Goal: Task Accomplishment & Management: Manage account settings

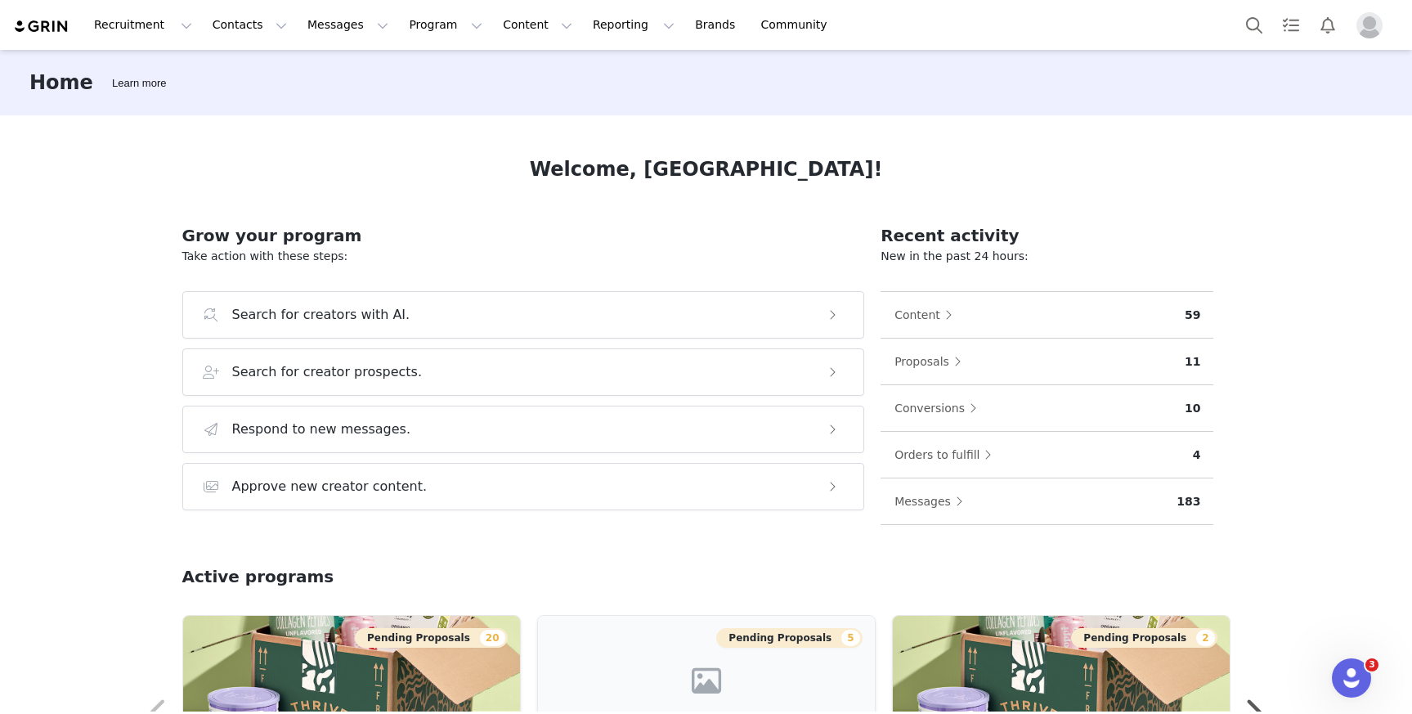
click at [116, 459] on div "Home Learn more Welcome, [GEOGRAPHIC_DATA]! Grow your program Take action with …" at bounding box center [706, 380] width 1412 height 661
click at [1375, 27] on img "Profile" at bounding box center [1369, 25] width 26 height 26
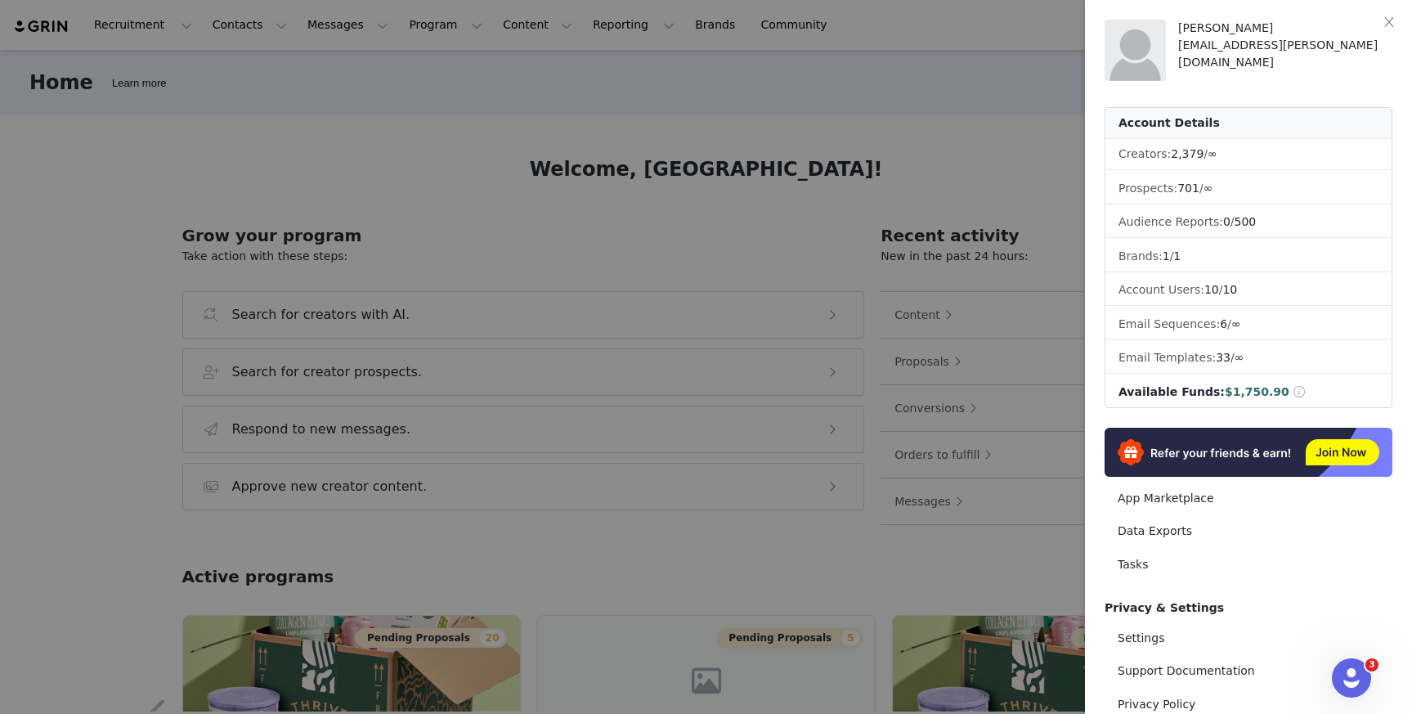
click at [103, 337] on div at bounding box center [706, 357] width 1412 height 714
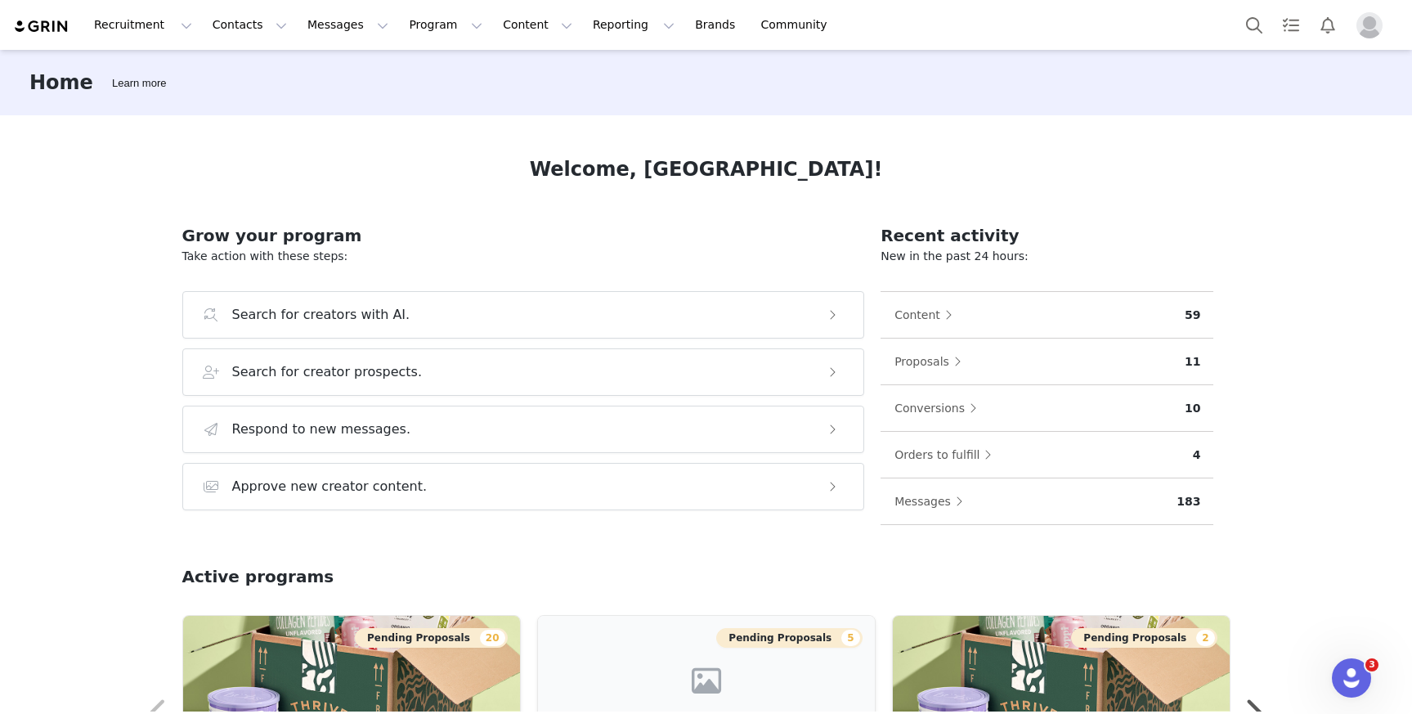
click at [1411, 337] on div "Madison Thomas [EMAIL_ADDRESS][PERSON_NAME][DOMAIN_NAME] Account Details Creato…" at bounding box center [1412, 357] width 0 height 714
click at [408, 35] on button "Program Program" at bounding box center [445, 25] width 93 height 37
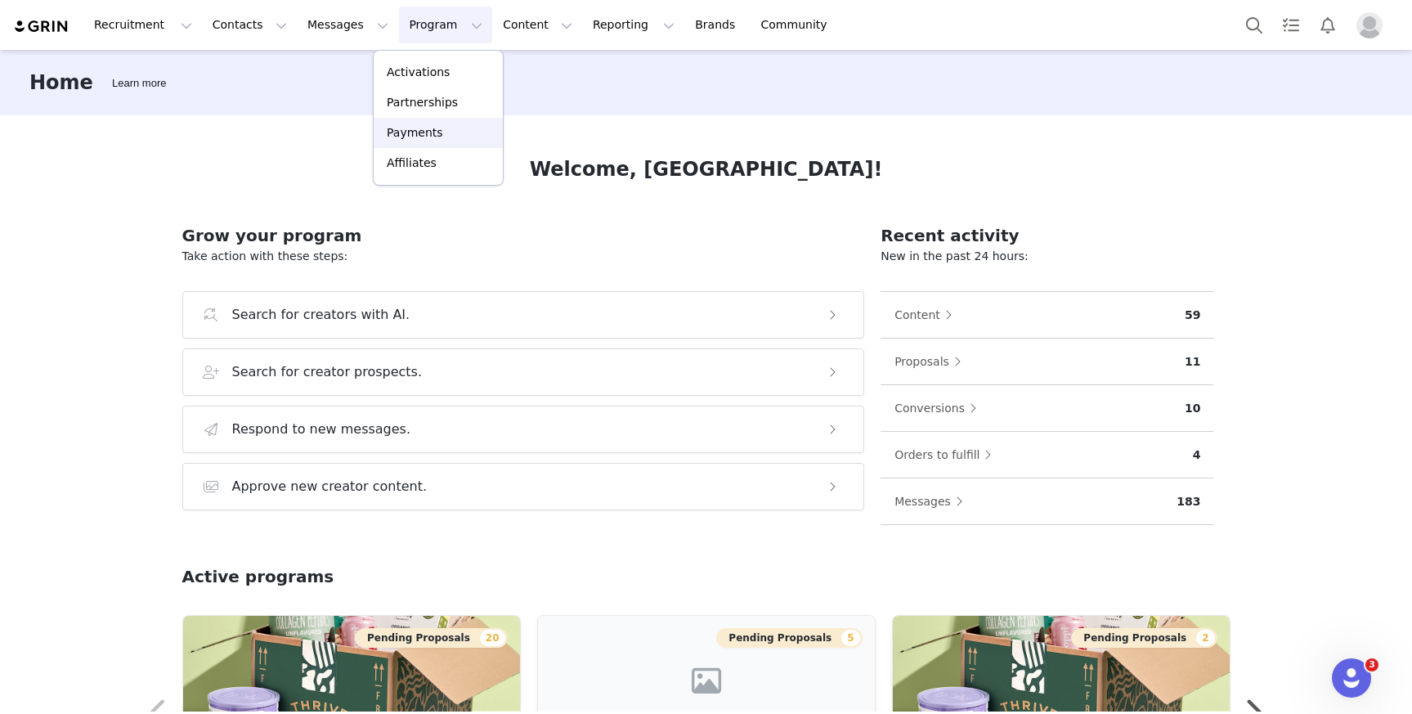
click at [444, 133] on div "Payments" at bounding box center [438, 132] width 110 height 17
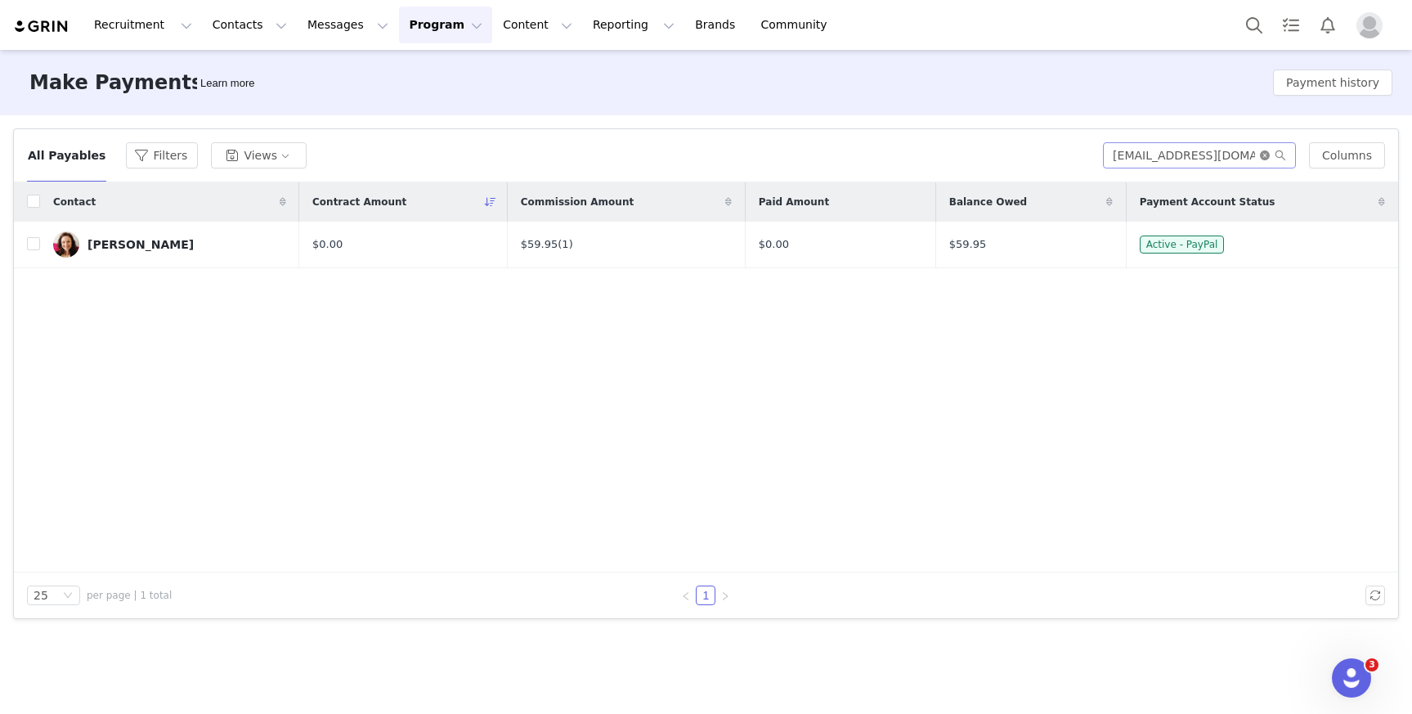
click at [1268, 153] on icon "icon: close-circle" at bounding box center [1265, 155] width 10 height 10
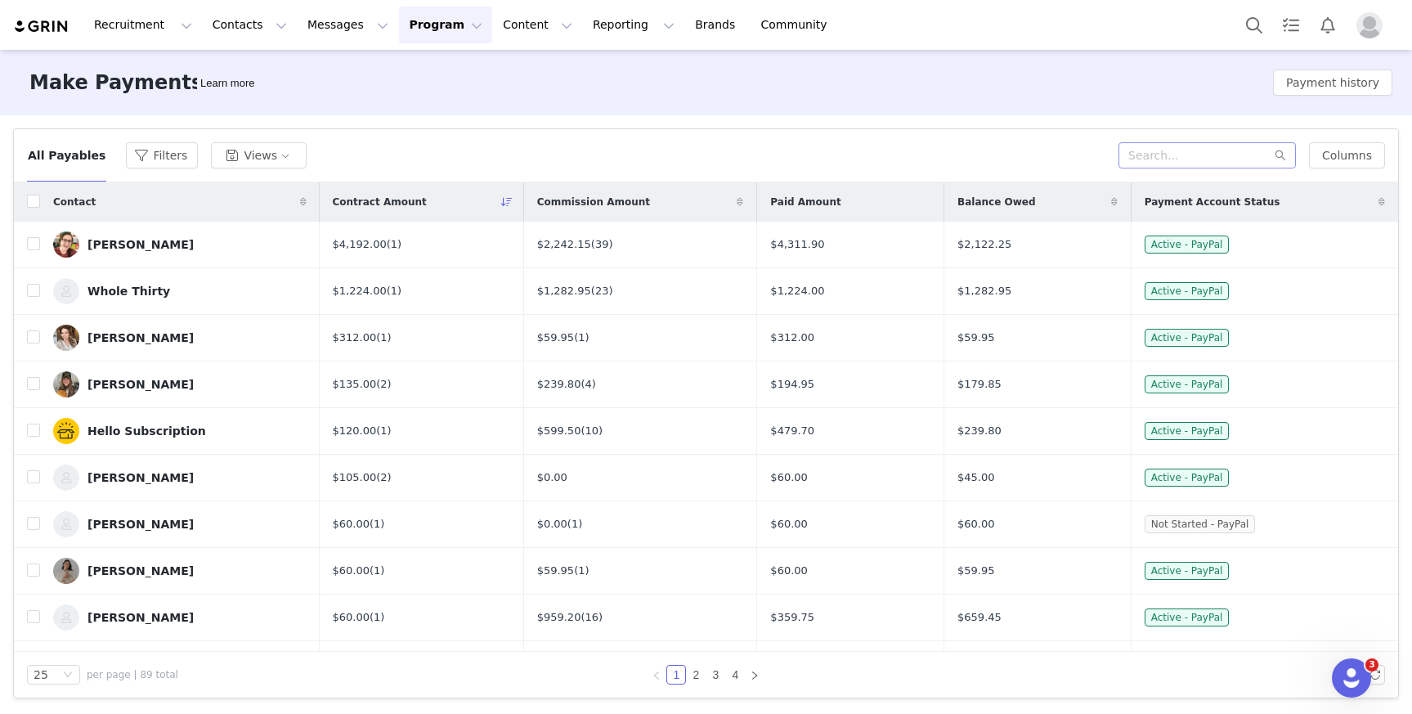
click at [1355, 23] on button "Profile" at bounding box center [1373, 25] width 52 height 26
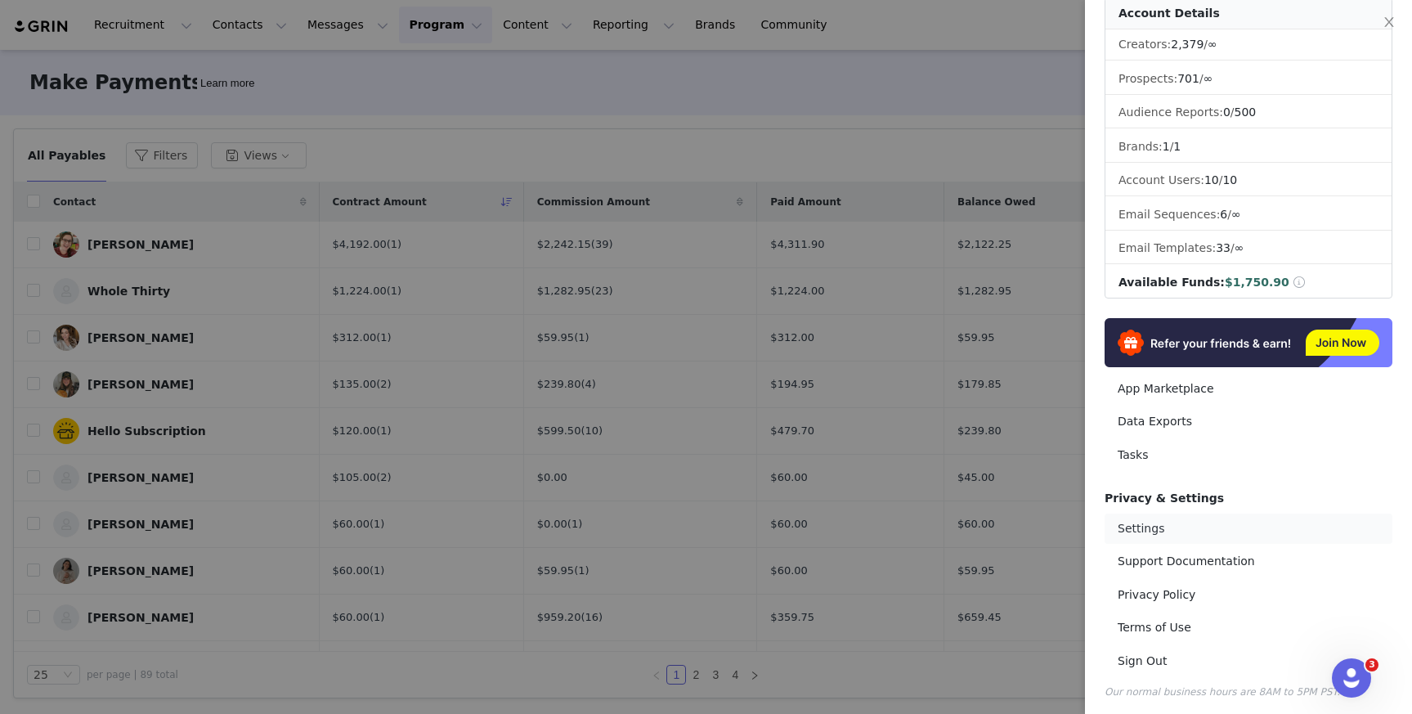
scroll to position [113, 0]
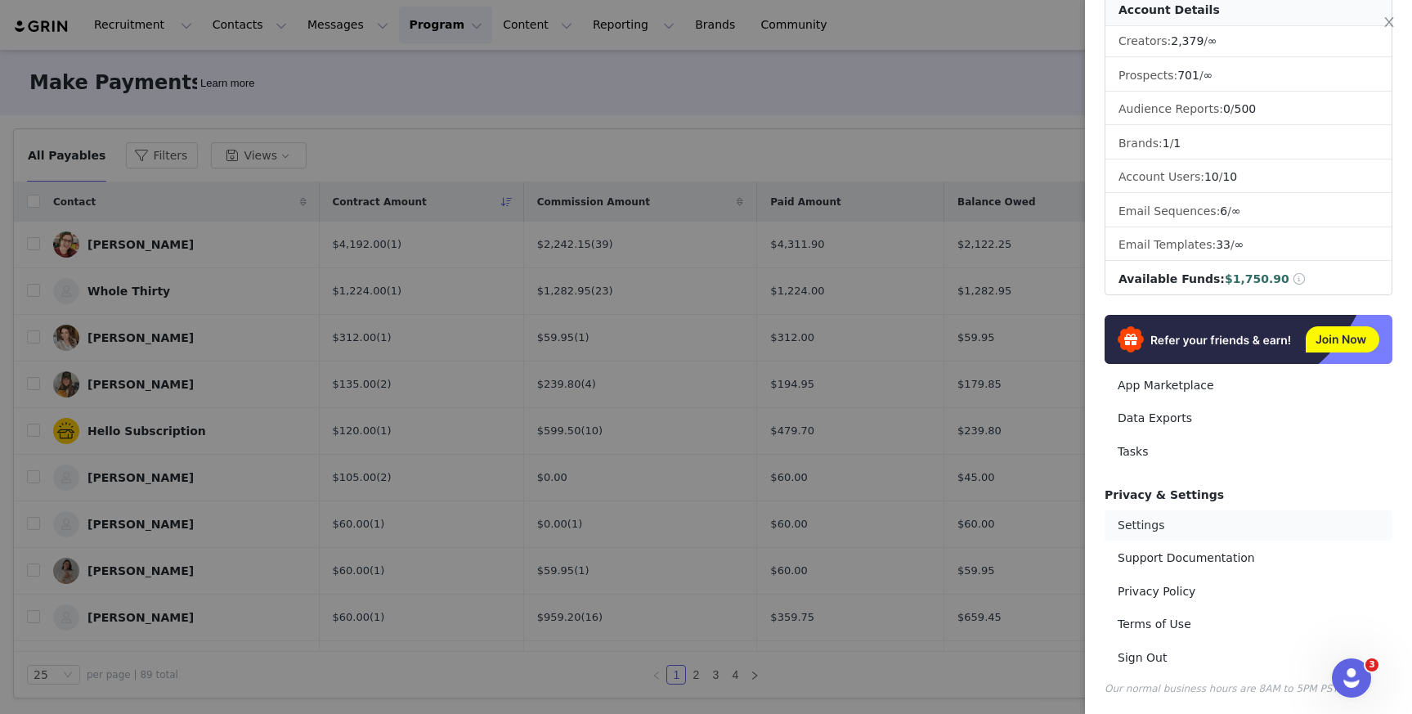
click at [1193, 519] on link "Settings" at bounding box center [1249, 525] width 288 height 30
select select "UTC"
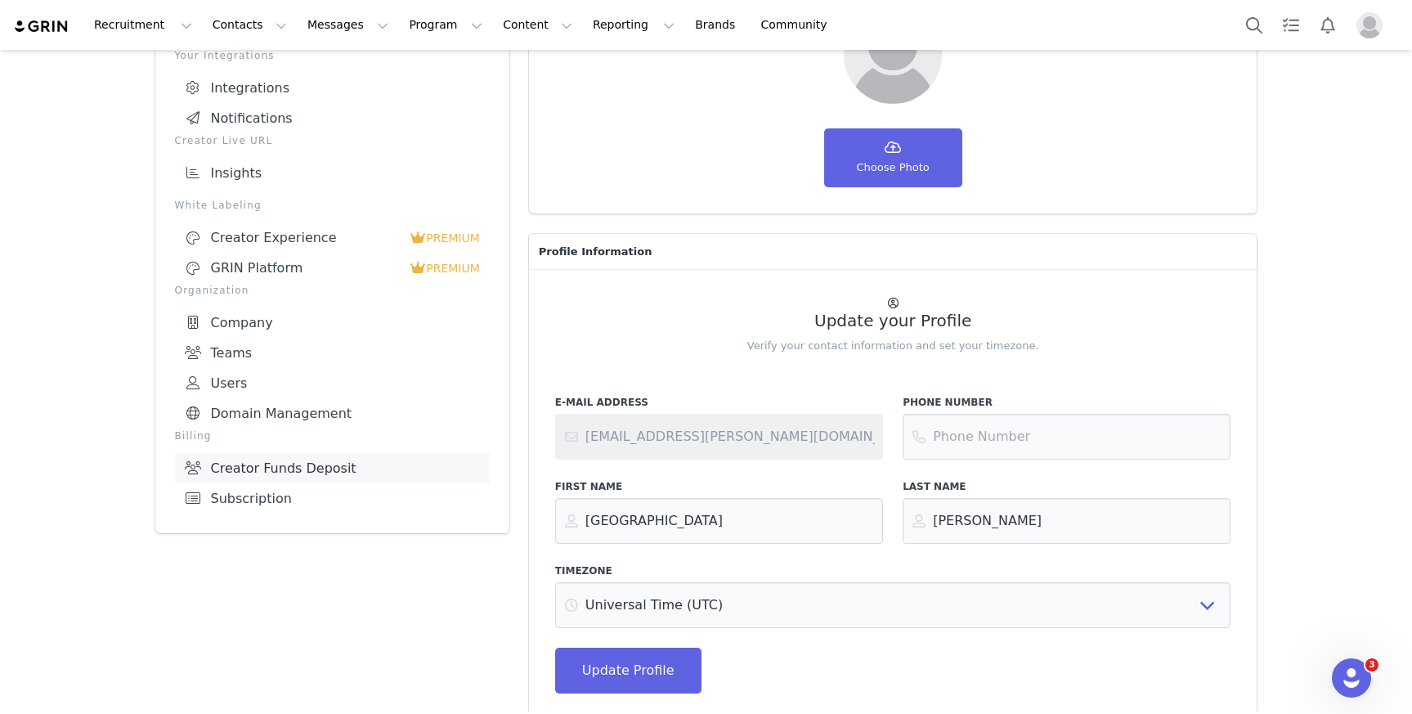
click at [311, 460] on link "Creator Funds Deposit" at bounding box center [332, 468] width 315 height 30
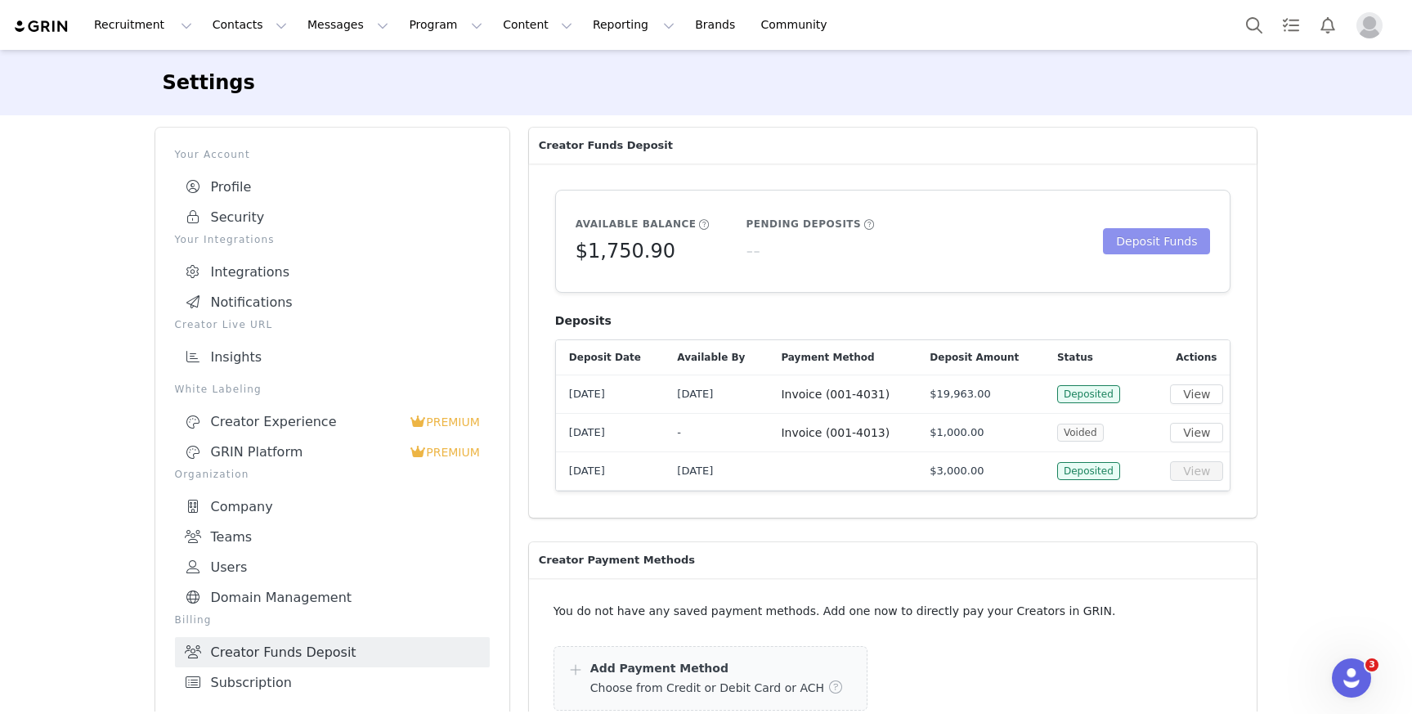
click at [1172, 240] on button "Deposit Funds" at bounding box center [1156, 241] width 107 height 26
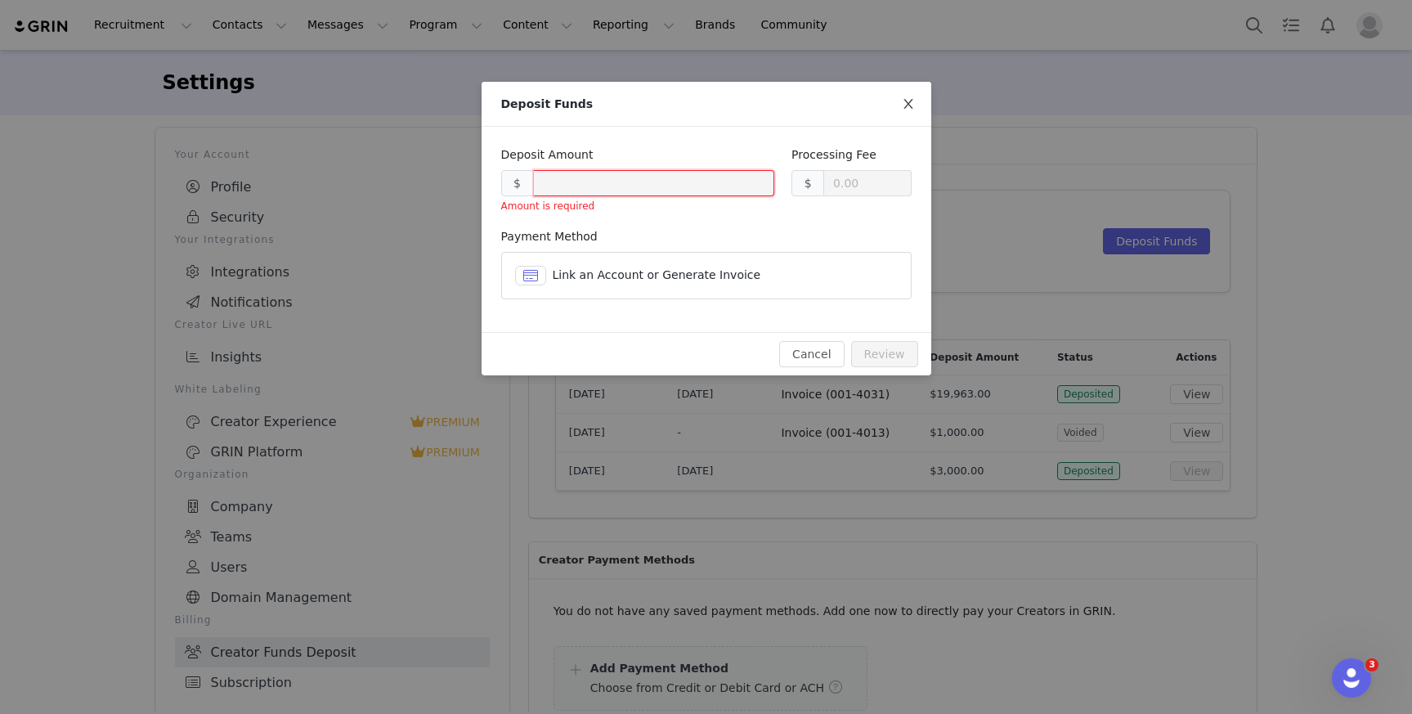
click at [917, 103] on span "Close" at bounding box center [908, 105] width 46 height 46
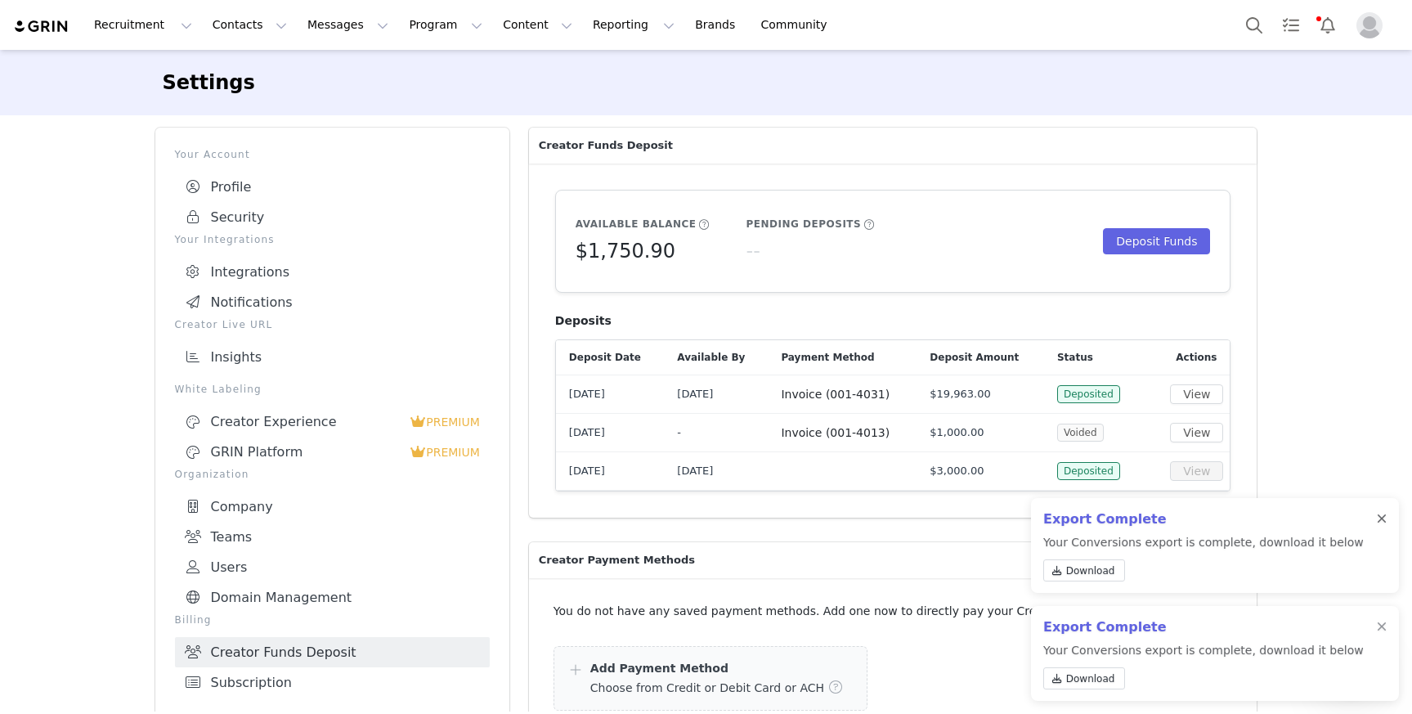
click at [1381, 514] on div at bounding box center [1382, 519] width 10 height 13
click at [1380, 629] on div at bounding box center [1382, 627] width 10 height 13
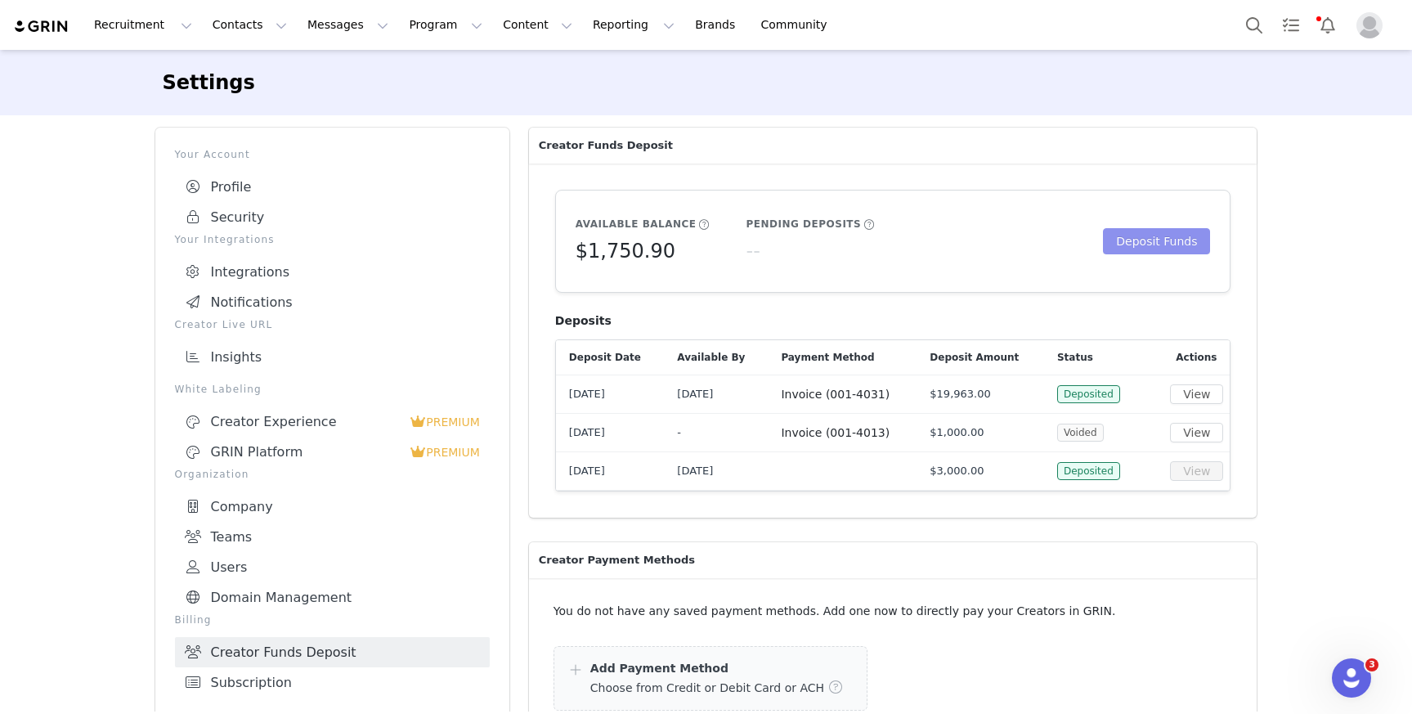
click at [1180, 250] on button "Deposit Funds" at bounding box center [1156, 241] width 107 height 26
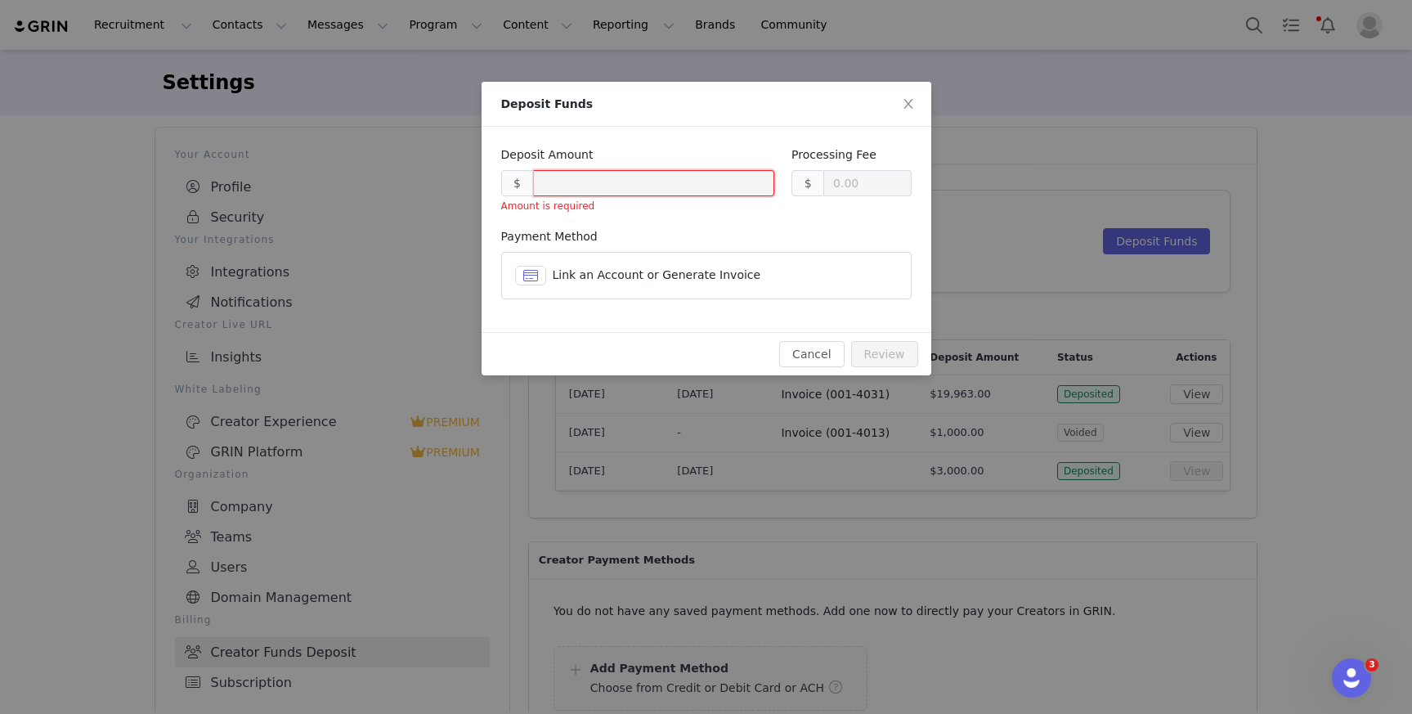
click at [735, 285] on div "Link an Account or Generate Invoice" at bounding box center [706, 276] width 383 height 20
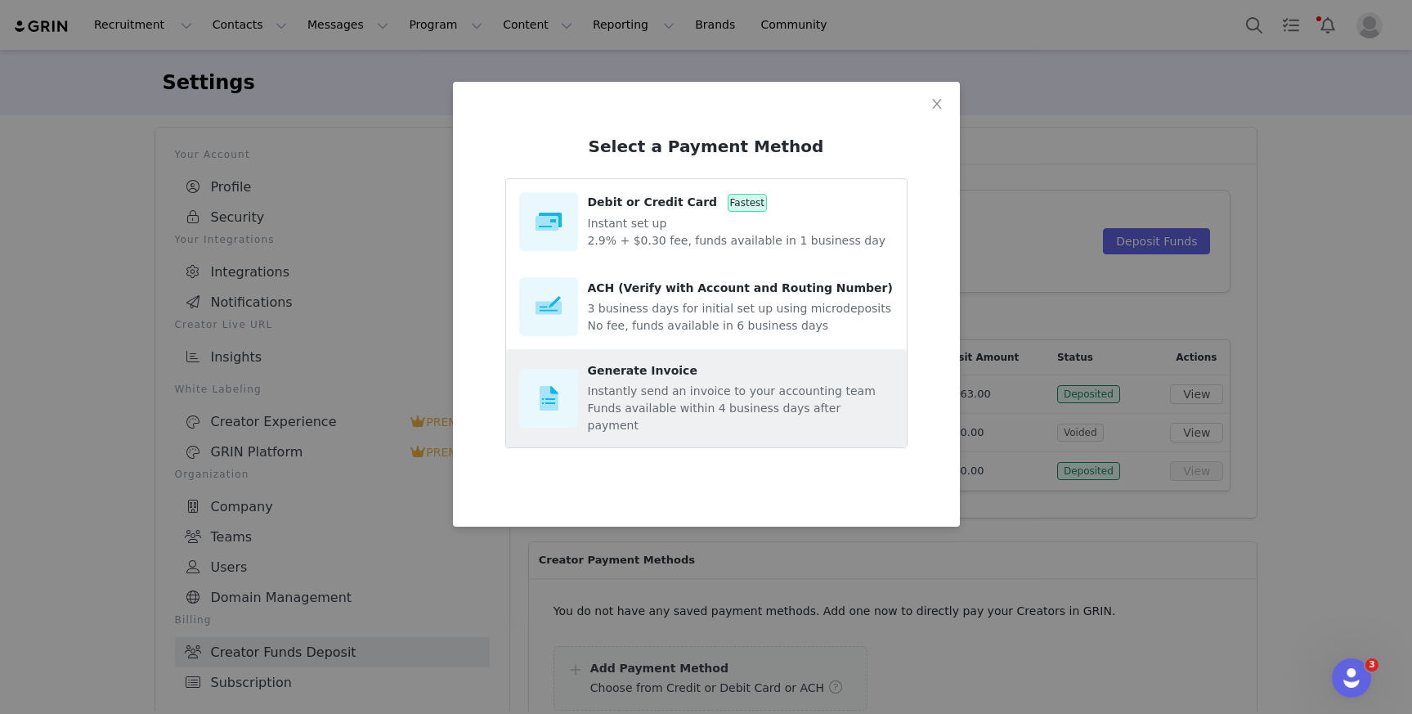
click at [754, 383] on section "Generate Invoice Instantly send an invoice to your accounting team Funds availa…" at bounding box center [741, 398] width 306 height 72
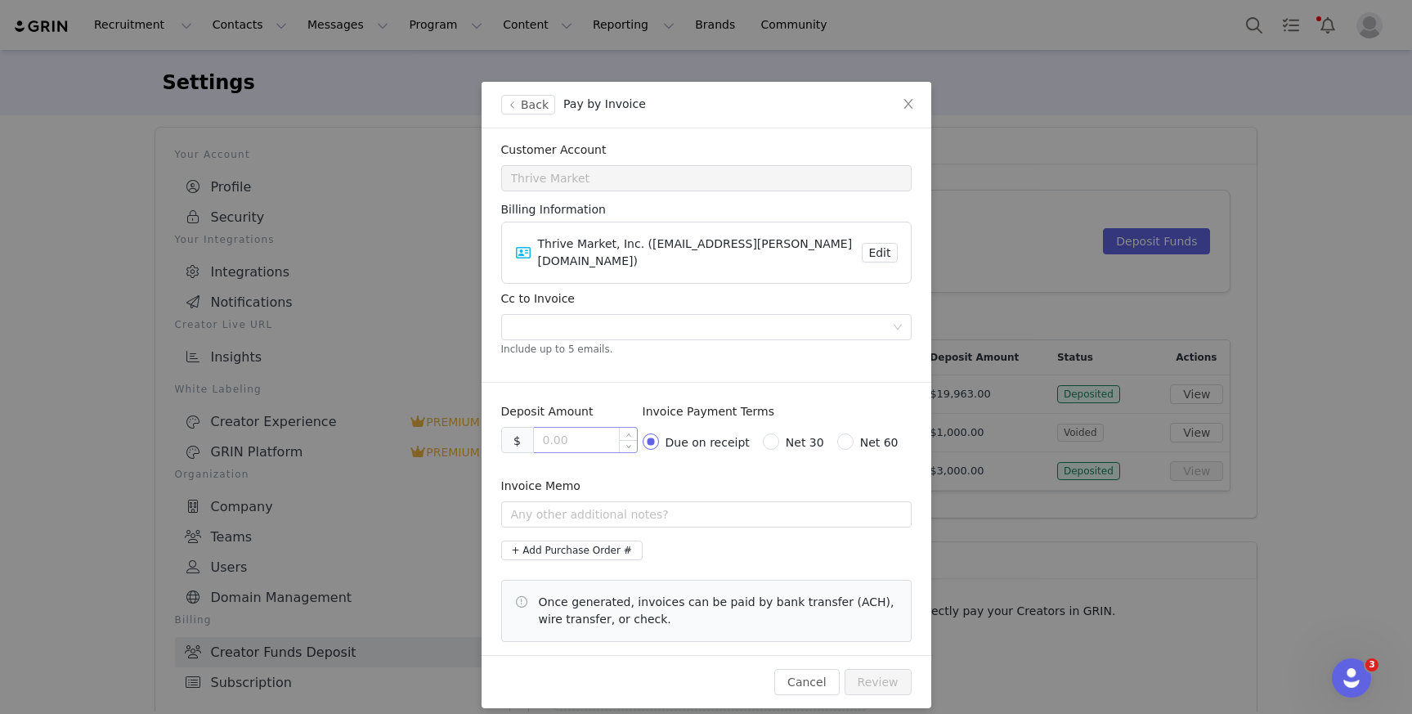
click at [579, 428] on input at bounding box center [585, 440] width 103 height 25
type input "20794.00"
click at [612, 316] on div at bounding box center [700, 327] width 388 height 25
type input "madison.thomas@thrivemarket.com"
click at [896, 669] on button "Review" at bounding box center [878, 682] width 67 height 26
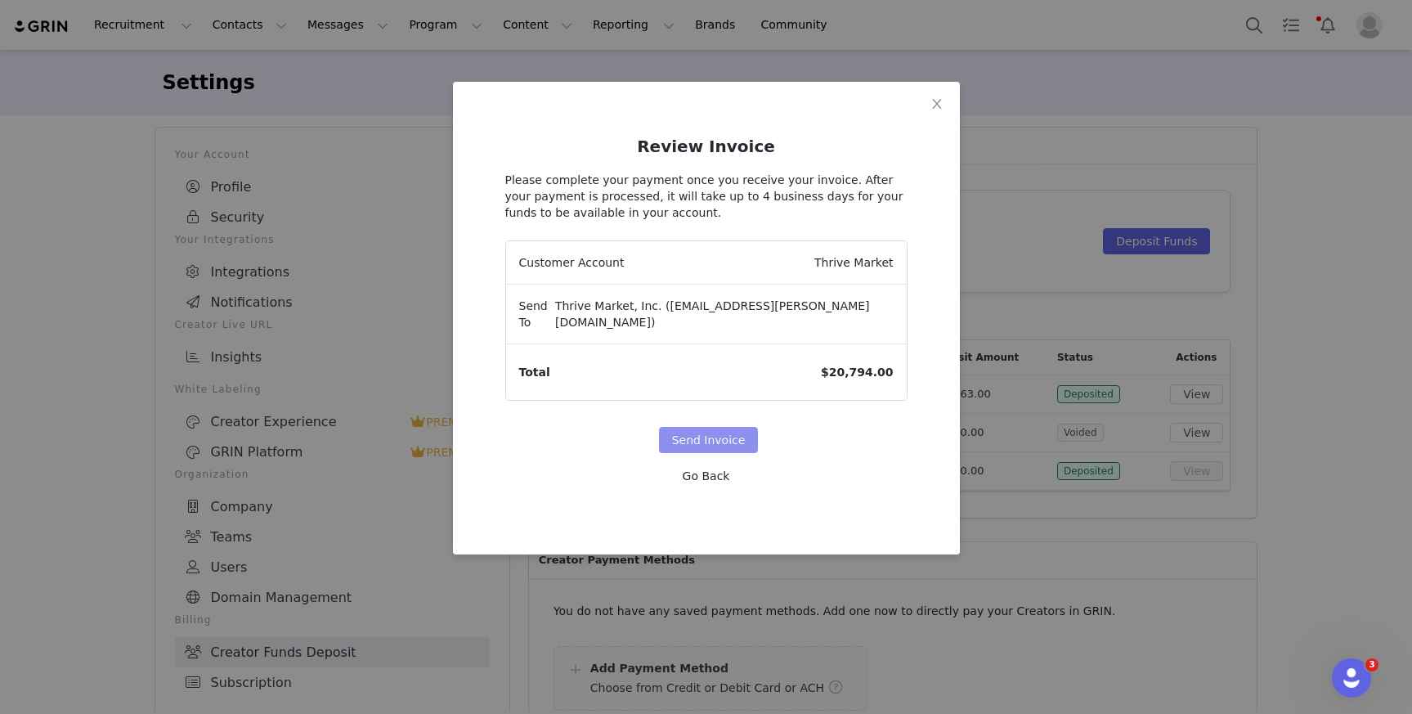
click at [697, 427] on button "Send Invoice" at bounding box center [709, 440] width 100 height 26
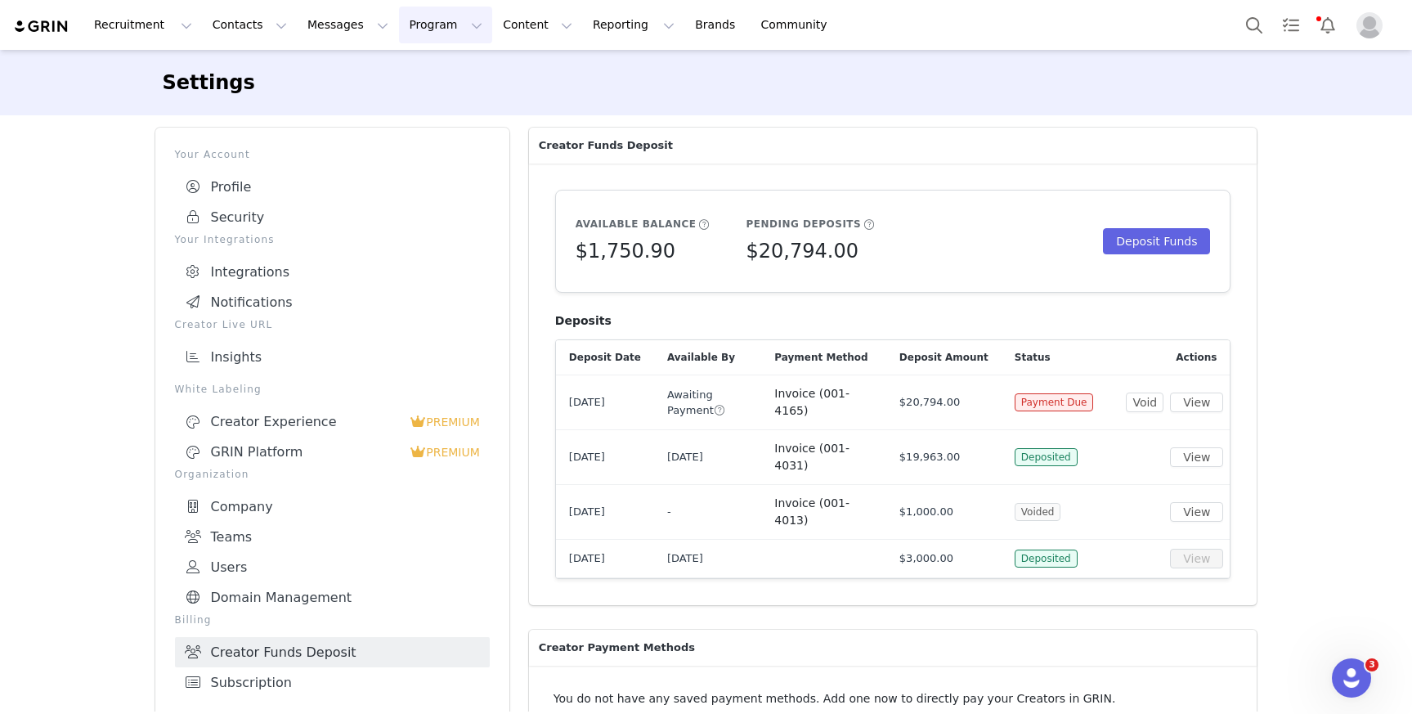
click at [419, 25] on button "Program Program" at bounding box center [445, 25] width 93 height 37
click at [432, 69] on p "Activations" at bounding box center [418, 72] width 63 height 17
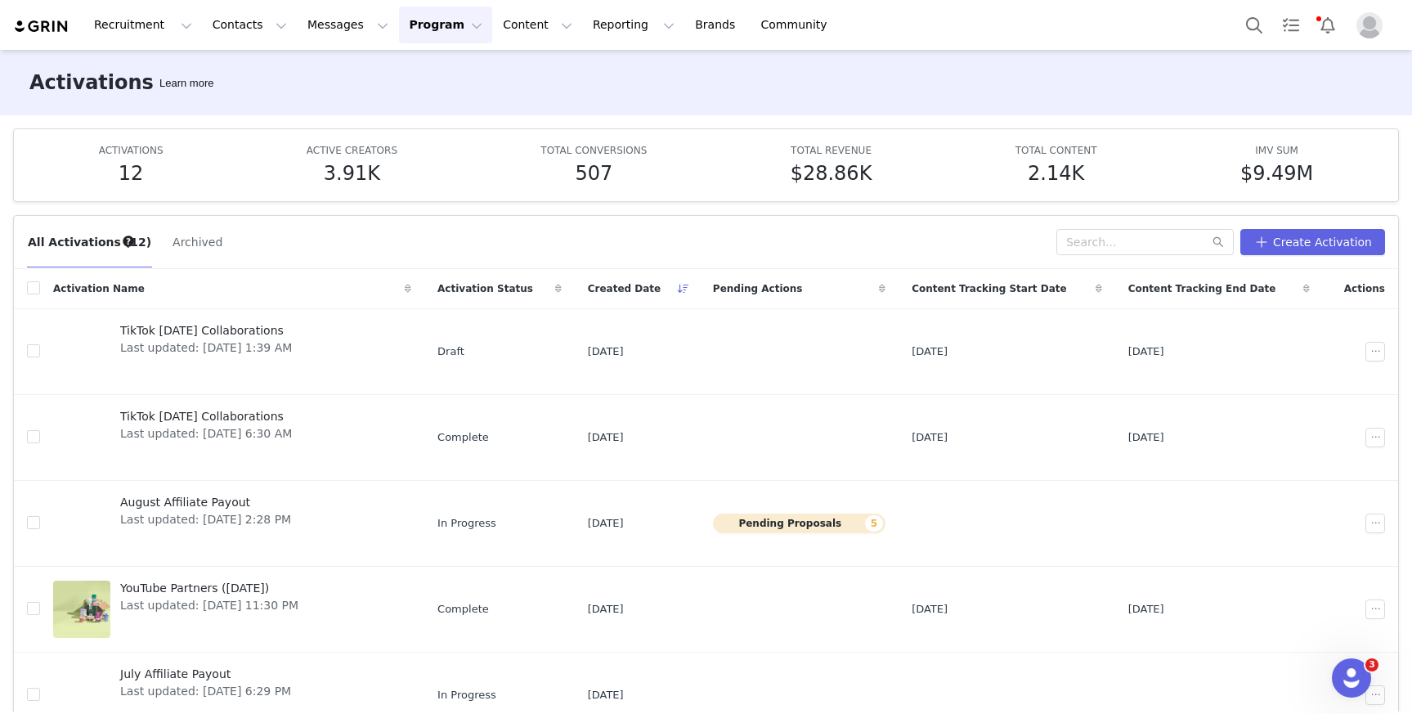
click at [420, 20] on button "Program Program" at bounding box center [445, 25] width 93 height 37
click at [447, 59] on link "Activations" at bounding box center [438, 72] width 129 height 30
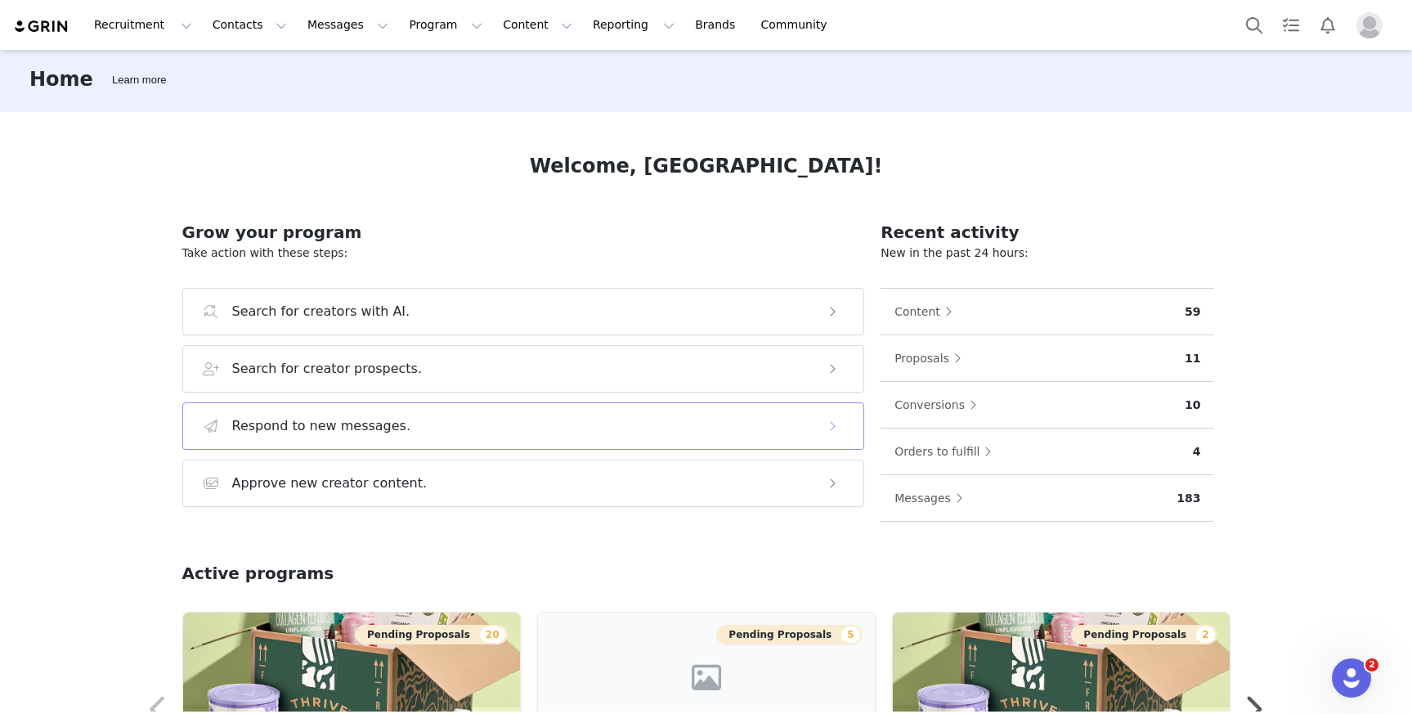
scroll to position [347, 0]
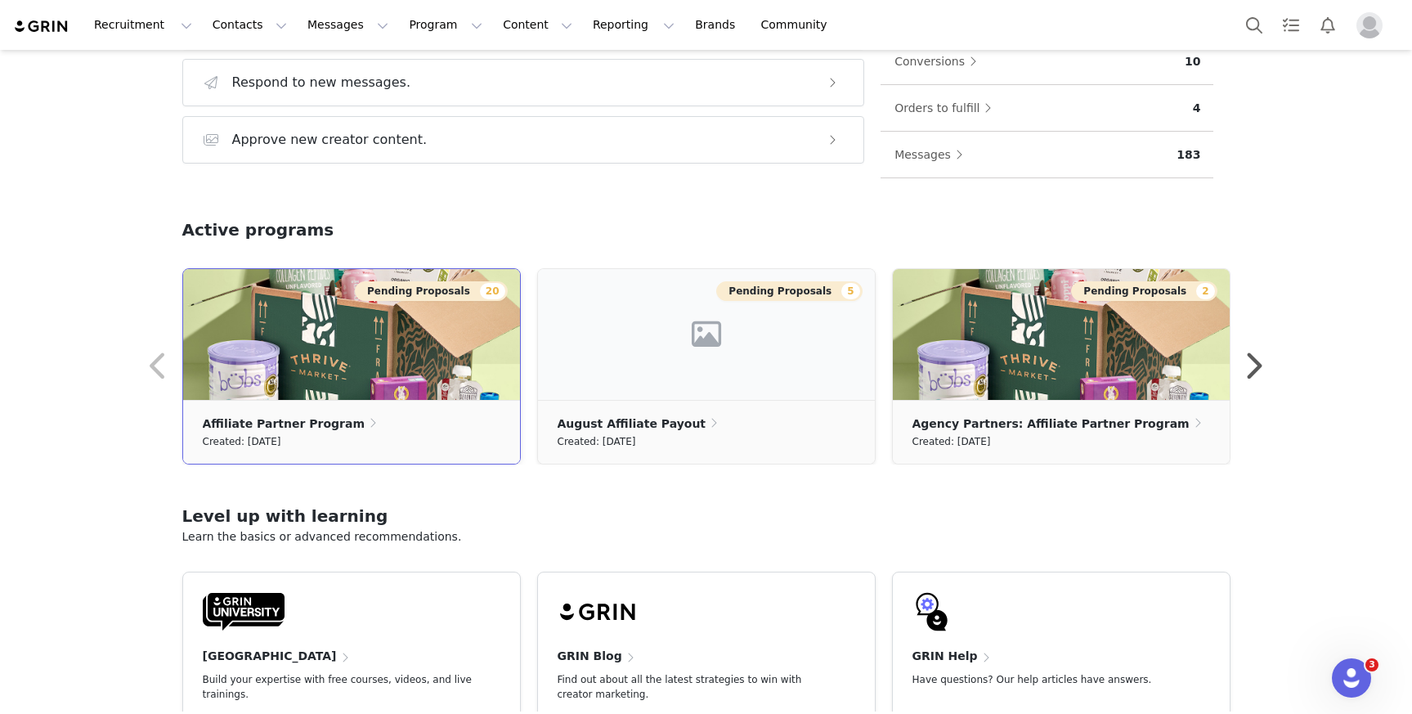
click at [429, 370] on img at bounding box center [351, 334] width 337 height 131
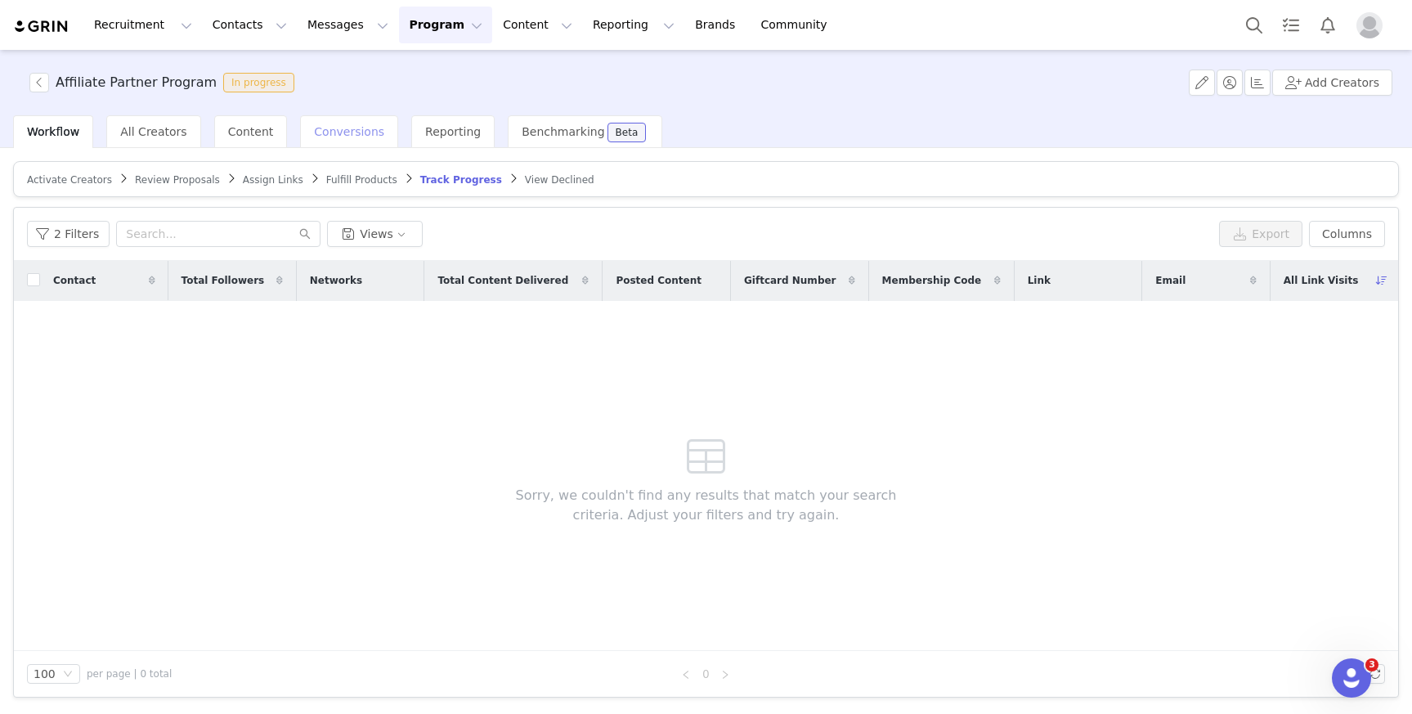
click at [367, 132] on span "Conversions" at bounding box center [349, 131] width 70 height 13
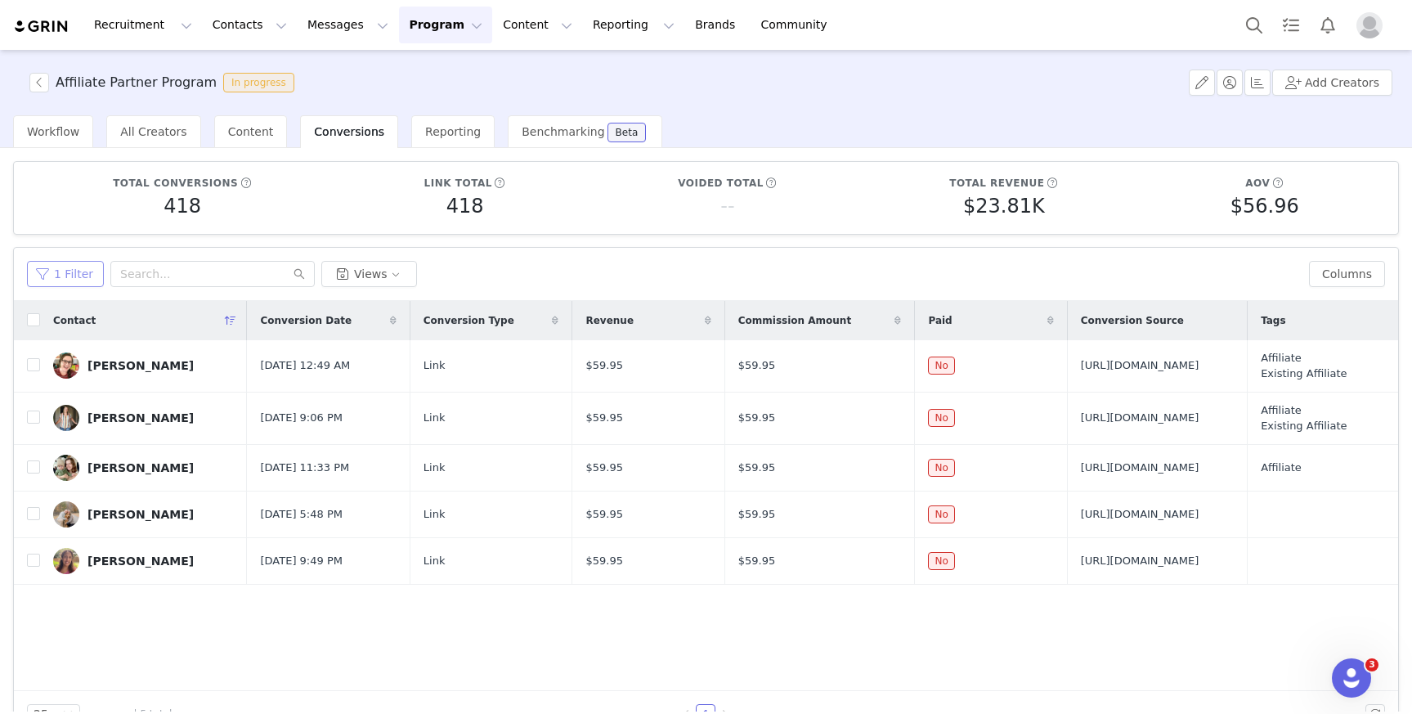
click at [77, 266] on button "1 Filter" at bounding box center [65, 274] width 77 height 26
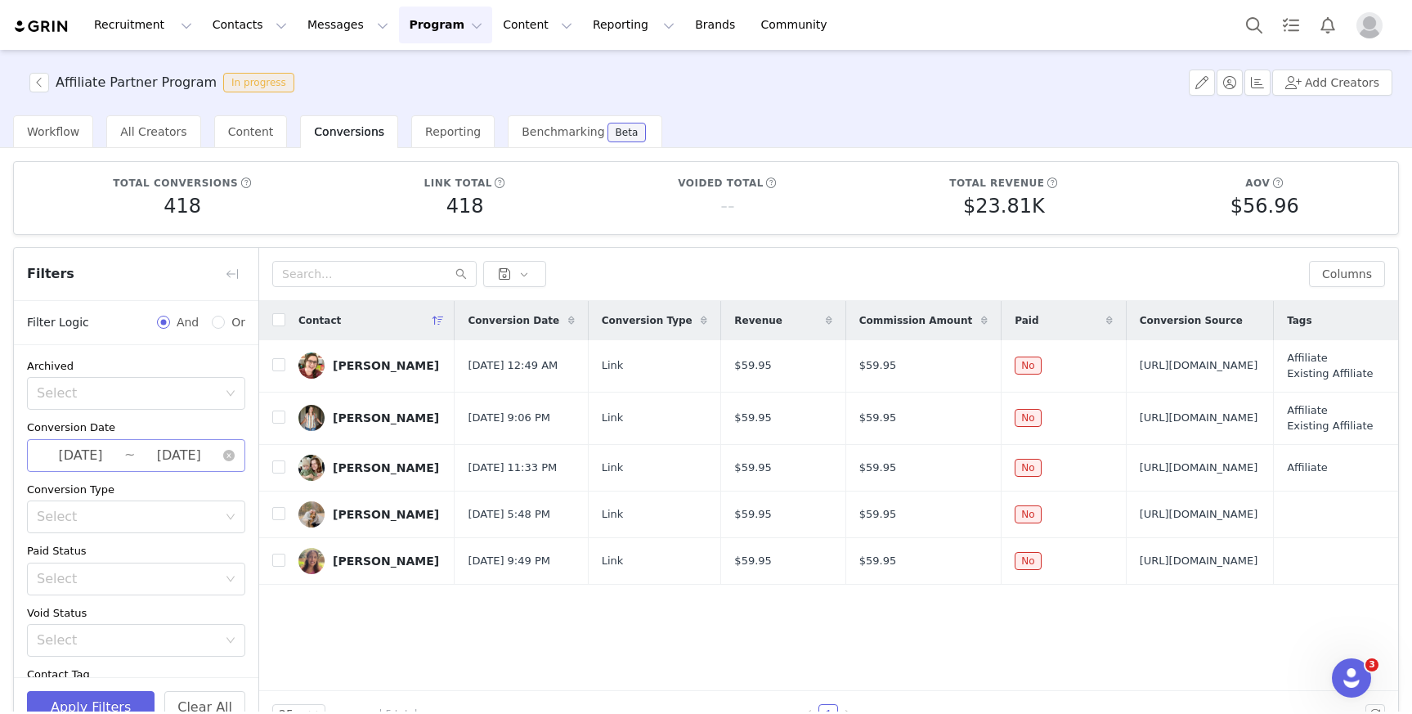
click at [137, 447] on input "2025-09-30" at bounding box center [178, 455] width 87 height 21
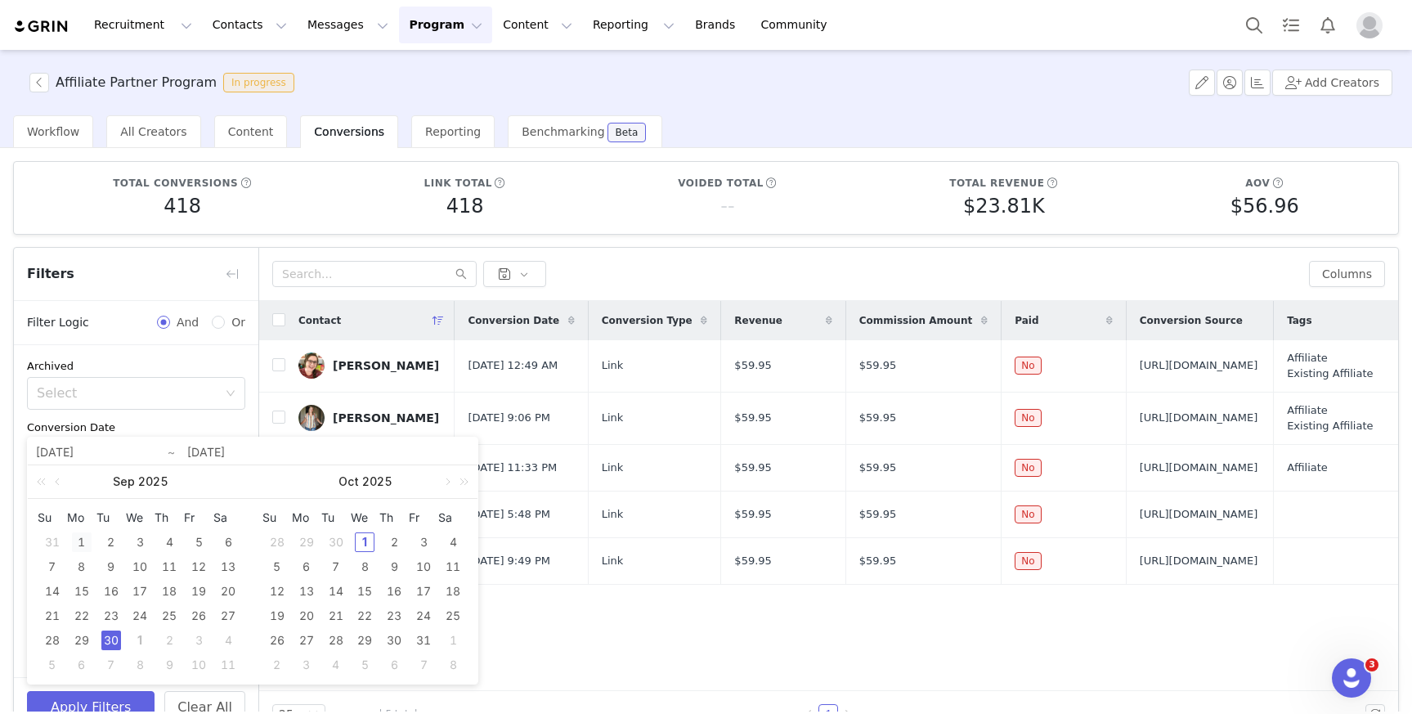
click at [78, 541] on div "1" at bounding box center [82, 542] width 20 height 20
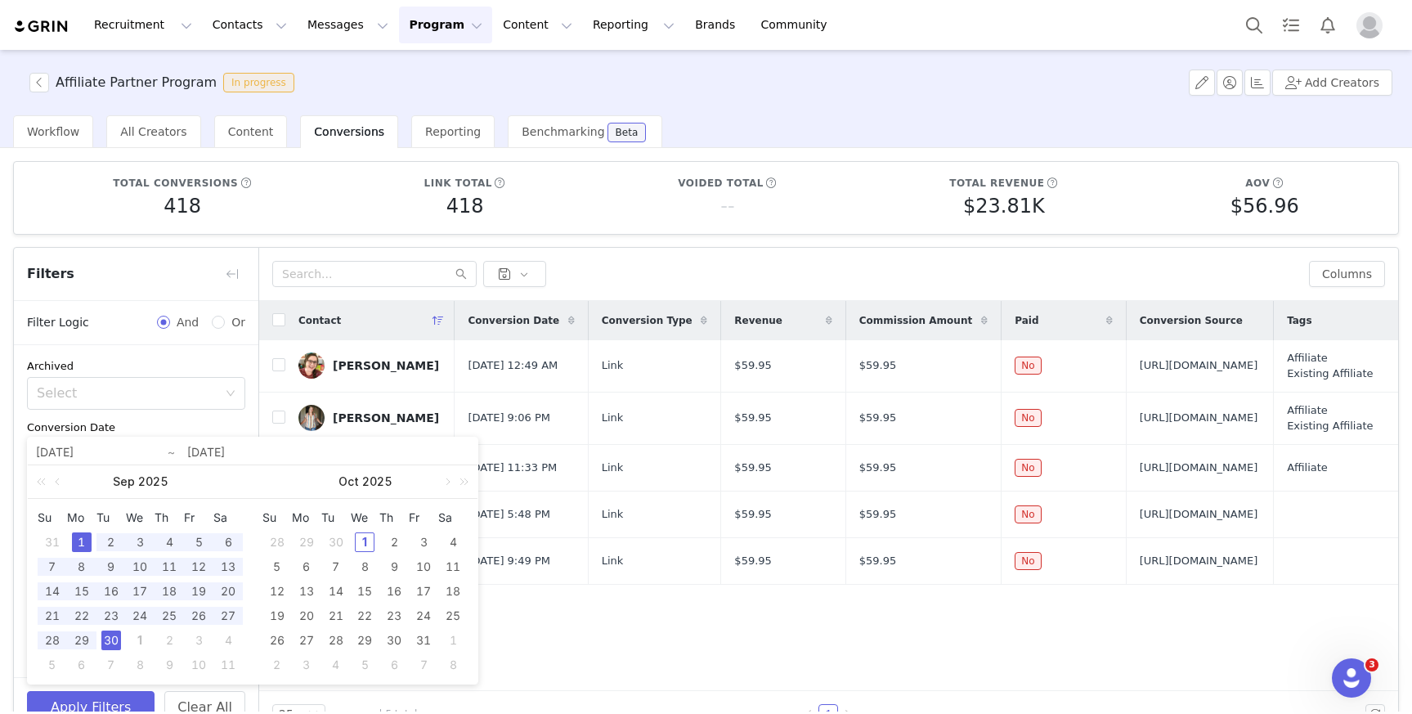
click at [114, 643] on div "30" at bounding box center [111, 640] width 20 height 20
type input "[DATE]"
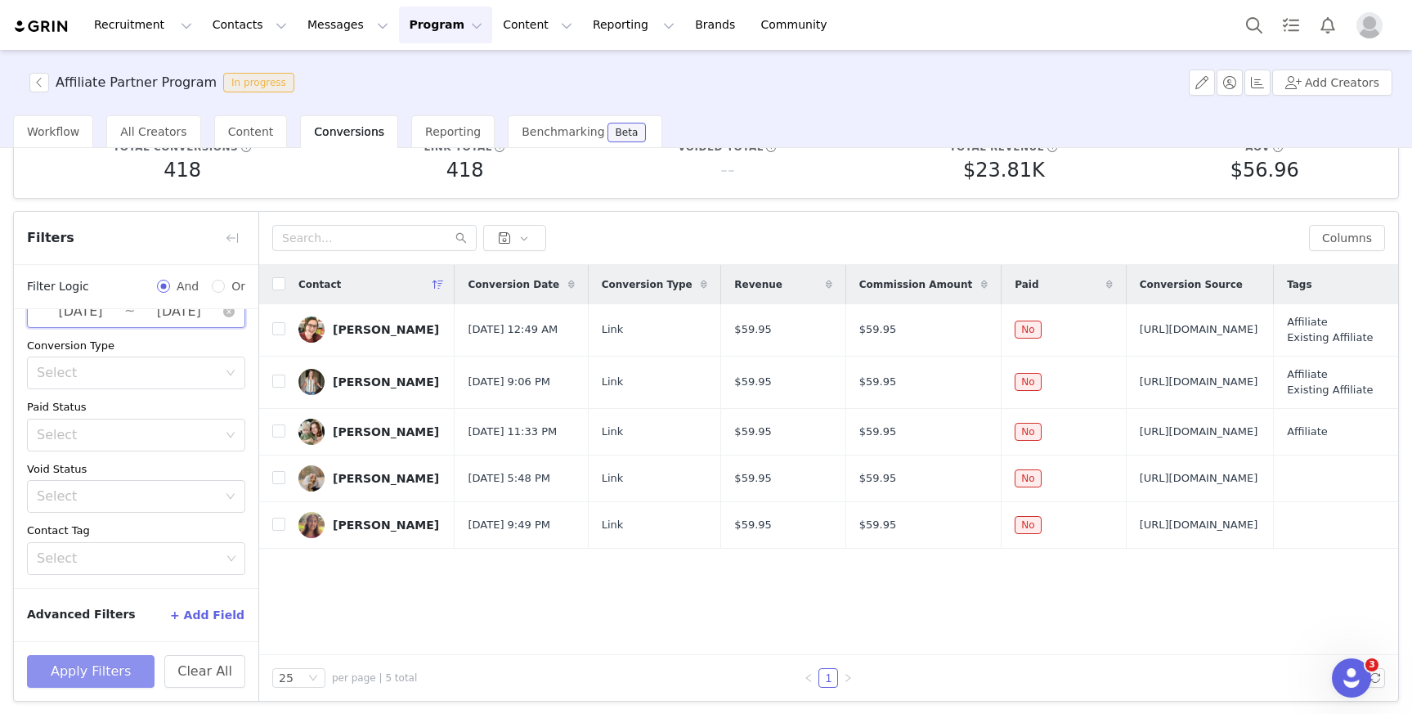
scroll to position [38, 0]
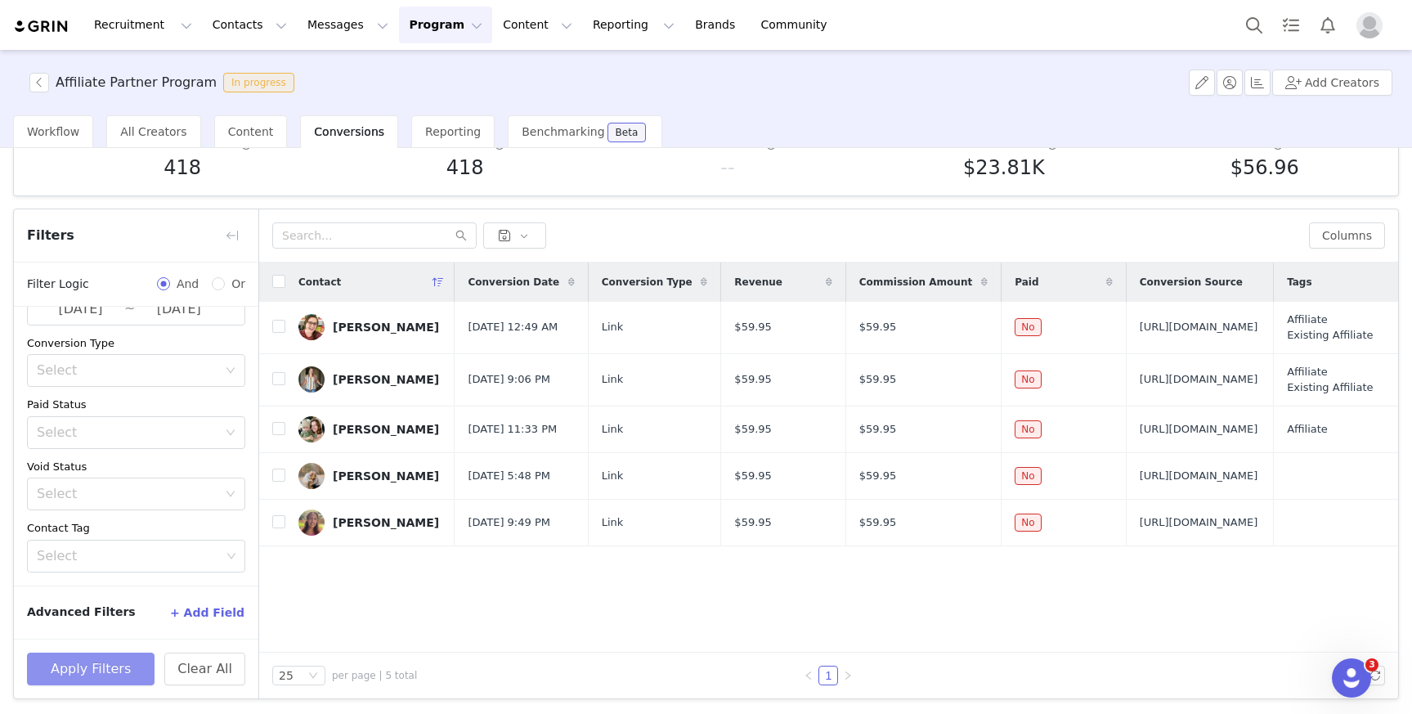
drag, startPoint x: 130, startPoint y: 670, endPoint x: 146, endPoint y: 670, distance: 16.4
click at [130, 670] on button "Apply Filters" at bounding box center [91, 668] width 128 height 33
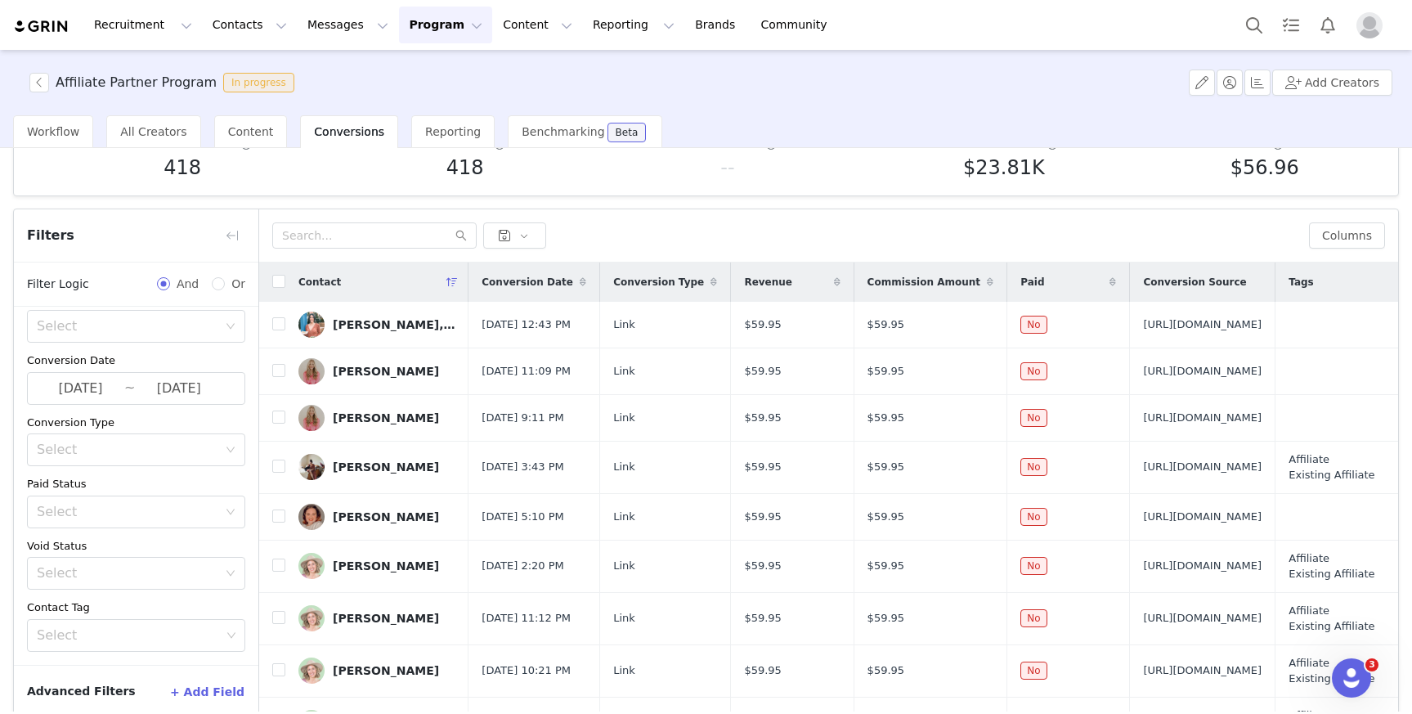
scroll to position [29, 0]
click at [273, 280] on input "checkbox" at bounding box center [278, 281] width 13 height 13
checkbox input "true"
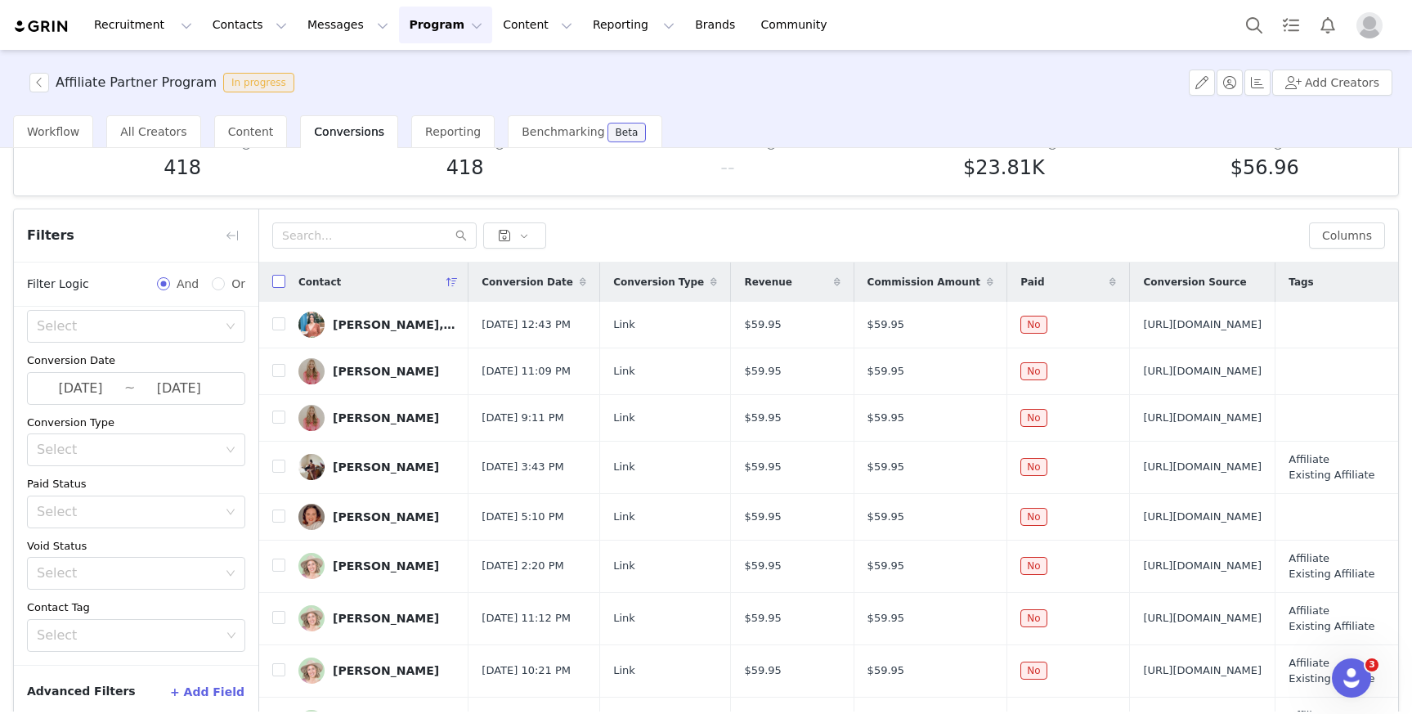
checkbox input "true"
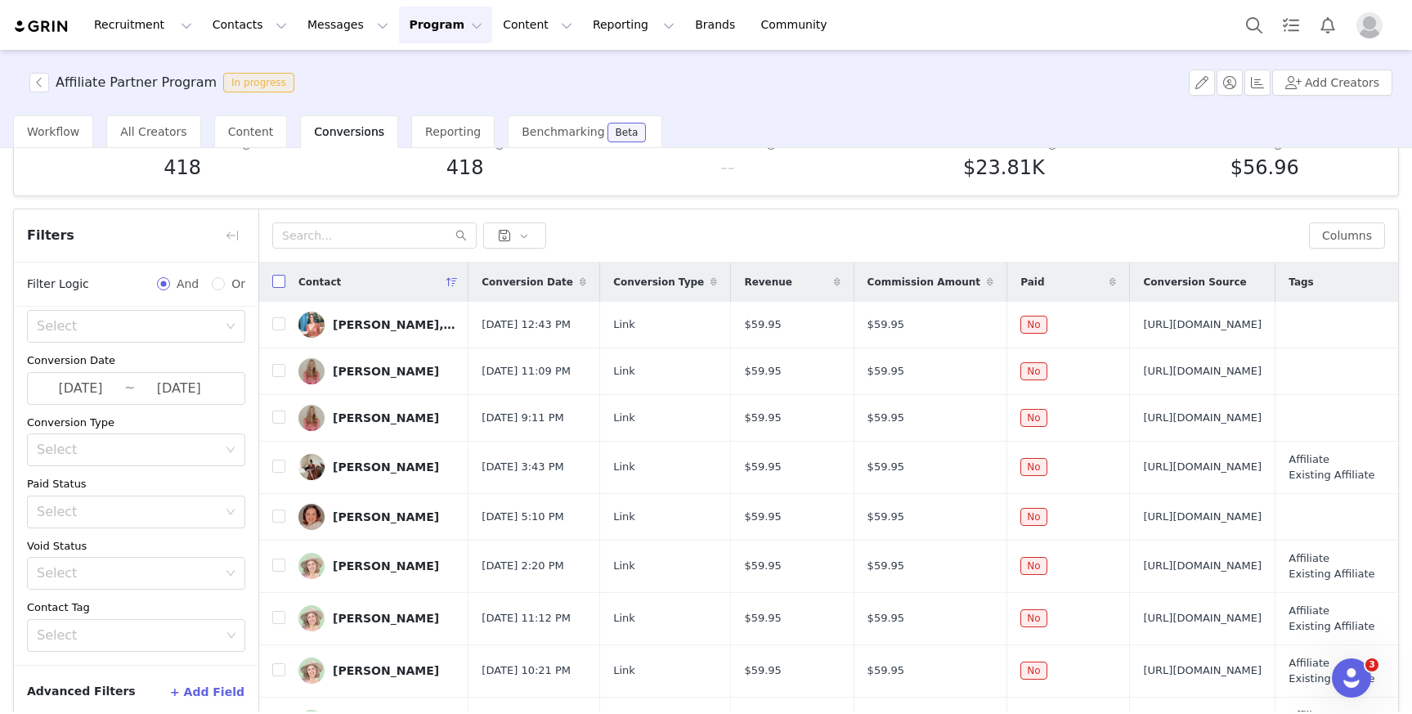
checkbox input "true"
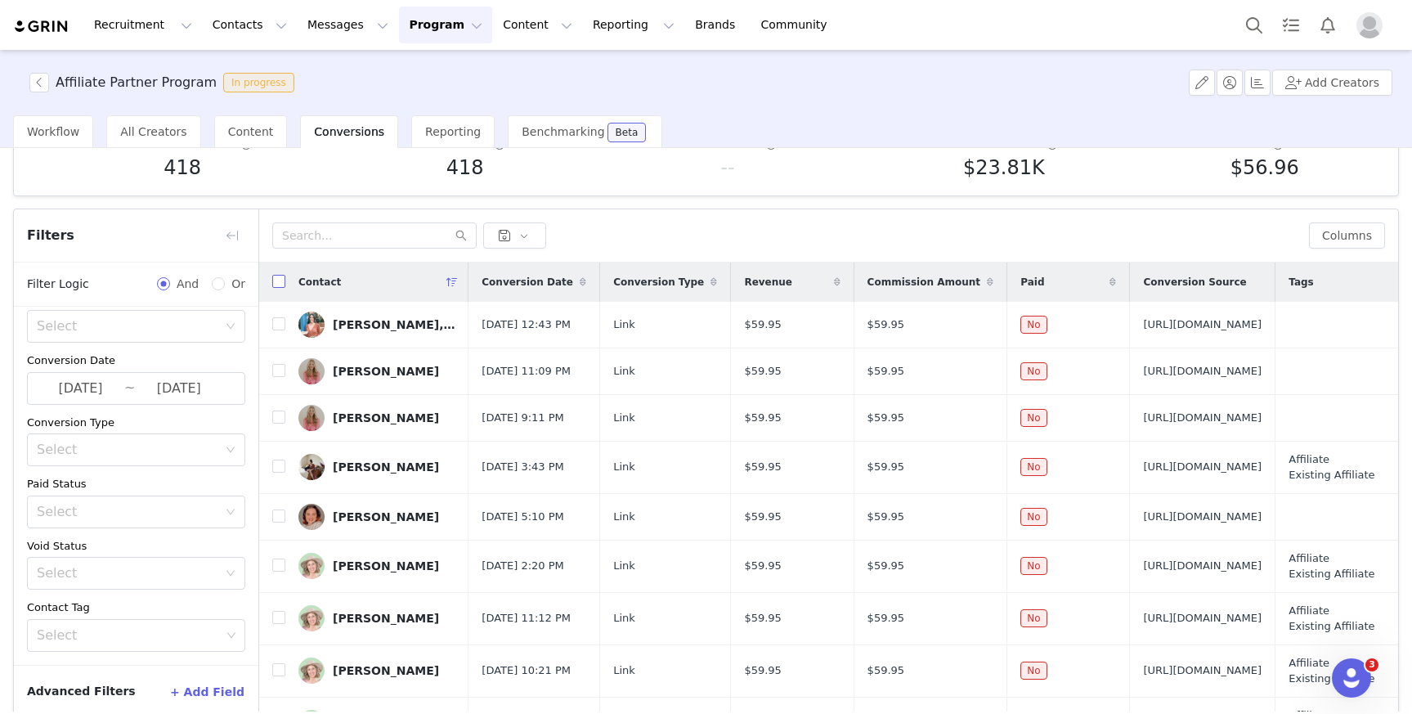
checkbox input "true"
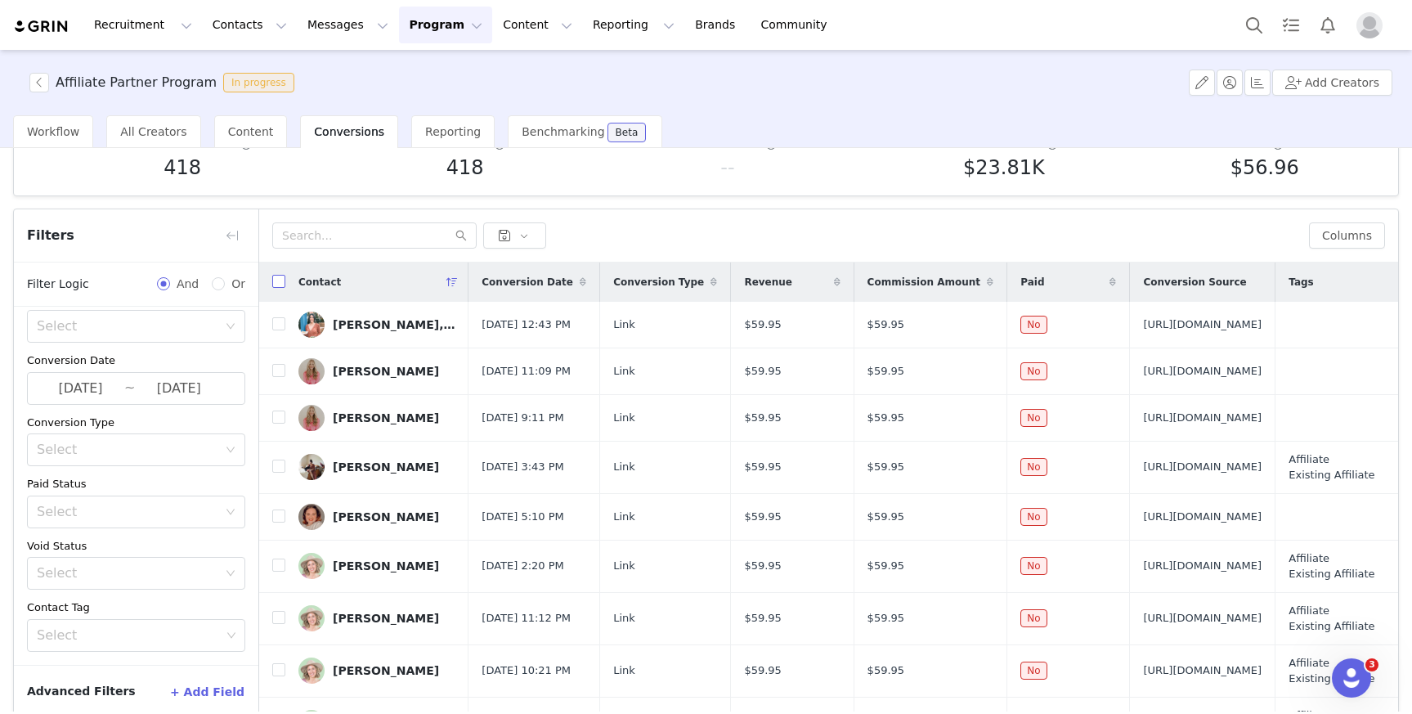
checkbox input "true"
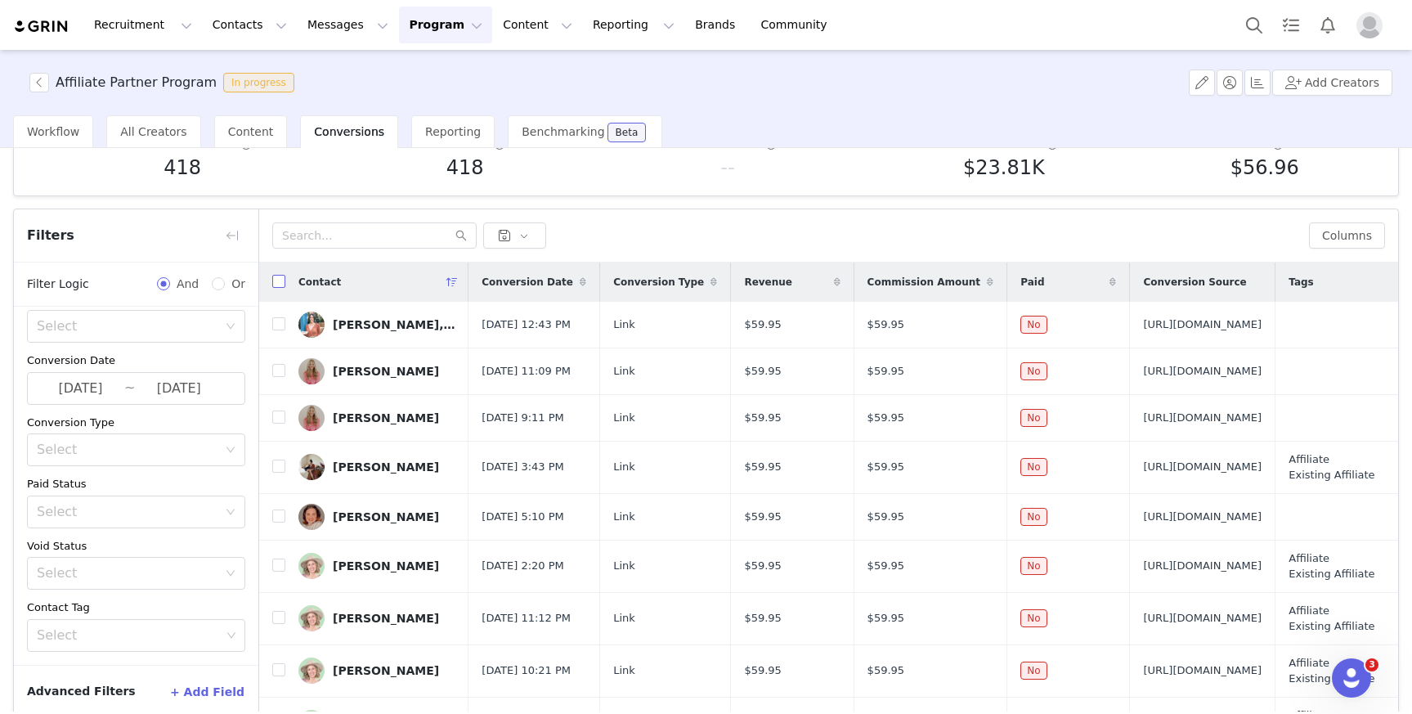
checkbox input "true"
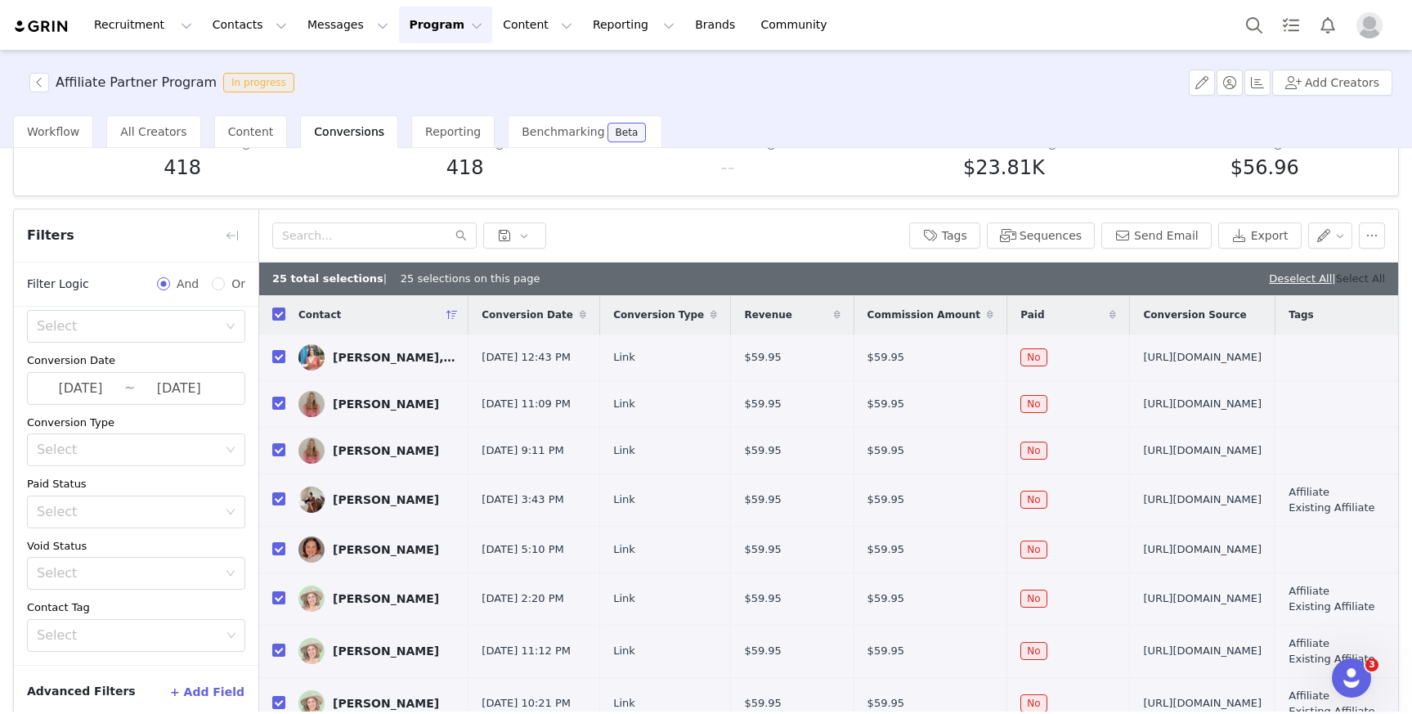
click at [1336, 281] on link "Select All" at bounding box center [1360, 278] width 49 height 12
click at [1266, 240] on button "Export" at bounding box center [1259, 235] width 83 height 26
click at [408, 34] on button "Program Program" at bounding box center [445, 25] width 93 height 37
click at [443, 74] on p "Activations" at bounding box center [418, 72] width 63 height 17
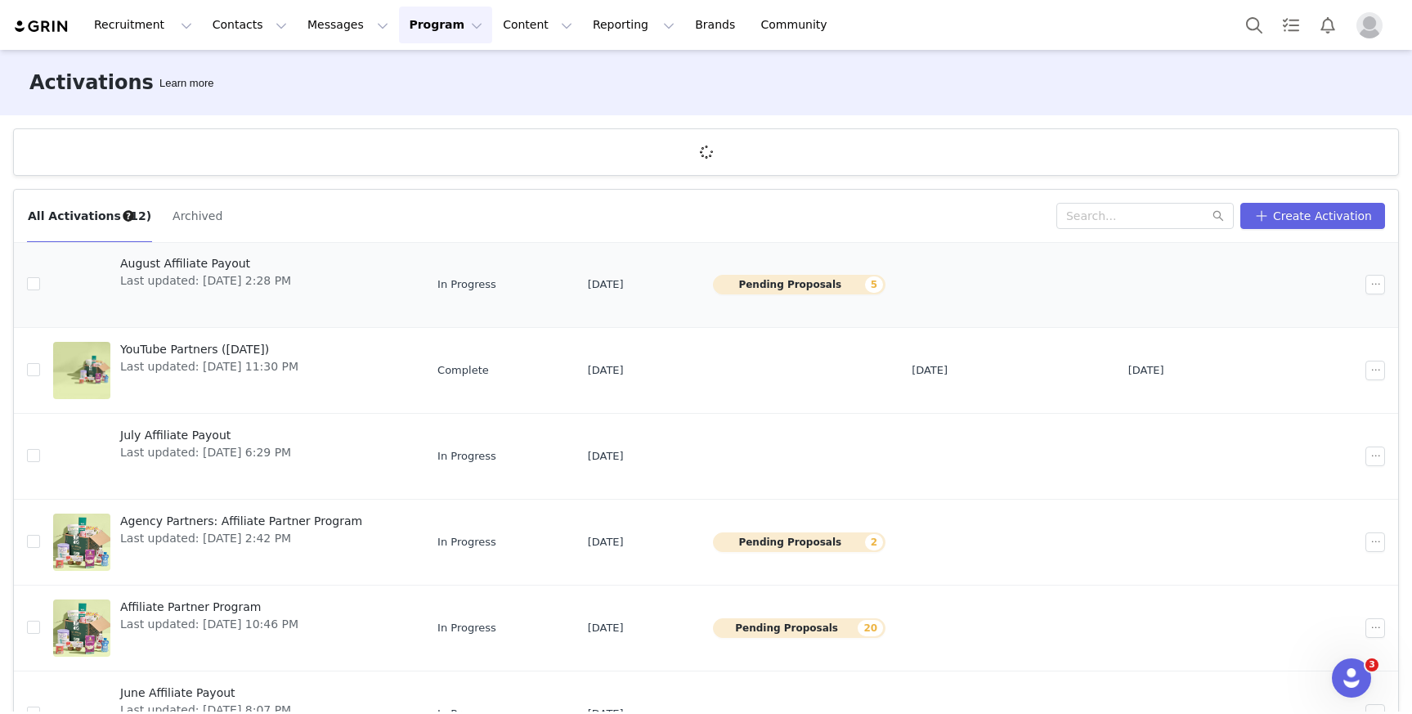
scroll to position [356, 0]
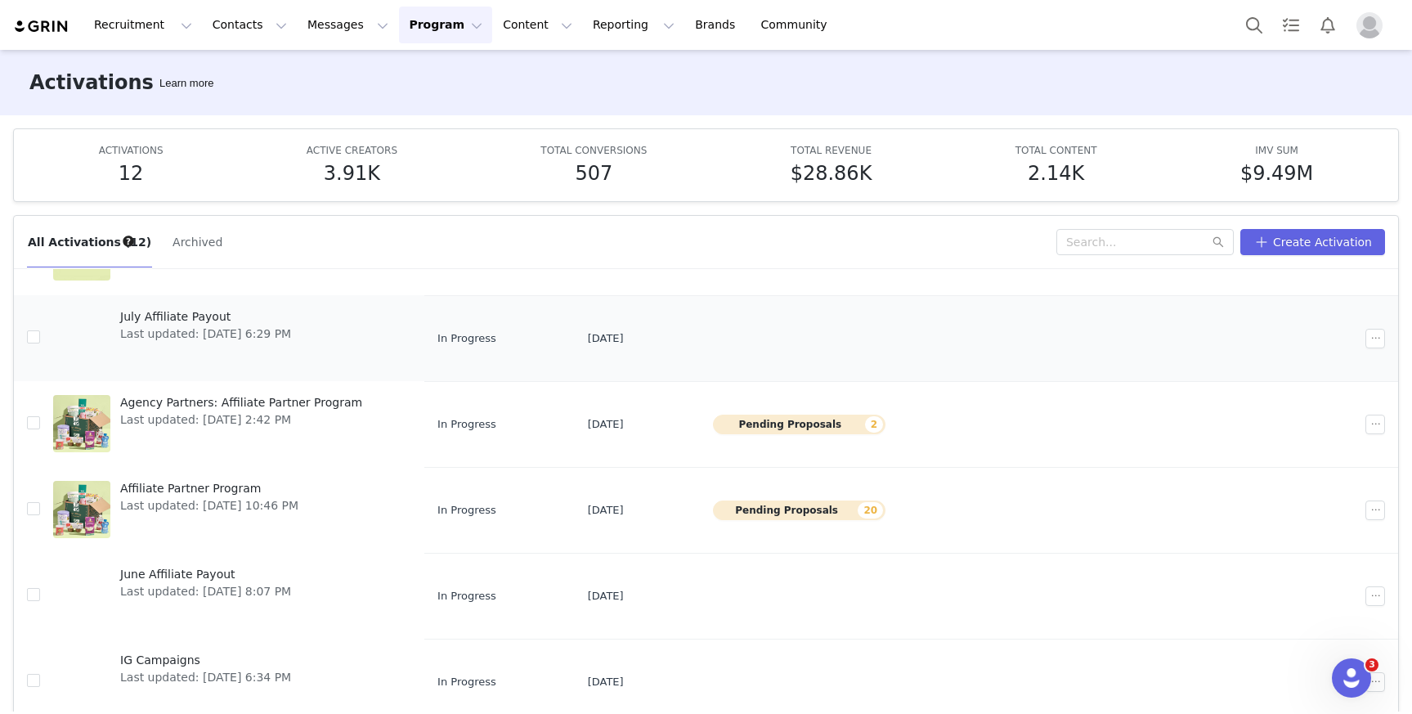
click at [280, 377] on td "July Affiliate Payout Last updated: Aug 8, 2025 6:29 PM" at bounding box center [232, 338] width 384 height 86
click at [278, 412] on span "Last updated: [DATE] 2:42 PM" at bounding box center [241, 420] width 242 height 17
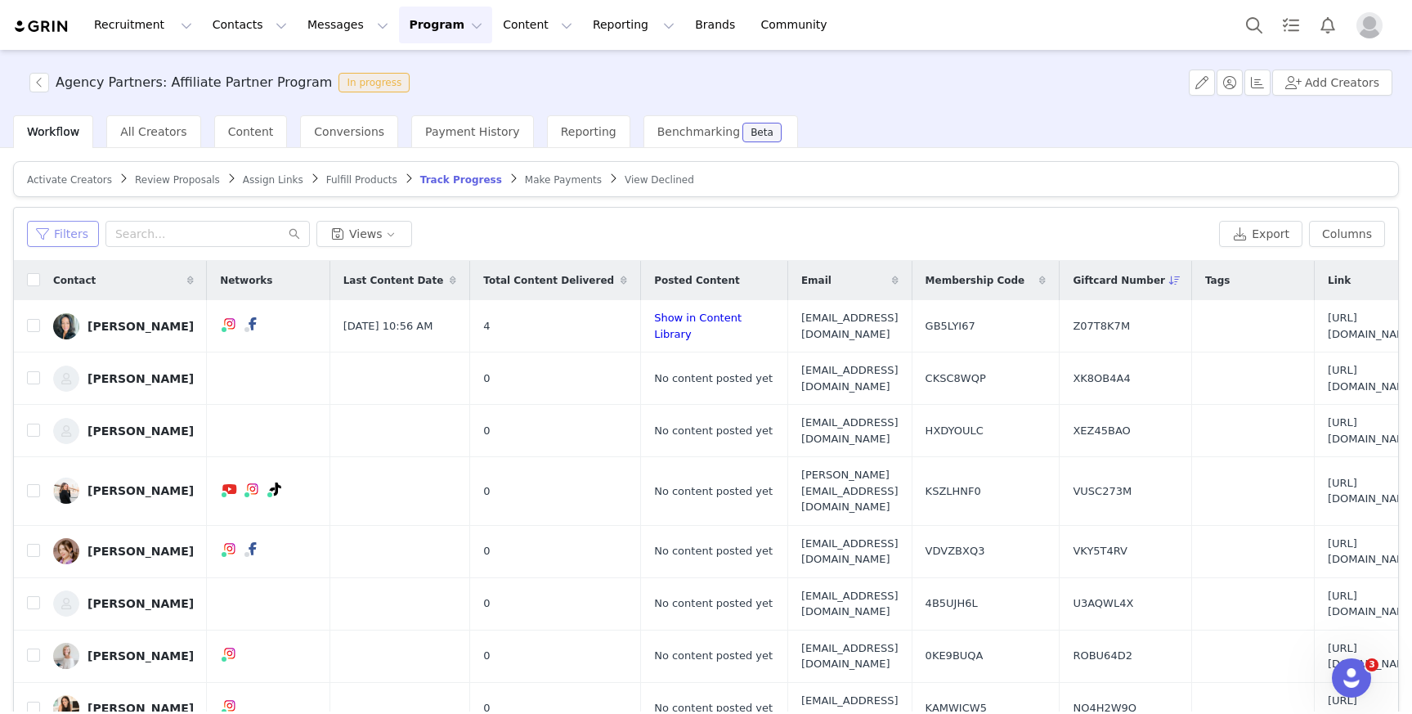
click at [75, 222] on button "Filters" at bounding box center [63, 234] width 72 height 26
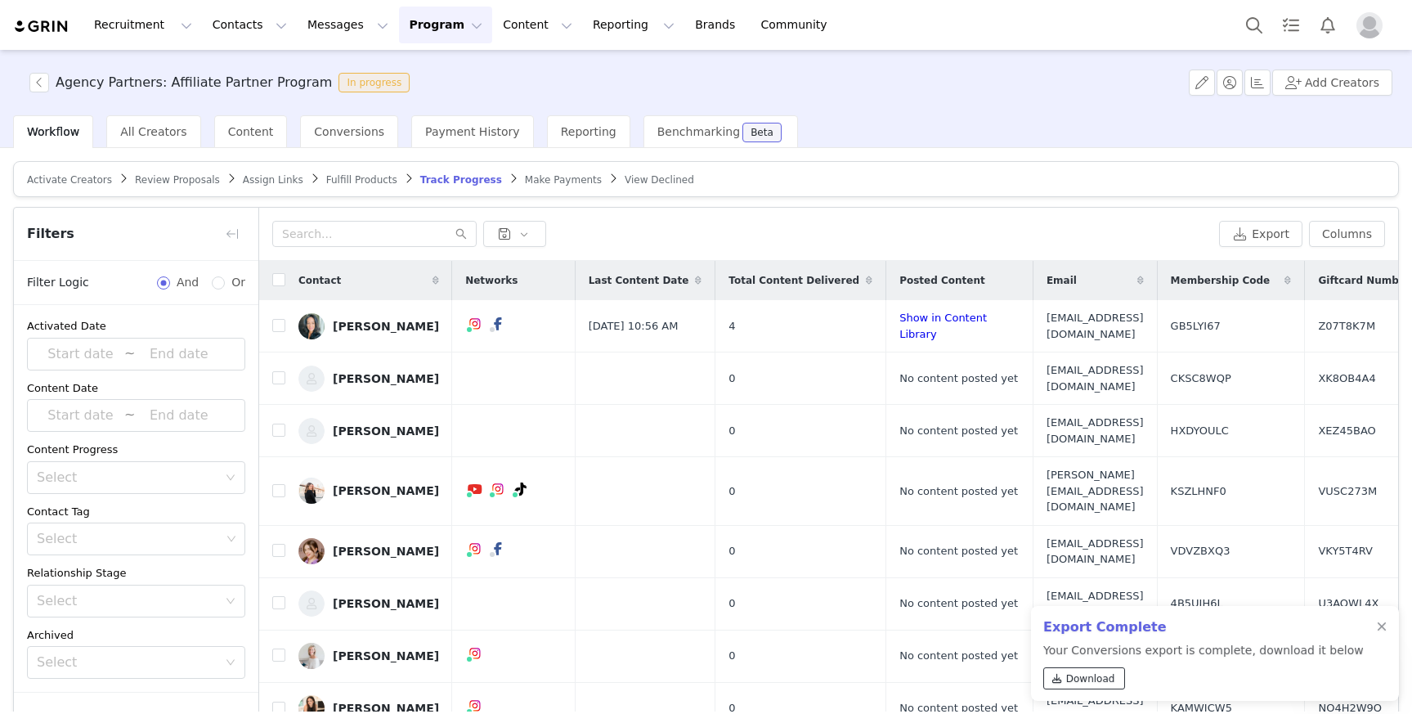
click at [1094, 677] on span "Download" at bounding box center [1090, 678] width 49 height 15
click at [1383, 629] on div at bounding box center [1382, 627] width 10 height 13
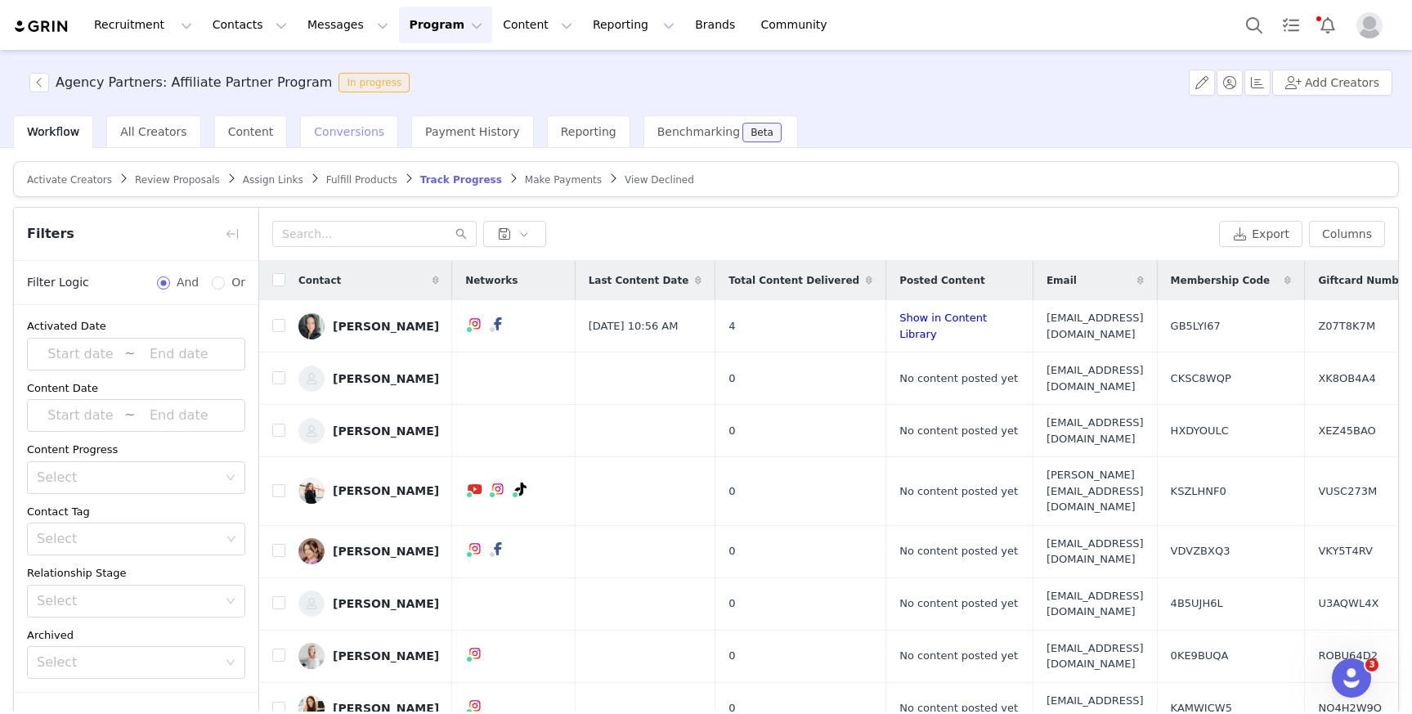
click at [354, 133] on span "Conversions" at bounding box center [349, 131] width 70 height 13
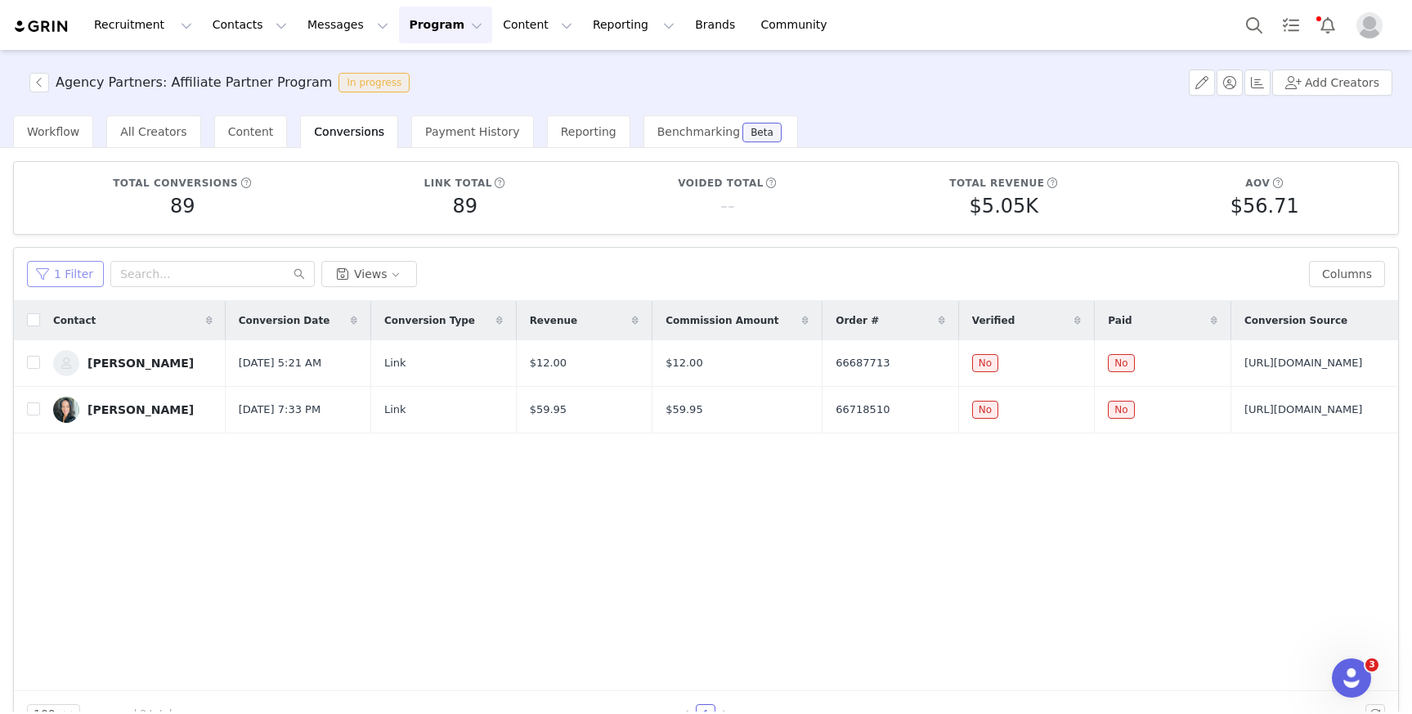
click at [79, 283] on button "1 Filter" at bounding box center [65, 274] width 77 height 26
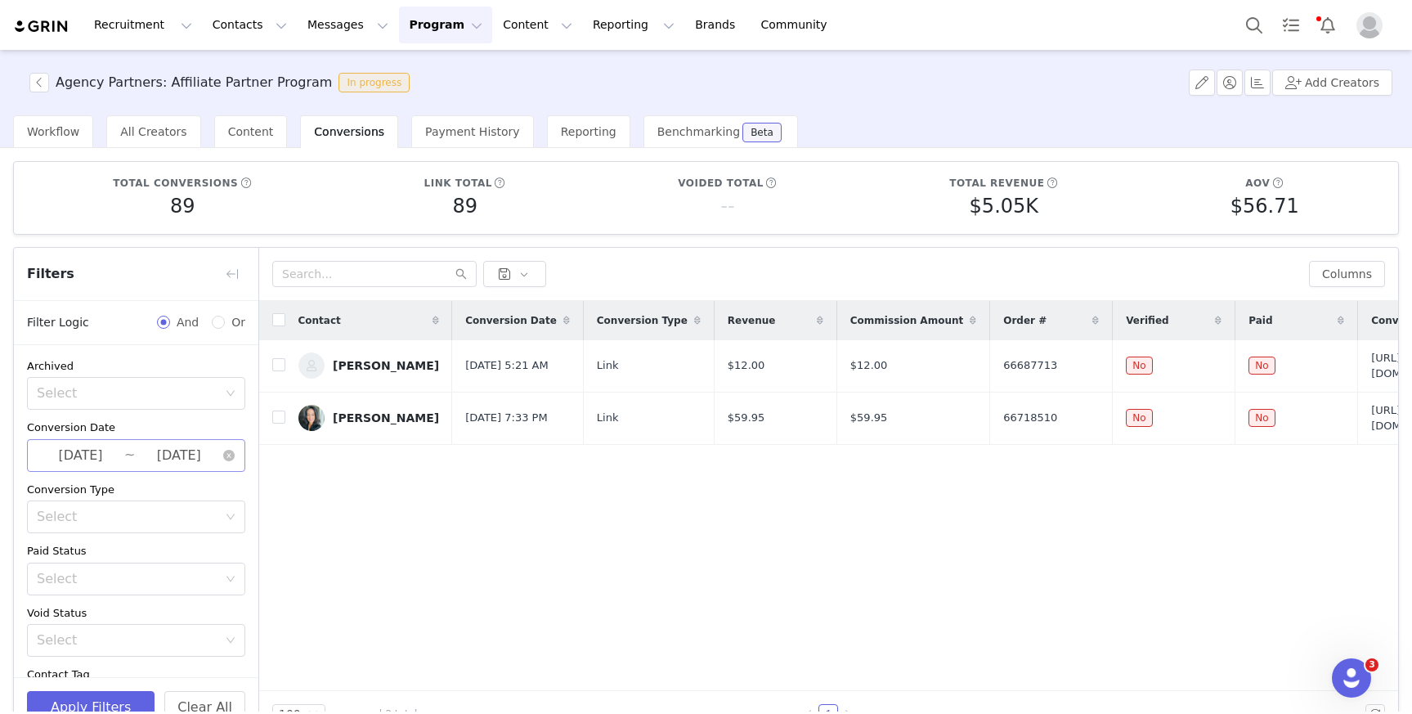
click at [168, 455] on input "2025-09-01" at bounding box center [178, 455] width 87 height 21
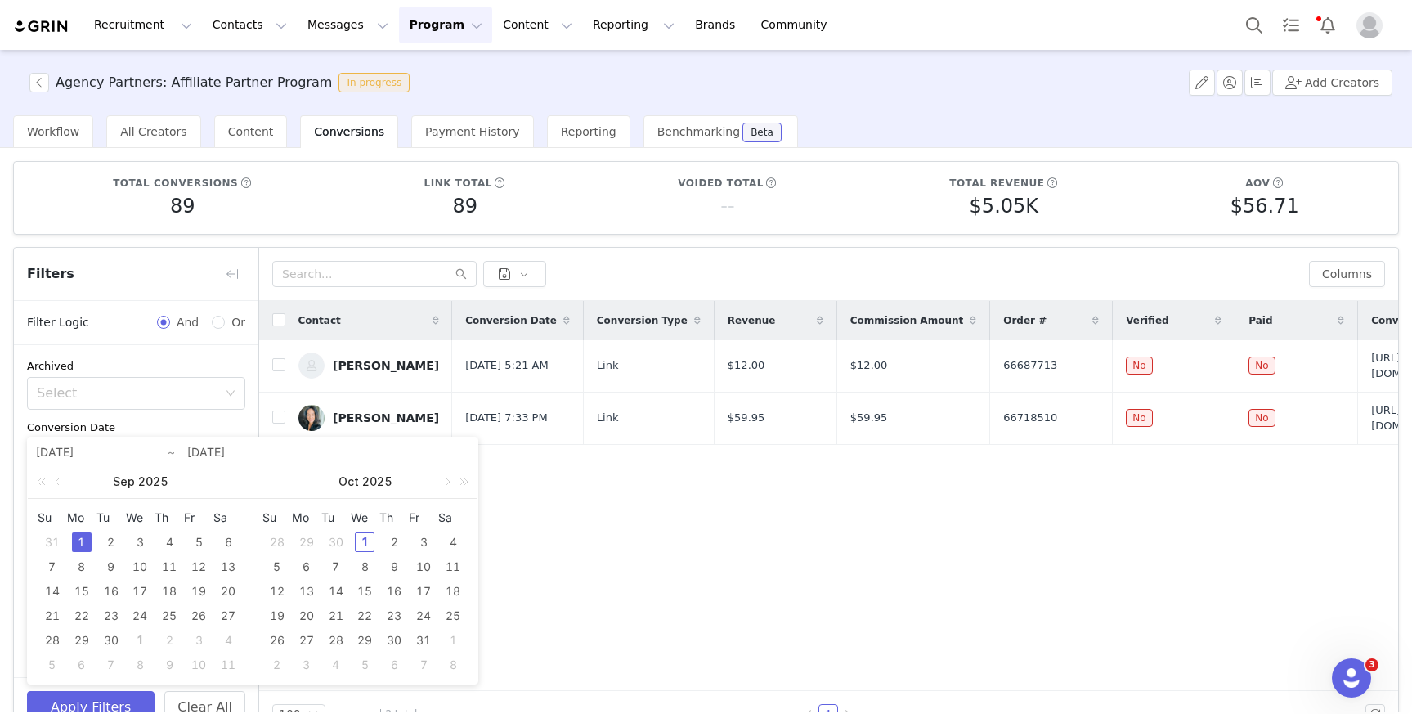
click at [81, 543] on div "1" at bounding box center [82, 542] width 20 height 20
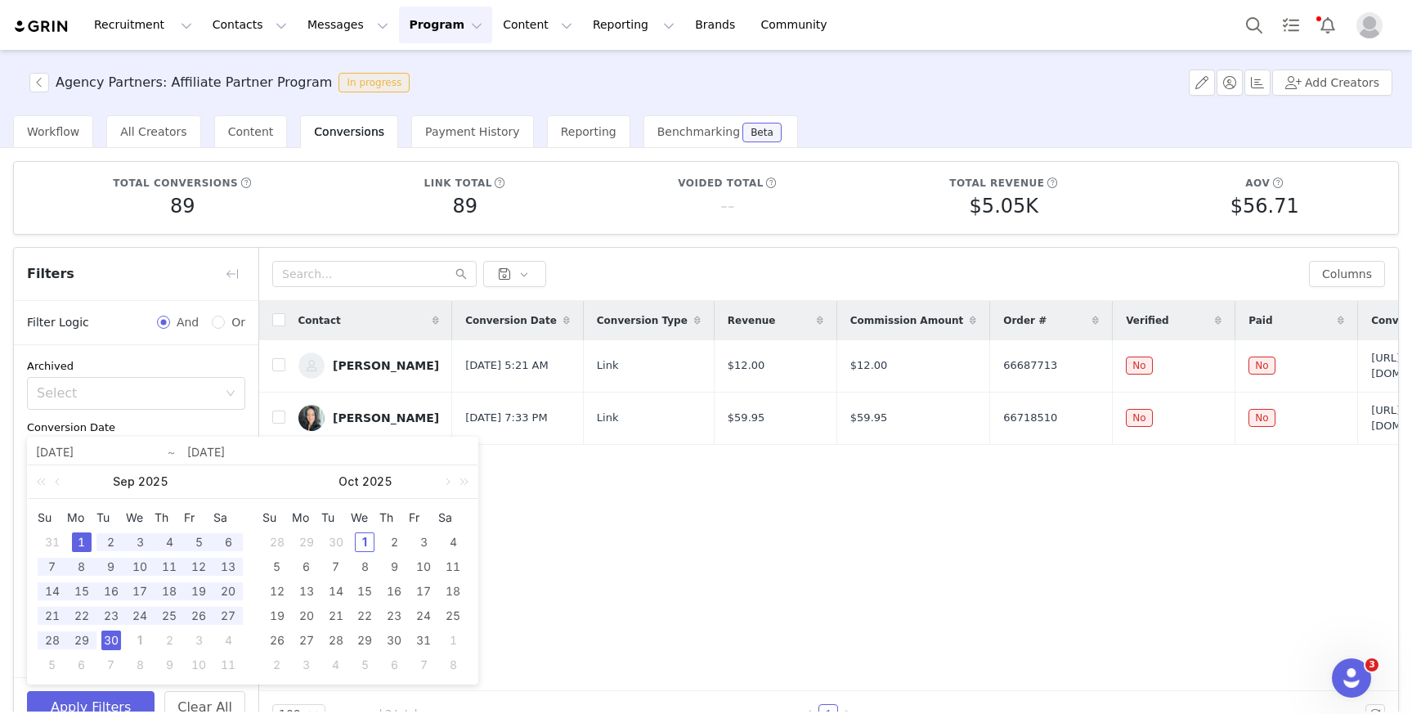
click at [116, 643] on div "30" at bounding box center [111, 640] width 20 height 20
type input "2025-09-30"
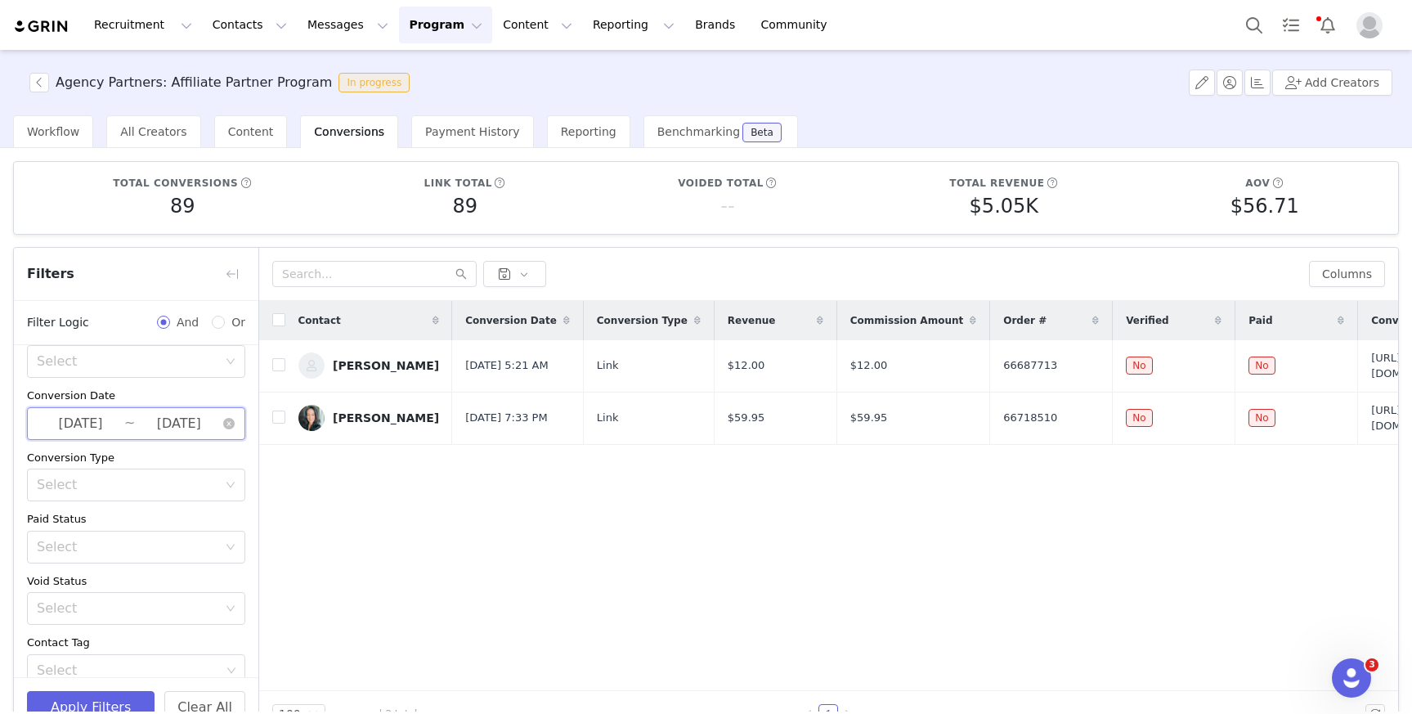
scroll to position [108, 0]
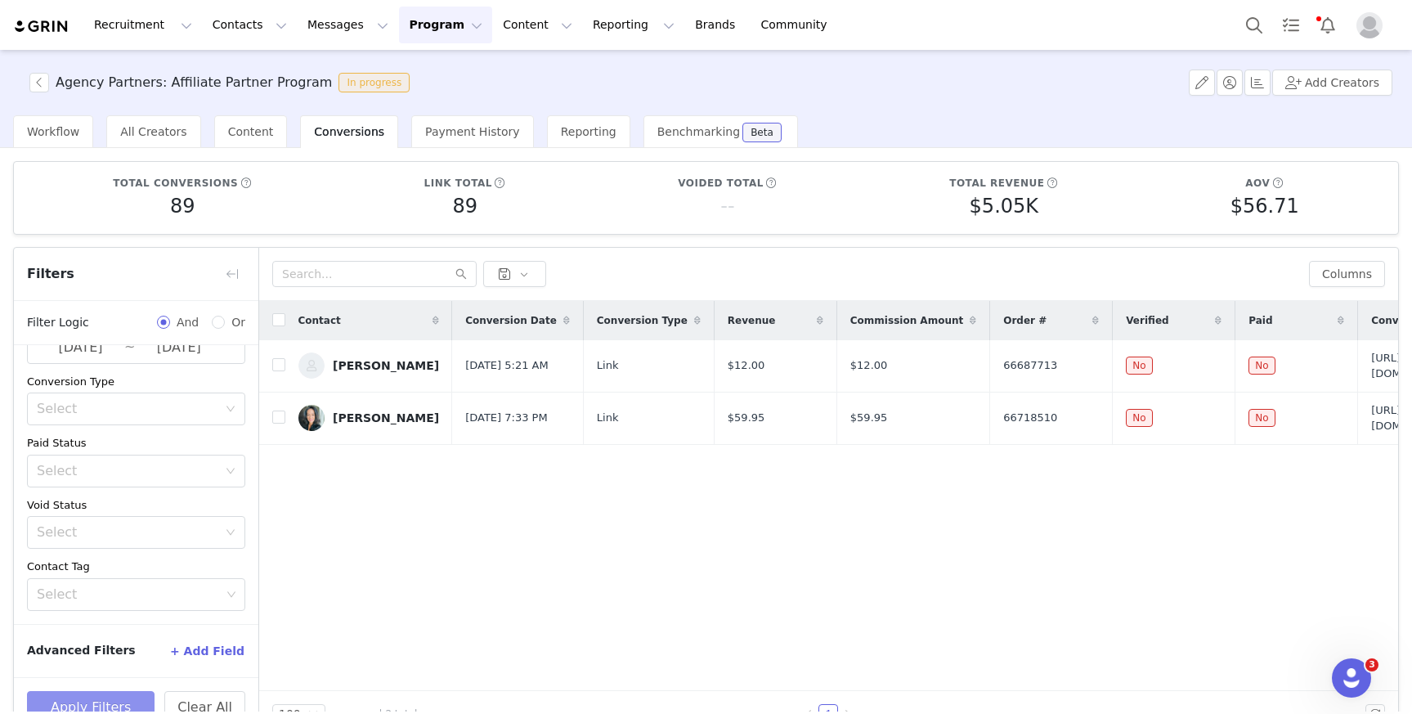
click at [123, 697] on button "Apply Filters" at bounding box center [91, 707] width 128 height 33
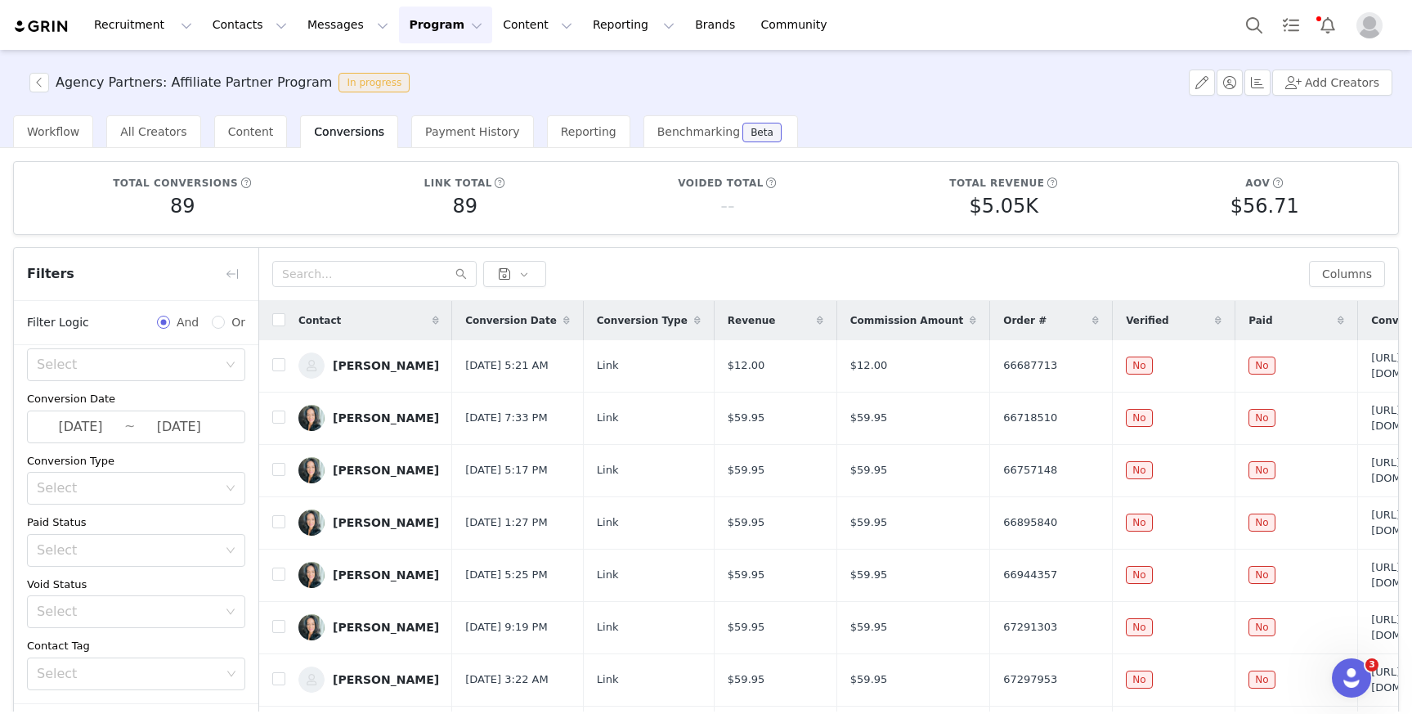
scroll to position [29, 0]
click at [270, 318] on th at bounding box center [272, 320] width 26 height 39
click at [272, 318] on input "checkbox" at bounding box center [278, 319] width 13 height 13
checkbox input "true"
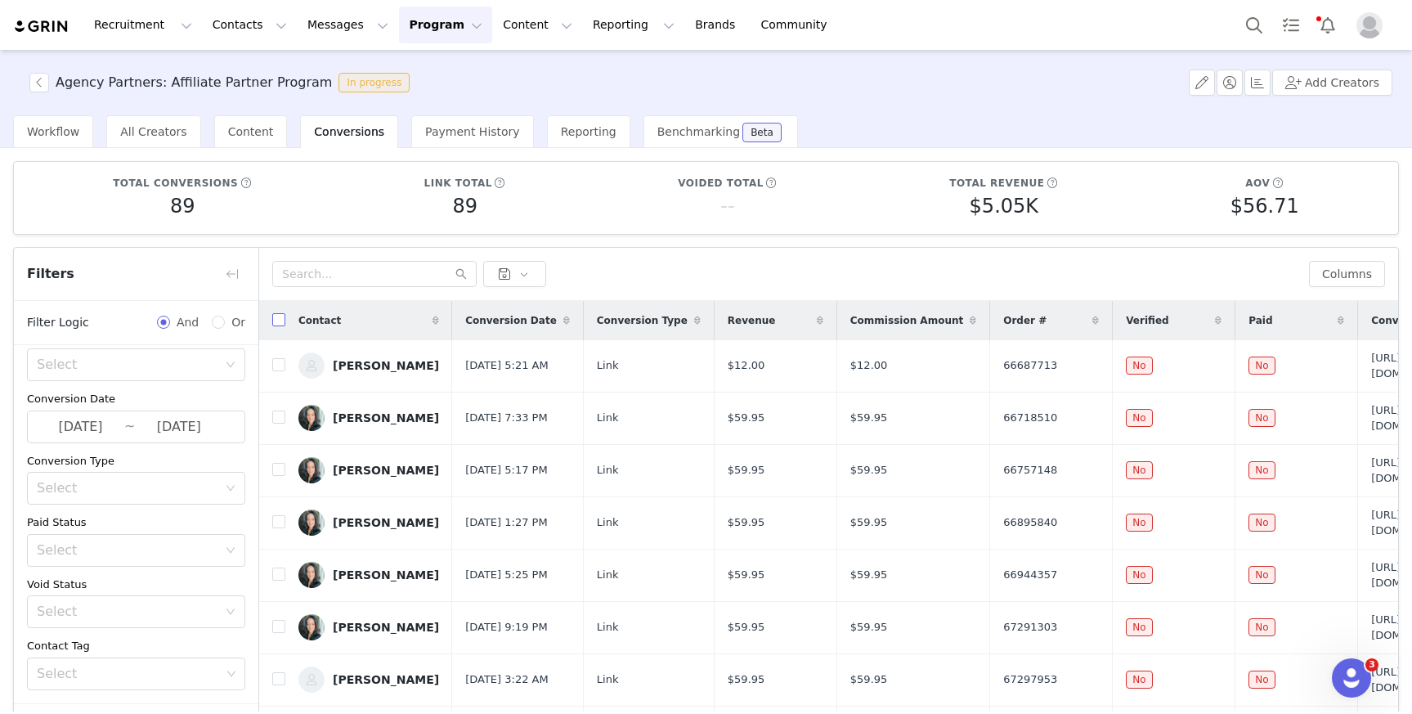
checkbox input "true"
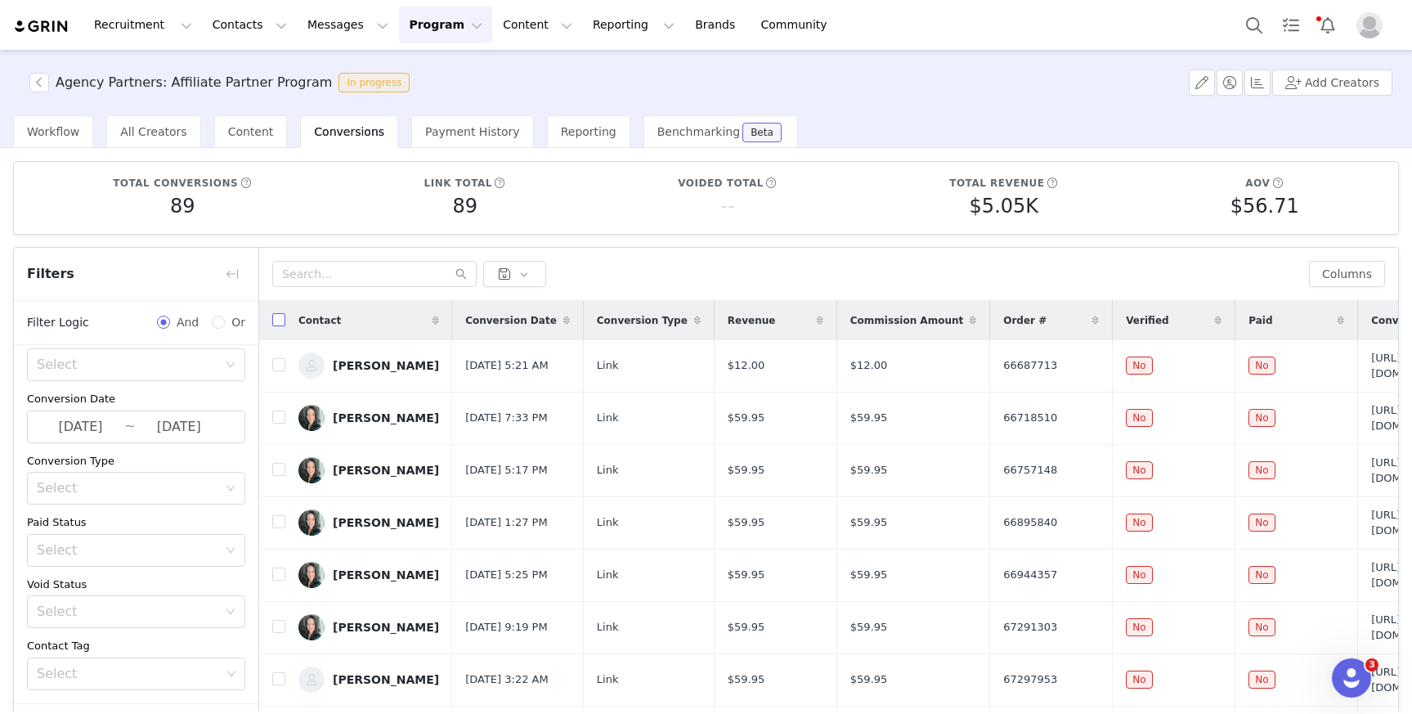
checkbox input "true"
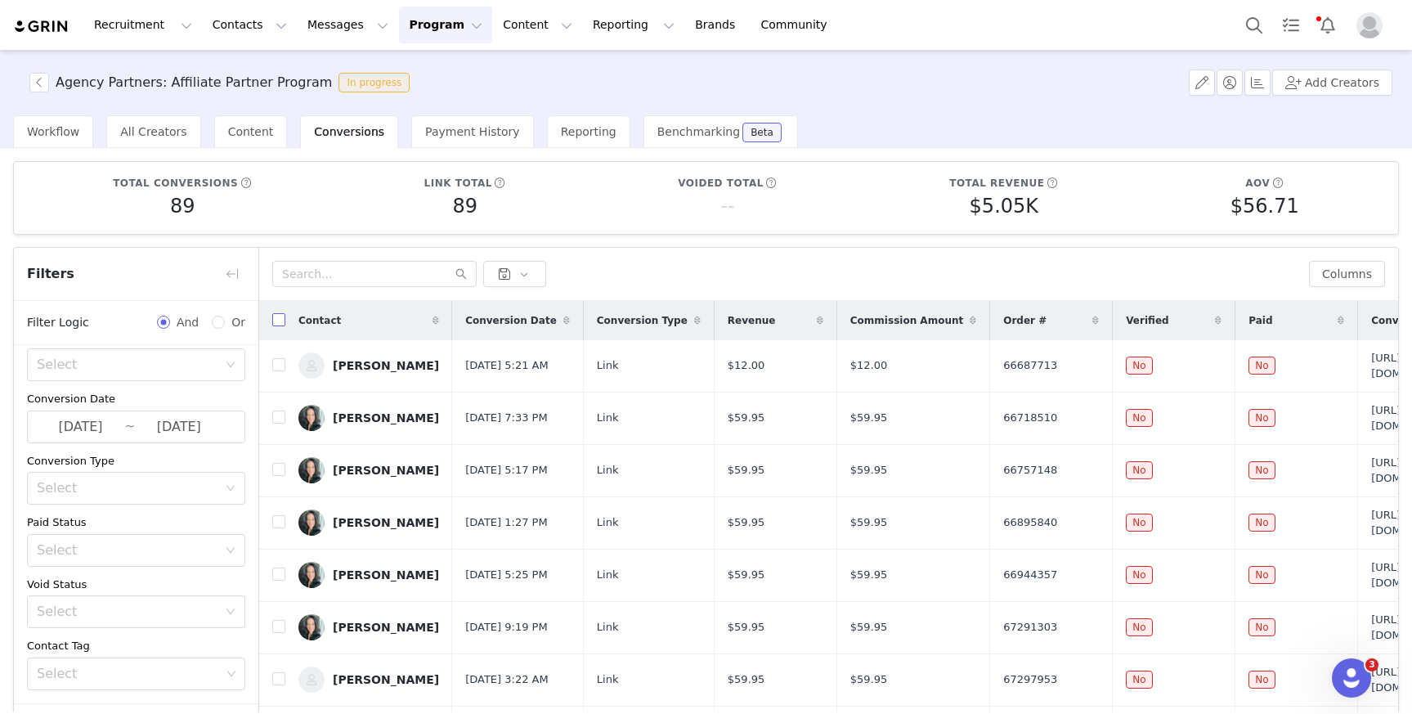
checkbox input "true"
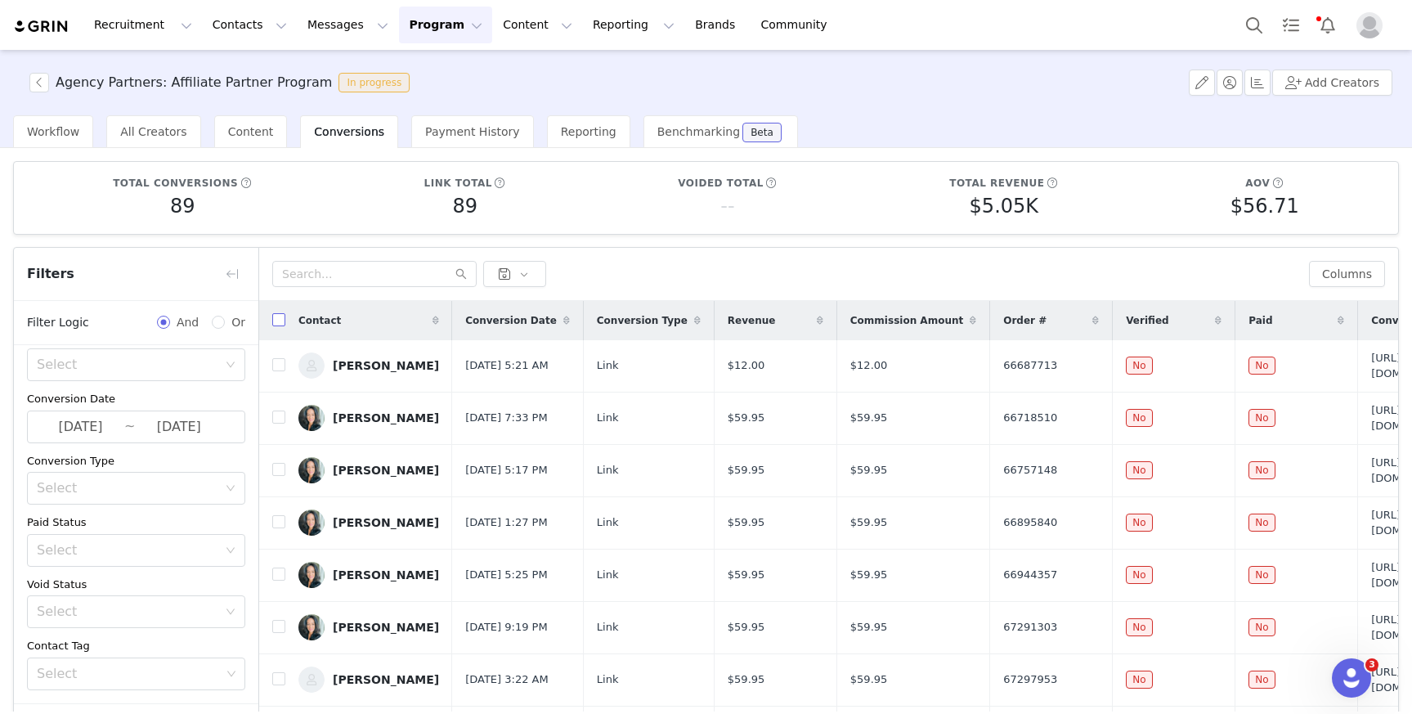
checkbox input "true"
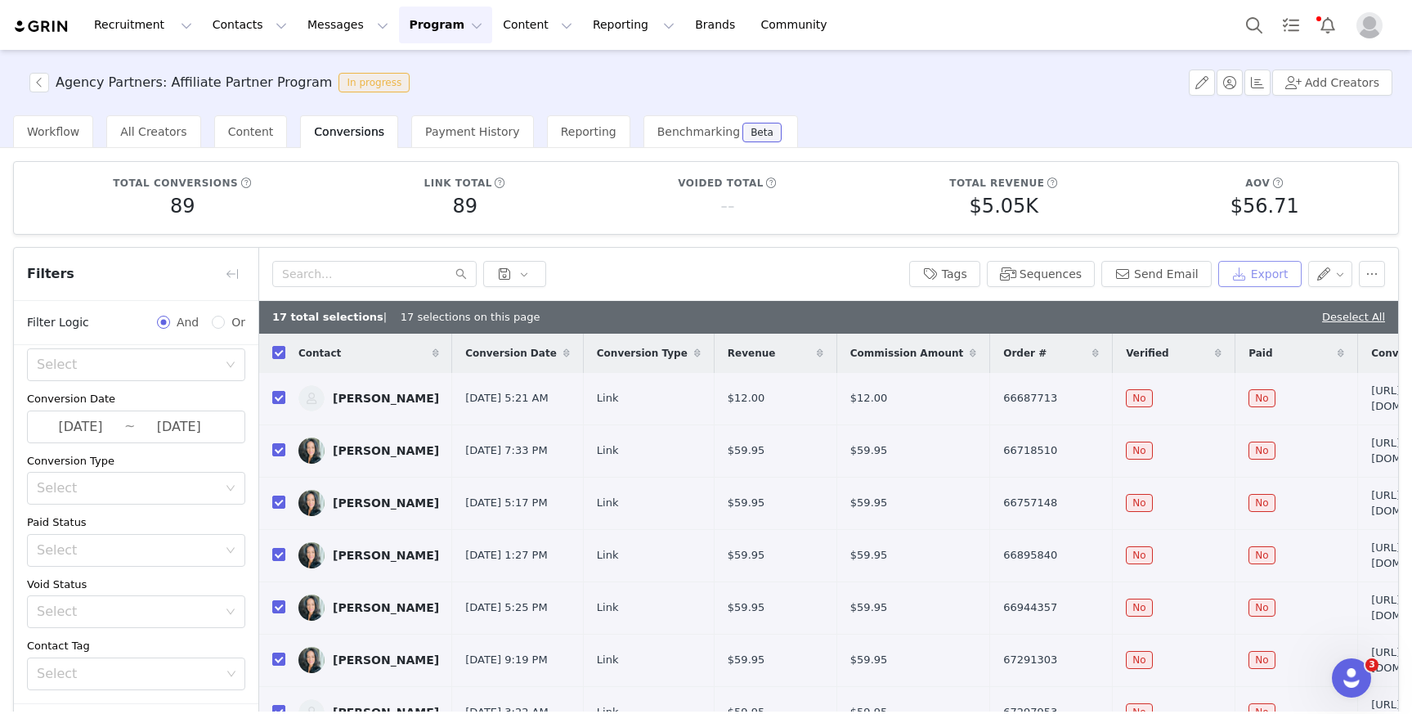
click at [1269, 272] on button "Export" at bounding box center [1259, 274] width 83 height 26
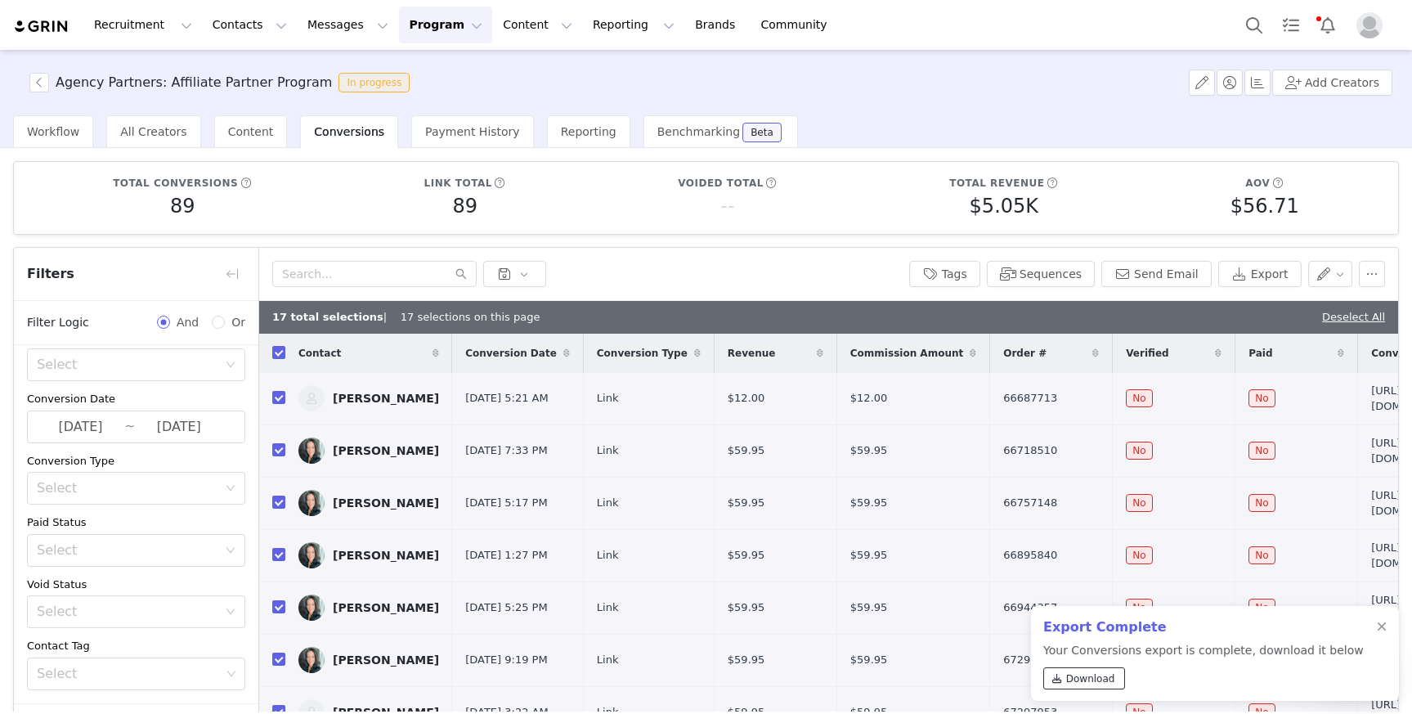
click at [1097, 680] on span "Download" at bounding box center [1090, 678] width 49 height 15
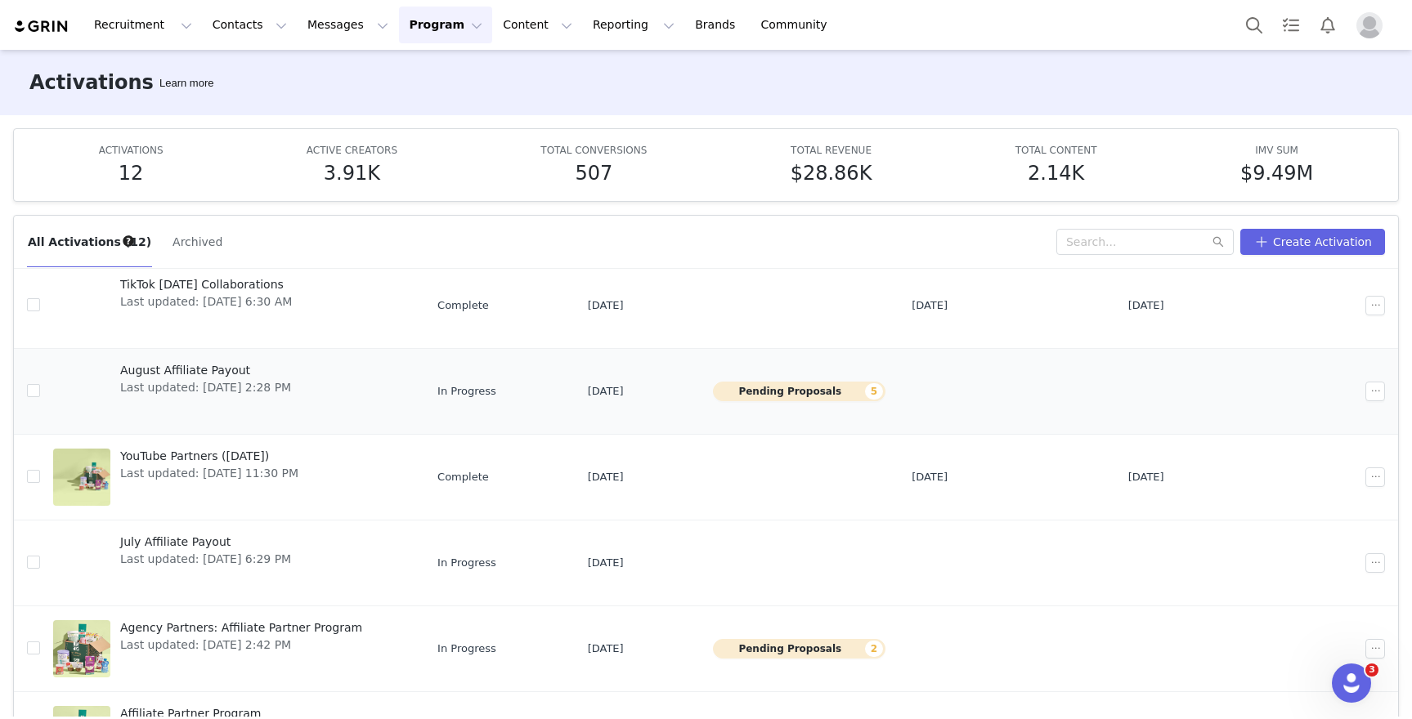
scroll to position [343, 0]
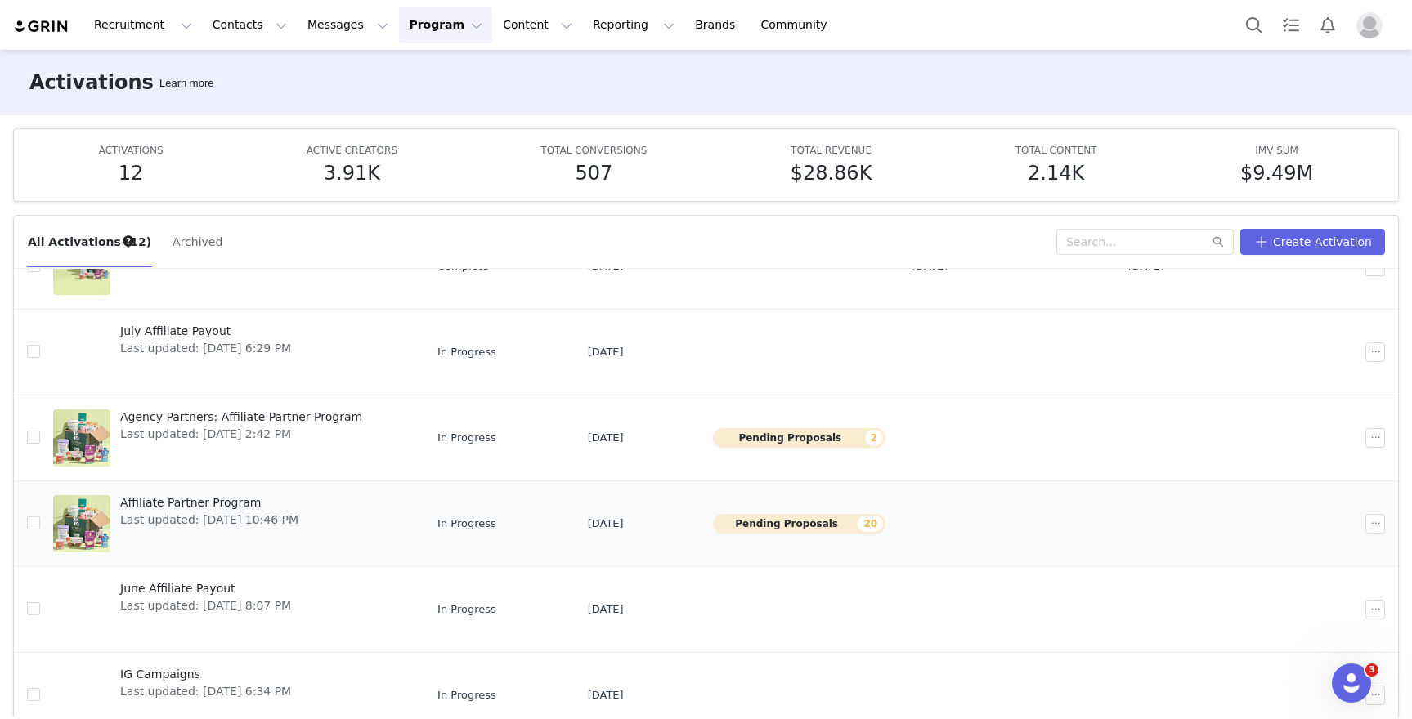
click at [244, 507] on span "Affiliate Partner Program" at bounding box center [209, 503] width 178 height 17
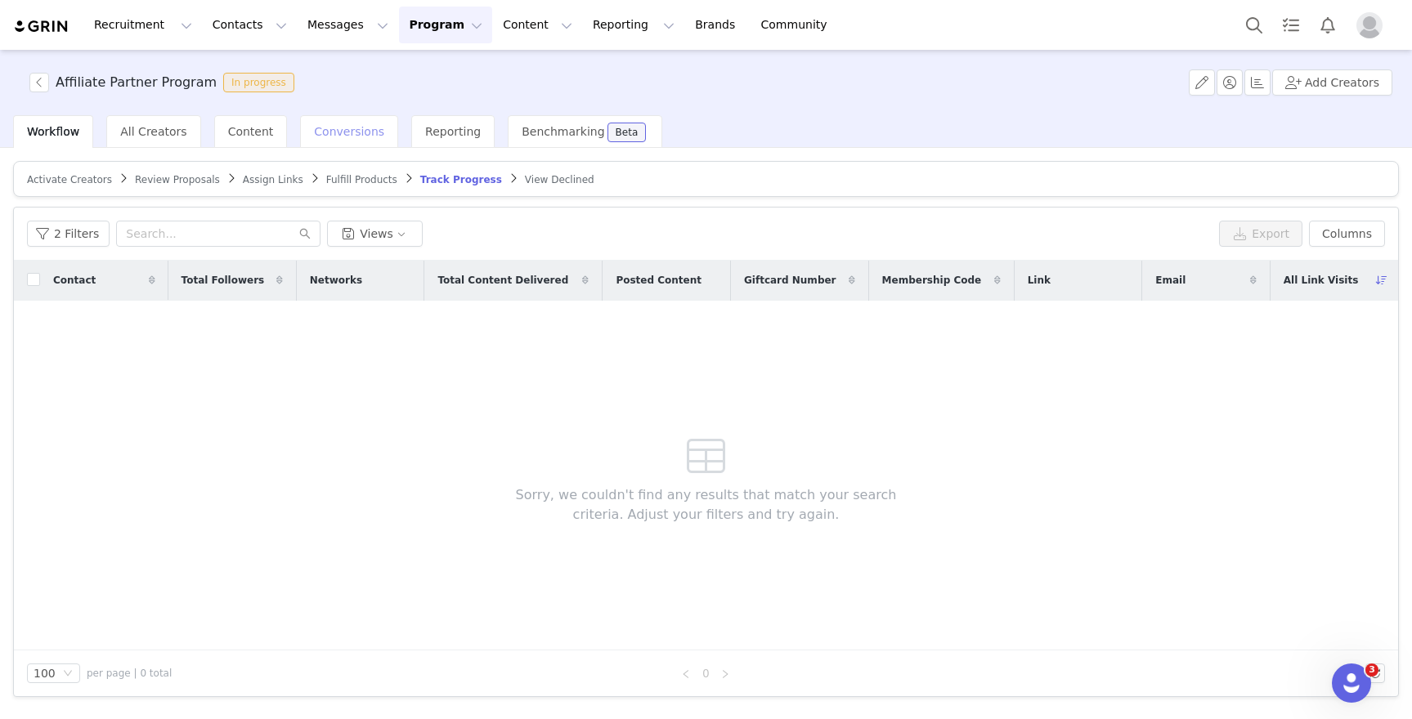
click at [324, 128] on span "Conversions" at bounding box center [349, 131] width 70 height 13
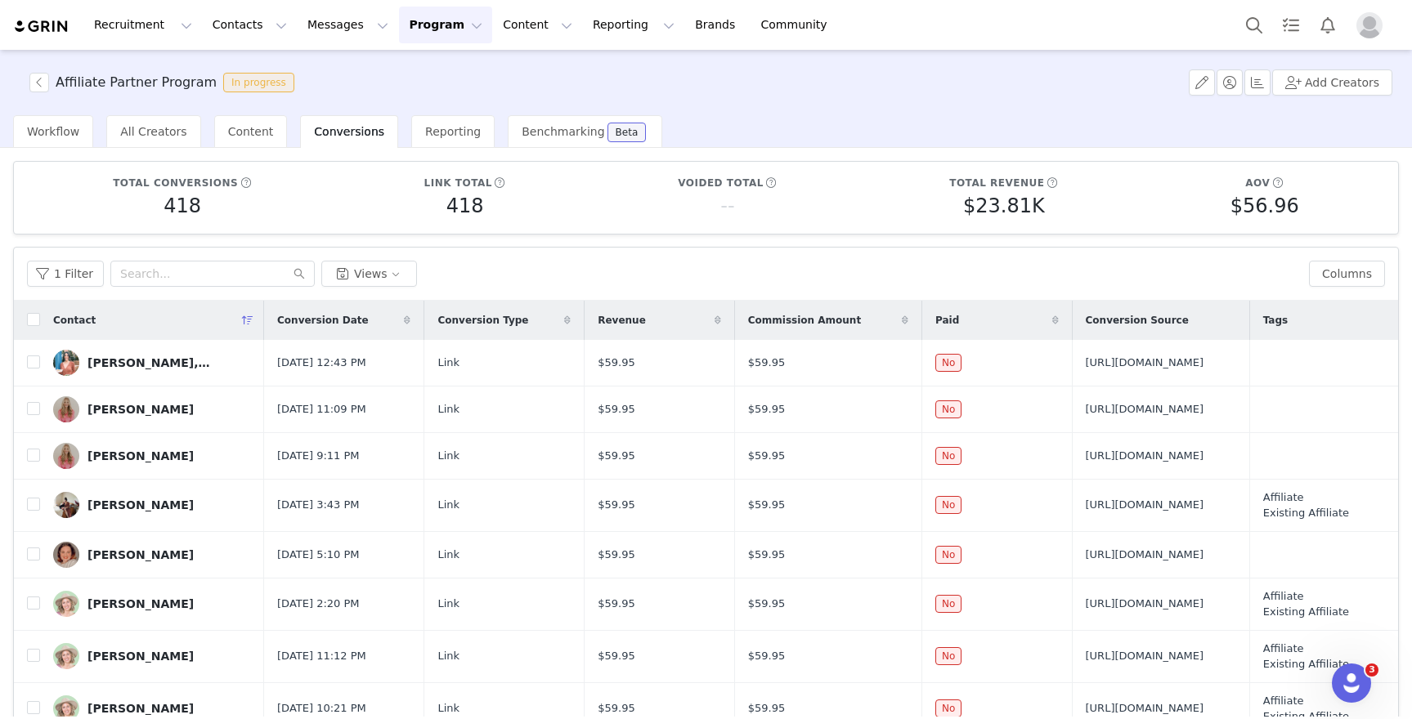
click at [56, 245] on div "Total conversions 418 Link total 418 Voided total -- Total revenue $23.81K AOV …" at bounding box center [706, 491] width 1386 height 661
click at [68, 273] on button "1 Filter" at bounding box center [65, 274] width 77 height 26
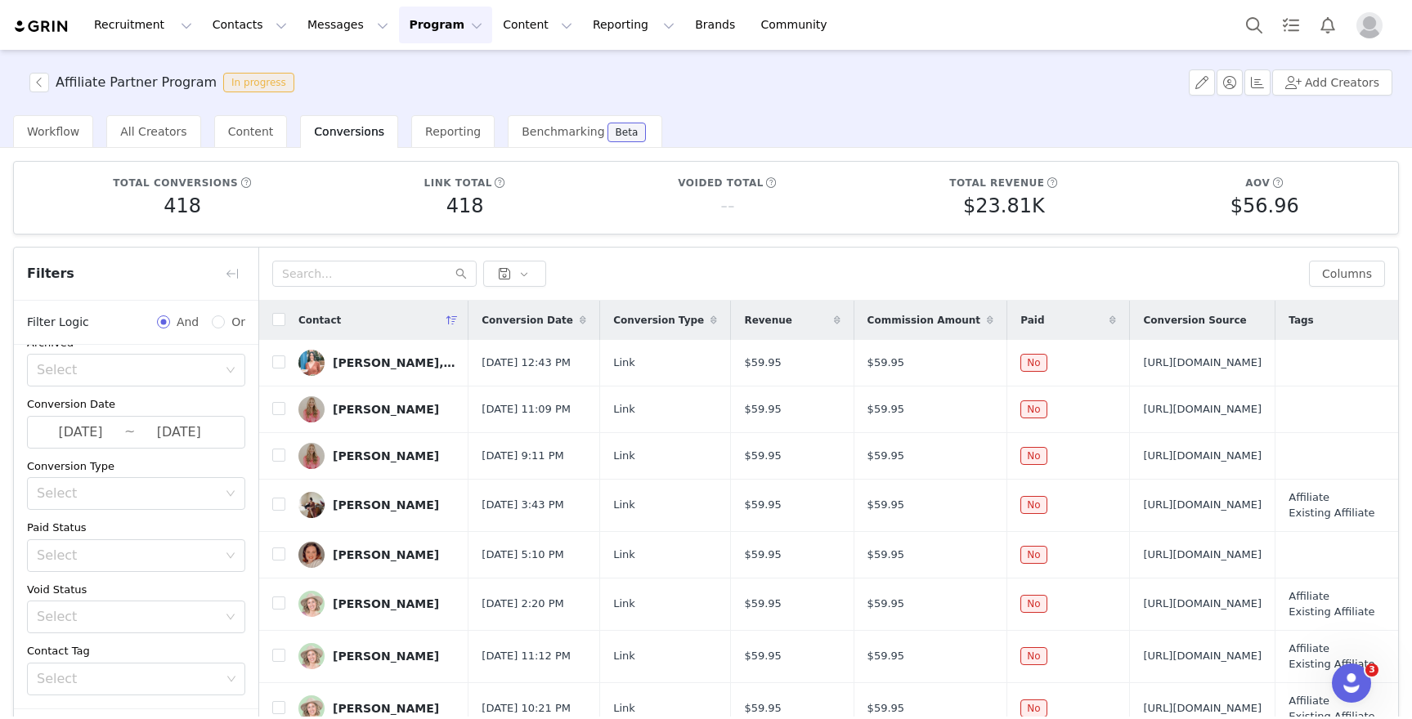
scroll to position [118, 0]
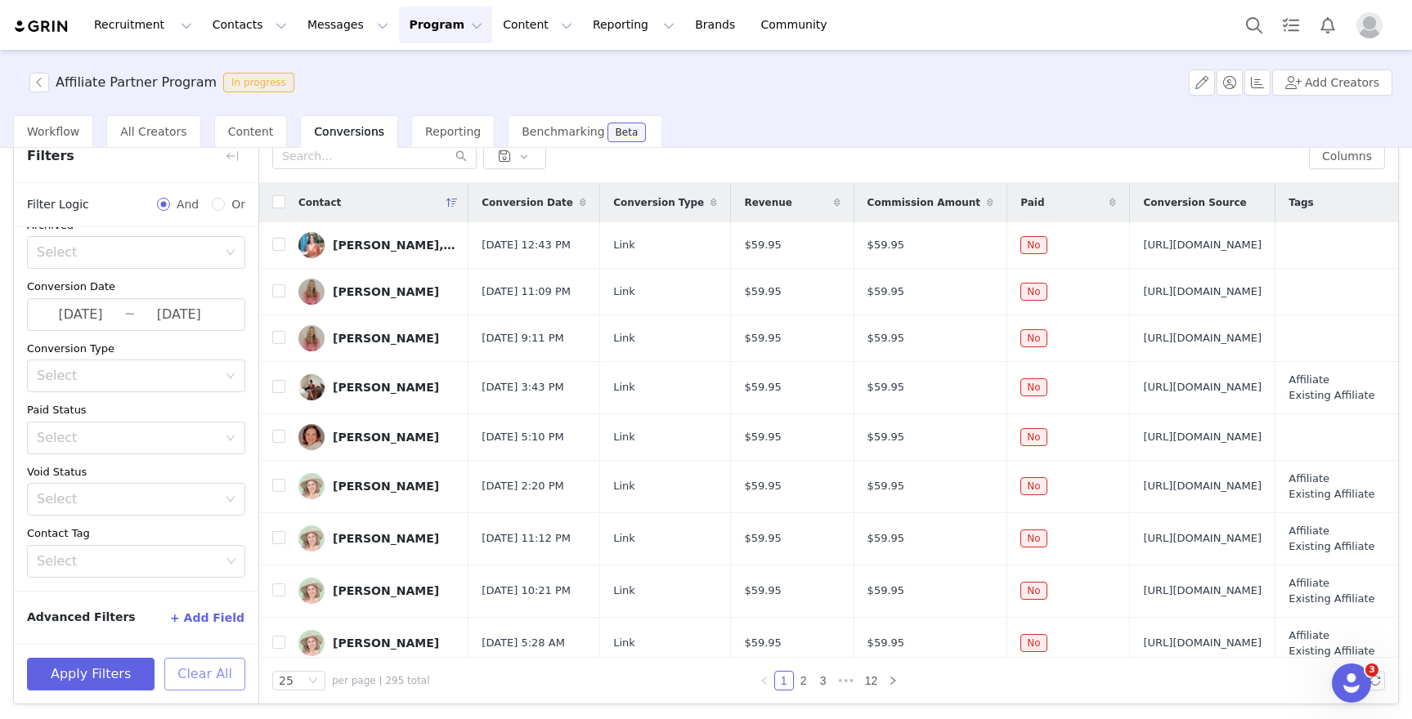
click at [204, 682] on button "Clear All" at bounding box center [204, 674] width 81 height 33
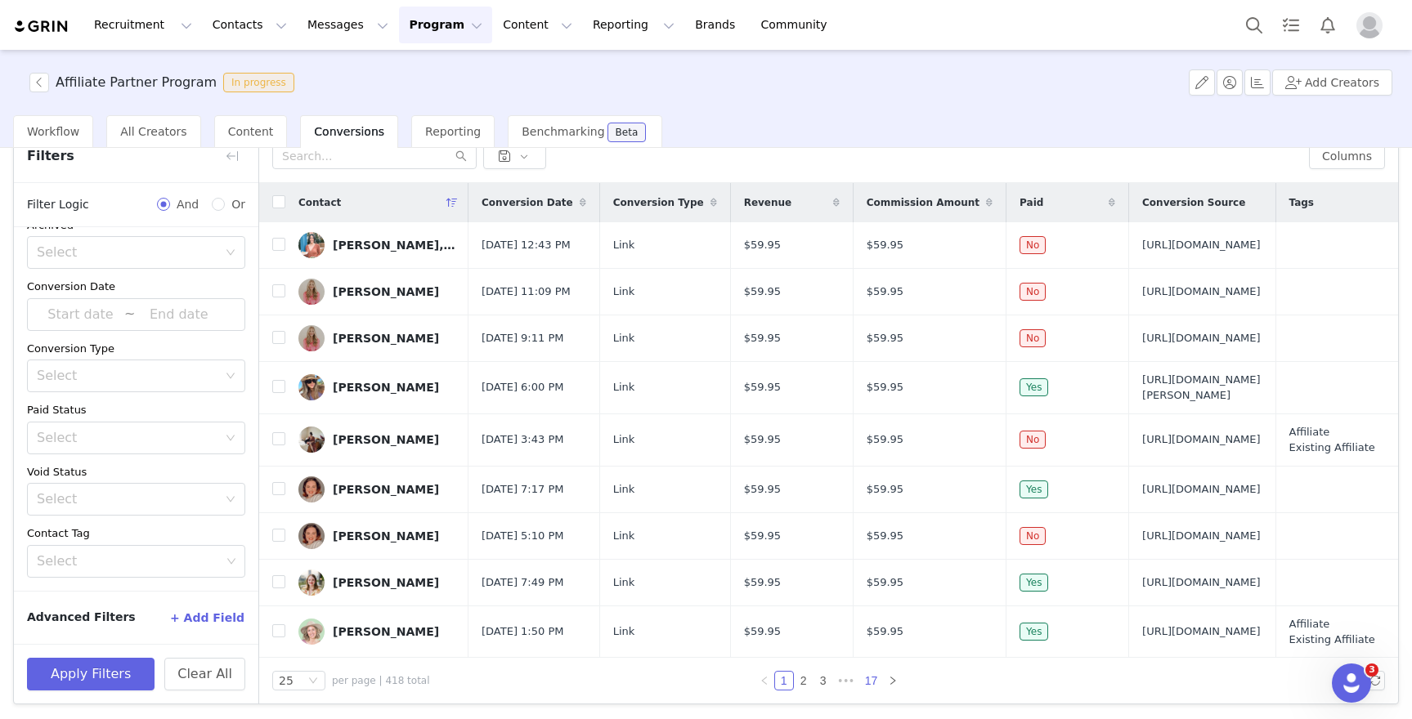
click at [868, 675] on link "17" at bounding box center [871, 681] width 23 height 18
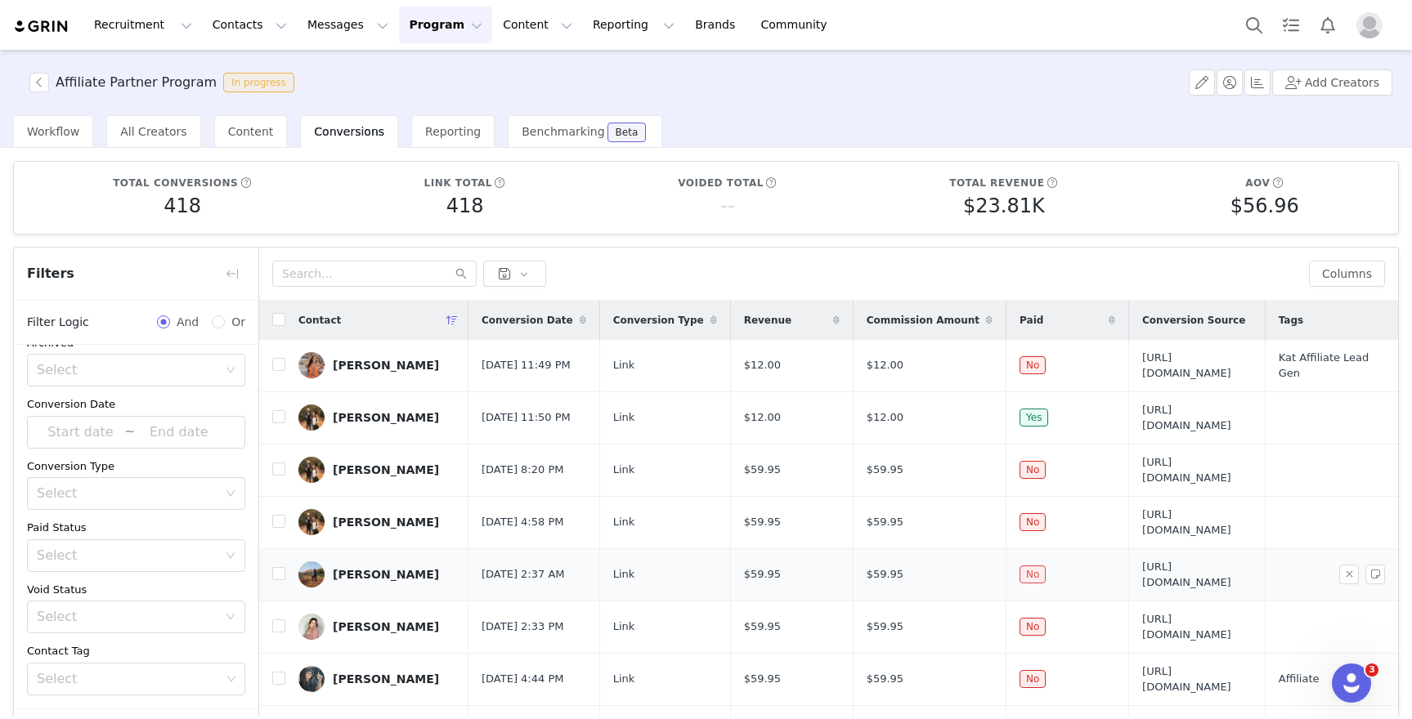
scroll to position [518, 0]
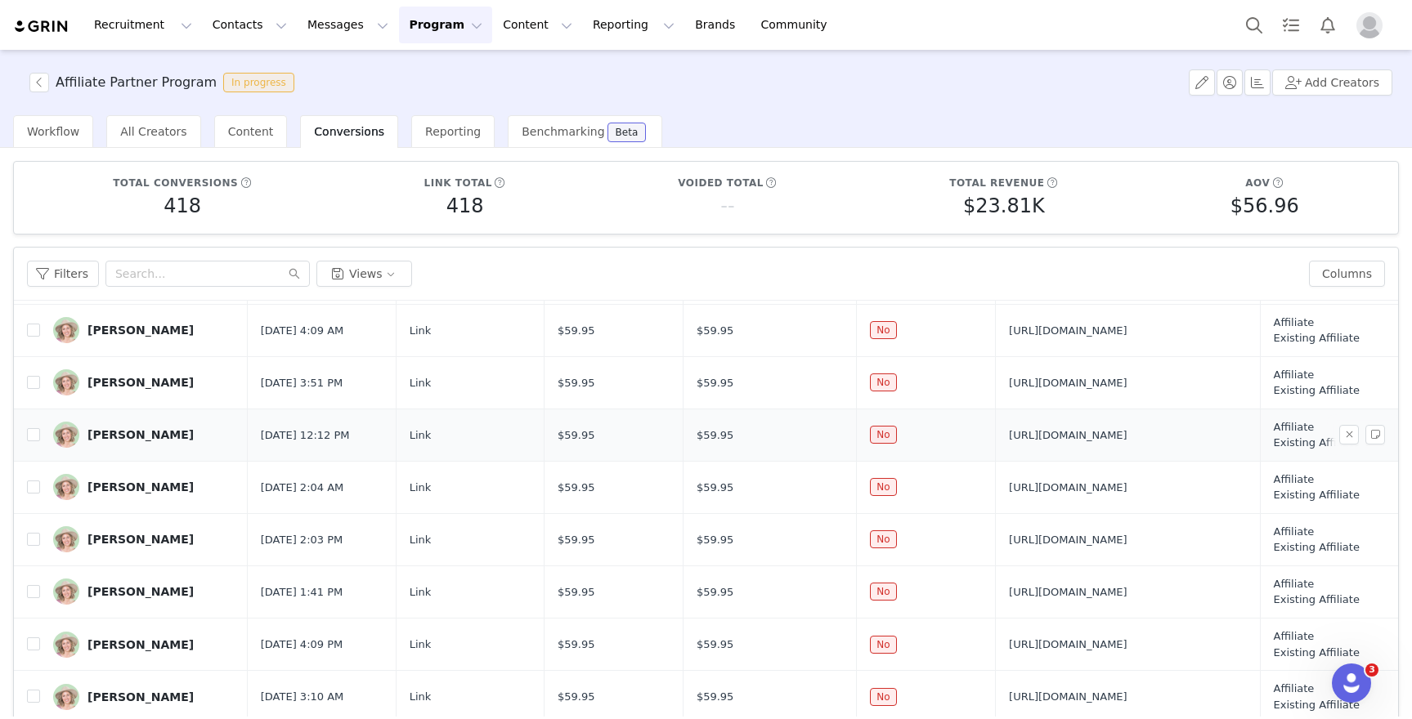
scroll to position [118, 0]
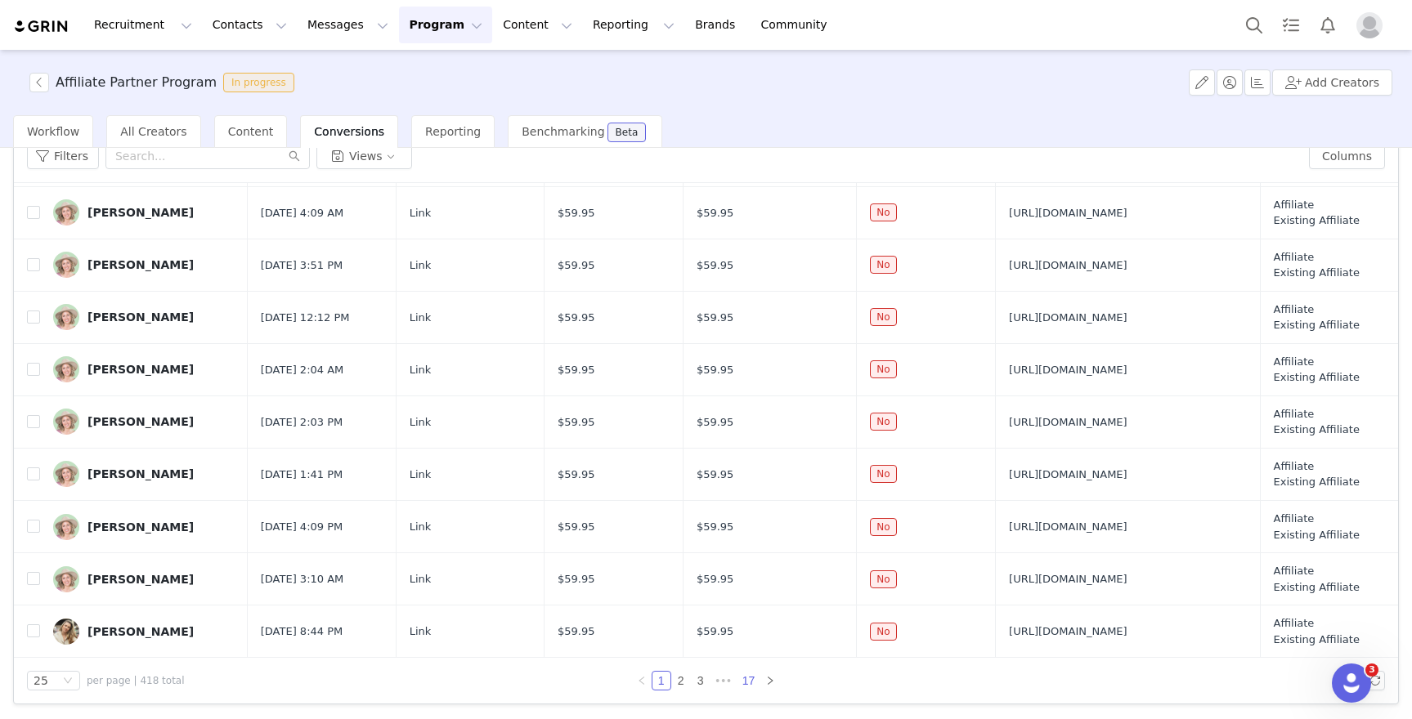
click at [742, 673] on link "17" at bounding box center [748, 681] width 23 height 18
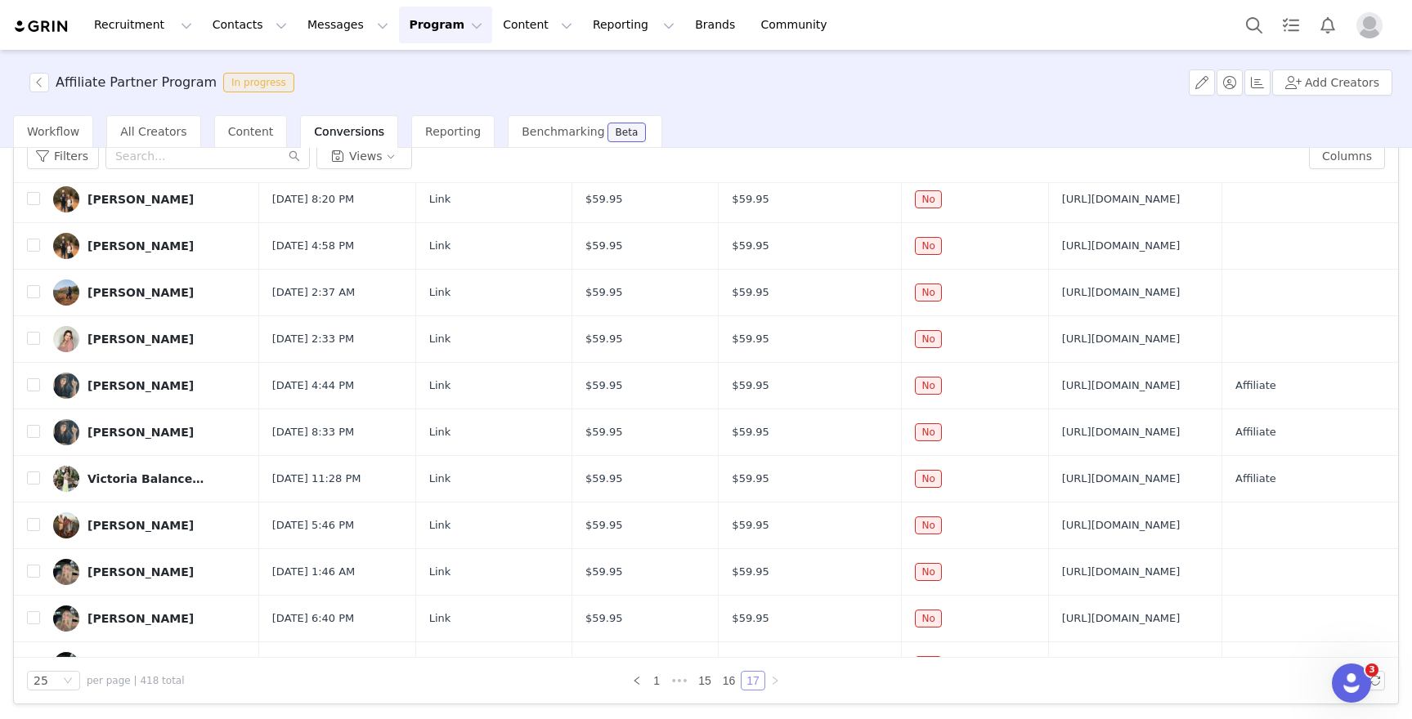
scroll to position [0, 0]
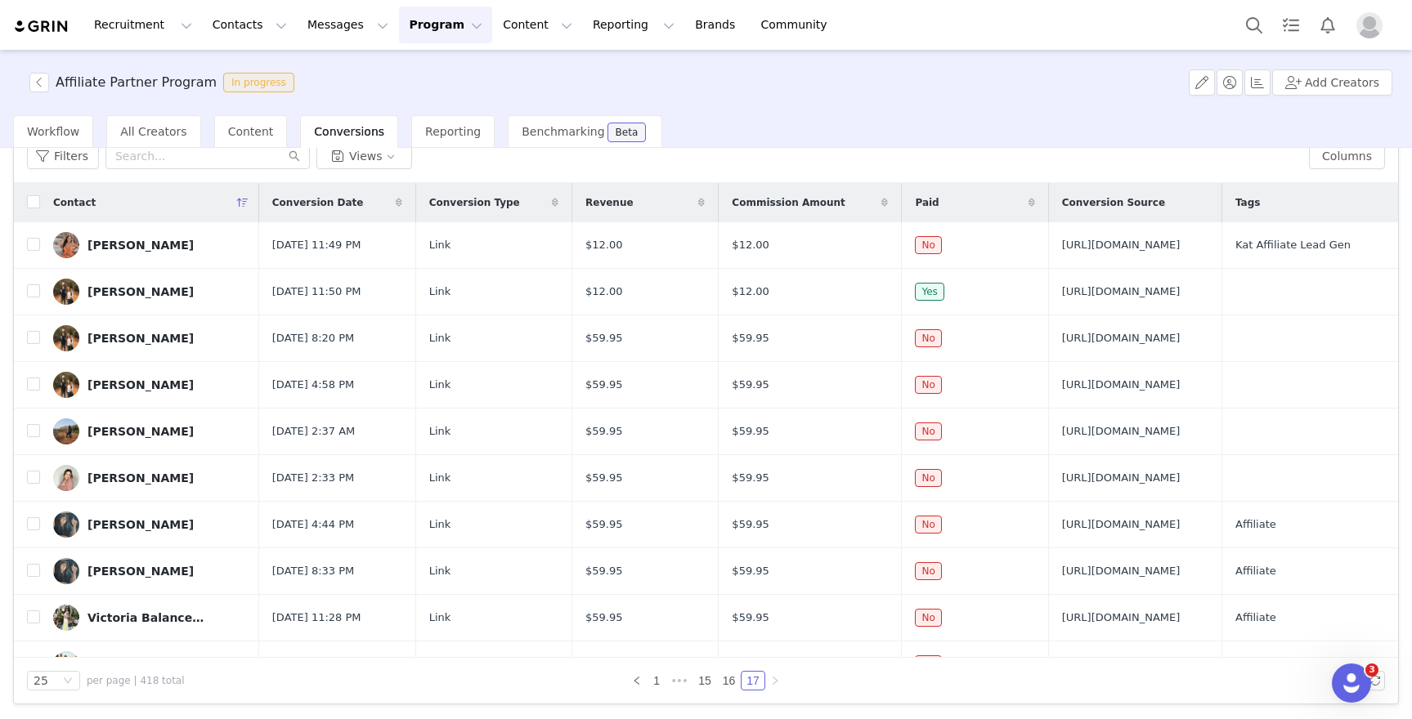
click at [286, 209] on div "Conversion Date" at bounding box center [337, 202] width 156 height 39
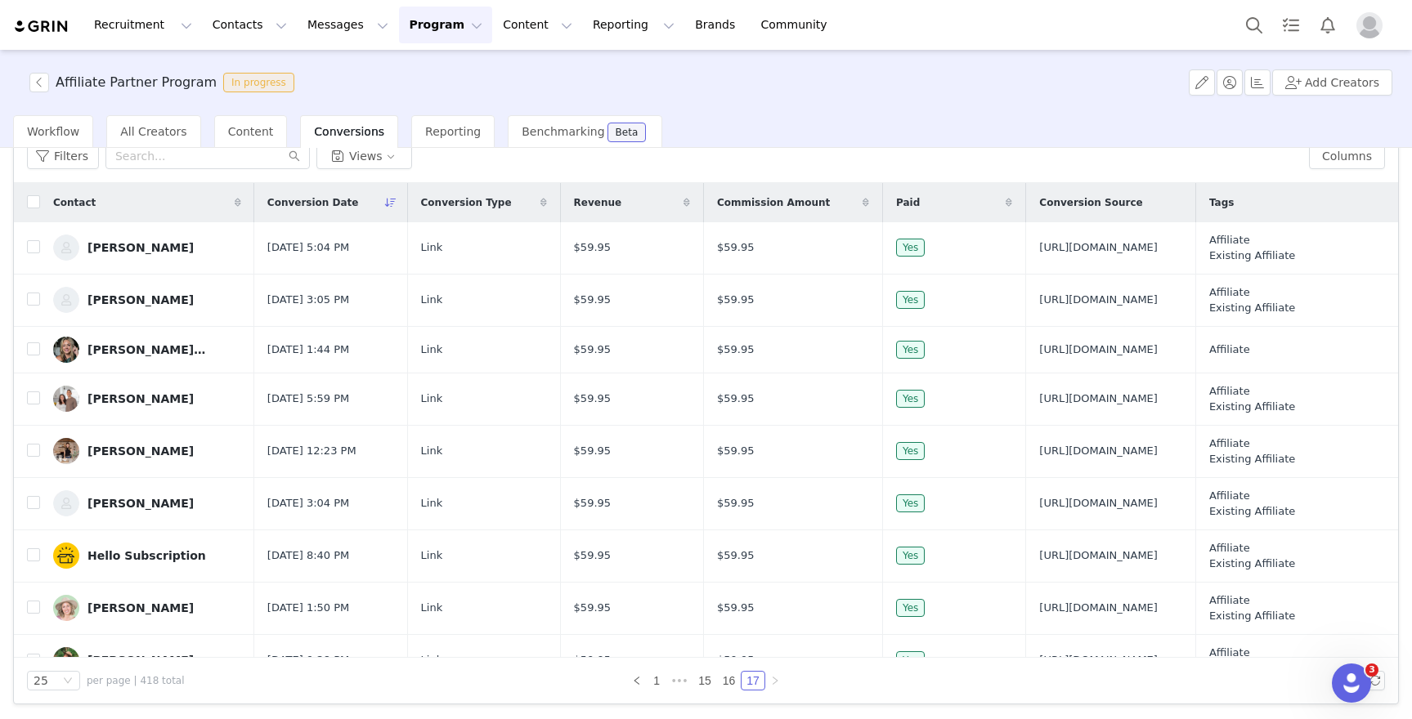
click at [385, 200] on icon at bounding box center [390, 203] width 11 height 10
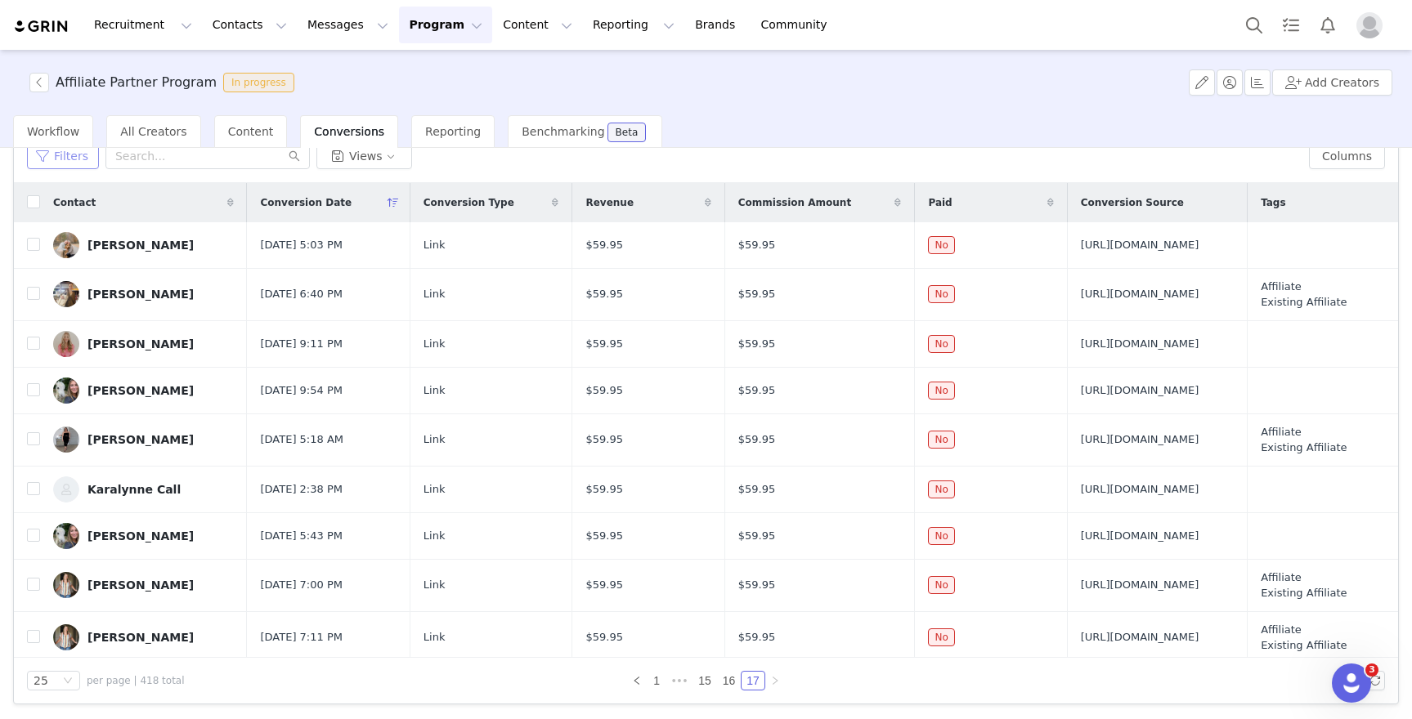
click at [48, 159] on button "Filters" at bounding box center [63, 156] width 72 height 26
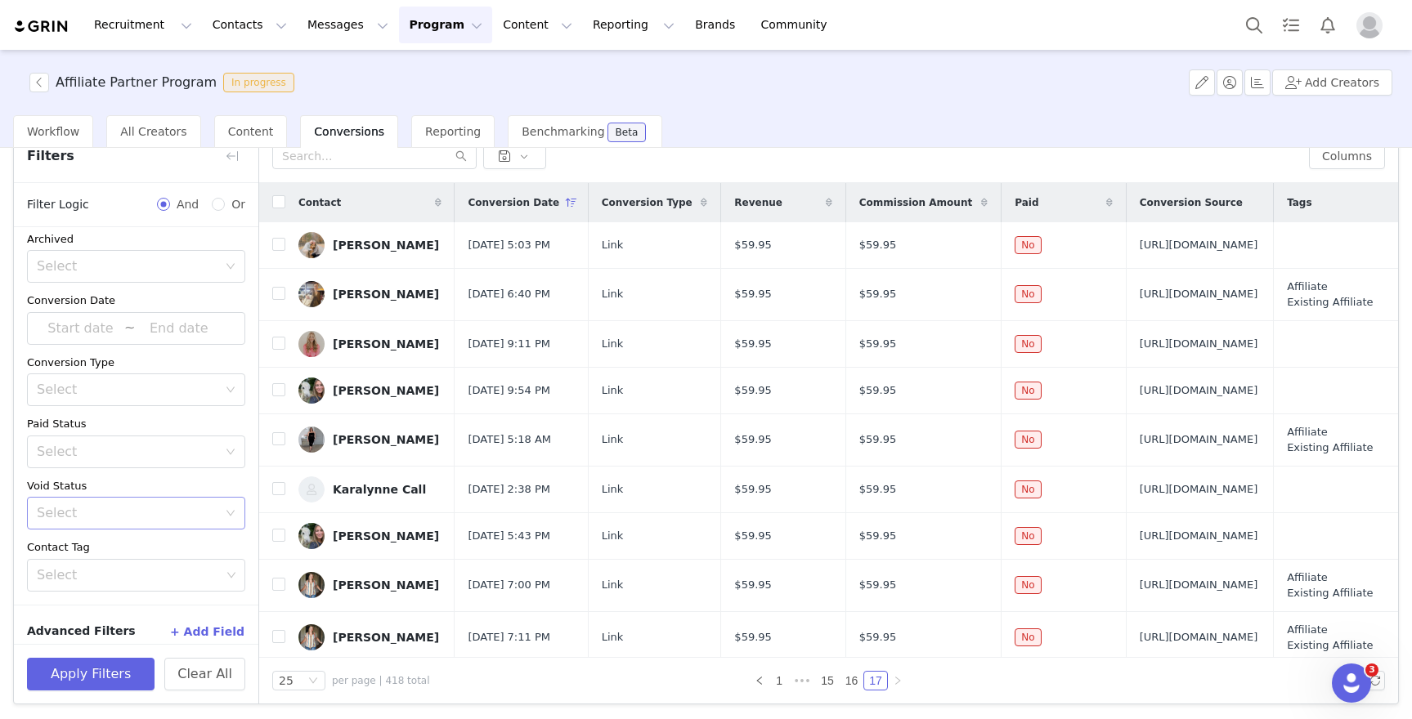
scroll to position [23, 0]
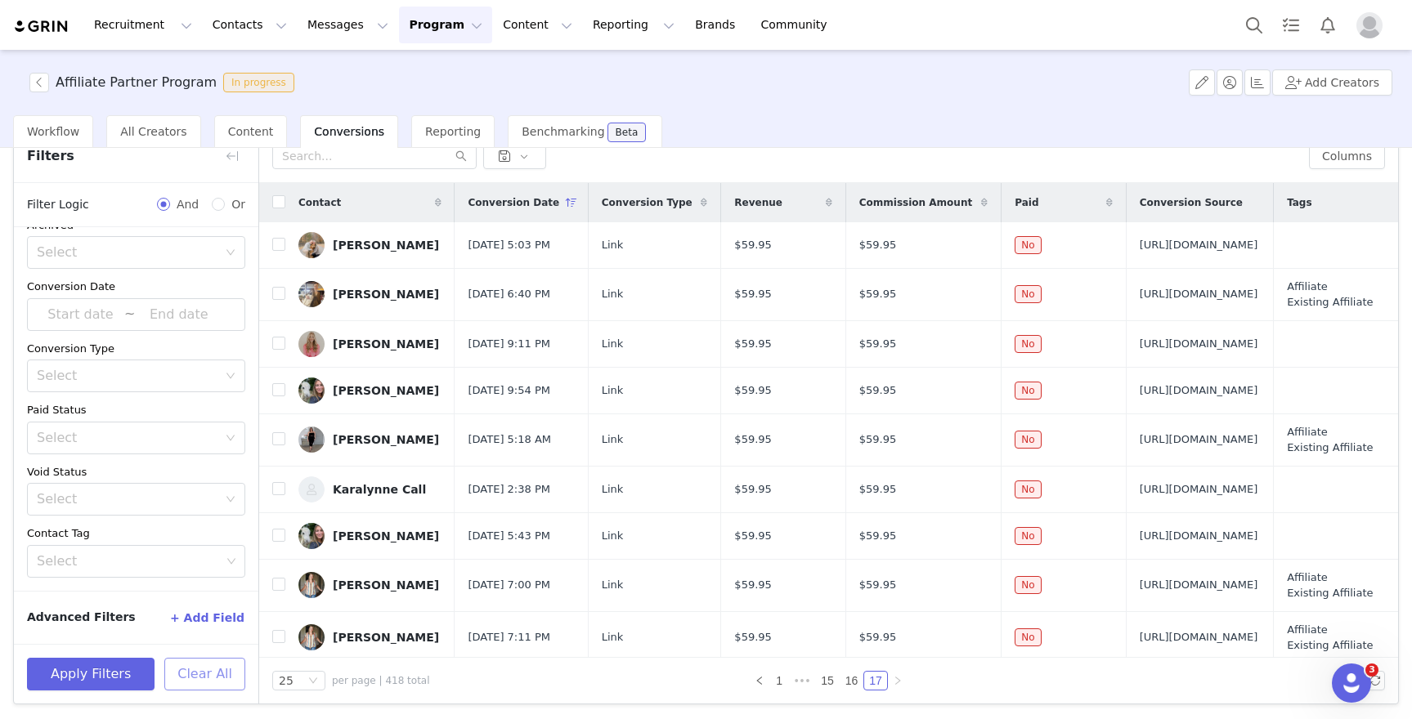
click at [203, 675] on button "Clear All" at bounding box center [204, 674] width 81 height 33
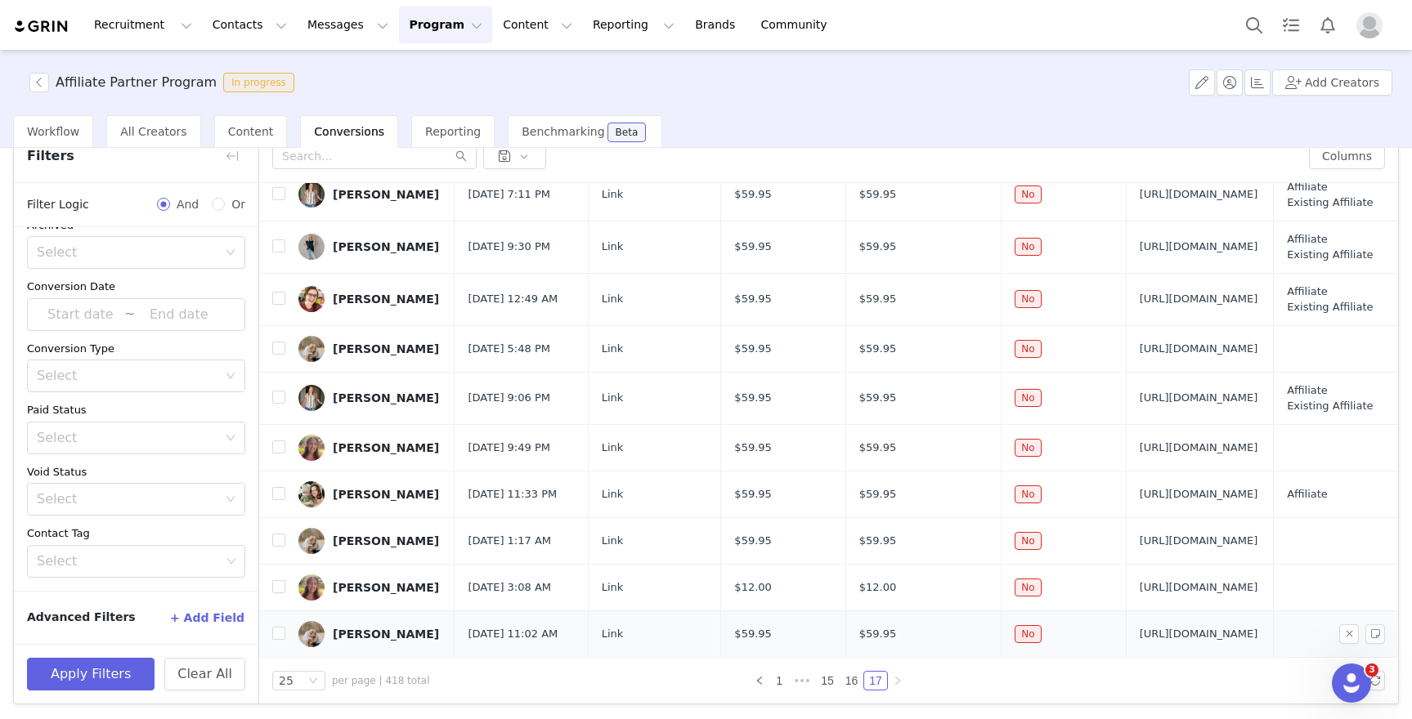
click at [374, 628] on div "Monique McLean" at bounding box center [386, 634] width 106 height 13
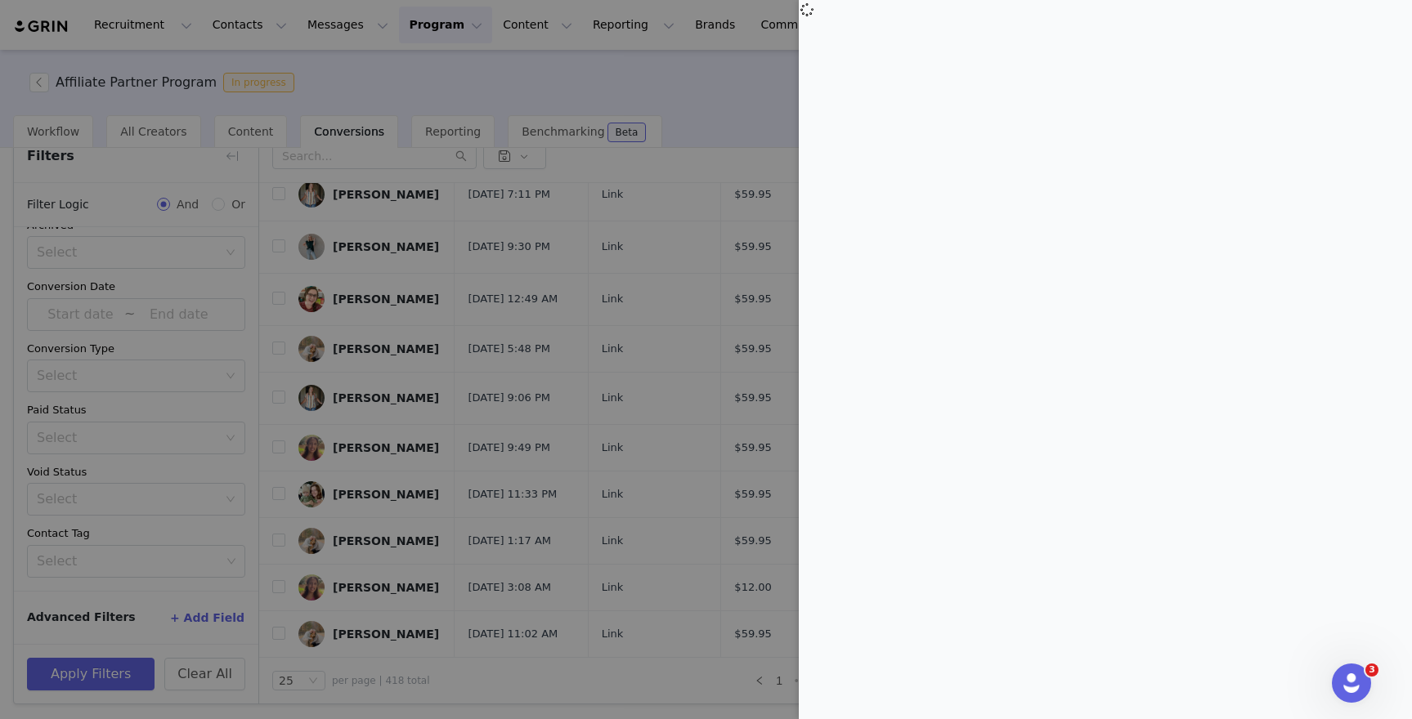
click at [536, 515] on div at bounding box center [706, 359] width 1412 height 719
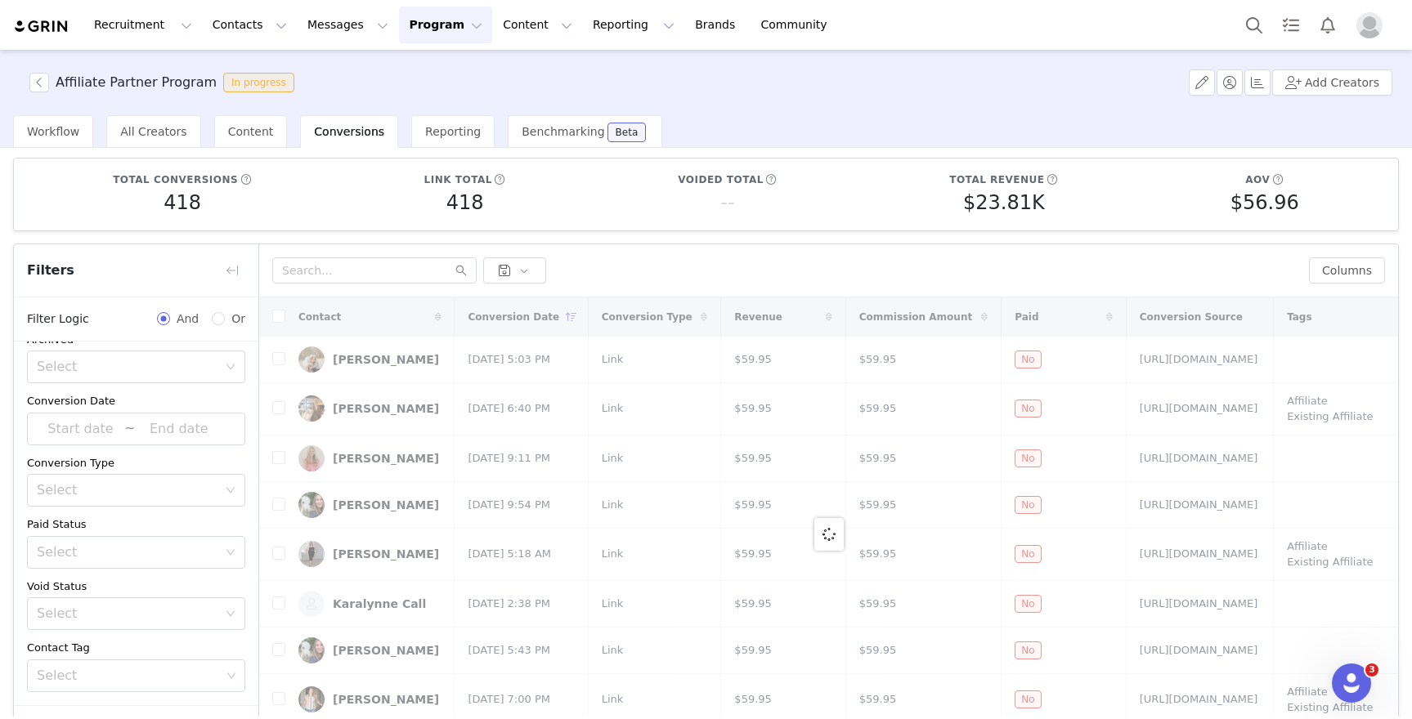
scroll to position [0, 0]
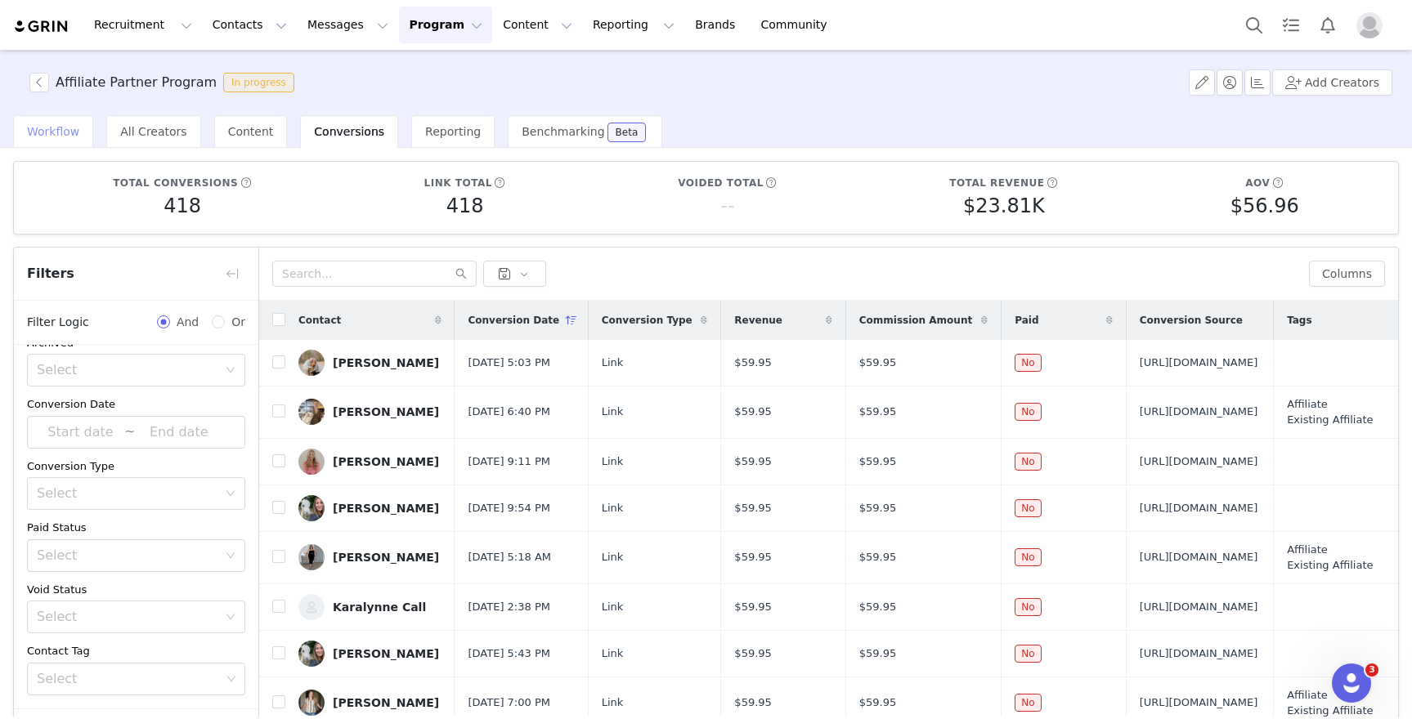
click at [50, 137] on span "Workflow" at bounding box center [53, 131] width 52 height 13
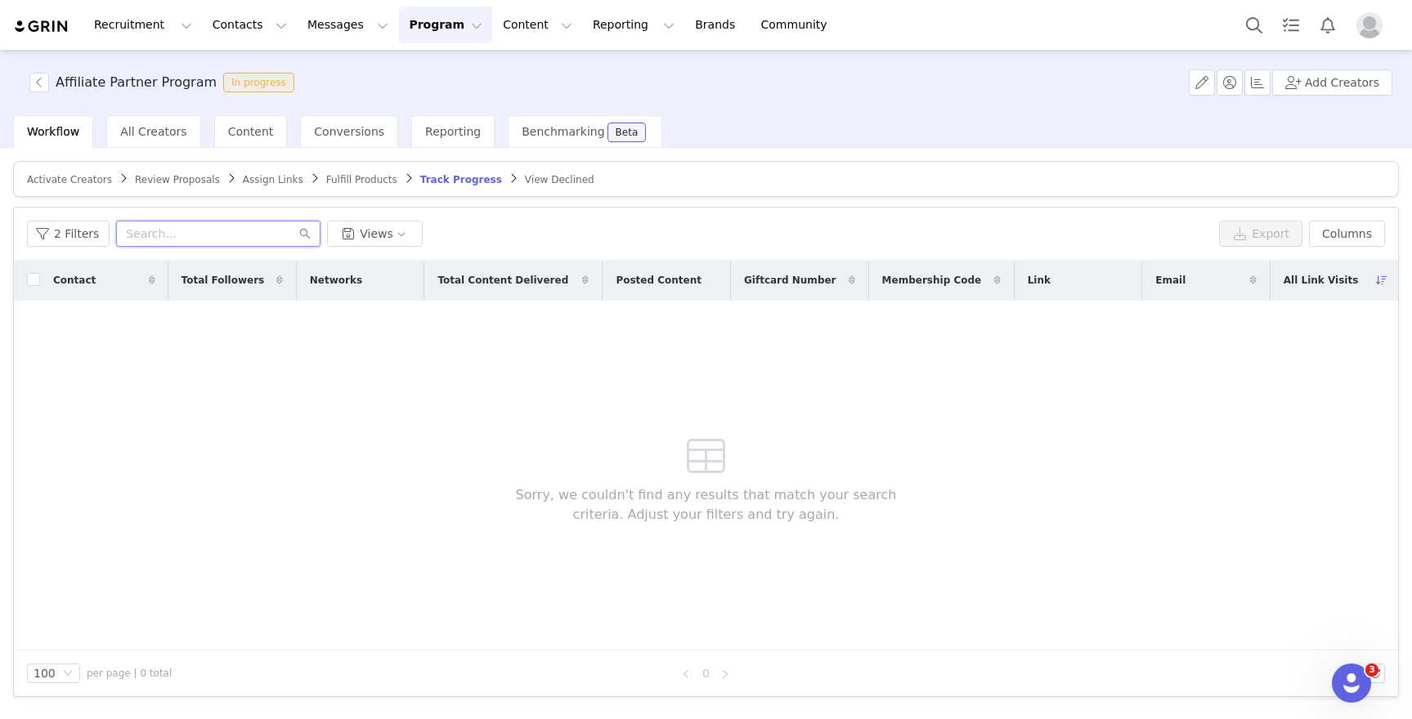
click at [265, 236] on input "text" at bounding box center [218, 234] width 204 height 26
click at [67, 230] on button "2 Filters" at bounding box center [68, 234] width 83 height 26
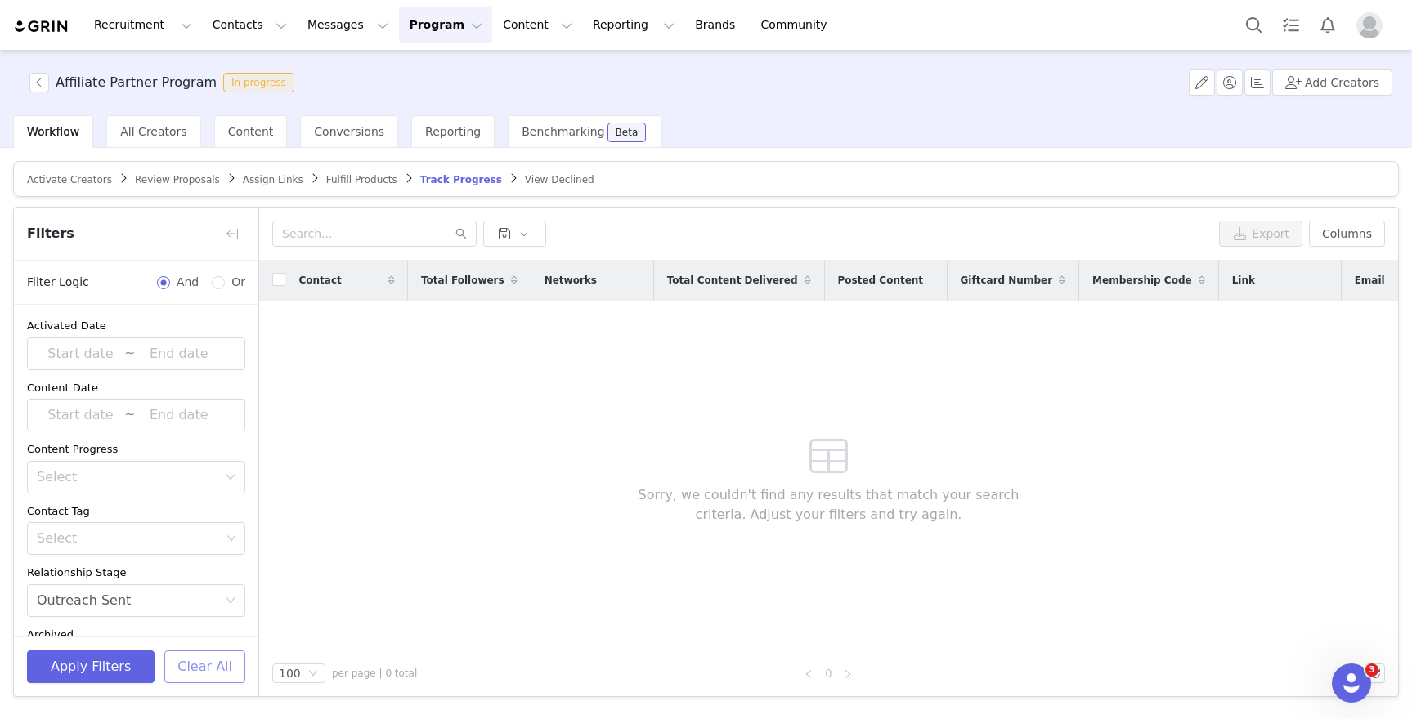
click at [199, 666] on button "Clear All" at bounding box center [204, 667] width 81 height 33
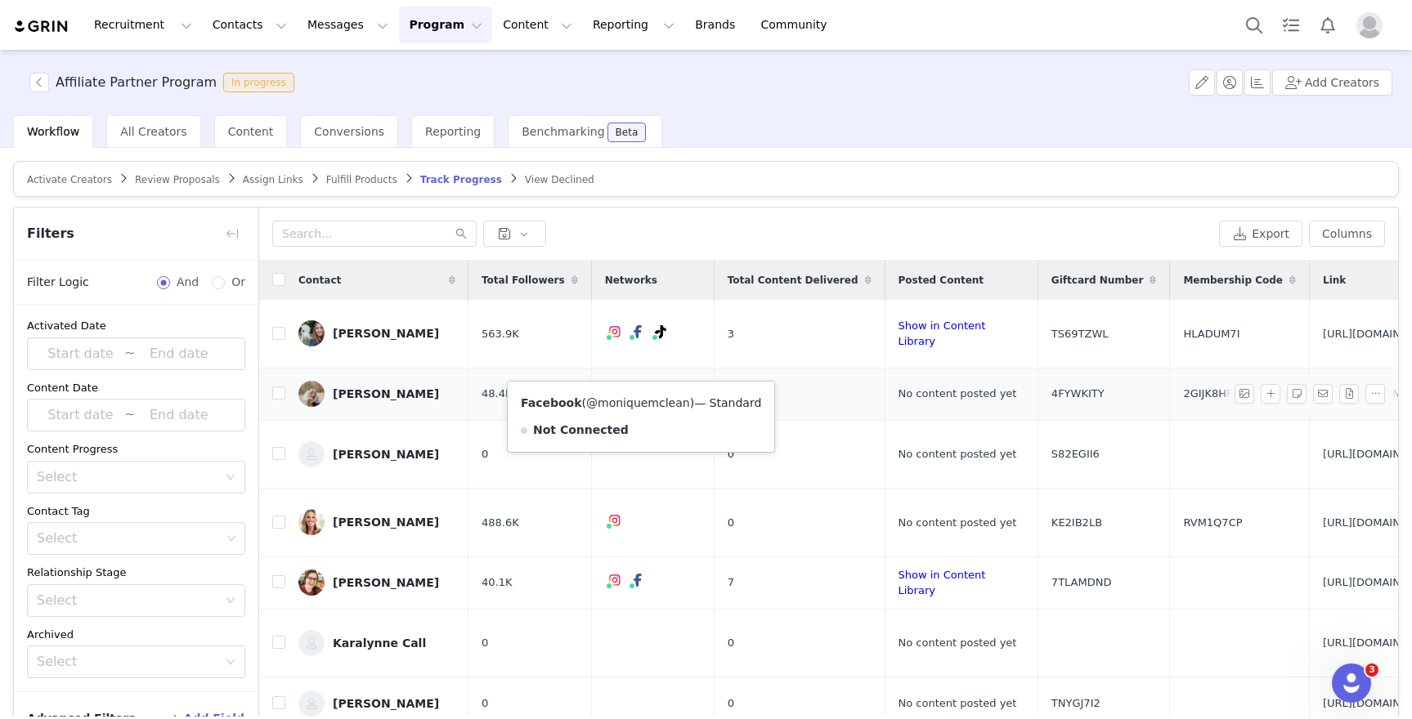
click at [637, 403] on link "@moniquemclean" at bounding box center [638, 403] width 104 height 13
click at [615, 397] on link "@moniquemclean" at bounding box center [619, 403] width 104 height 13
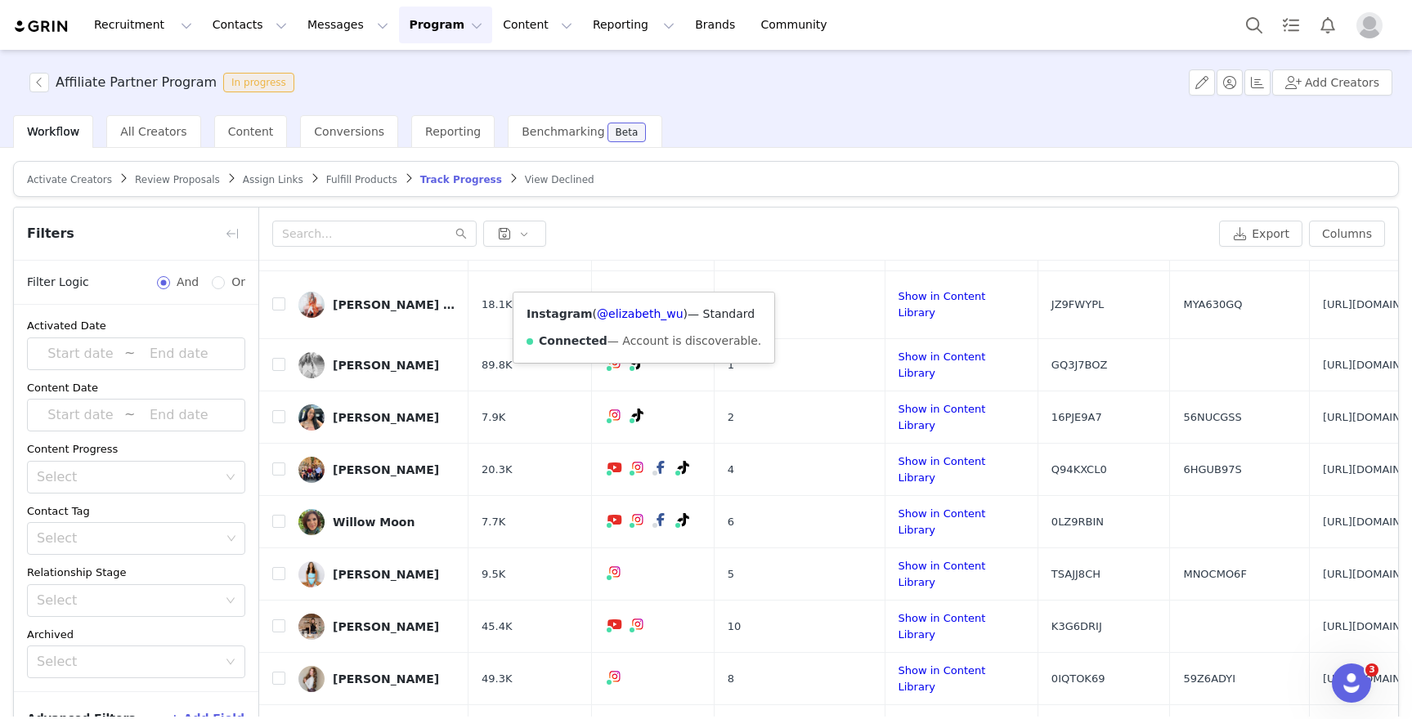
scroll to position [3452, 0]
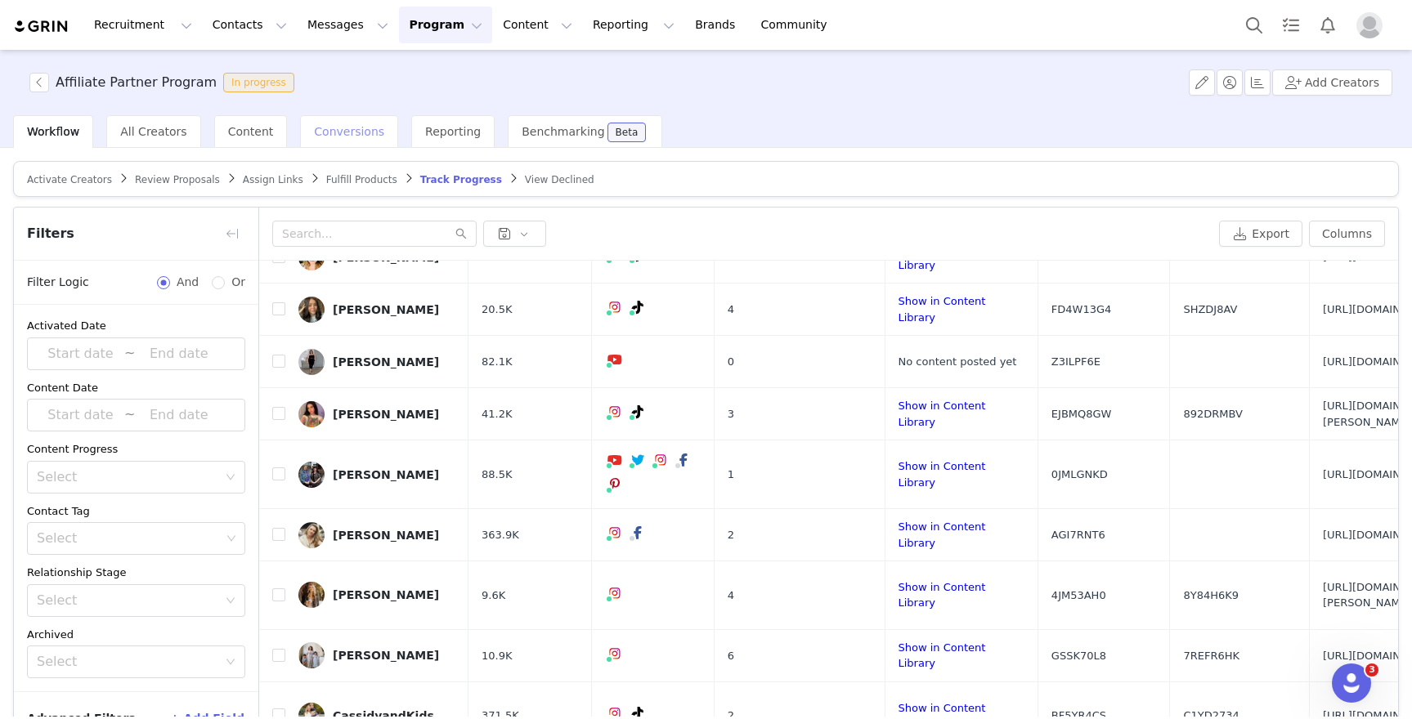
click at [367, 140] on div "Conversions" at bounding box center [349, 131] width 98 height 33
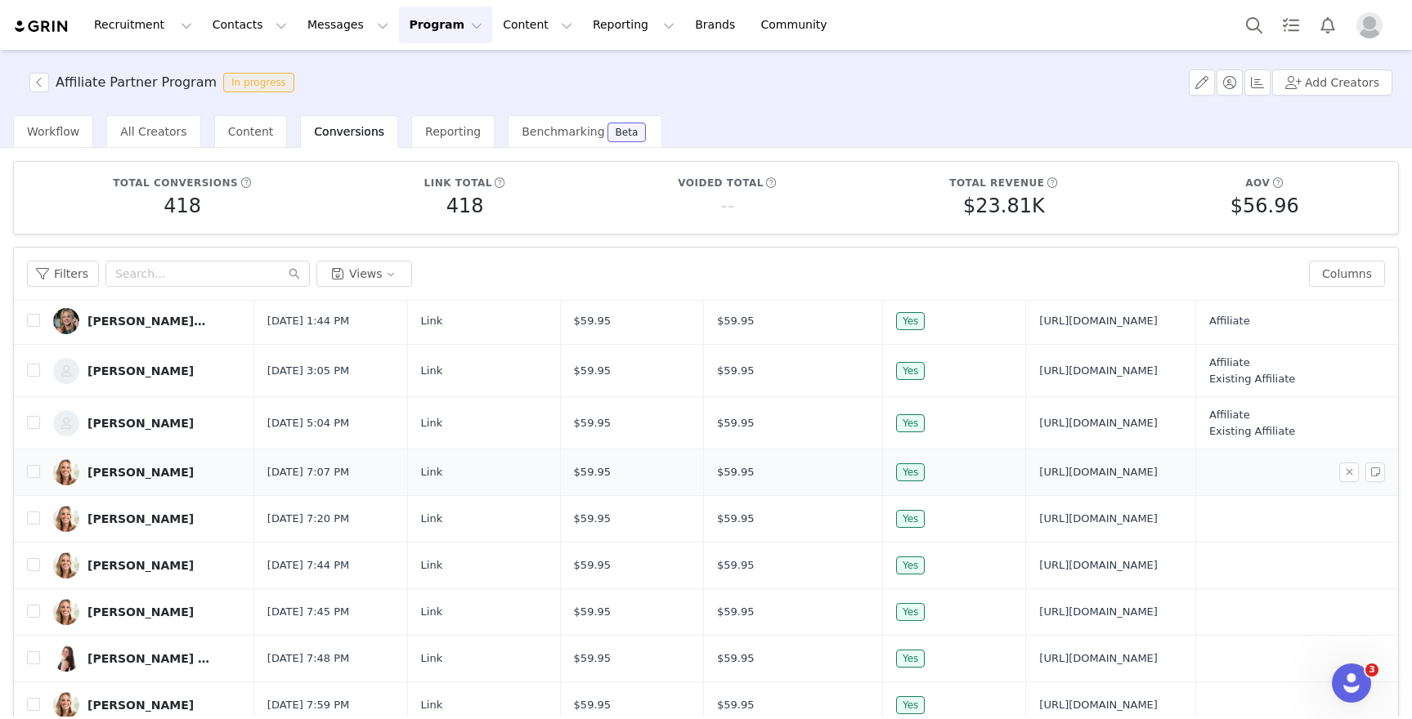
scroll to position [118, 0]
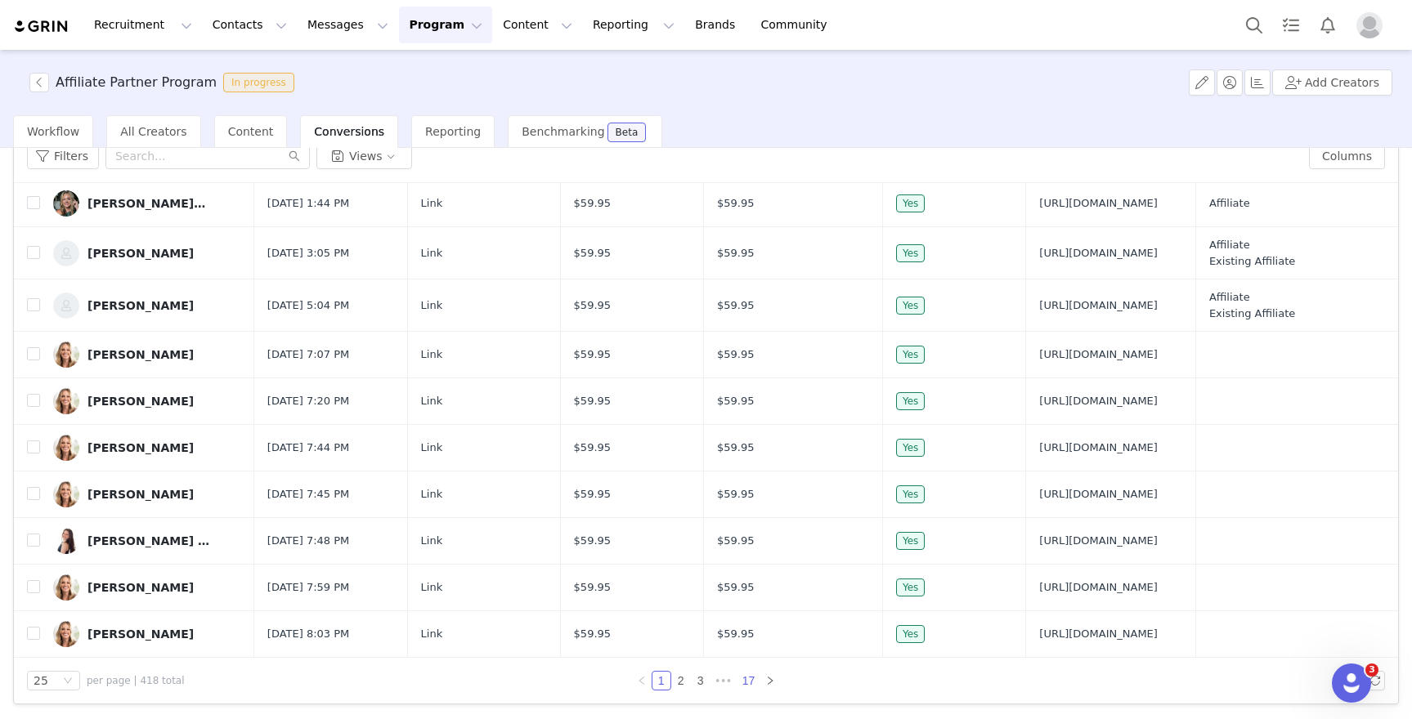
click at [739, 681] on link "17" at bounding box center [748, 681] width 23 height 18
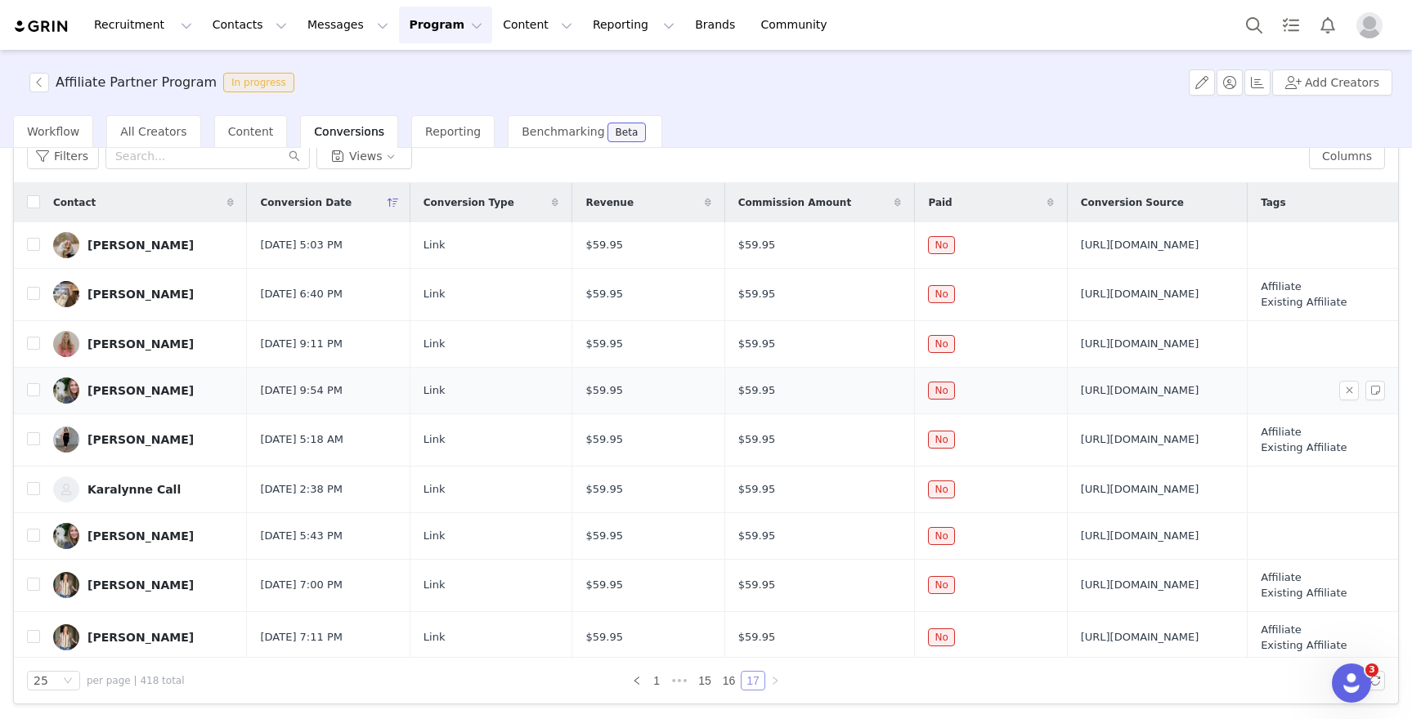
scroll to position [443, 0]
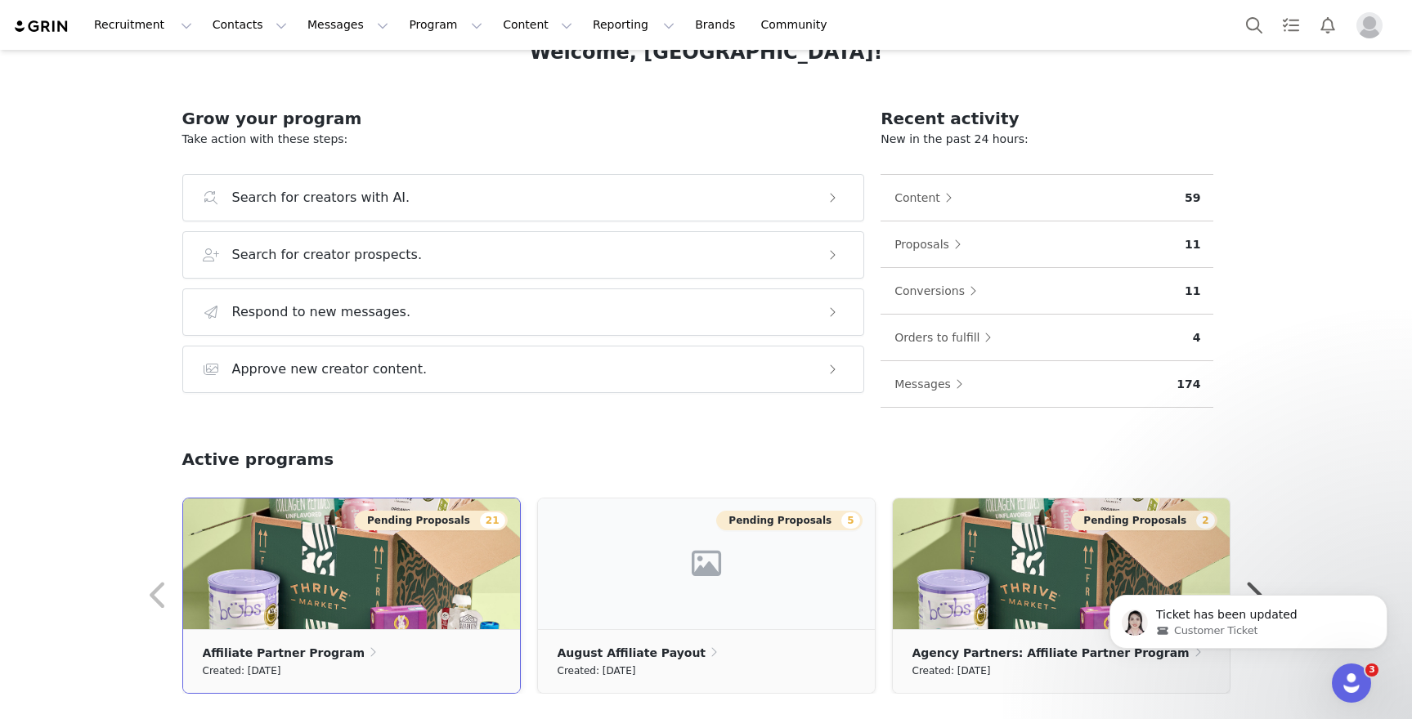
click at [295, 577] on img at bounding box center [351, 564] width 337 height 131
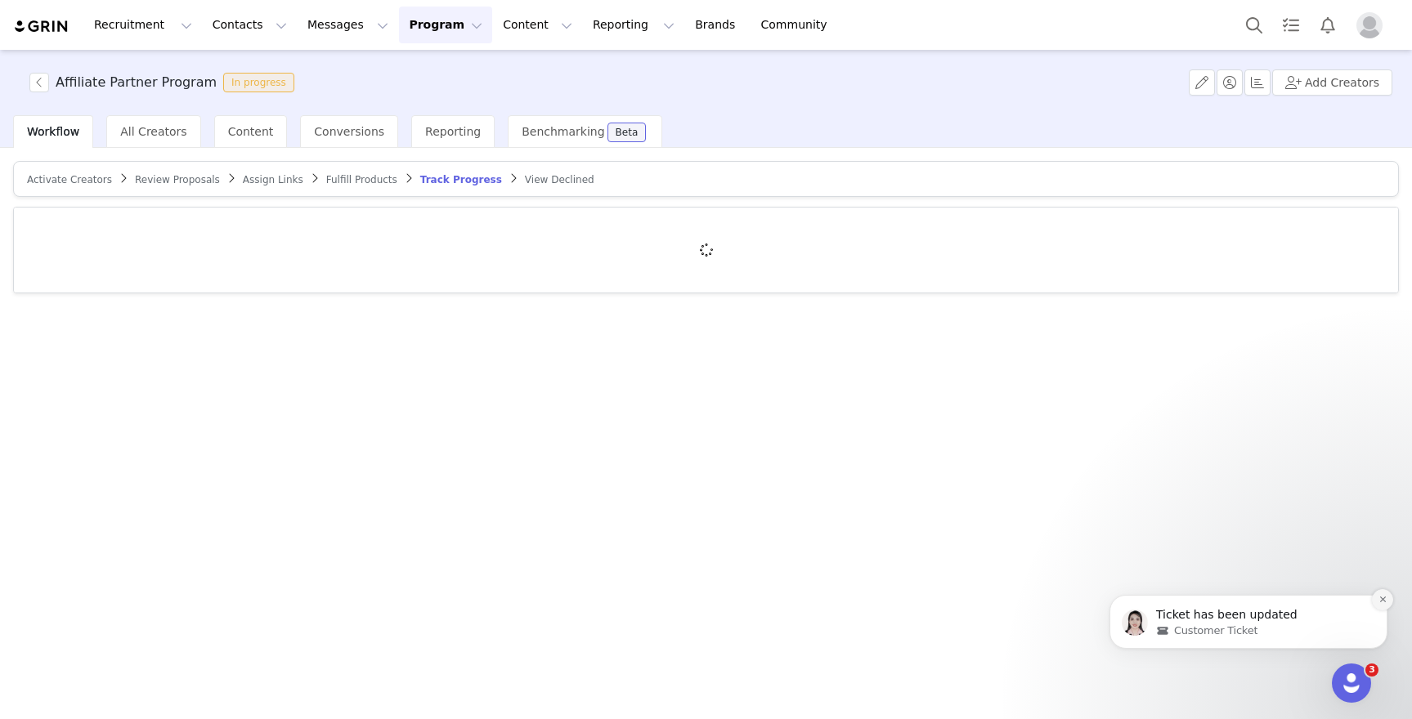
click at [1378, 600] on icon "Dismiss notification" at bounding box center [1382, 599] width 9 height 9
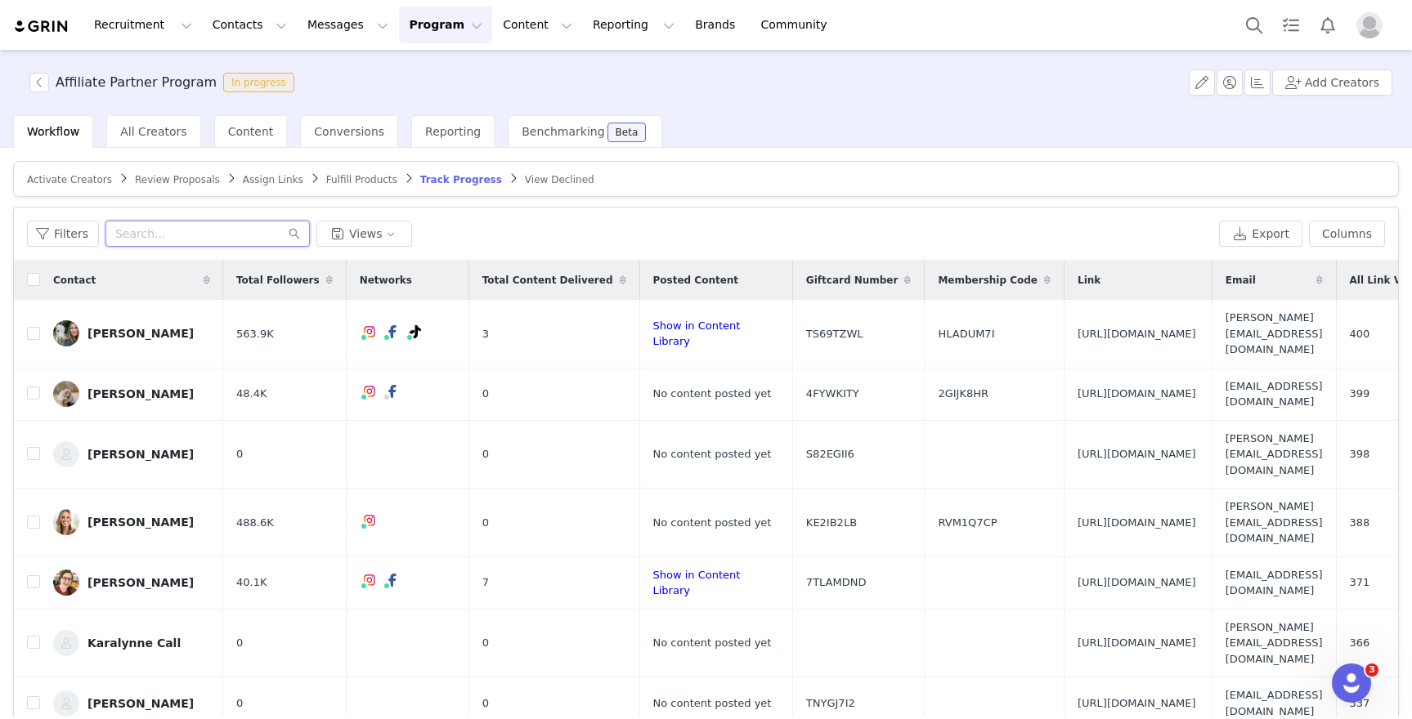
click at [190, 238] on input "text" at bounding box center [207, 234] width 204 height 26
click at [176, 226] on input "text" at bounding box center [207, 234] width 204 height 26
paste input "[EMAIL_ADDRESS][DOMAIN_NAME]"
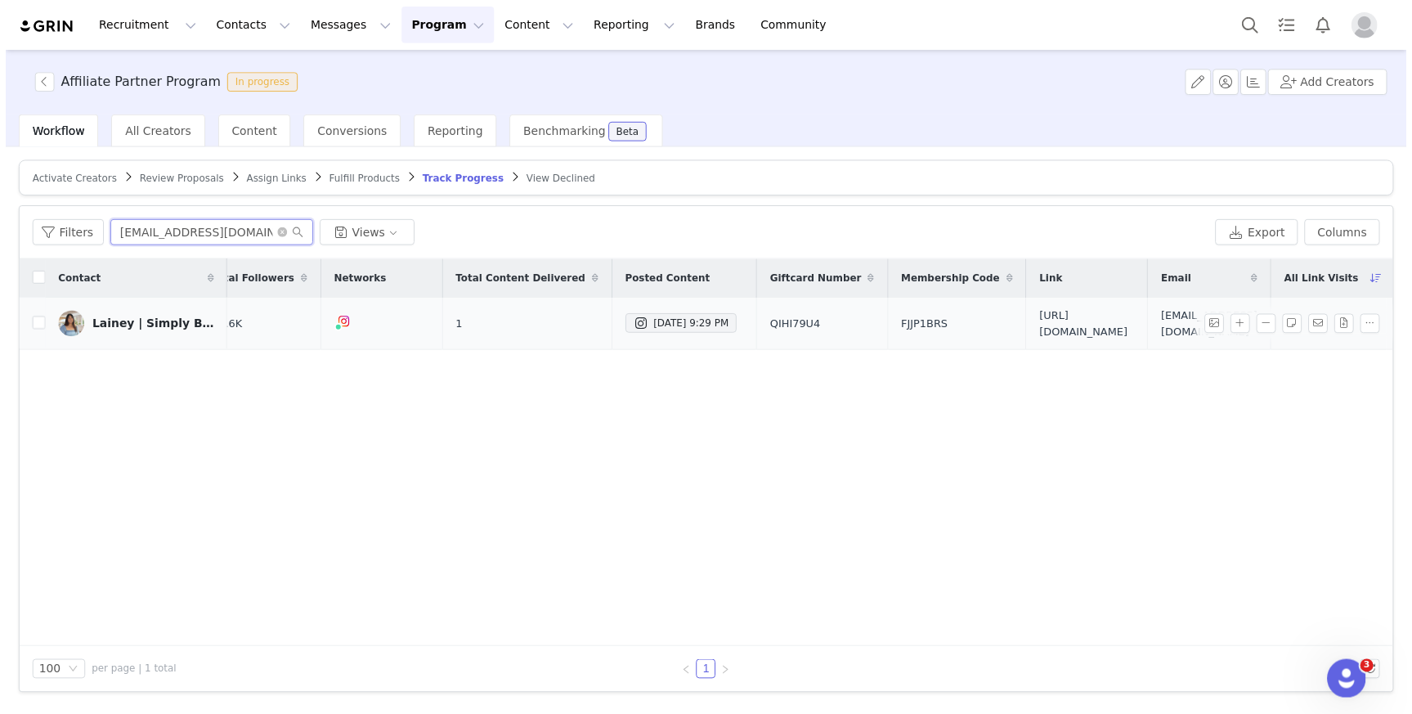
scroll to position [0, 156]
type input "[EMAIL_ADDRESS][DOMAIN_NAME]"
click at [1042, 321] on span "[URL][DOMAIN_NAME]" at bounding box center [1090, 326] width 96 height 32
click at [1164, 323] on span "[EMAIL_ADDRESS][DOMAIN_NAME]" at bounding box center [1212, 326] width 97 height 32
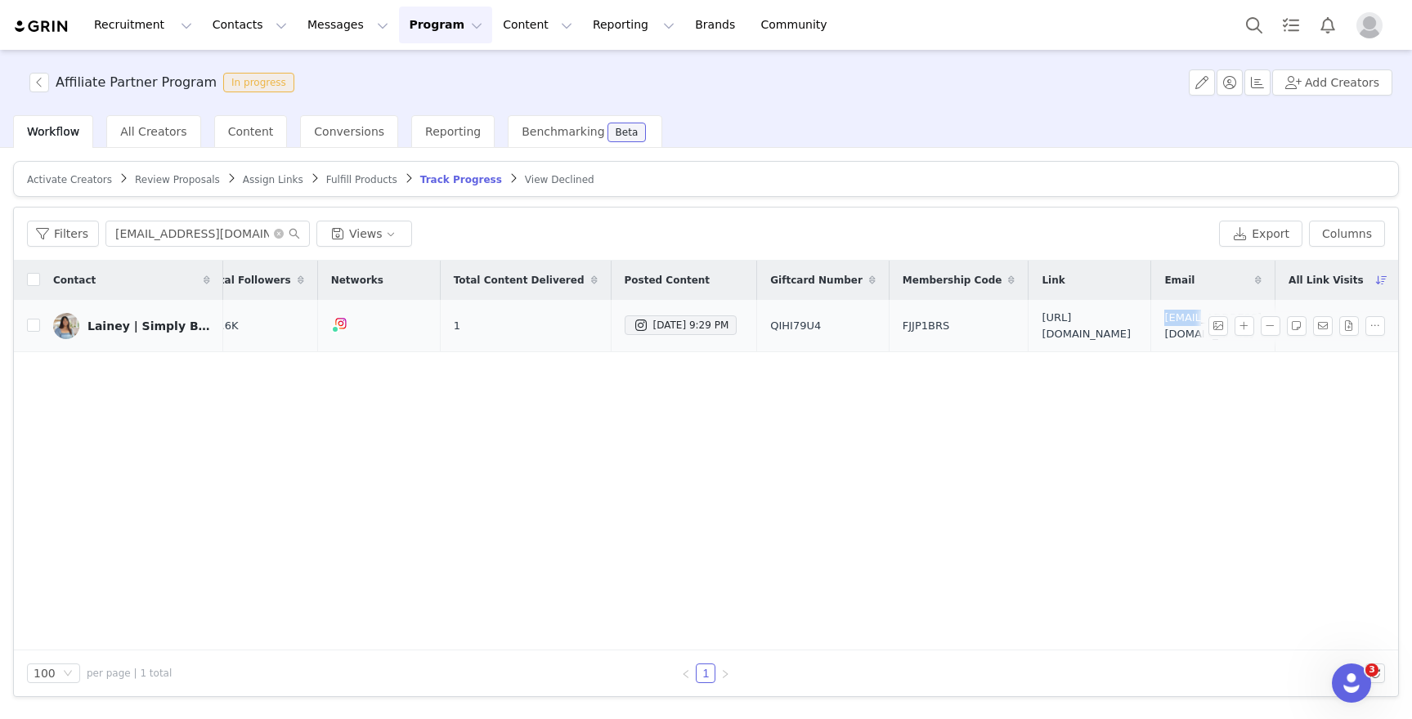
click at [1164, 323] on span "[EMAIL_ADDRESS][DOMAIN_NAME]" at bounding box center [1212, 326] width 97 height 32
copy span "[EMAIL_ADDRESS][DOMAIN_NAME]"
drag, startPoint x: 652, startPoint y: 408, endPoint x: 670, endPoint y: 445, distance: 41.0
click at [670, 445] on div "Contact Total Followers Networks Total Content Delivered Posted Content Giftcar…" at bounding box center [706, 456] width 1384 height 390
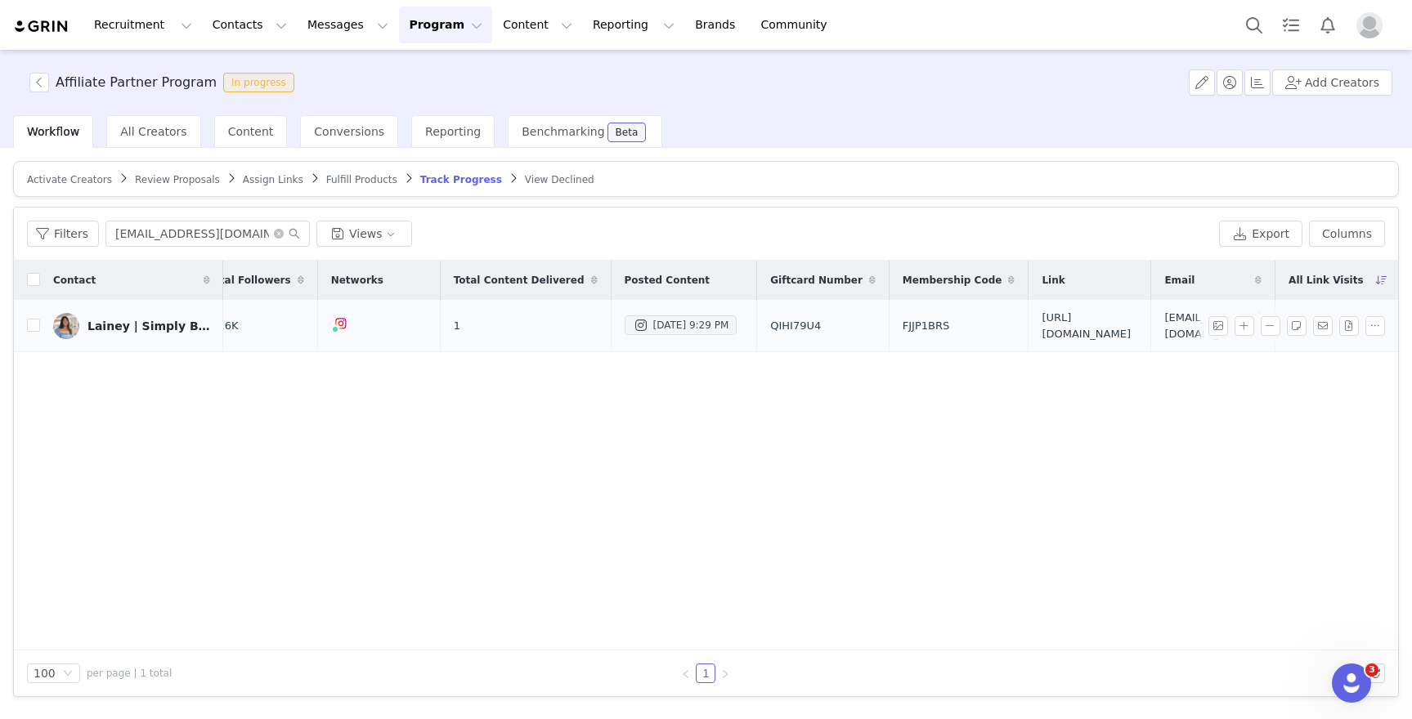
click at [633, 316] on div "[DATE] 9:29 PM" at bounding box center [681, 326] width 96 height 20
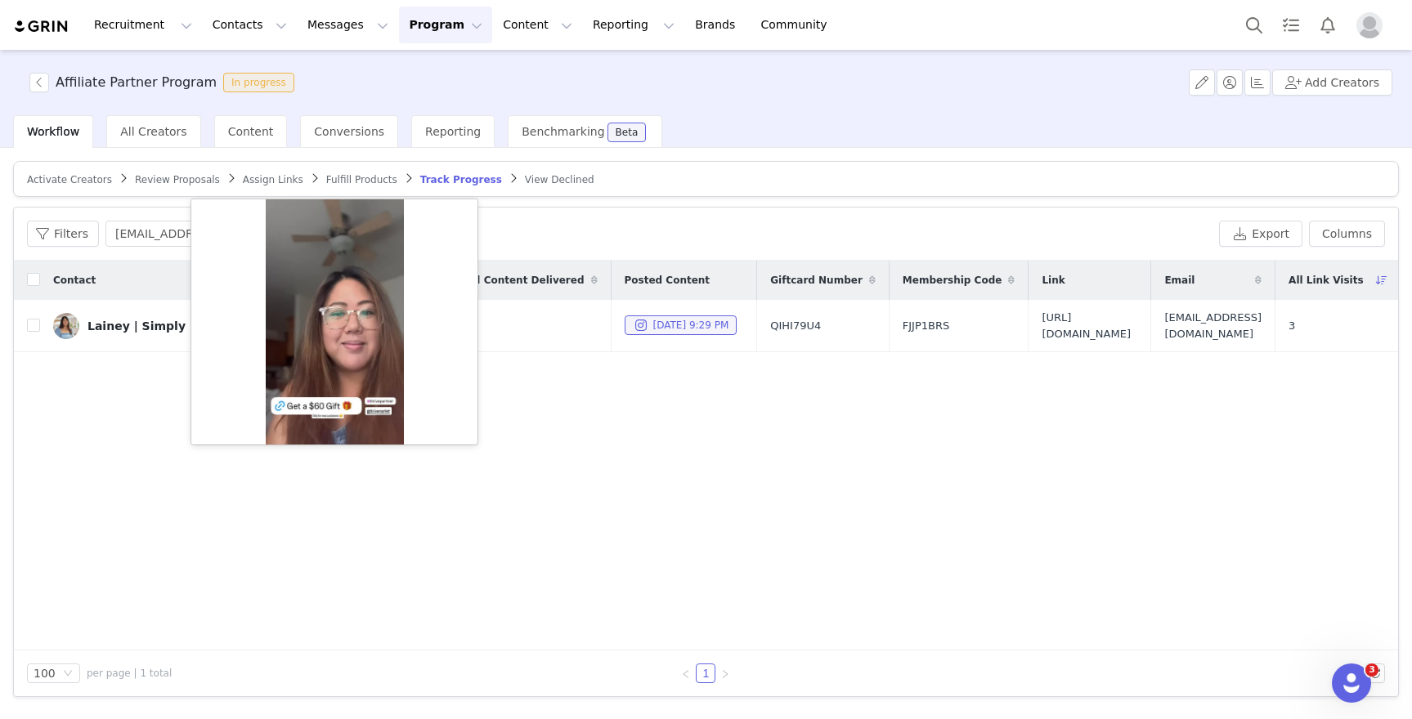
click at [580, 399] on div "Contact Total Followers Networks Total Content Delivered Posted Content Giftcar…" at bounding box center [706, 456] width 1384 height 390
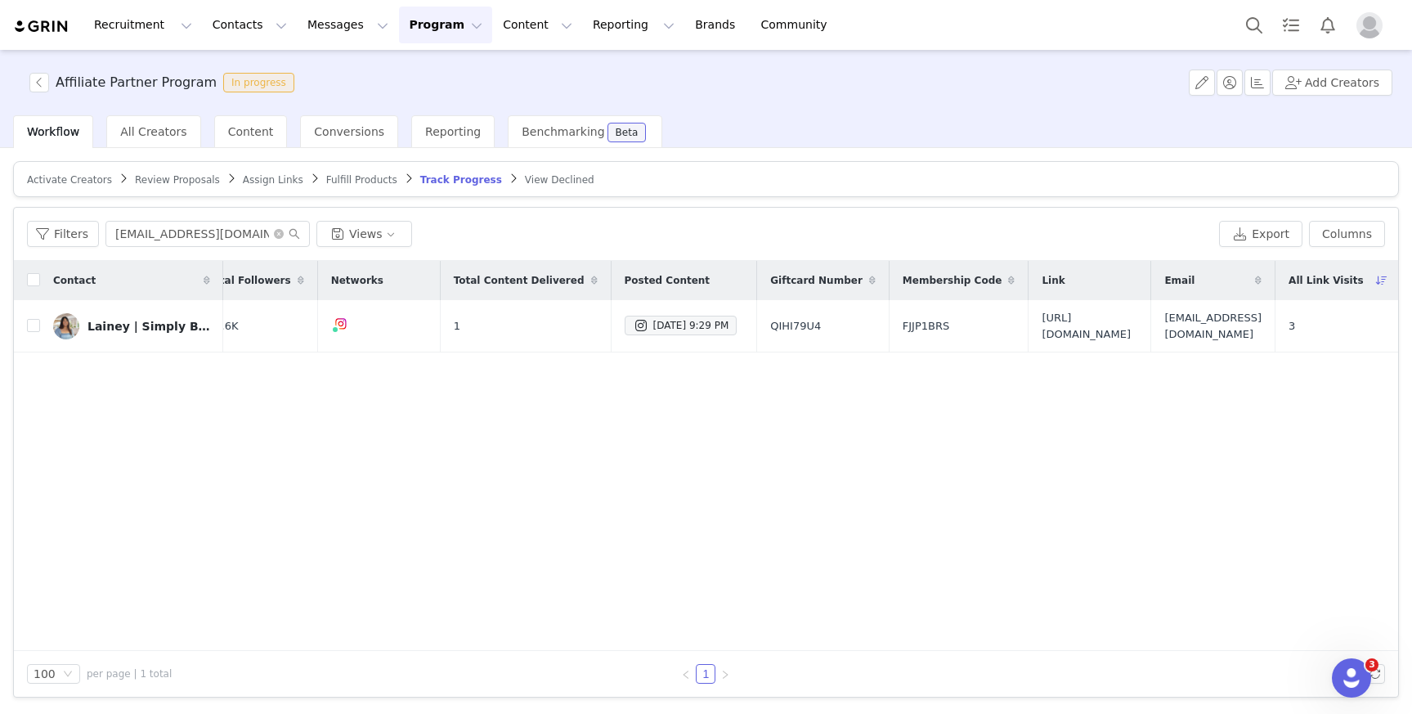
click at [420, 23] on button "Program Program" at bounding box center [445, 25] width 93 height 37
click at [425, 81] on link "Activations" at bounding box center [438, 72] width 129 height 30
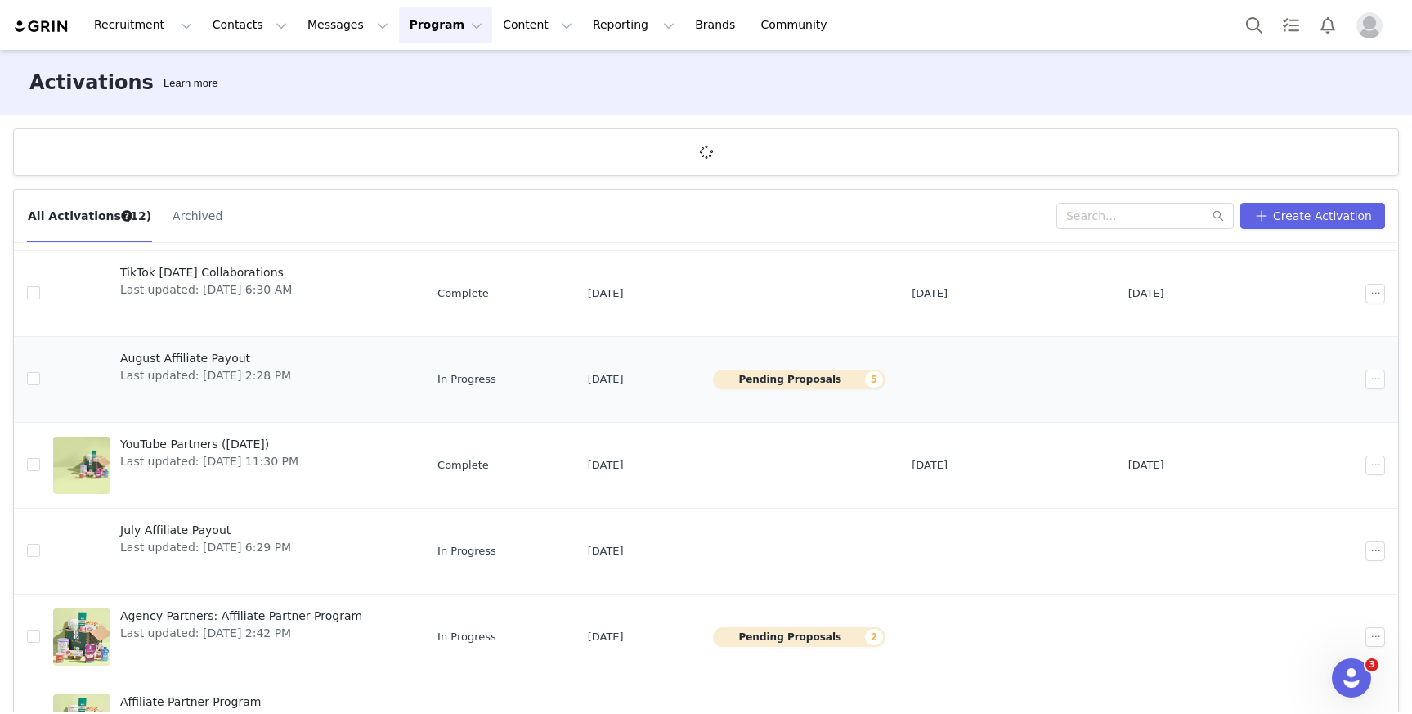
scroll to position [342, 0]
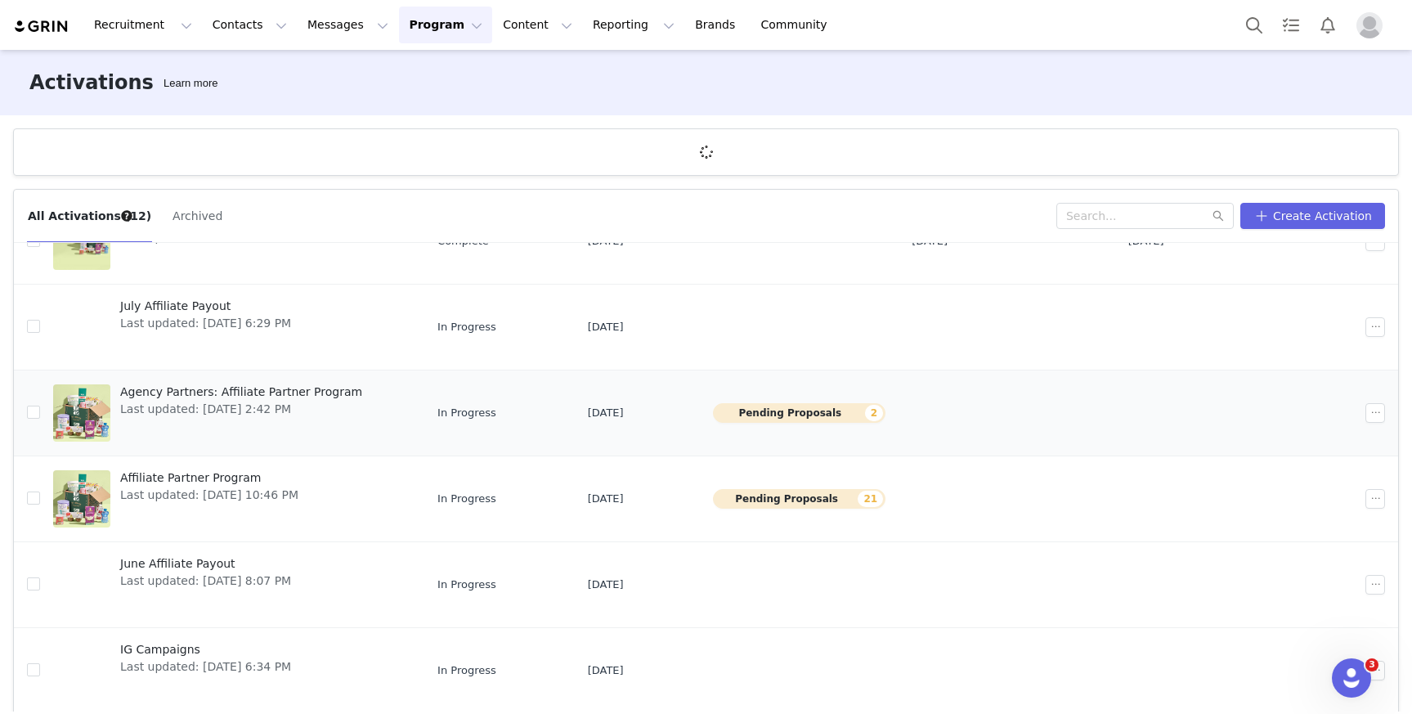
click at [258, 399] on span "Agency Partners: Affiliate Partner Program" at bounding box center [241, 391] width 242 height 17
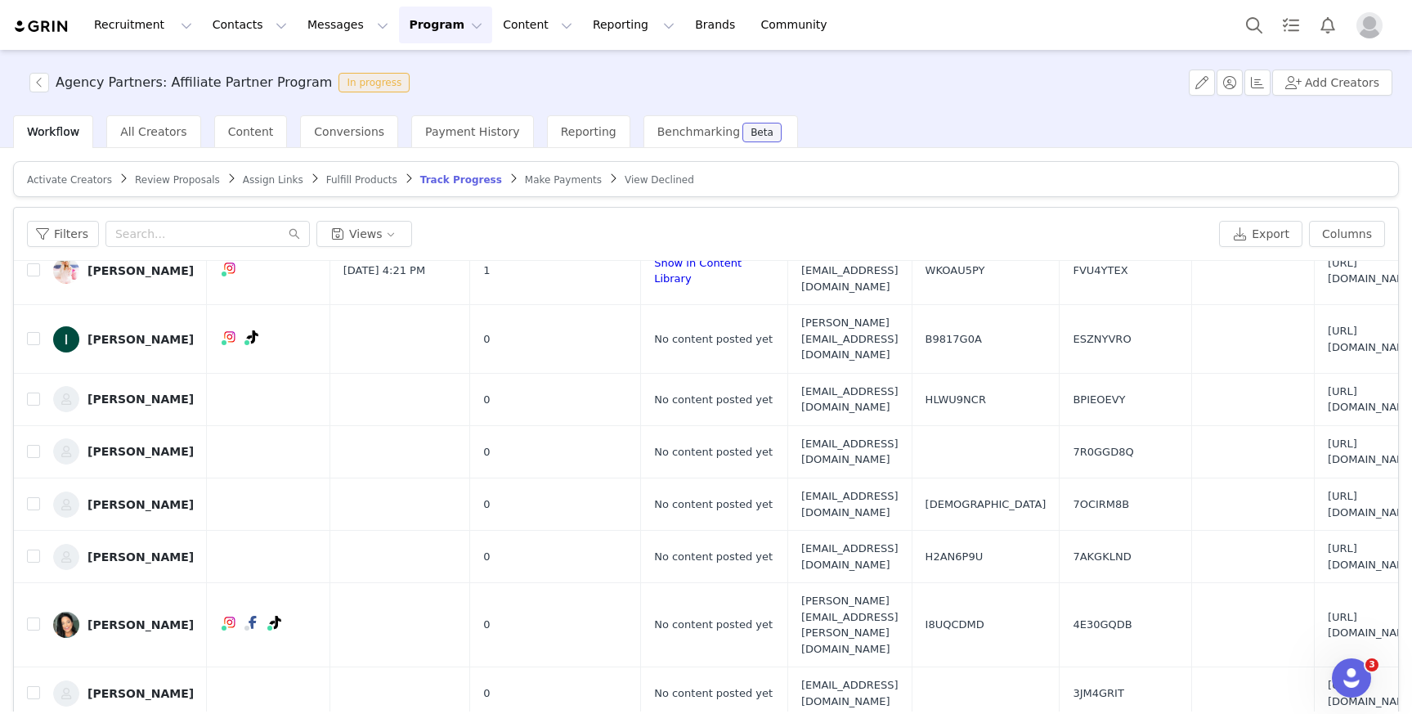
scroll to position [667, 0]
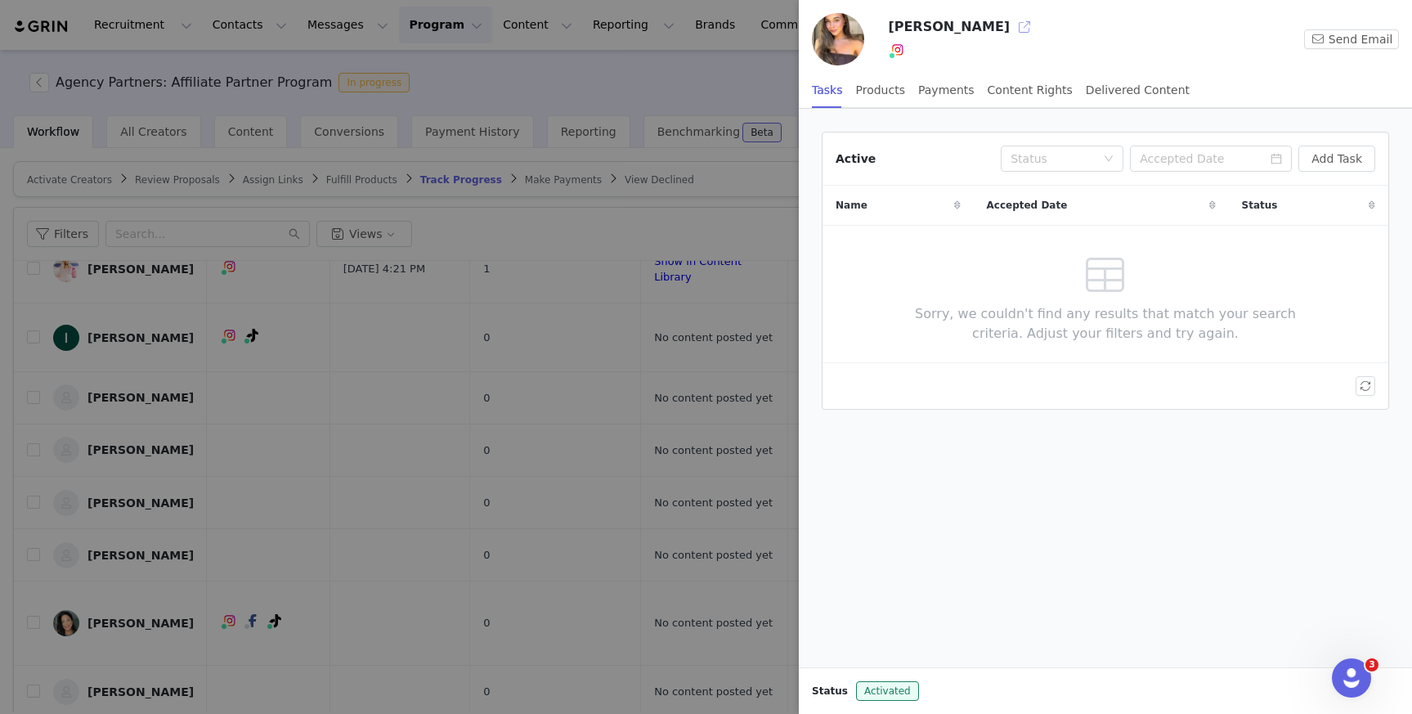
click at [1011, 29] on button "button" at bounding box center [1024, 27] width 26 height 26
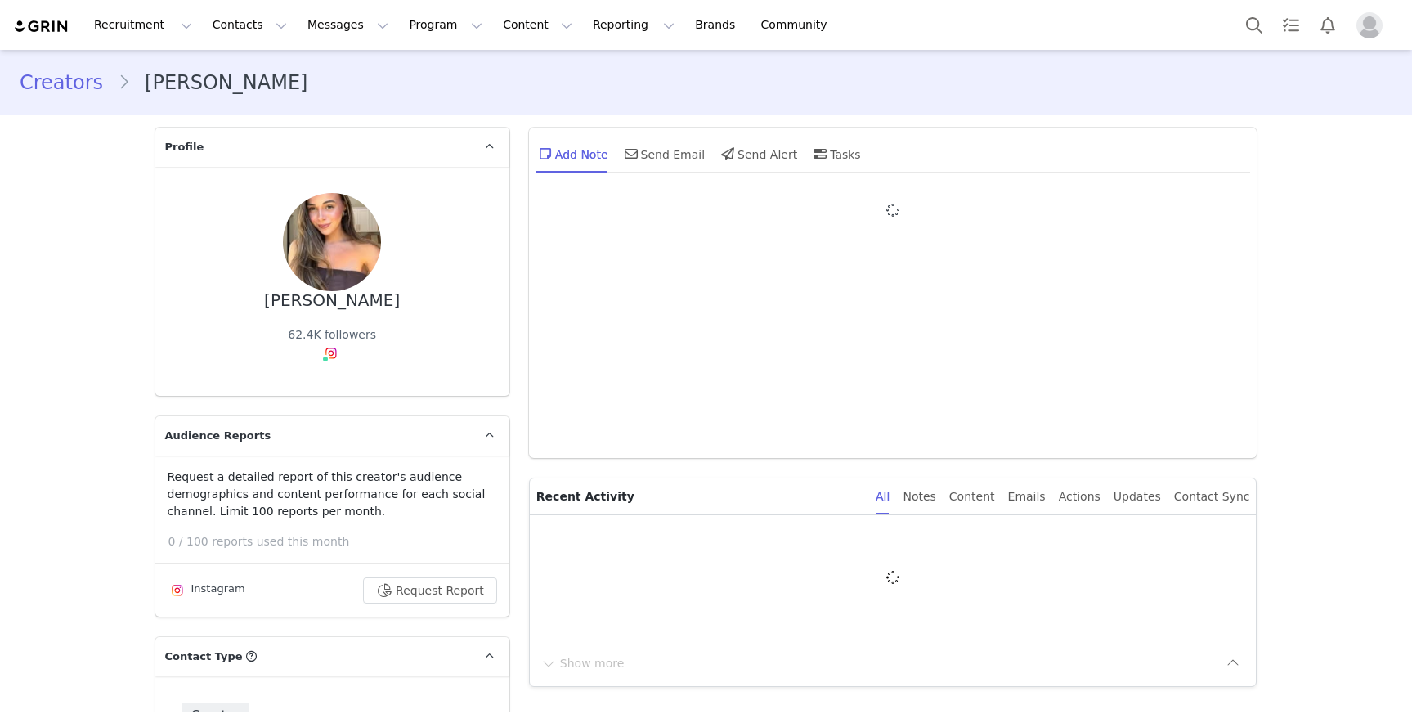
type input "+1 ([GEOGRAPHIC_DATA])"
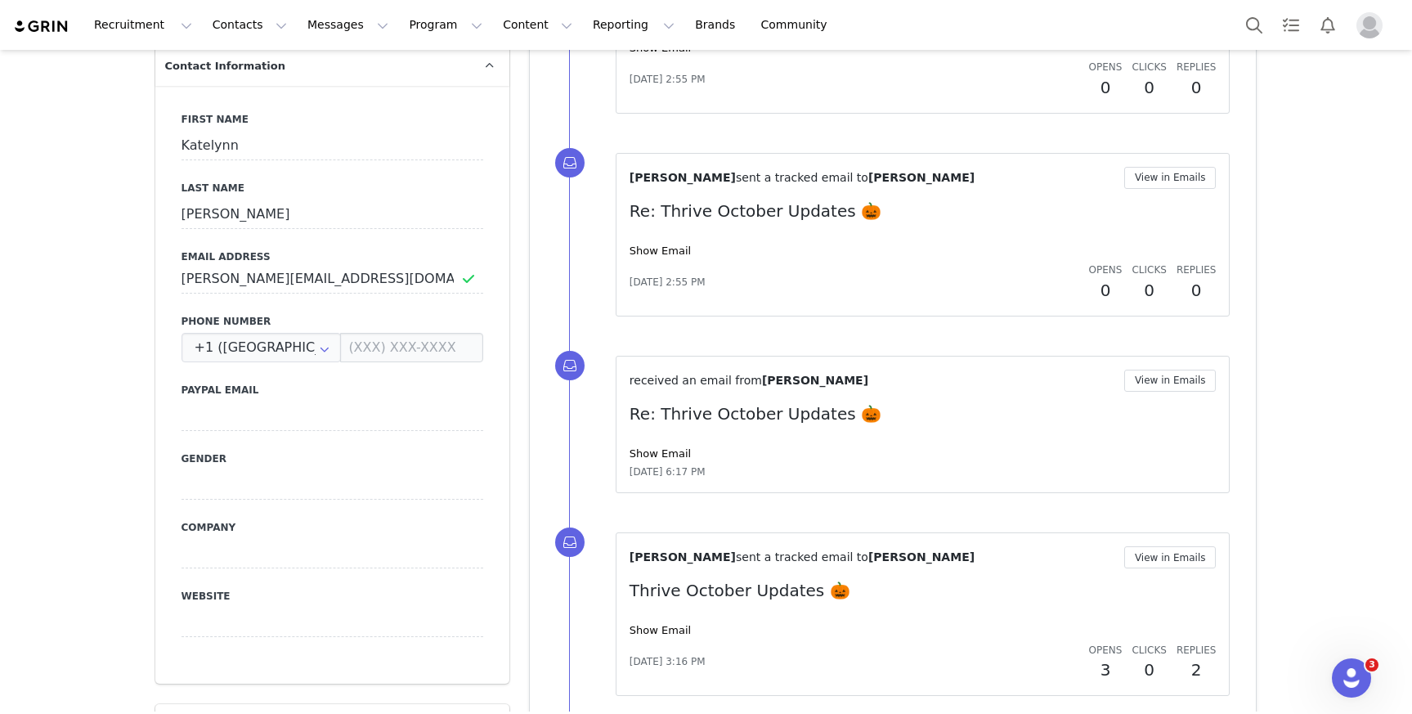
scroll to position [756, 0]
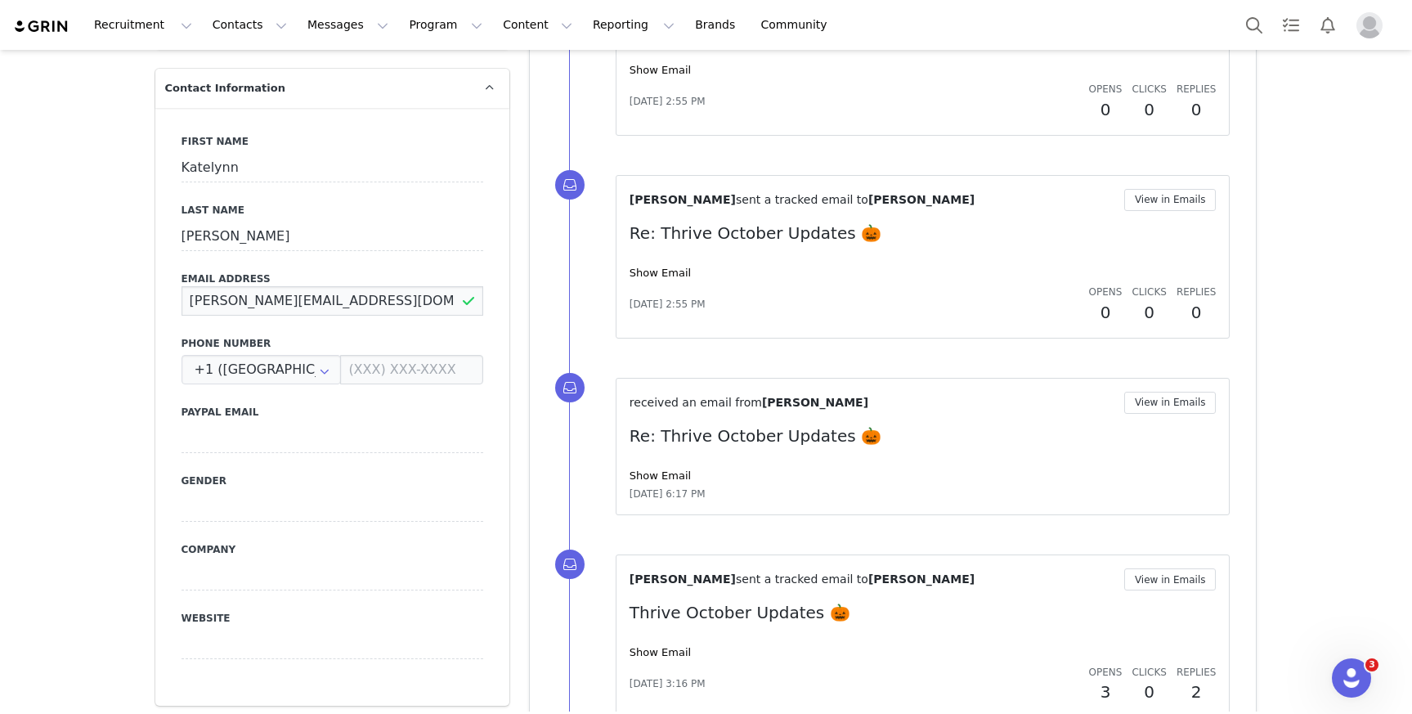
click at [344, 305] on input "[PERSON_NAME][EMAIL_ADDRESS][DOMAIN_NAME]" at bounding box center [333, 300] width 302 height 29
paste input "jasmin+katelynn"
type input "jasmin+katelynn@tablerock.com"
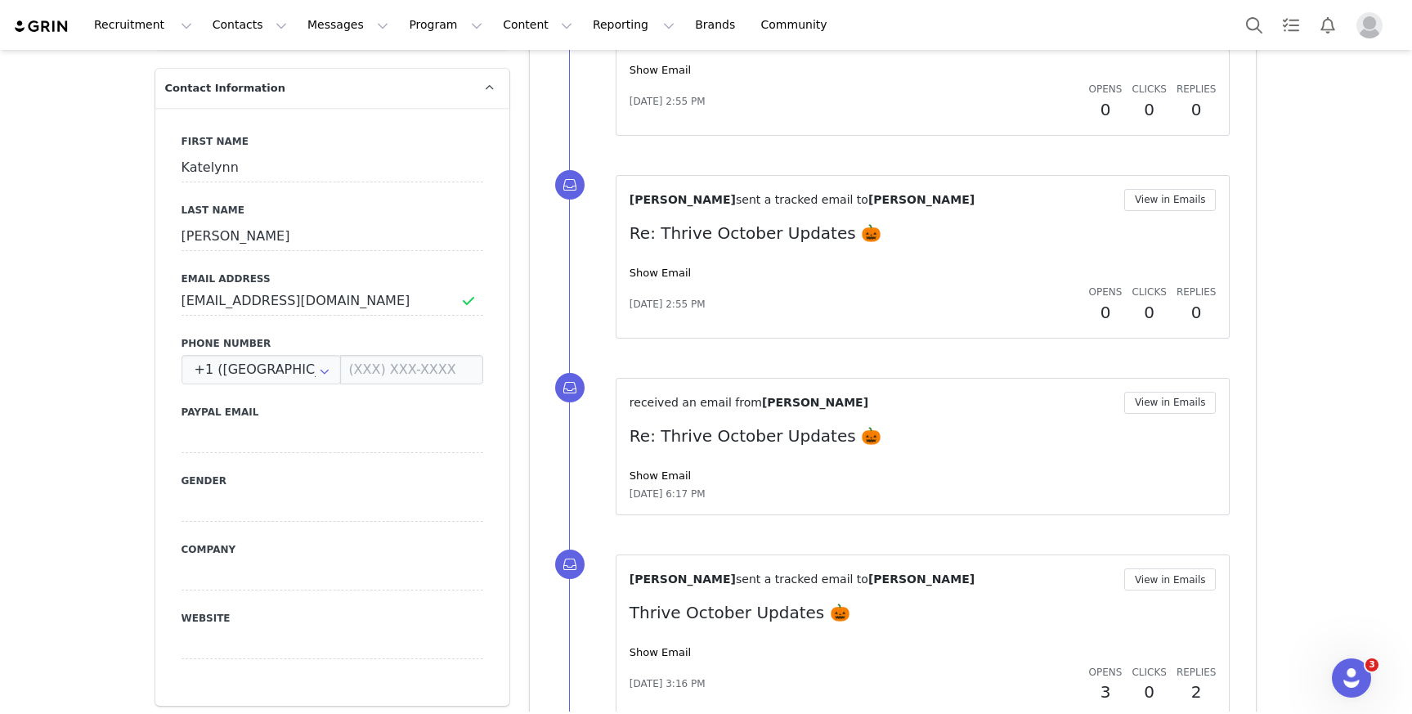
click at [498, 405] on div "First Name Katelynn Last Name Nolan Email Address jasmin+katelynn@tablerock.com…" at bounding box center [332, 407] width 354 height 598
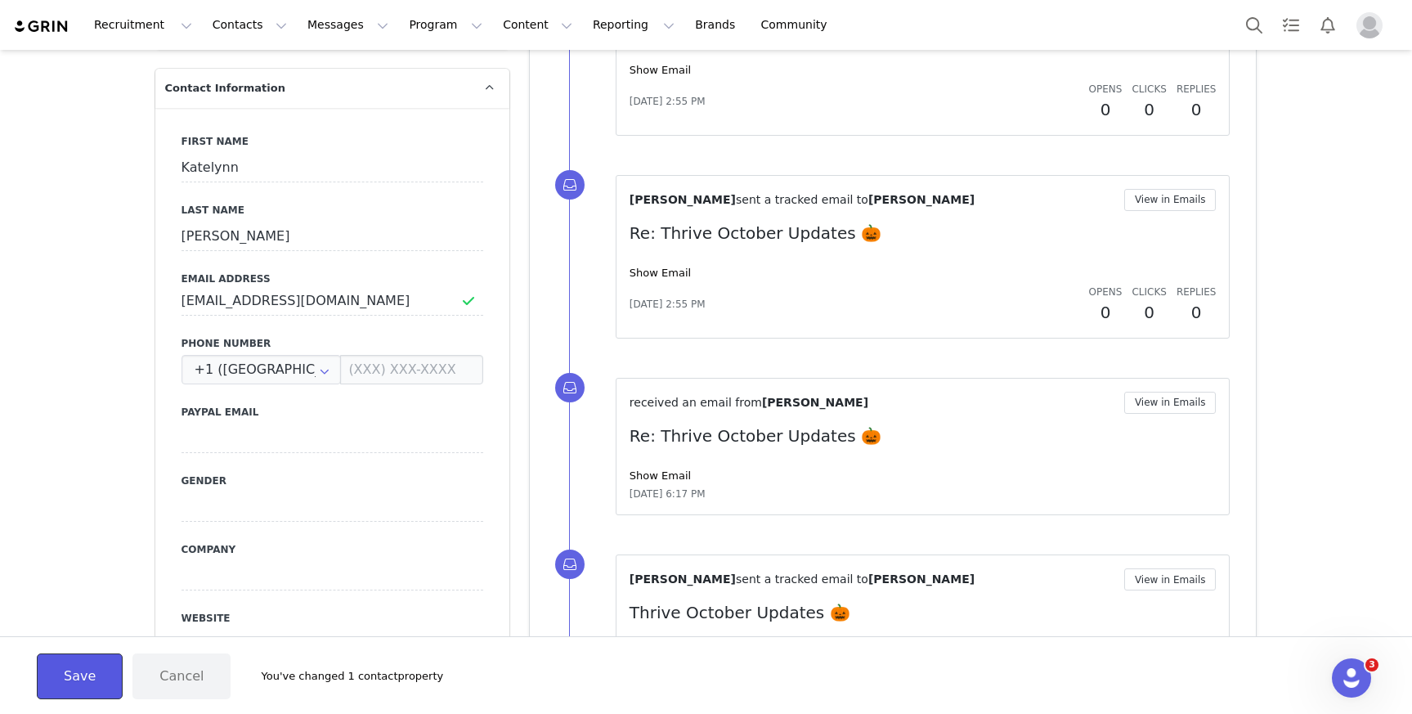
click at [89, 673] on button "Save" at bounding box center [80, 676] width 86 height 46
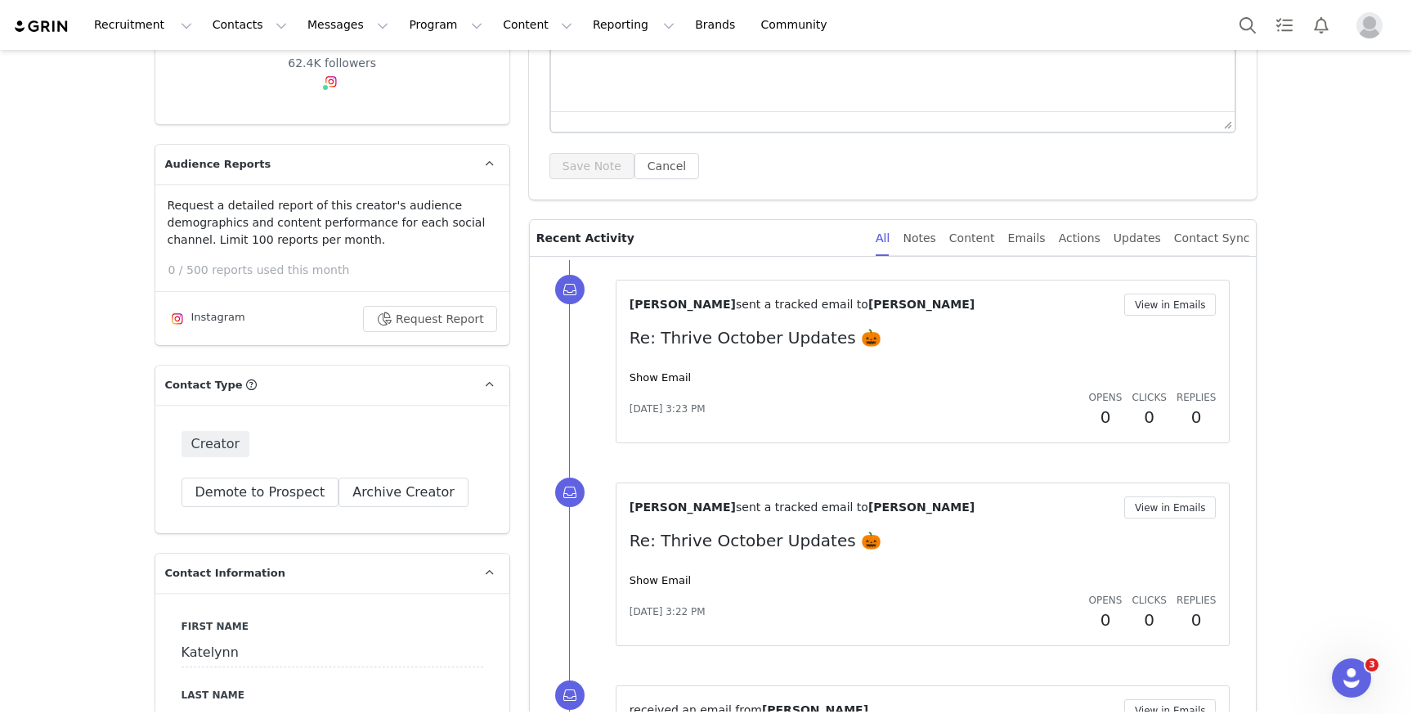
scroll to position [0, 0]
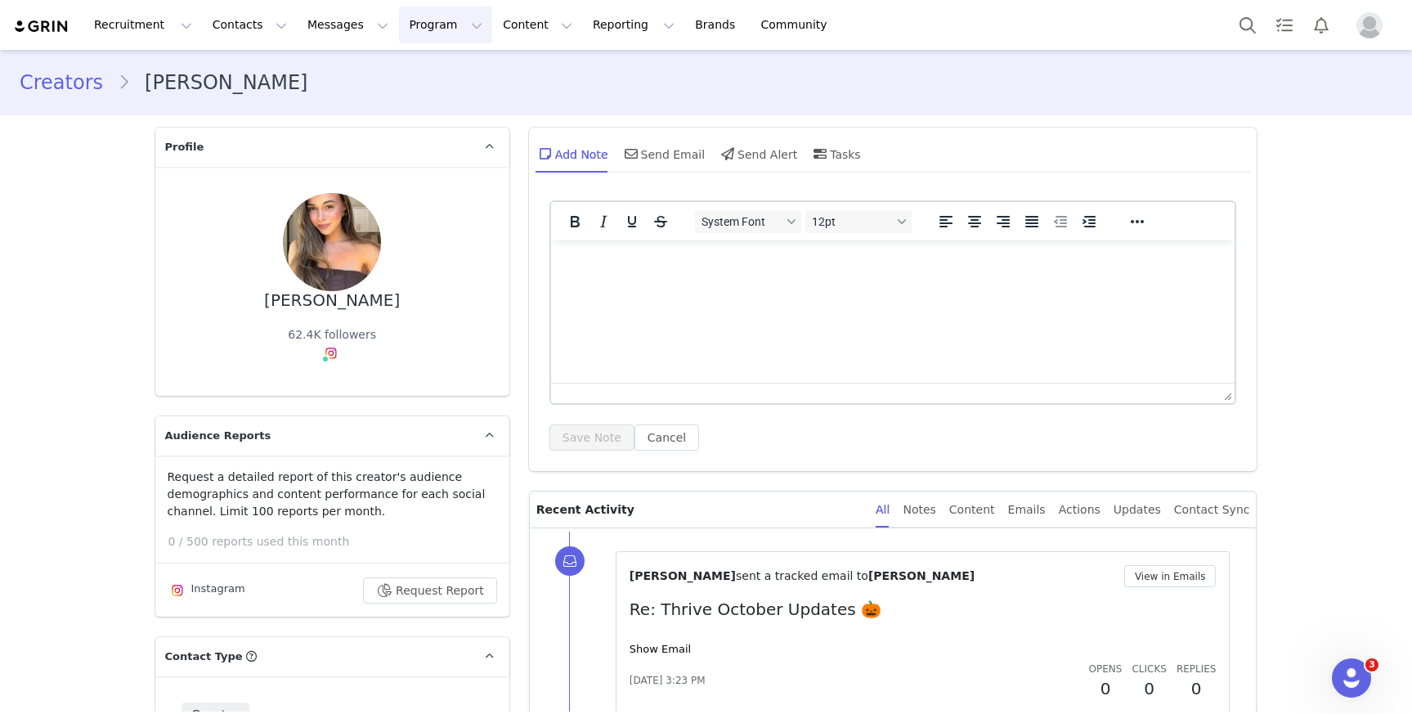
click at [412, 24] on button "Program Program" at bounding box center [445, 25] width 93 height 37
click at [444, 72] on p "Activations" at bounding box center [418, 72] width 63 height 17
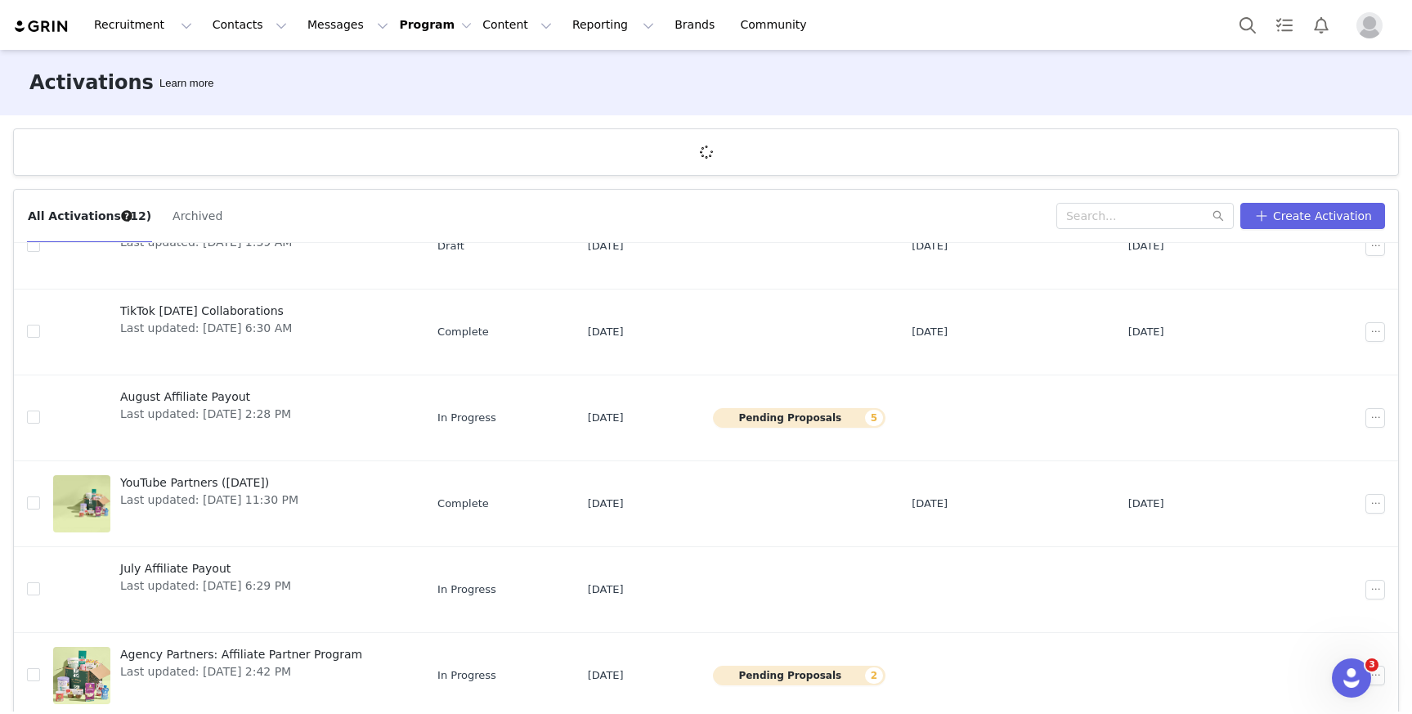
scroll to position [299, 0]
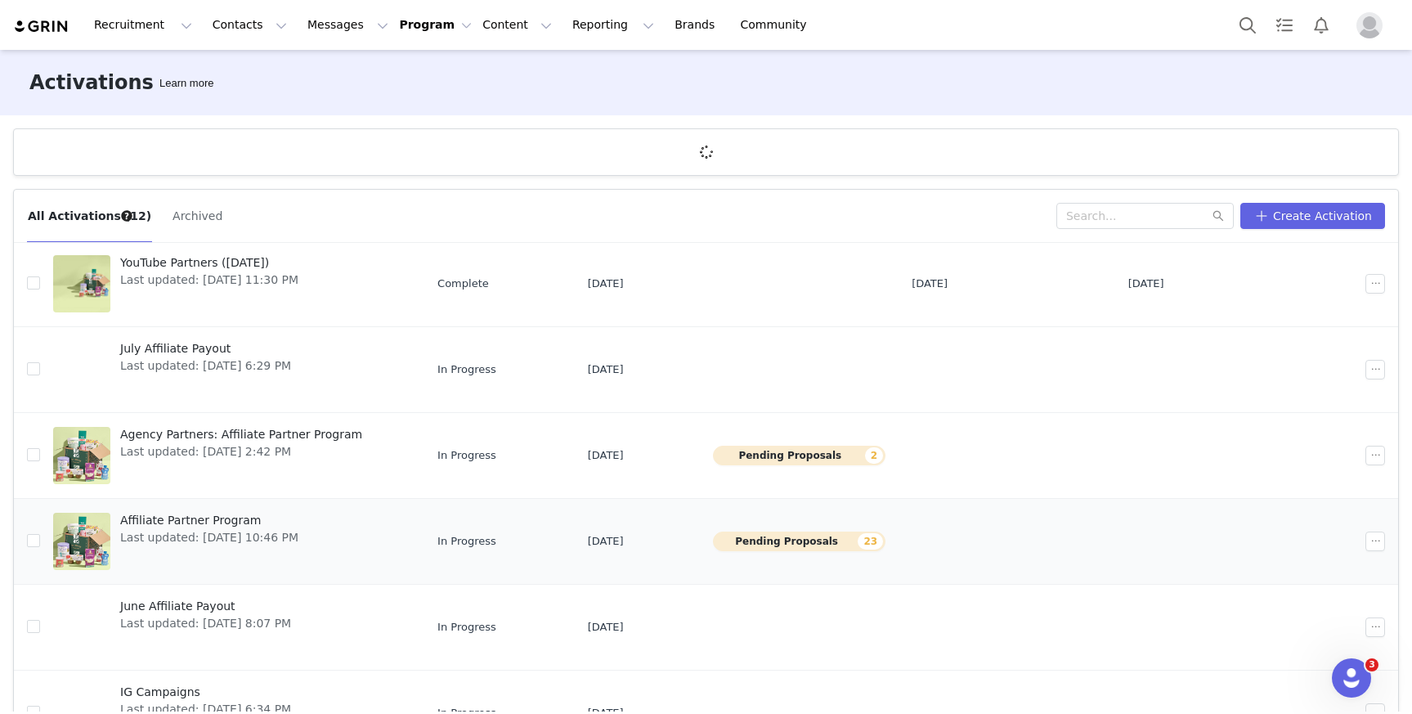
click at [181, 520] on span "Affiliate Partner Program" at bounding box center [209, 520] width 178 height 17
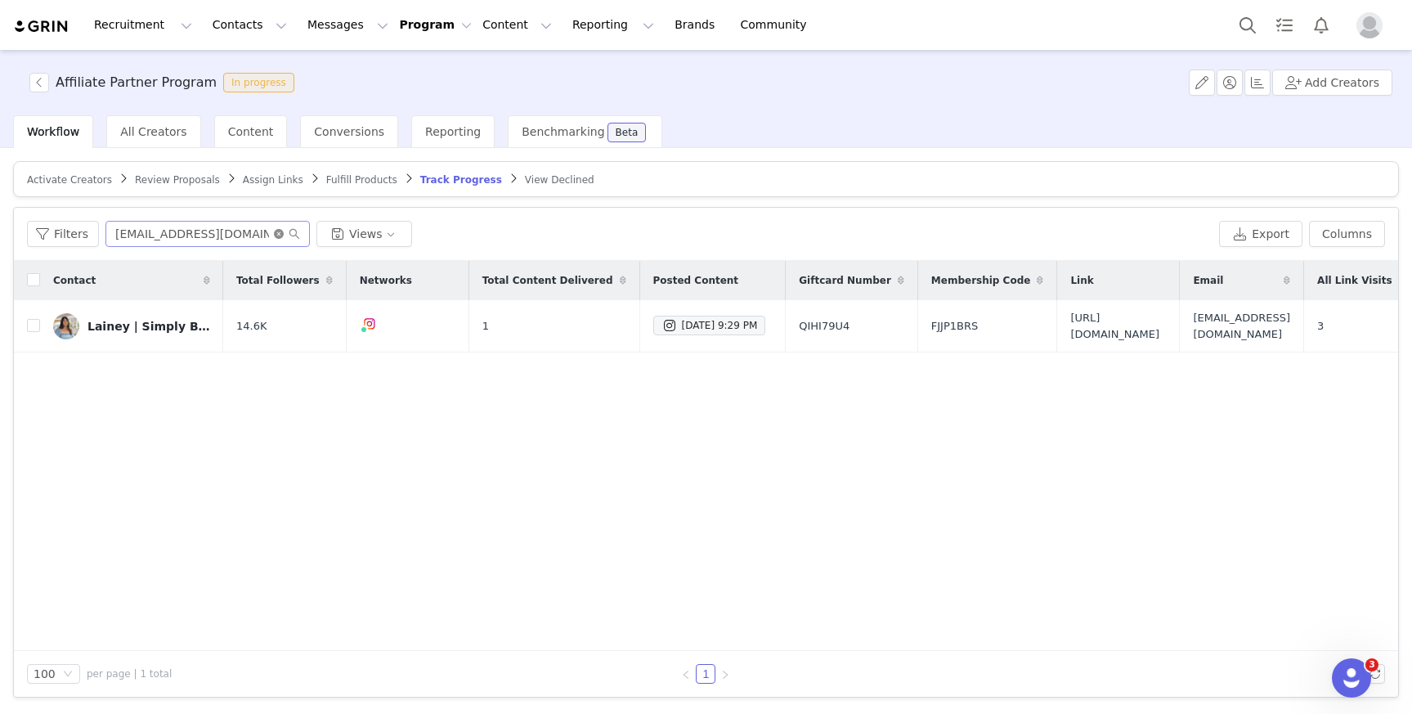
click at [276, 234] on icon "icon: close-circle" at bounding box center [279, 234] width 10 height 10
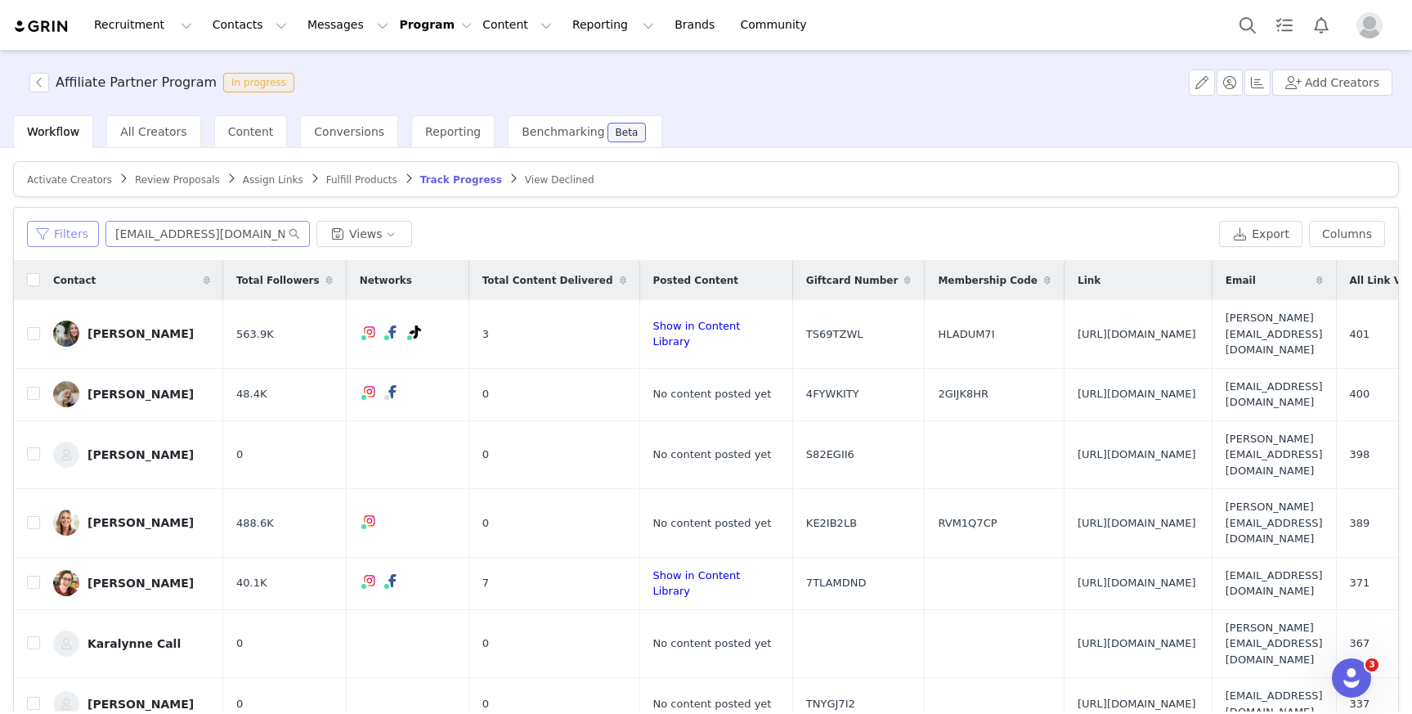
drag, startPoint x: 60, startPoint y: 231, endPoint x: 106, endPoint y: 550, distance: 323.1
click at [60, 231] on button "Filters" at bounding box center [63, 234] width 72 height 26
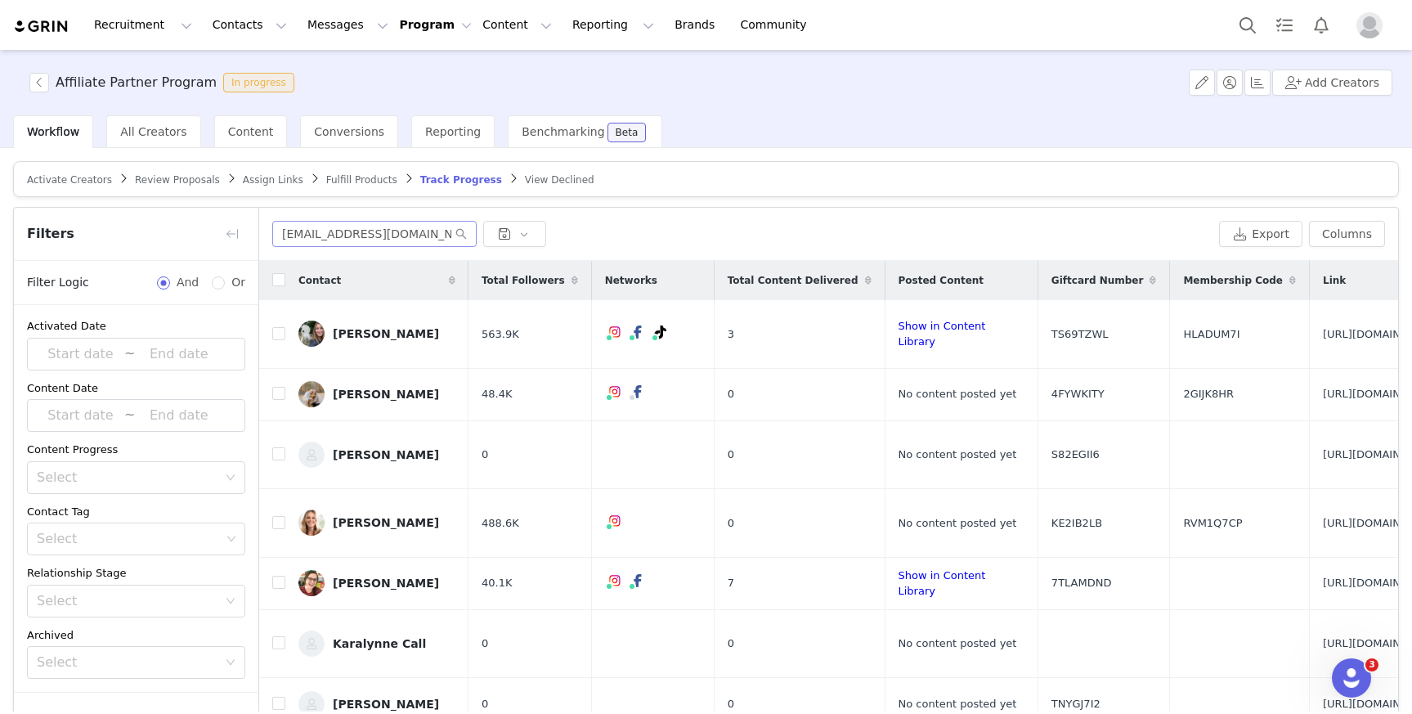
scroll to position [3, 0]
click at [132, 540] on div "Select" at bounding box center [129, 535] width 184 height 16
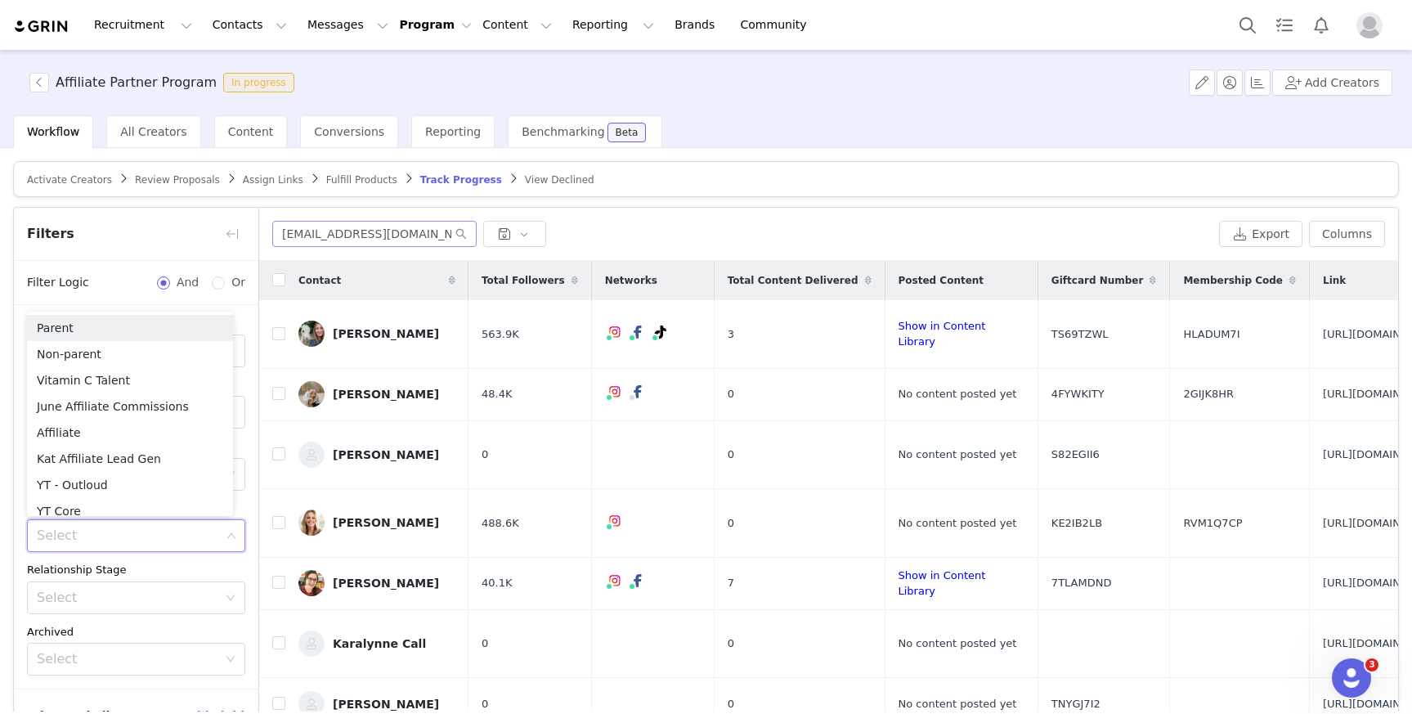
click at [123, 534] on div "Select" at bounding box center [129, 535] width 184 height 16
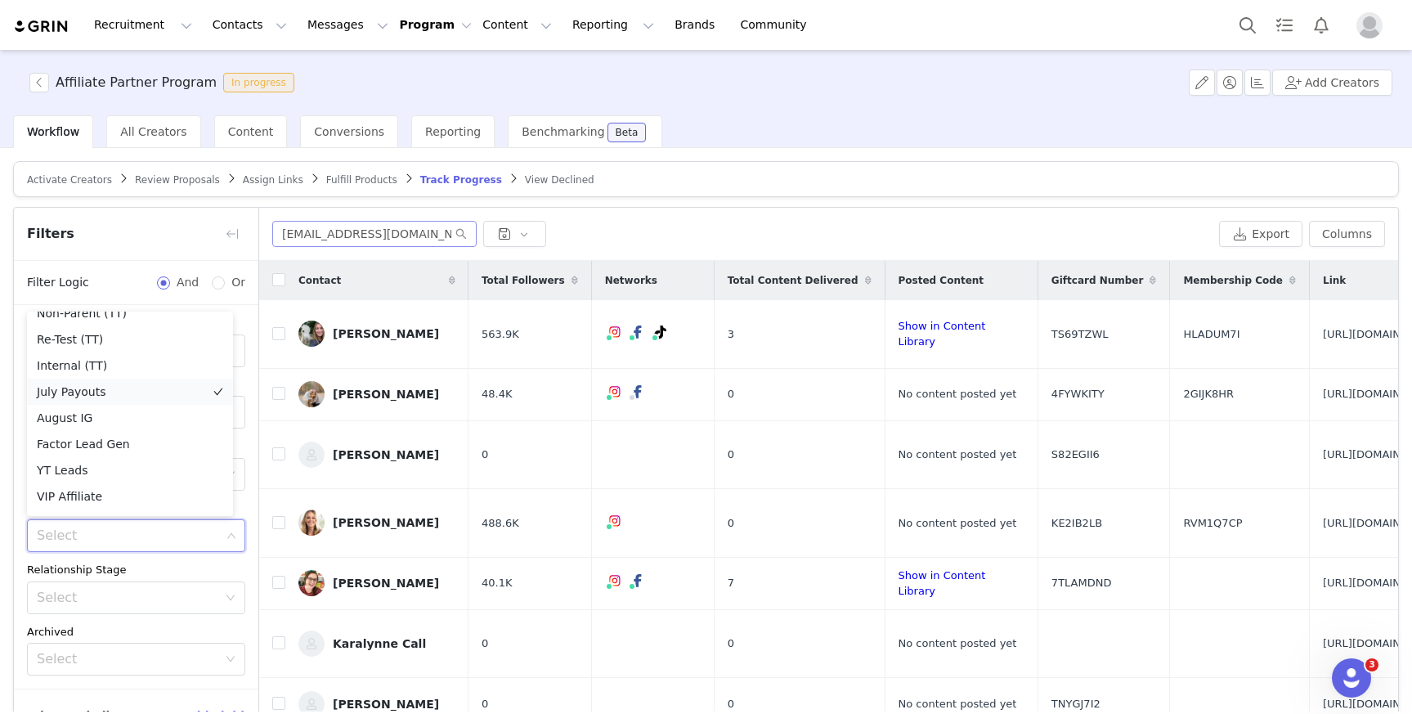
scroll to position [554, 0]
click at [126, 459] on li "VIP Affiliate" at bounding box center [130, 454] width 206 height 26
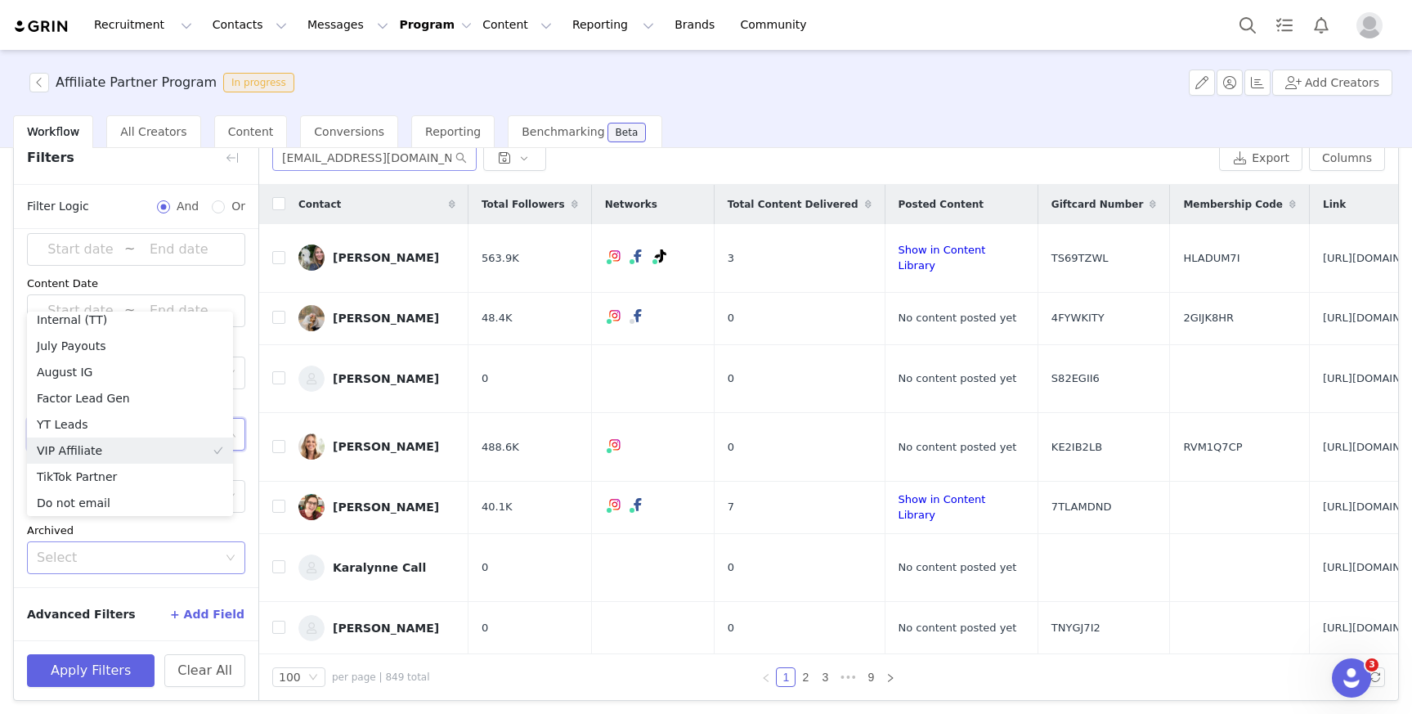
scroll to position [78, 0]
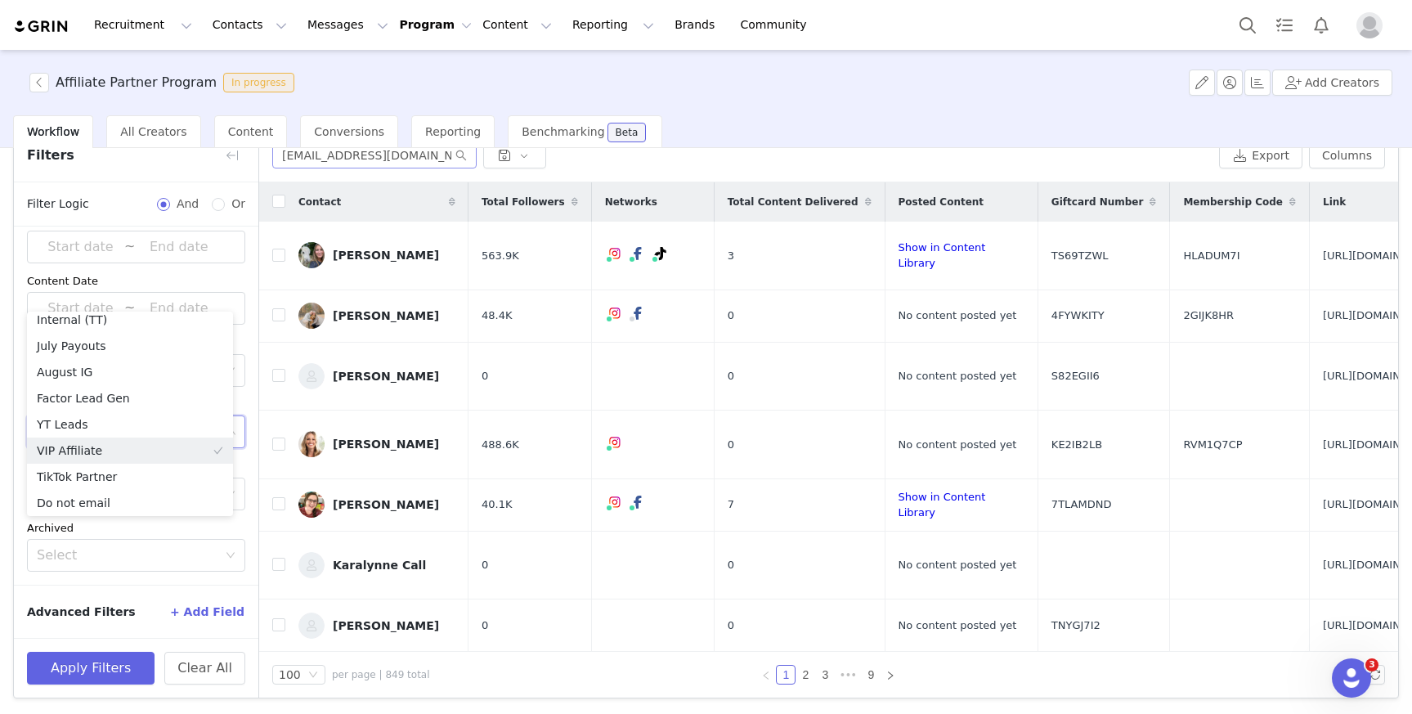
click at [235, 565] on div "Activated Date ~ Content Date ~ Content Progress Select Contact Tag Select VIP …" at bounding box center [136, 391] width 244 height 387
click at [240, 565] on div "Activated Date ~ Content Date ~ Content Progress Select Contact Tag Select VIP …" at bounding box center [136, 391] width 244 height 387
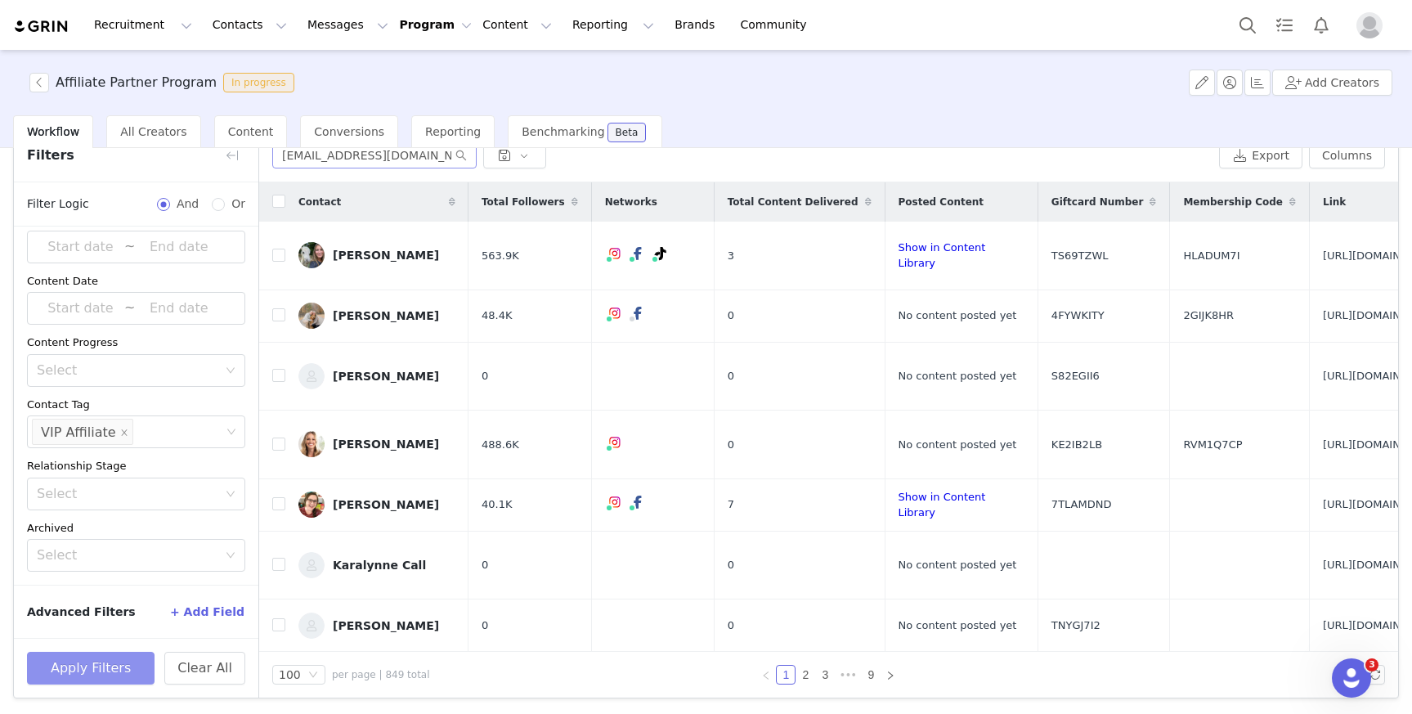
click at [103, 663] on button "Apply Filters" at bounding box center [91, 668] width 128 height 33
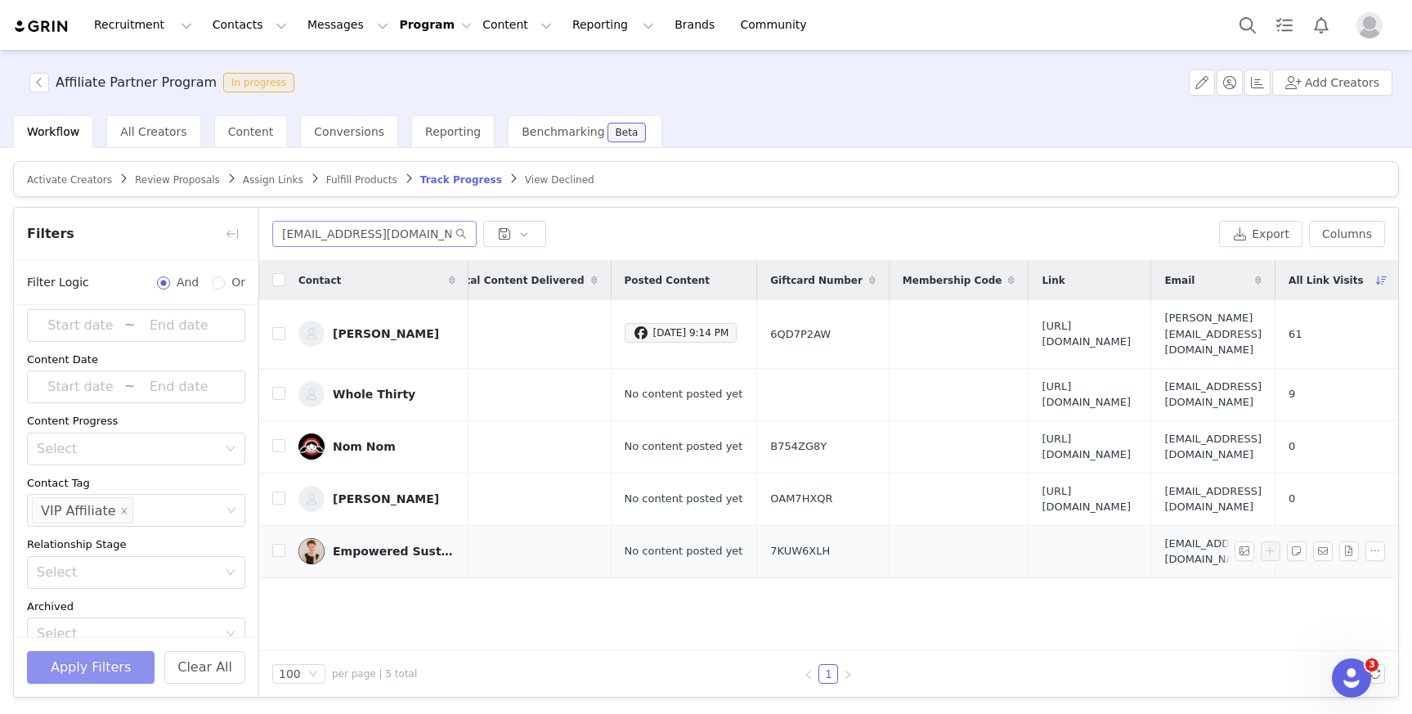
scroll to position [0, 0]
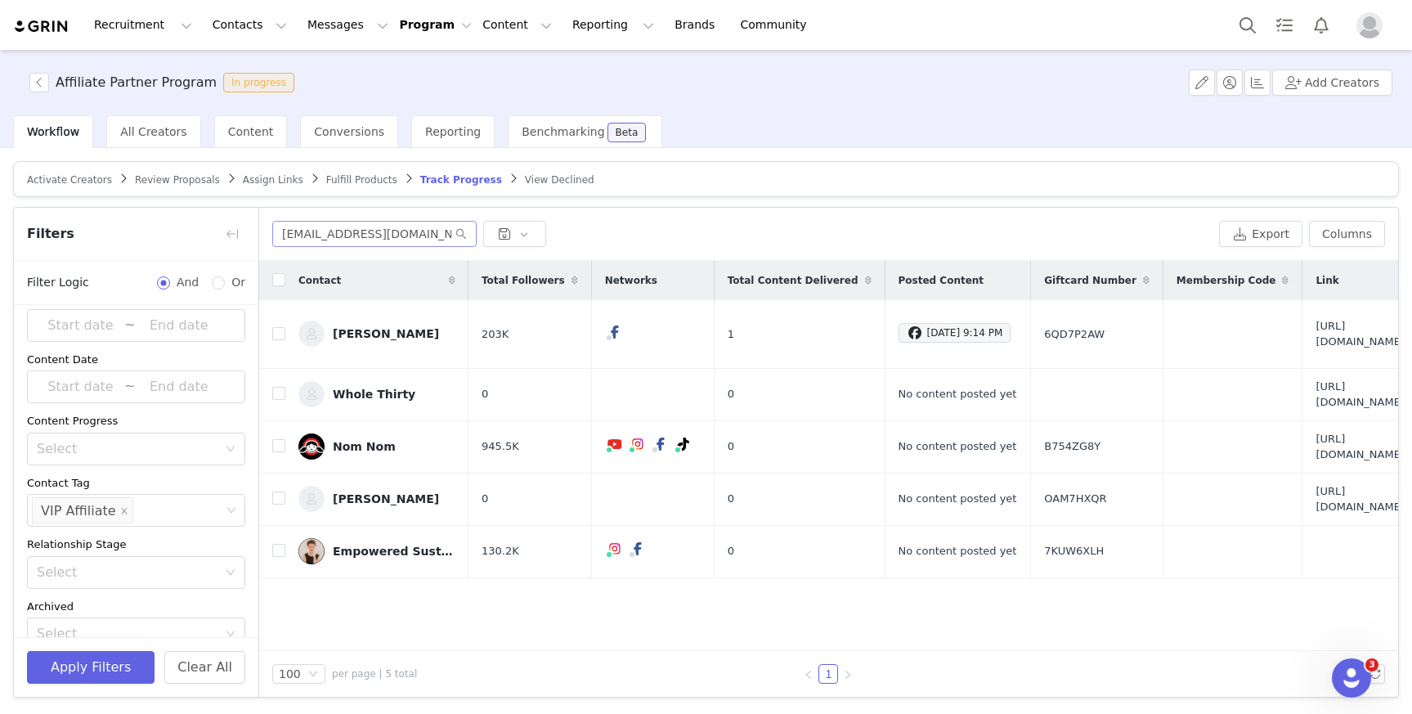
click at [1055, 69] on div "Affiliate Partner Program In progress Add Creators" at bounding box center [706, 82] width 1412 height 65
click at [712, 253] on div "lainey@simplybakings.com Export Columns" at bounding box center [828, 234] width 1139 height 53
click at [432, 549] on div "Contact Total Followers Networks Total Content Delivered Posted Content Giftcar…" at bounding box center [828, 456] width 1139 height 390
click at [395, 538] on link "Empowered Sustenance" at bounding box center [376, 551] width 157 height 26
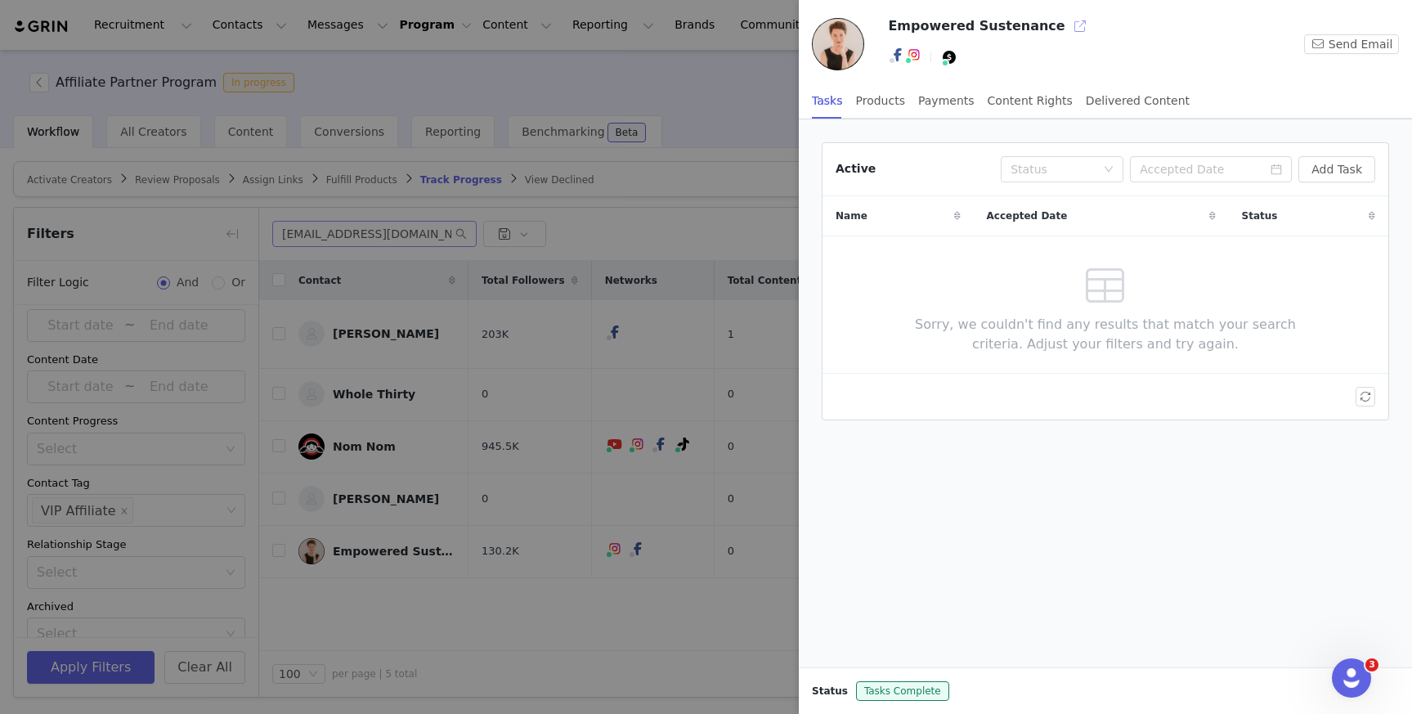
click at [1067, 29] on button "button" at bounding box center [1080, 26] width 26 height 26
click at [575, 258] on div at bounding box center [706, 357] width 1412 height 714
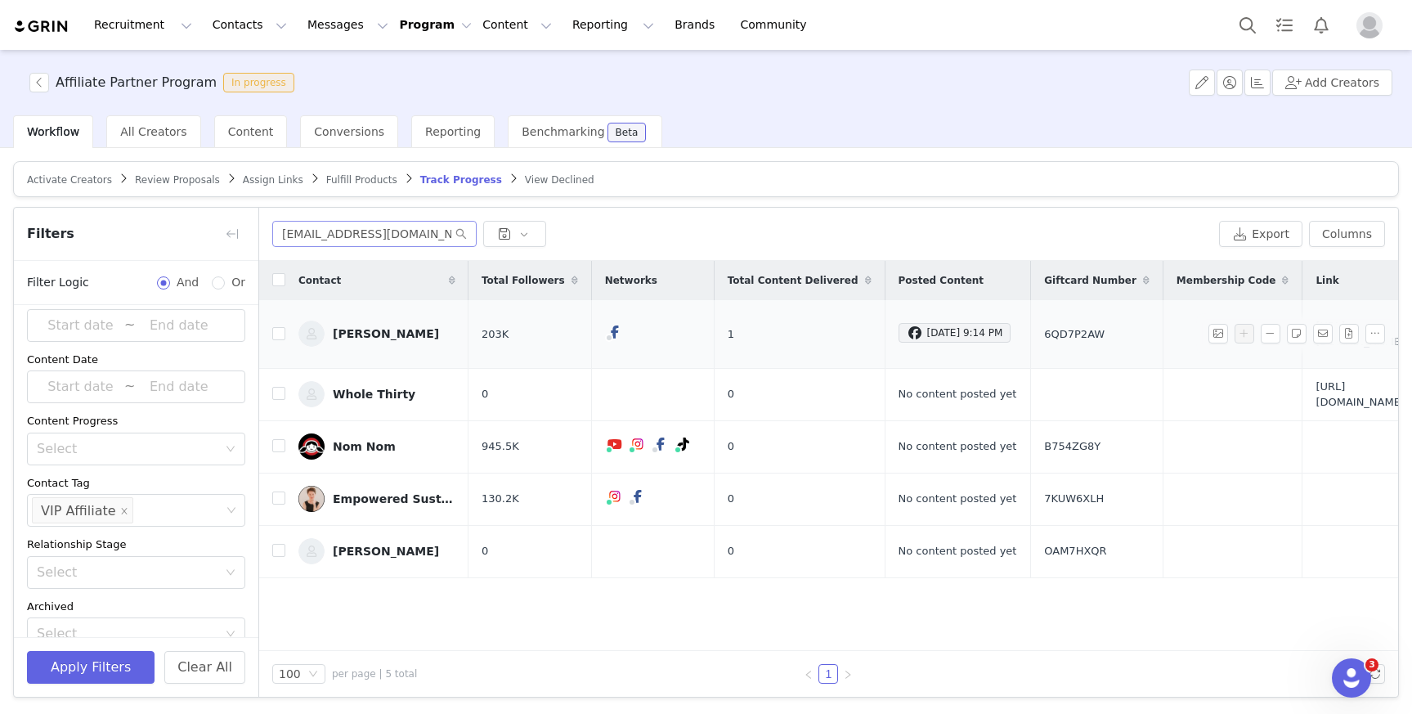
click at [360, 327] on div "Heather" at bounding box center [386, 333] width 106 height 13
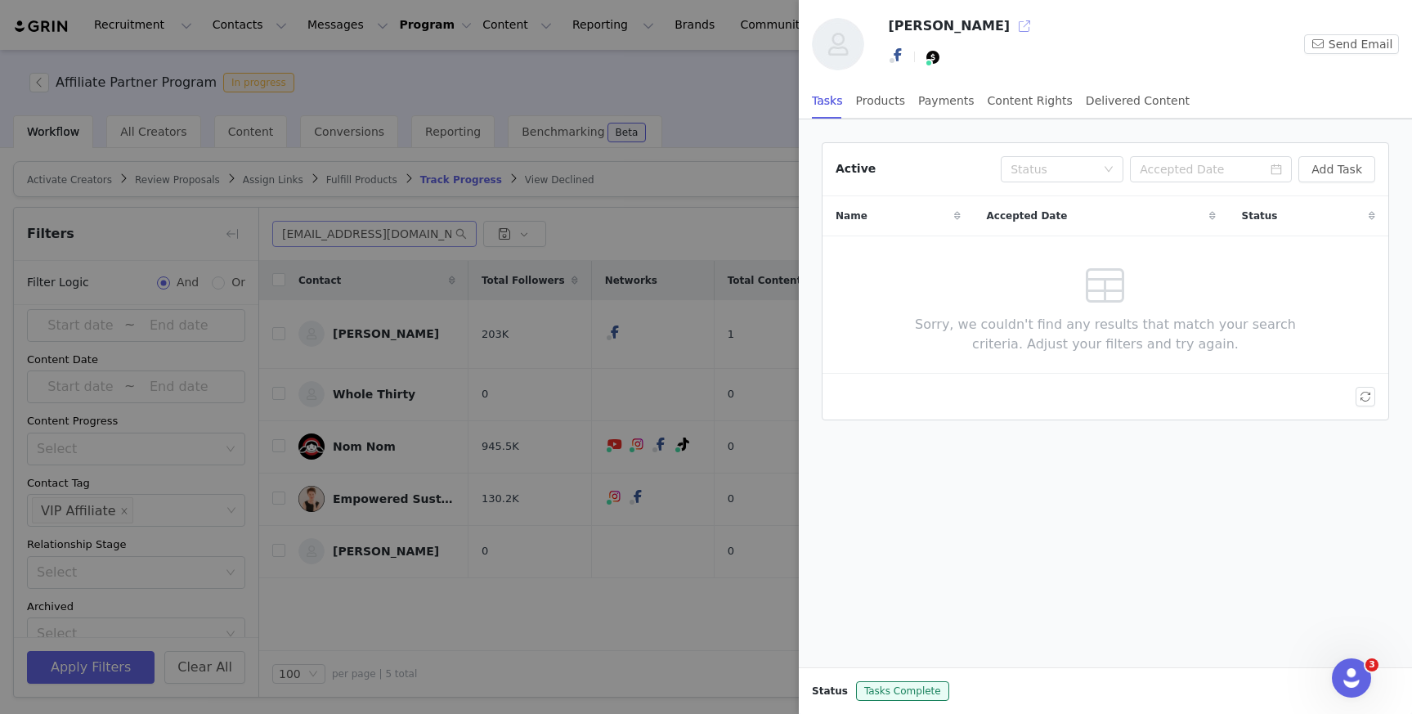
click at [1011, 29] on button "button" at bounding box center [1024, 26] width 26 height 26
click at [379, 355] on div at bounding box center [706, 357] width 1412 height 714
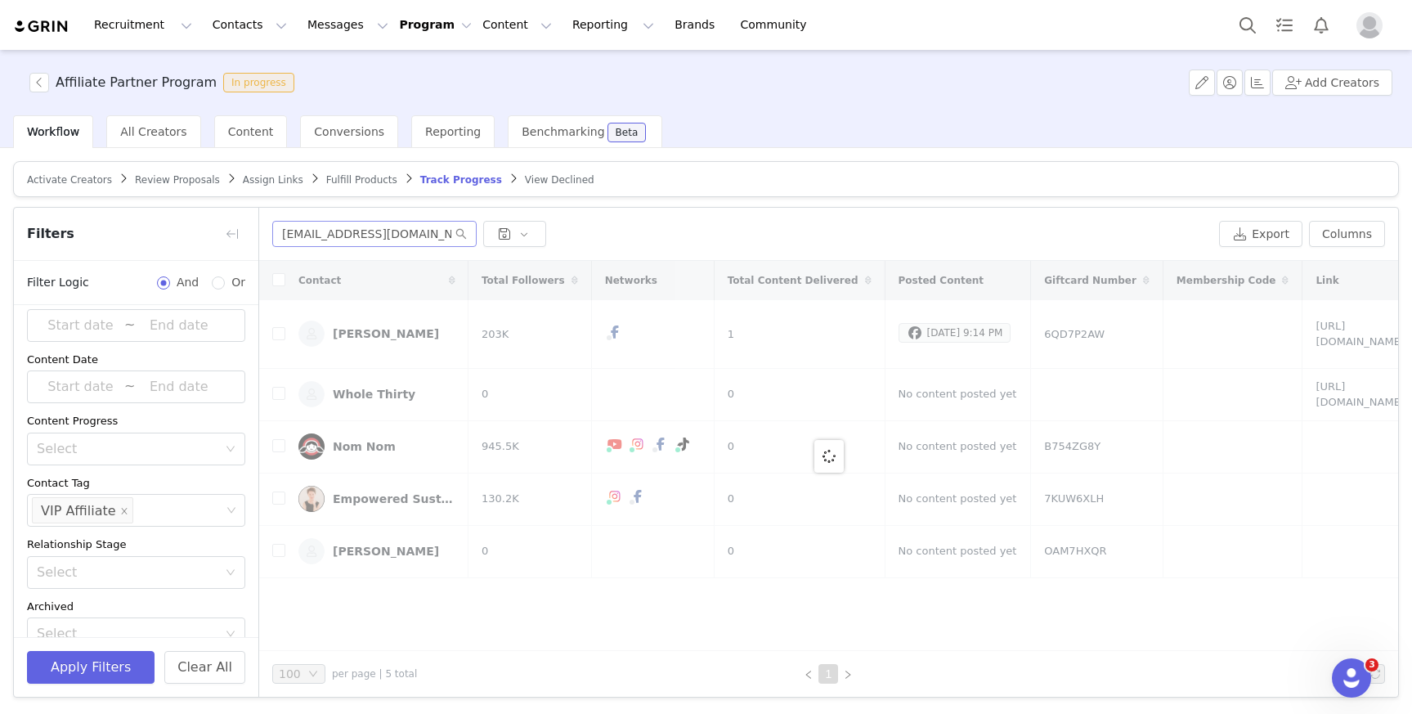
click at [380, 368] on div "Affiliate Partner Program In progress Add Creators Workflow All Creators Conten…" at bounding box center [706, 380] width 1412 height 661
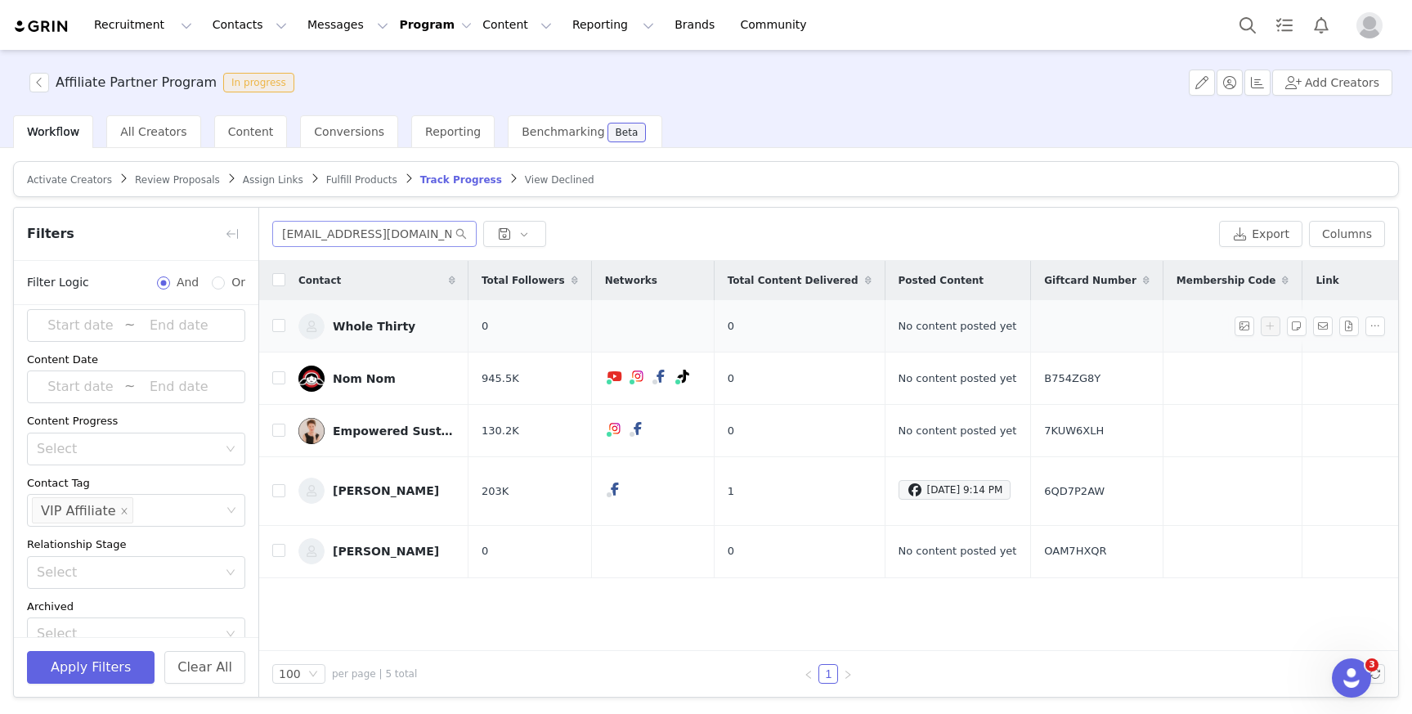
click at [374, 323] on div "Whole Thirty" at bounding box center [374, 326] width 83 height 13
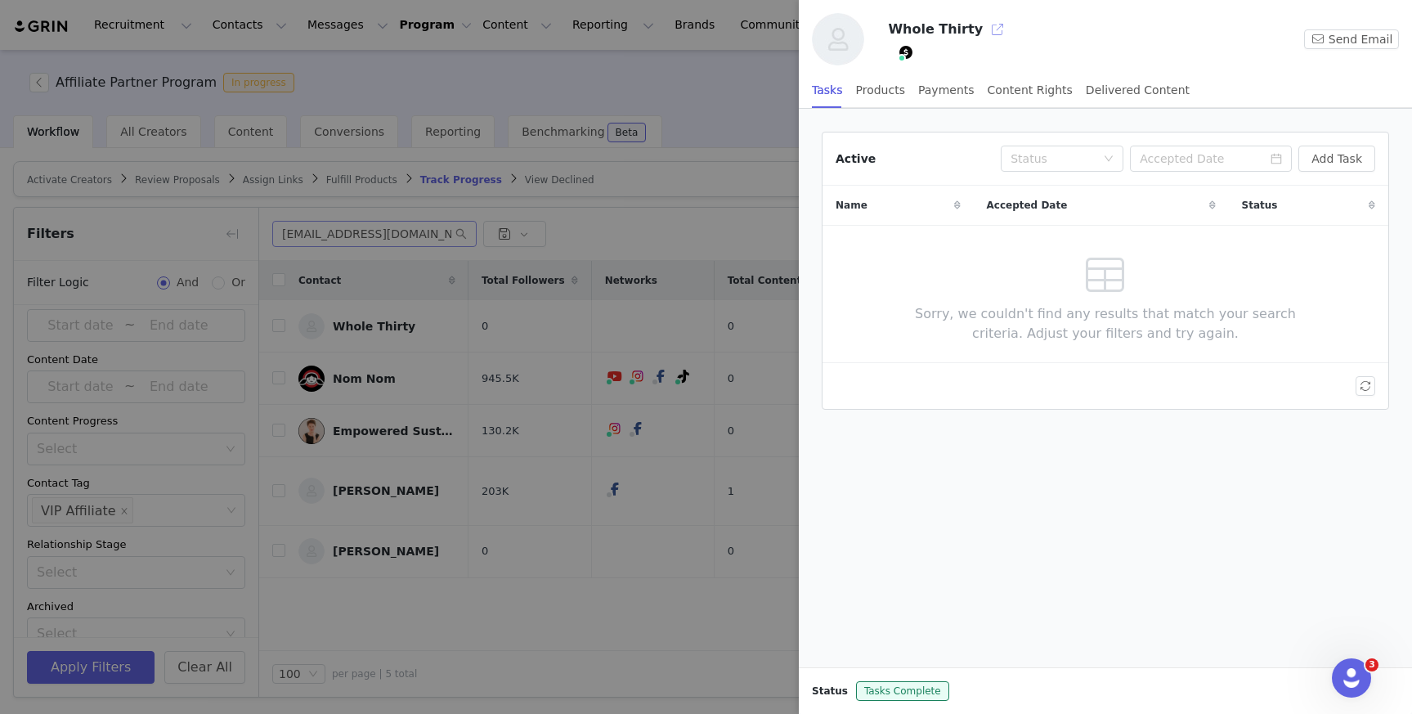
click at [986, 29] on button "button" at bounding box center [997, 29] width 26 height 26
click at [630, 69] on div at bounding box center [706, 357] width 1412 height 714
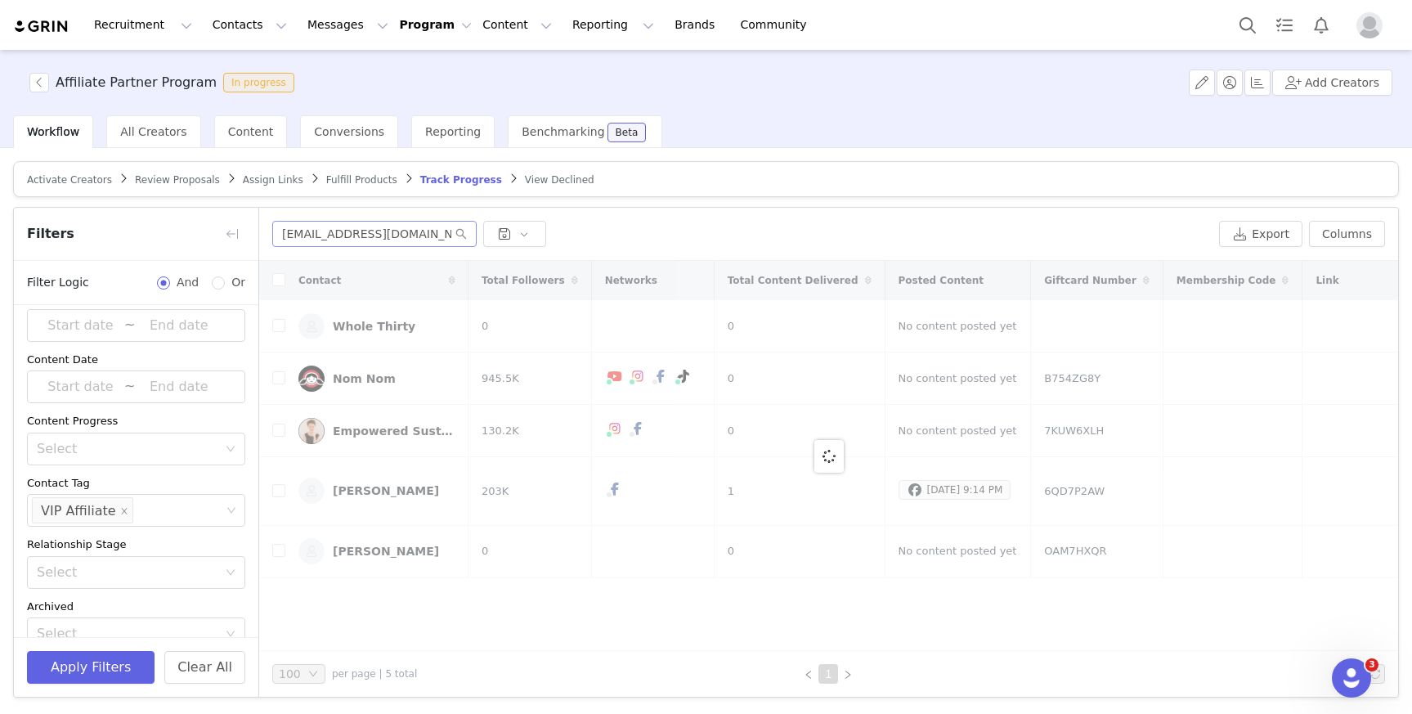
click at [420, 26] on button "Program Program" at bounding box center [435, 24] width 73 height 17
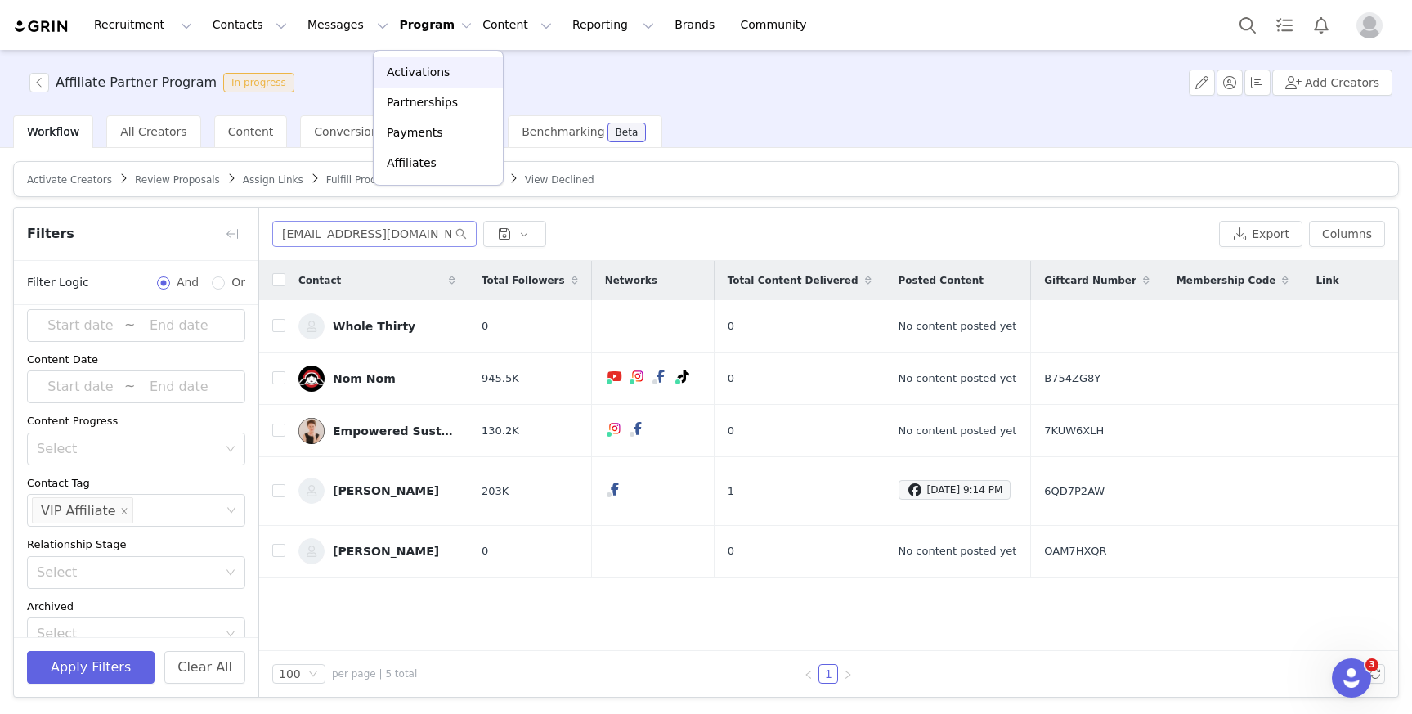
click at [415, 61] on link "Activations" at bounding box center [438, 72] width 129 height 30
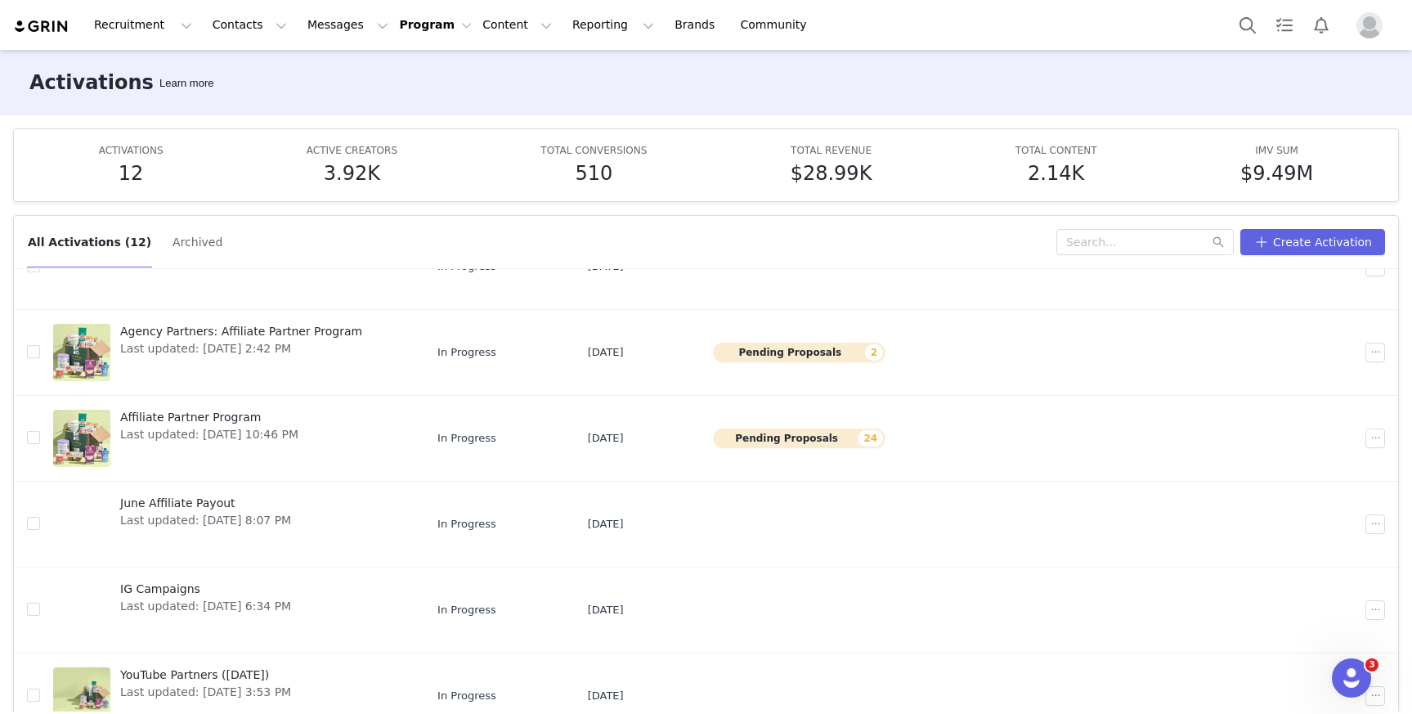
scroll to position [429, 0]
click at [227, 419] on span "Affiliate Partner Program" at bounding box center [209, 416] width 178 height 17
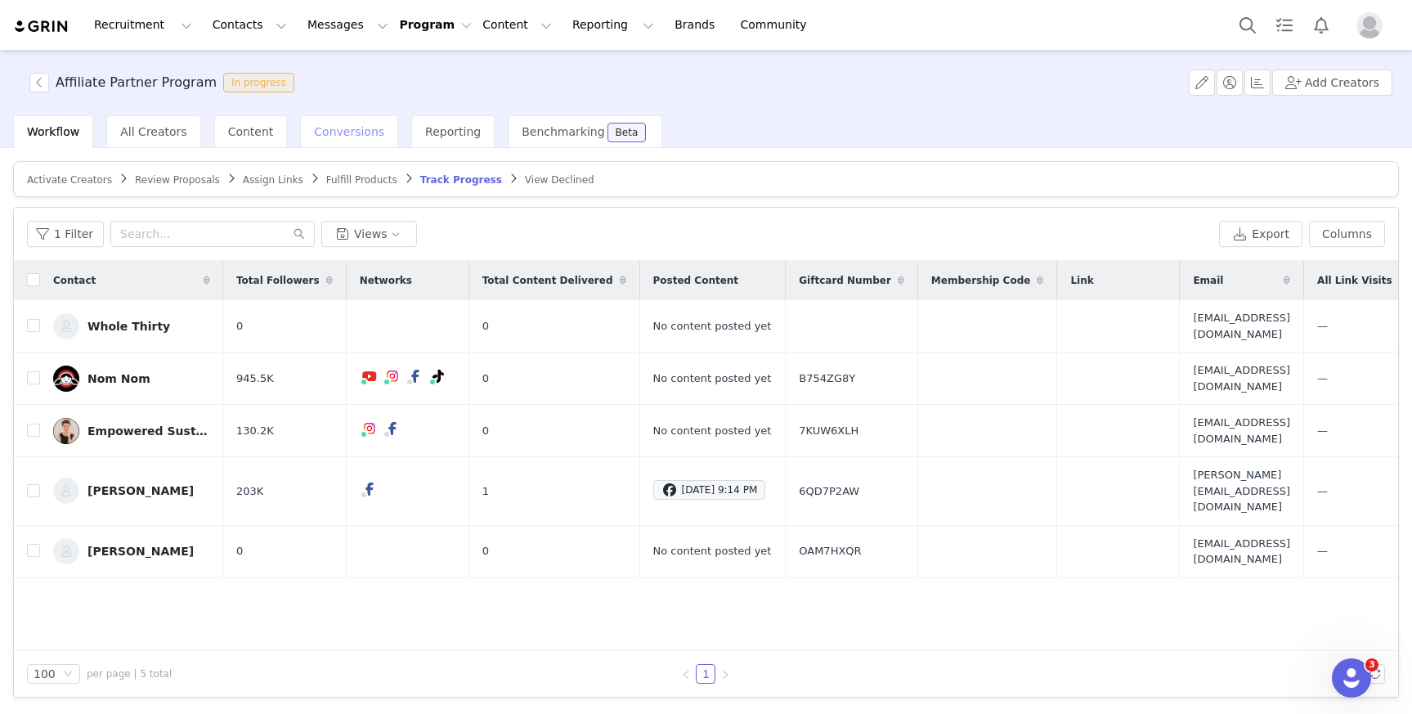
click at [314, 137] on span "Conversions" at bounding box center [349, 131] width 70 height 13
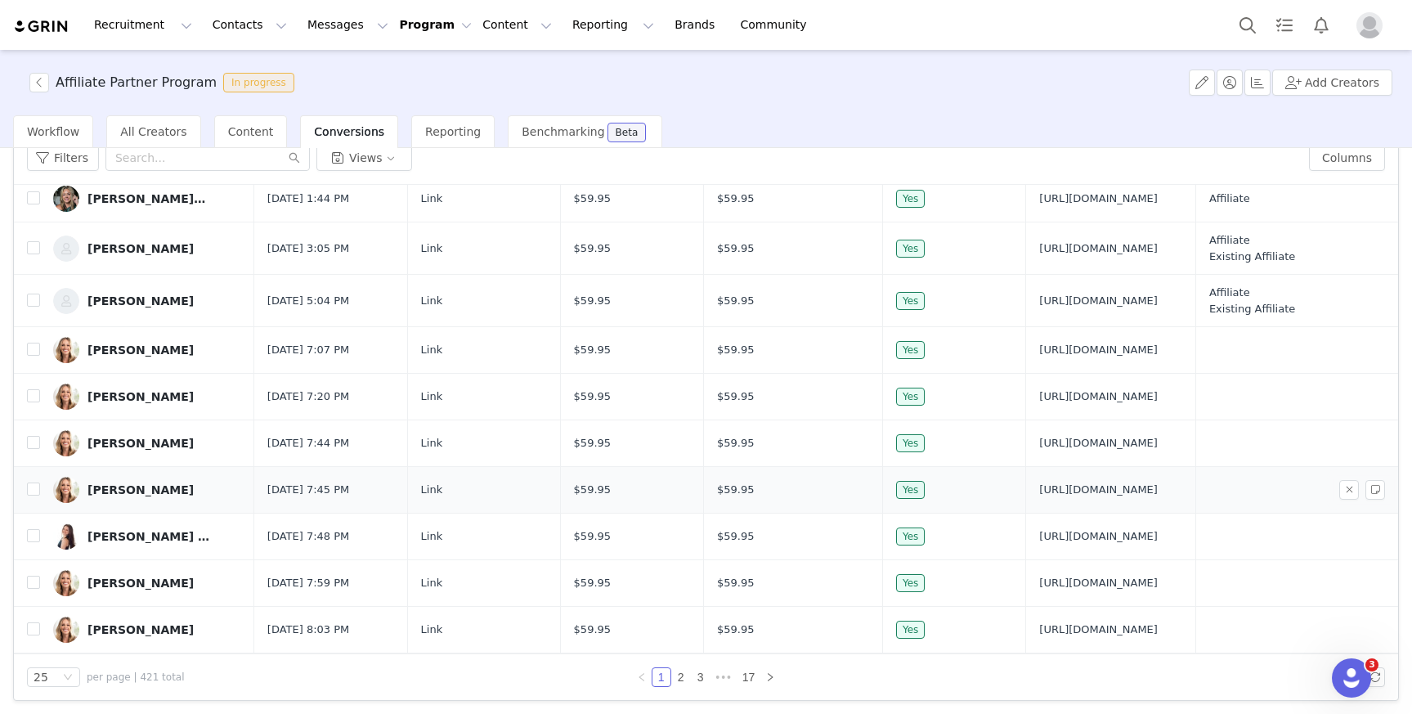
scroll to position [119, 0]
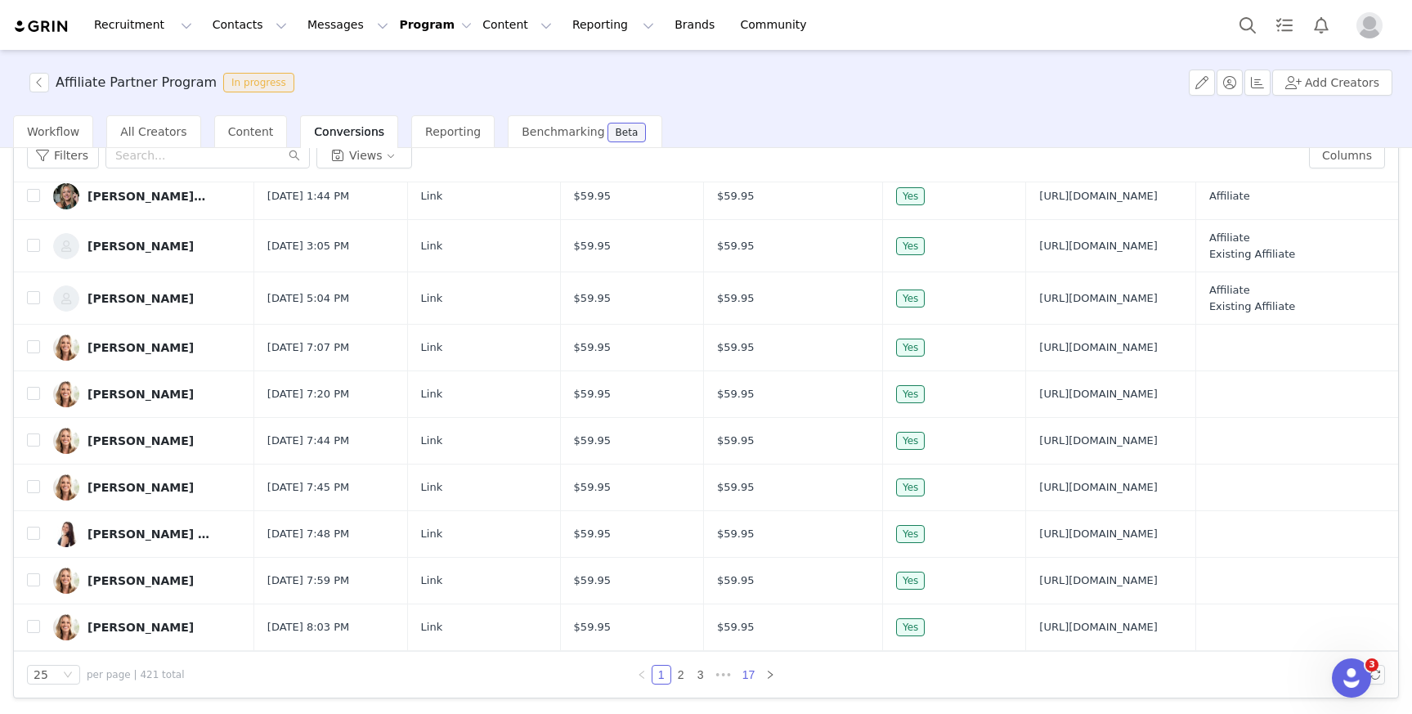
click at [746, 666] on link "17" at bounding box center [748, 675] width 23 height 18
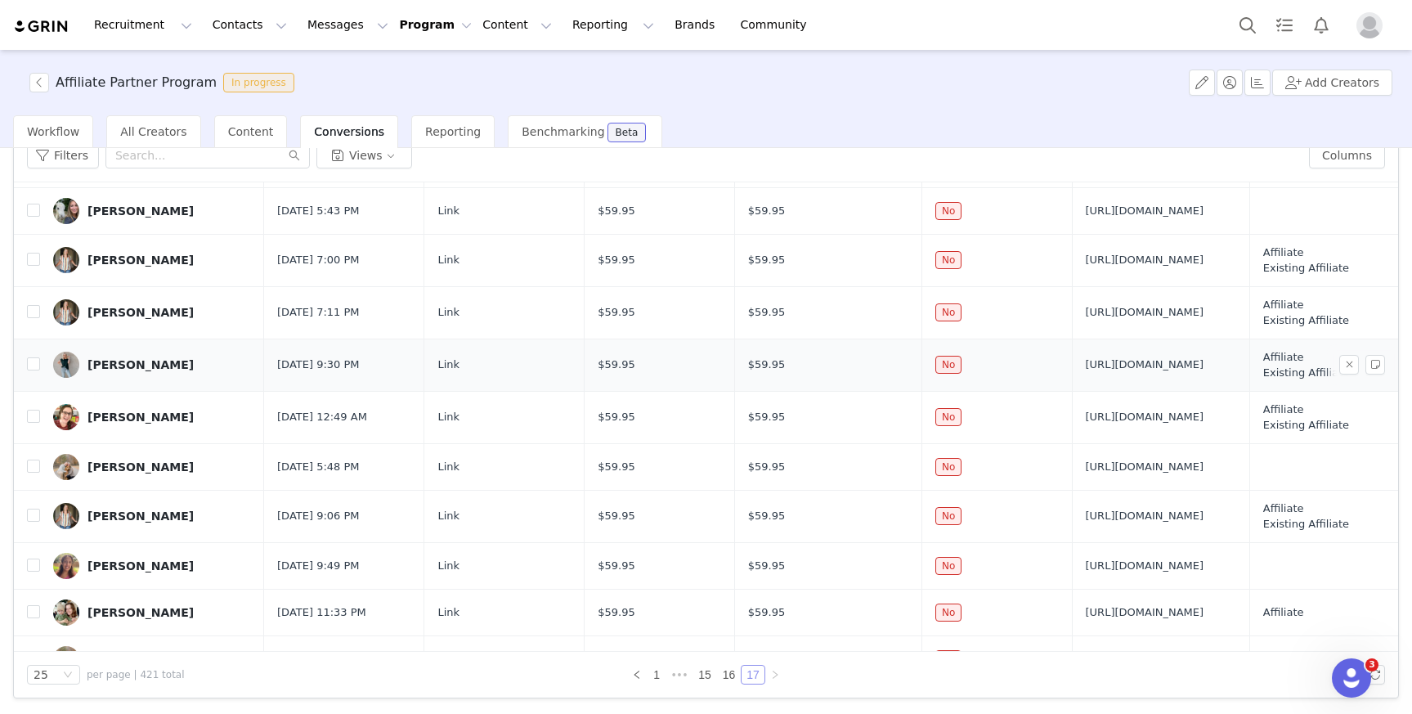
scroll to position [0, 0]
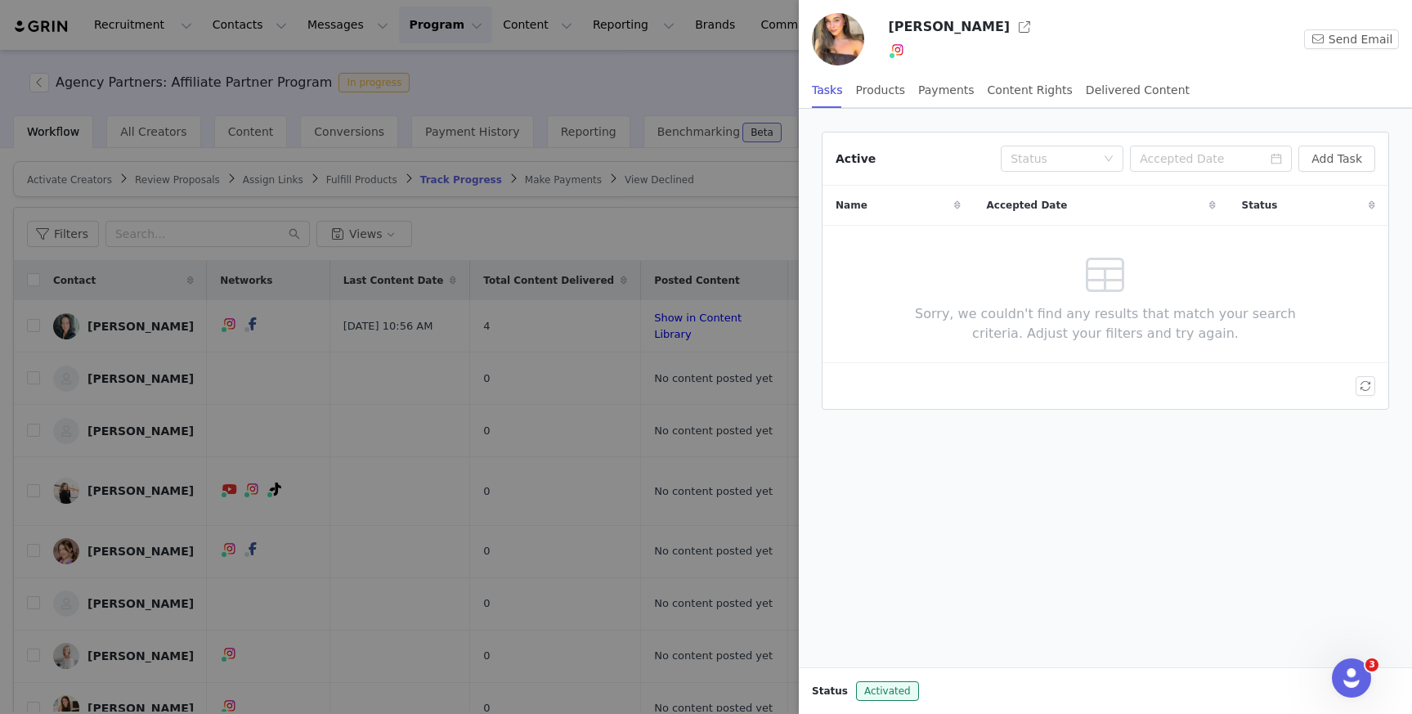
scroll to position [667, 0]
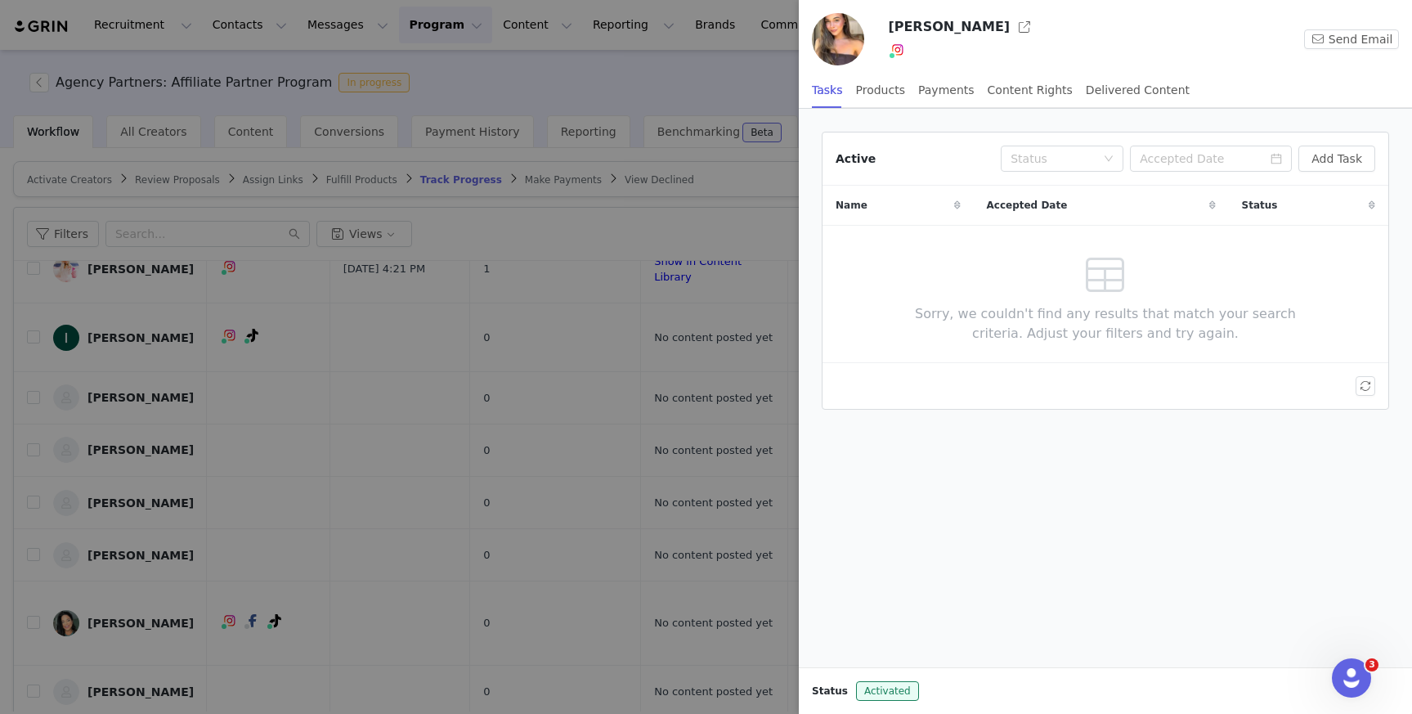
click at [413, 23] on div at bounding box center [706, 357] width 1412 height 714
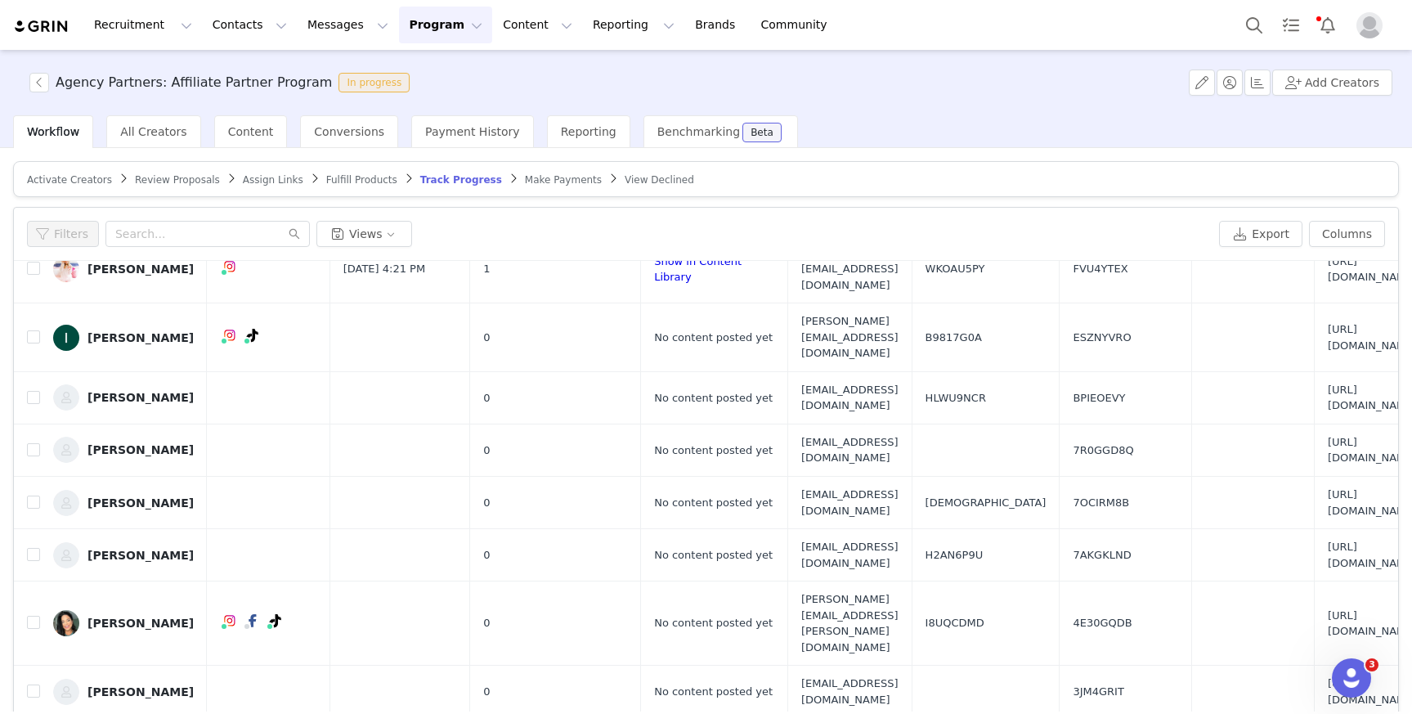
scroll to position [0, 0]
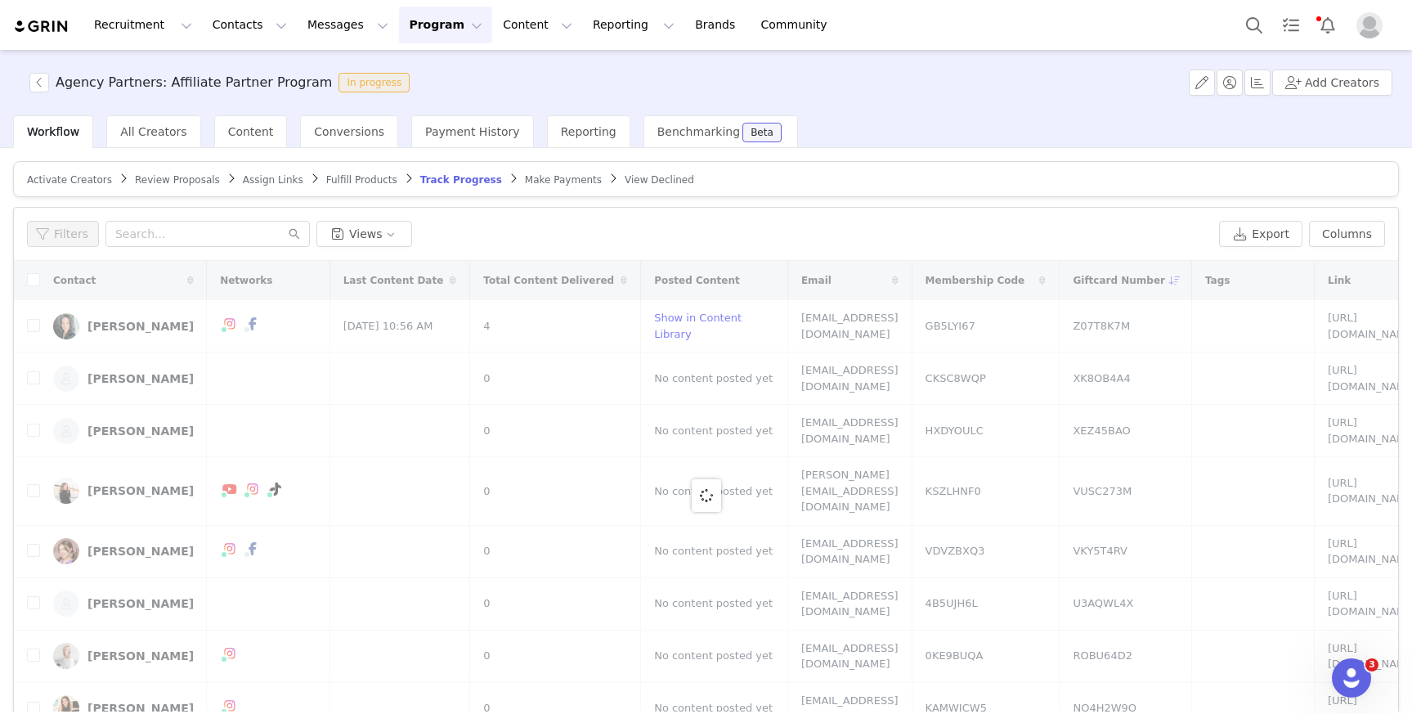
click at [433, 27] on div "Recruitment Recruitment Creator Search Curated Lists Landing Pages Web Extensio…" at bounding box center [706, 357] width 1412 height 714
click at [434, 30] on button "Program Program" at bounding box center [445, 25] width 93 height 37
click at [442, 59] on link "Activations" at bounding box center [438, 72] width 129 height 30
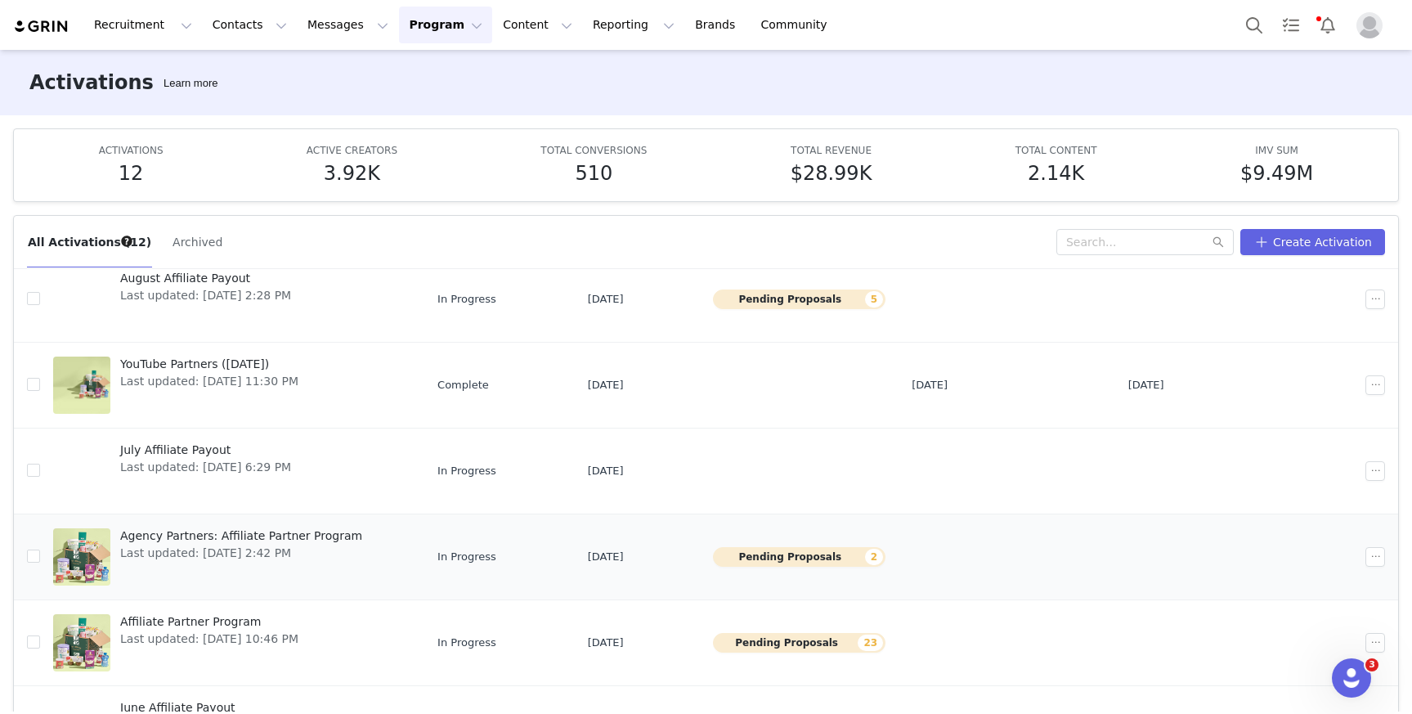
scroll to position [429, 0]
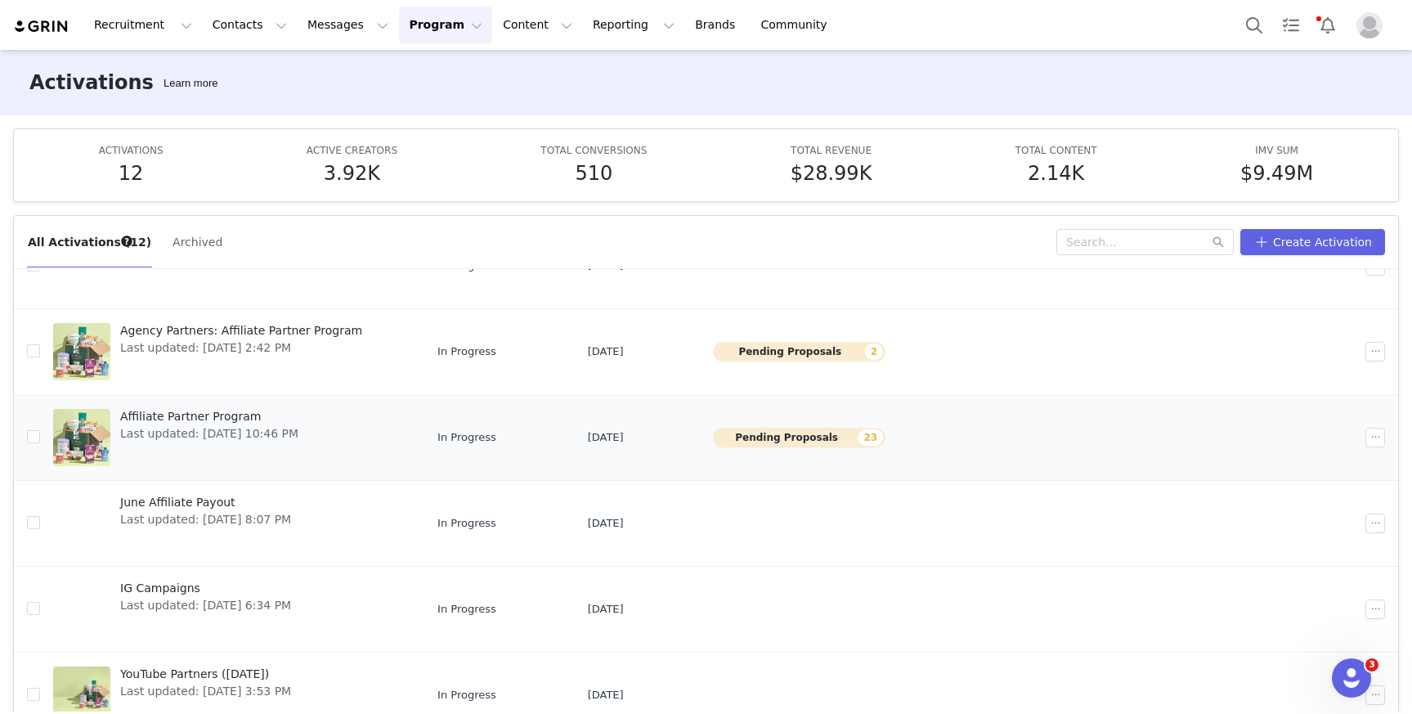
click at [215, 410] on span "Affiliate Partner Program" at bounding box center [209, 416] width 178 height 17
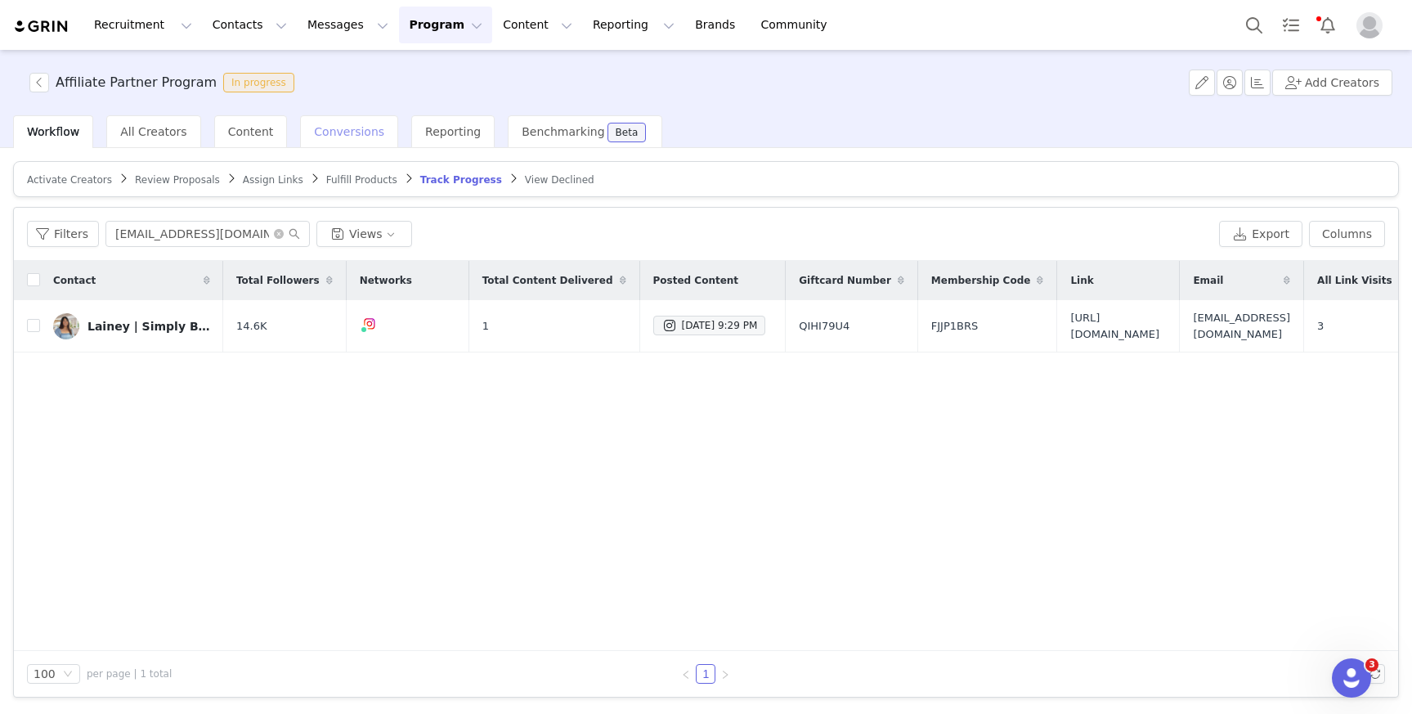
click at [353, 133] on span "Conversions" at bounding box center [349, 131] width 70 height 13
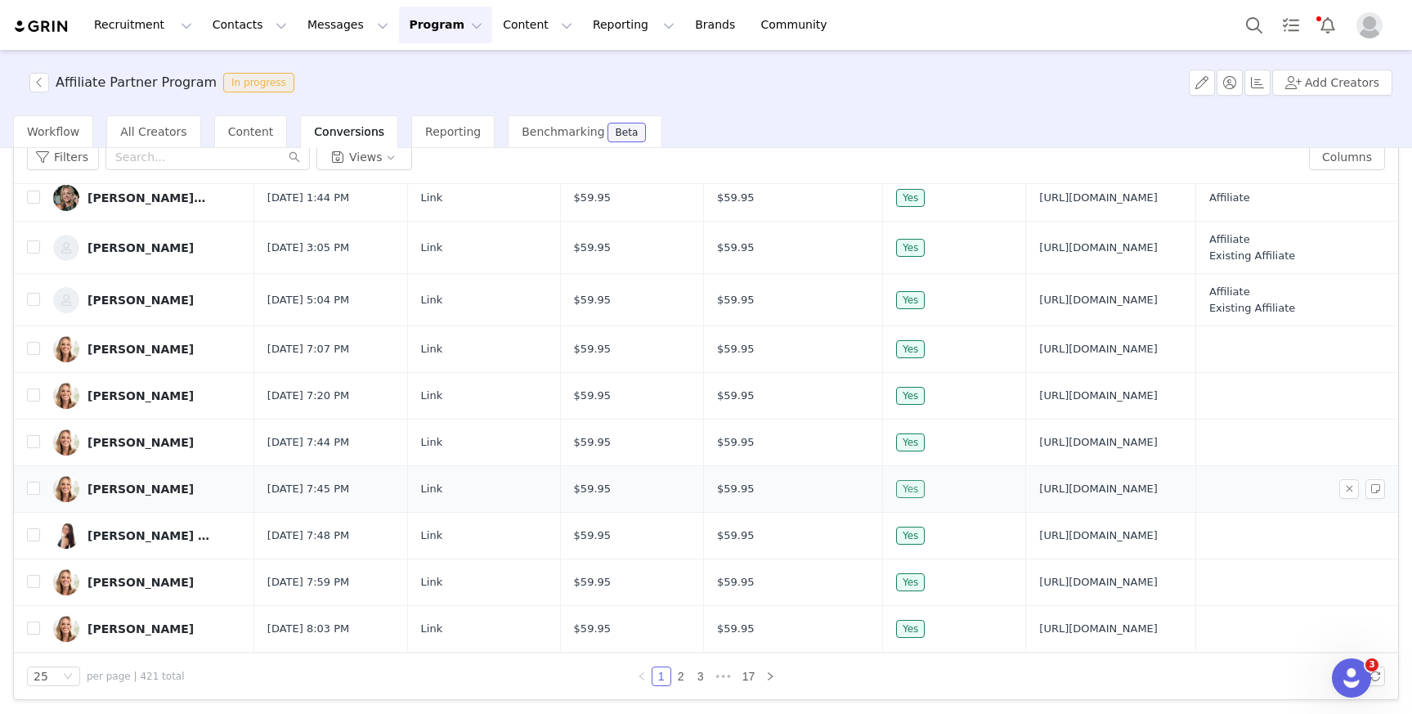
scroll to position [119, 0]
click at [737, 679] on link "17" at bounding box center [748, 675] width 23 height 18
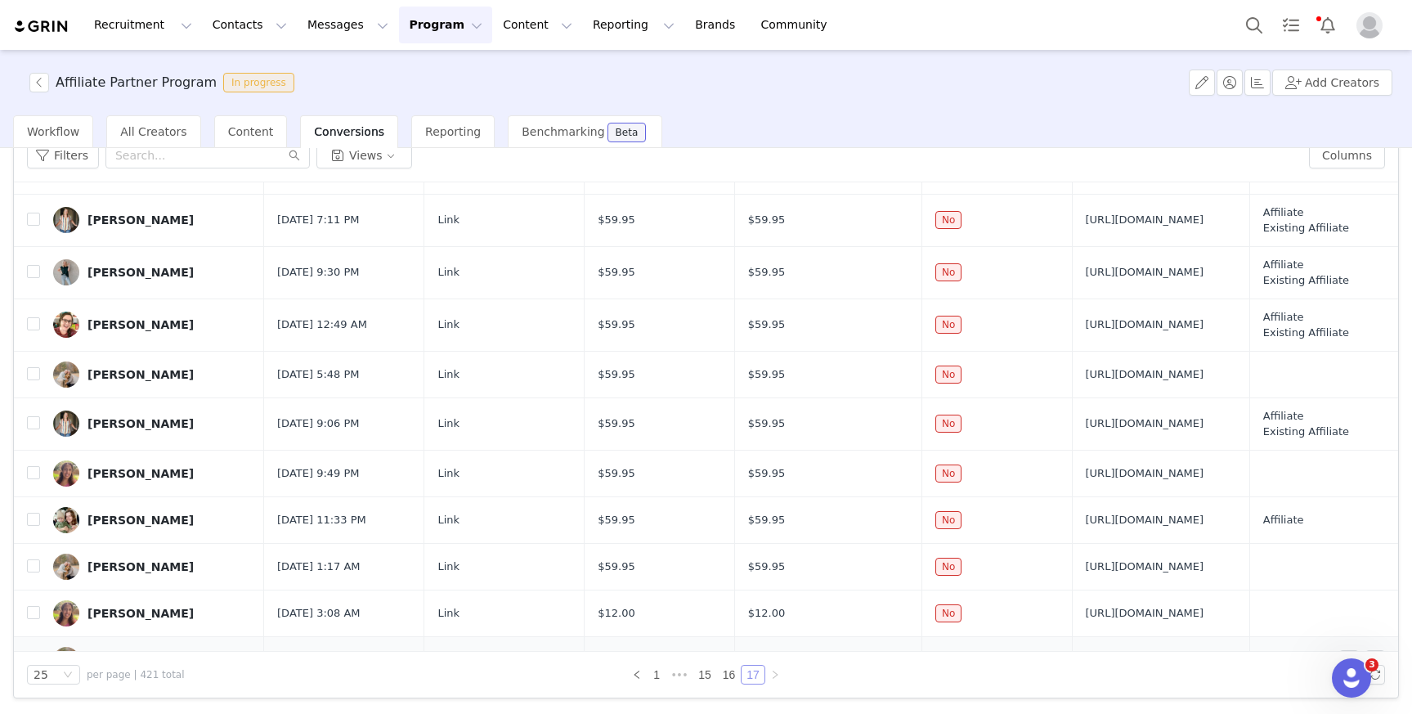
scroll to position [374, 0]
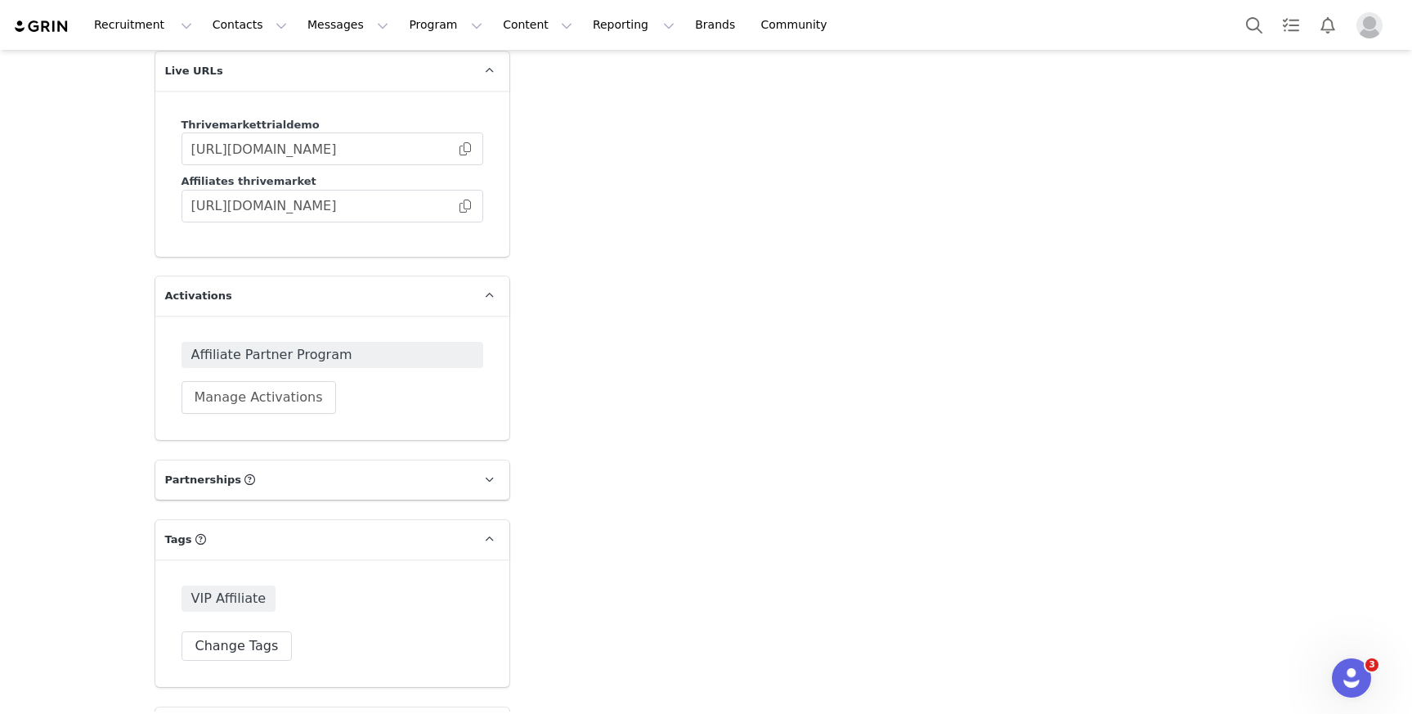
scroll to position [3572, 0]
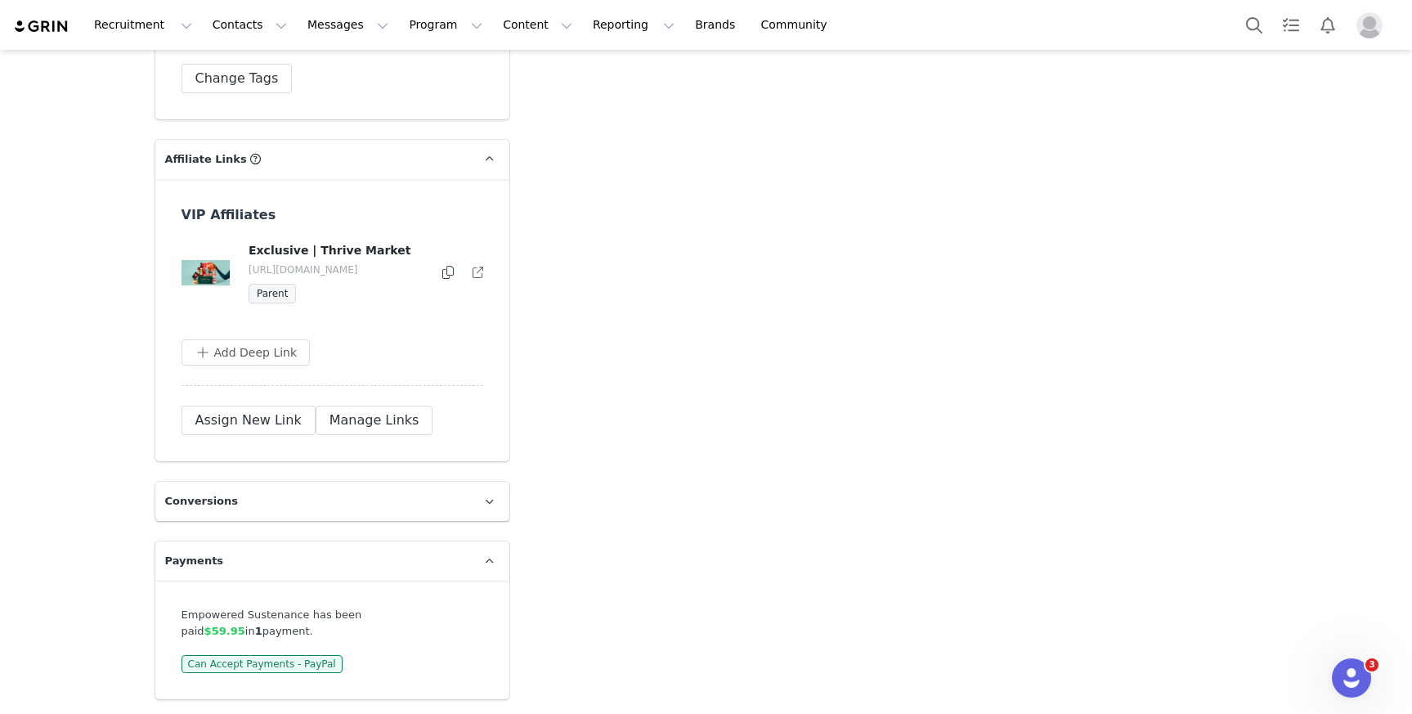
drag, startPoint x: 397, startPoint y: 268, endPoint x: 385, endPoint y: 258, distance: 15.7
click at [385, 262] on p "[URL][DOMAIN_NAME]" at bounding box center [337, 269] width 176 height 15
copy p "empowered"
click at [265, 414] on button "Assign New Link" at bounding box center [249, 420] width 134 height 29
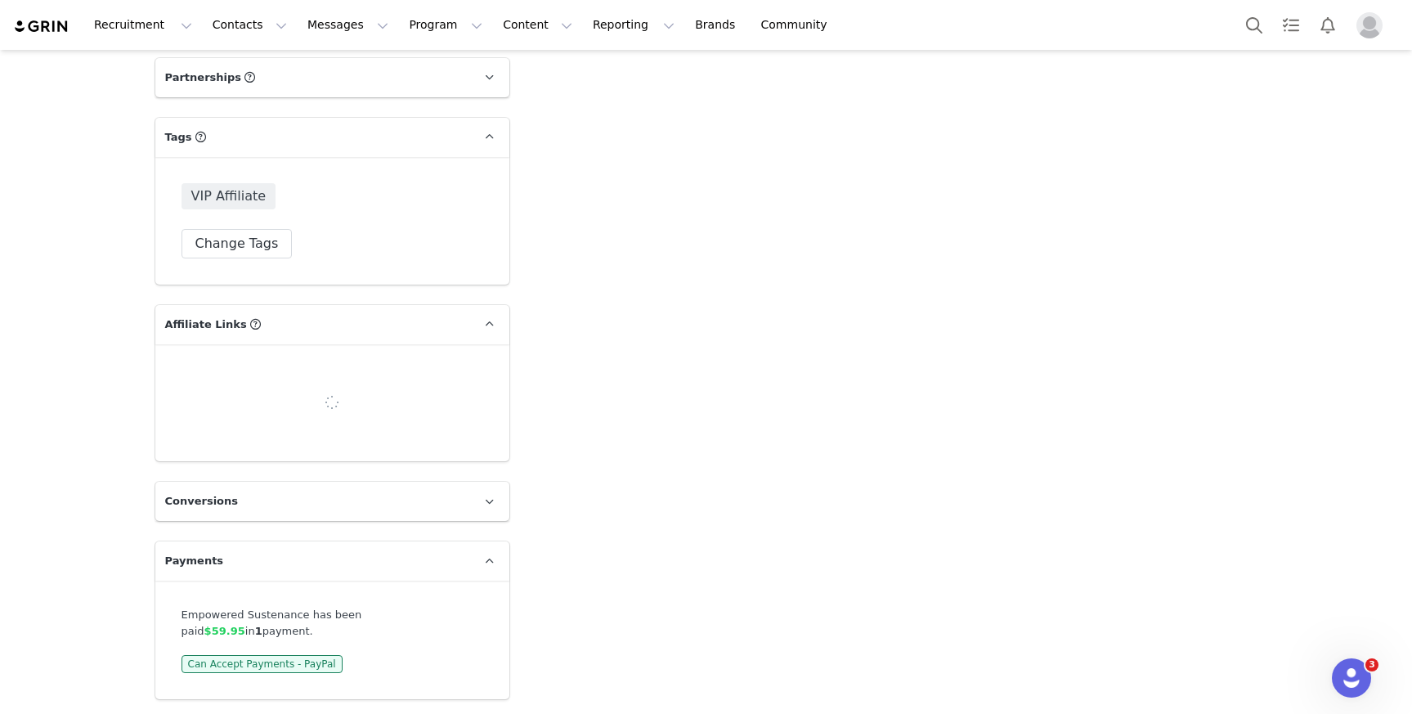
scroll to position [3424, 0]
select select
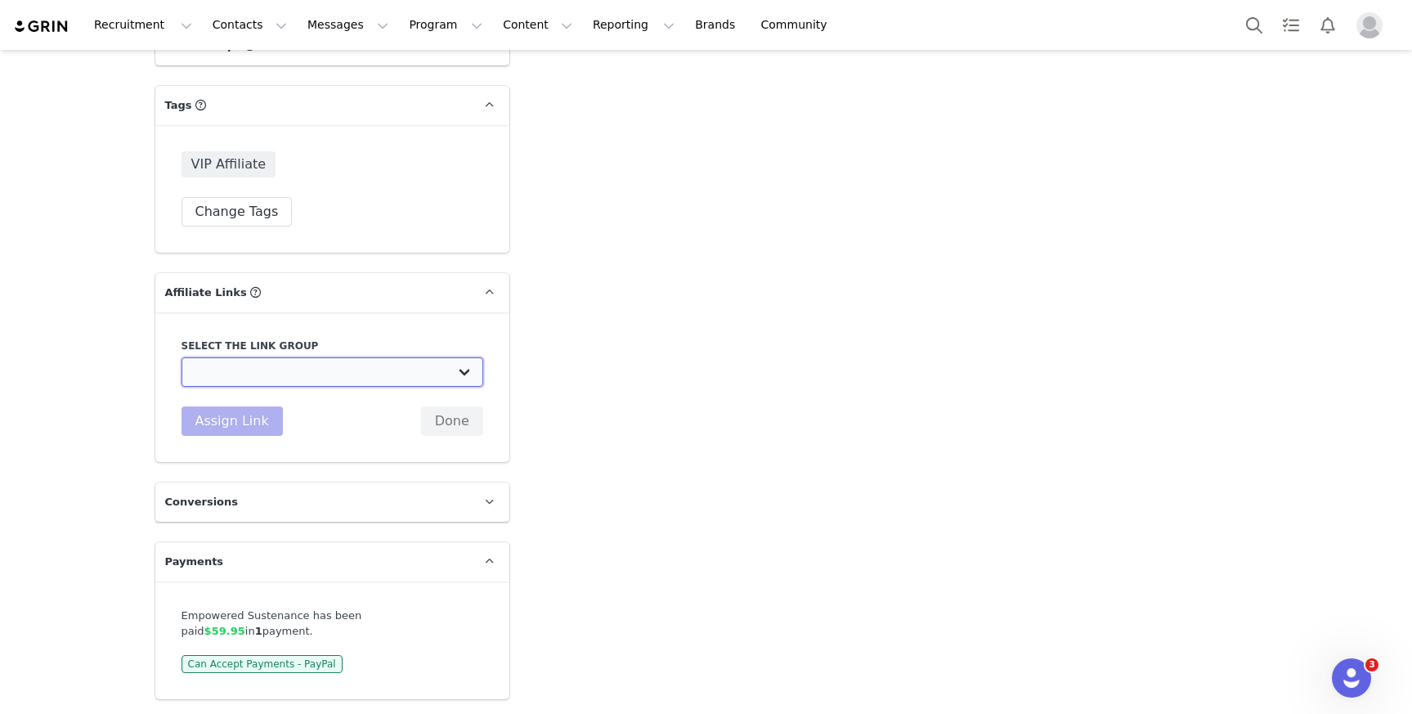
click at [294, 370] on select "Affiliate Partners: https://www.thrivemarket.com/grin Whole30 - Newsletter: htt…" at bounding box center [333, 371] width 302 height 29
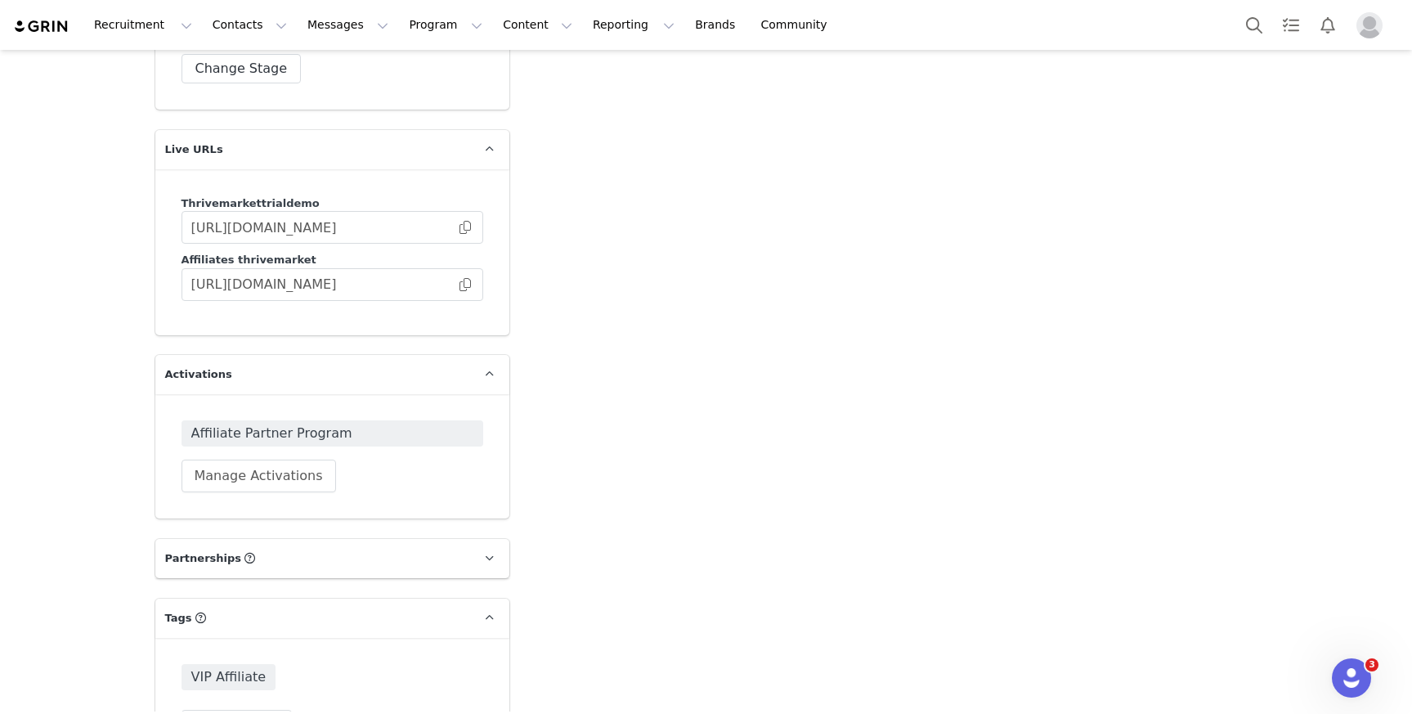
scroll to position [3262, 0]
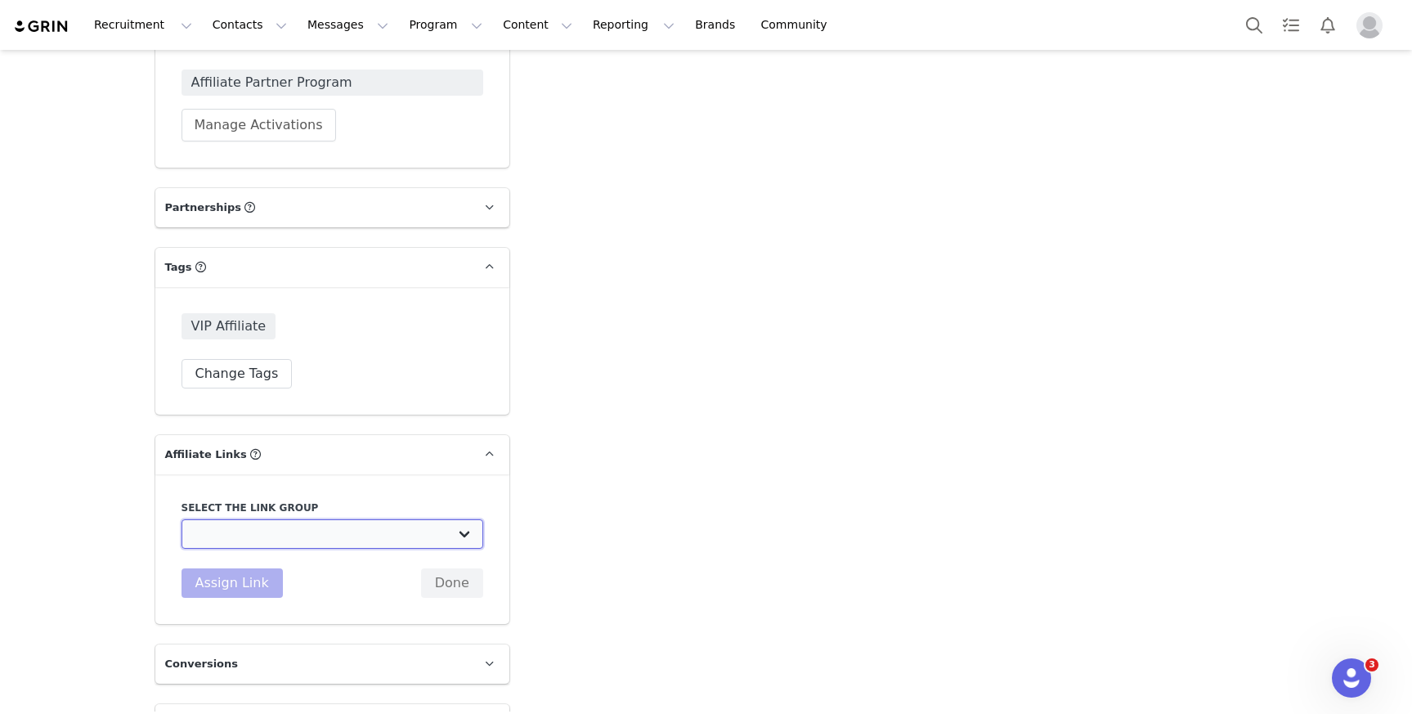
click at [282, 529] on select "Affiliate Partners: https://www.thrivemarket.com/grin Whole30 - Newsletter: htt…" at bounding box center [333, 533] width 302 height 29
click at [450, 585] on button "Done" at bounding box center [452, 582] width 62 height 29
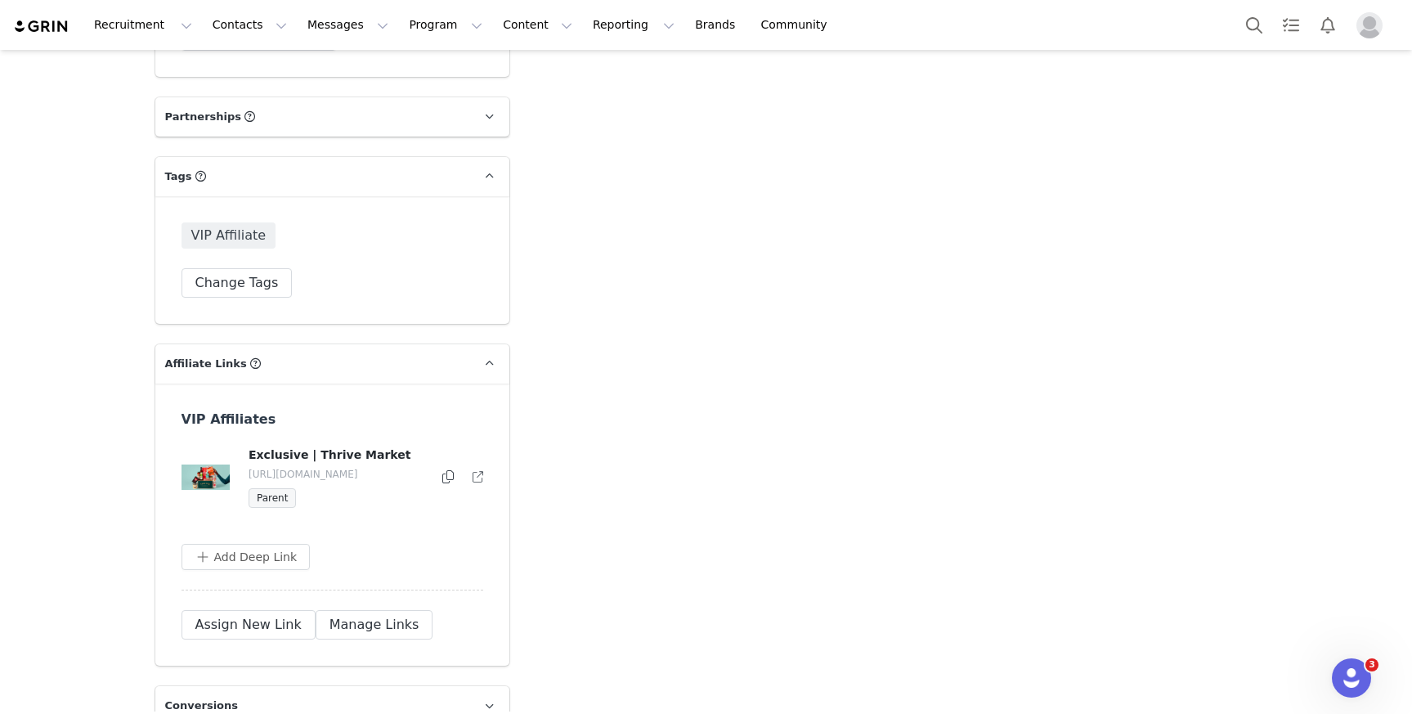
scroll to position [3394, 0]
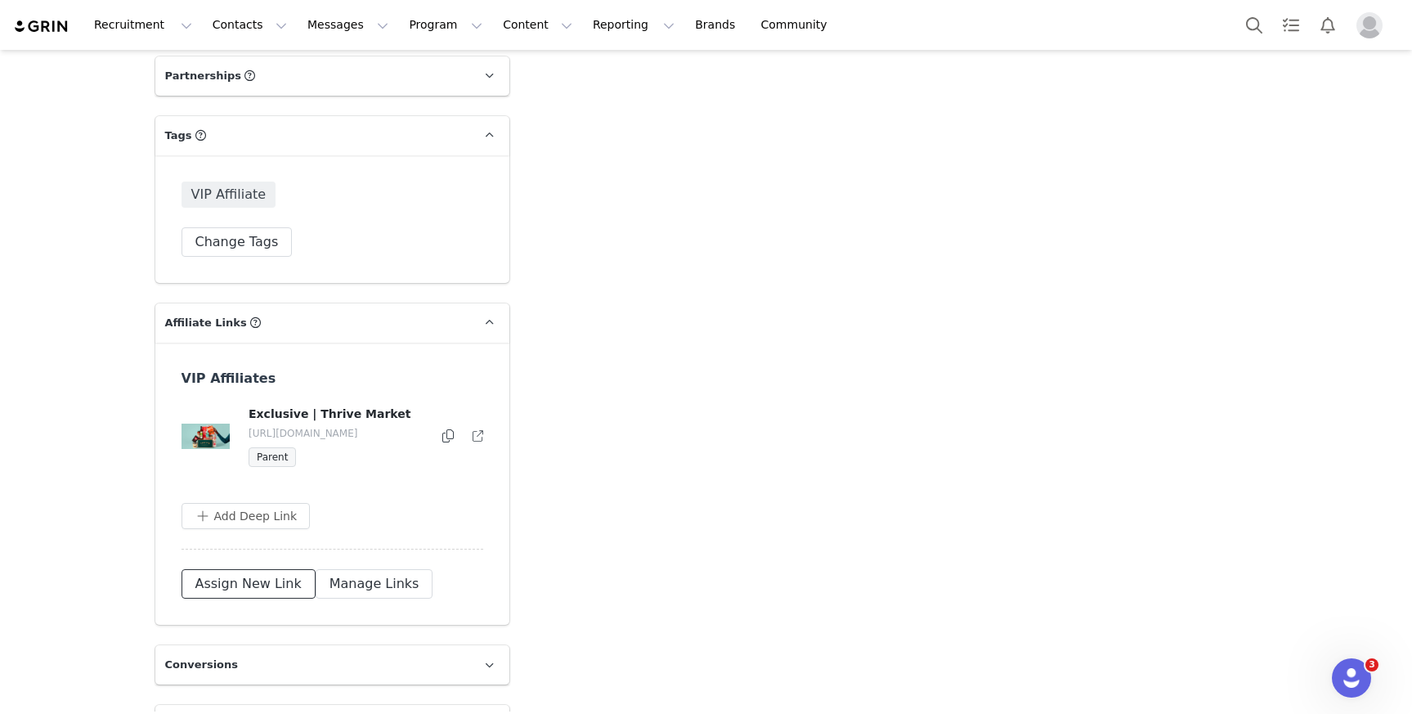
click at [249, 598] on button "Assign New Link" at bounding box center [249, 583] width 134 height 29
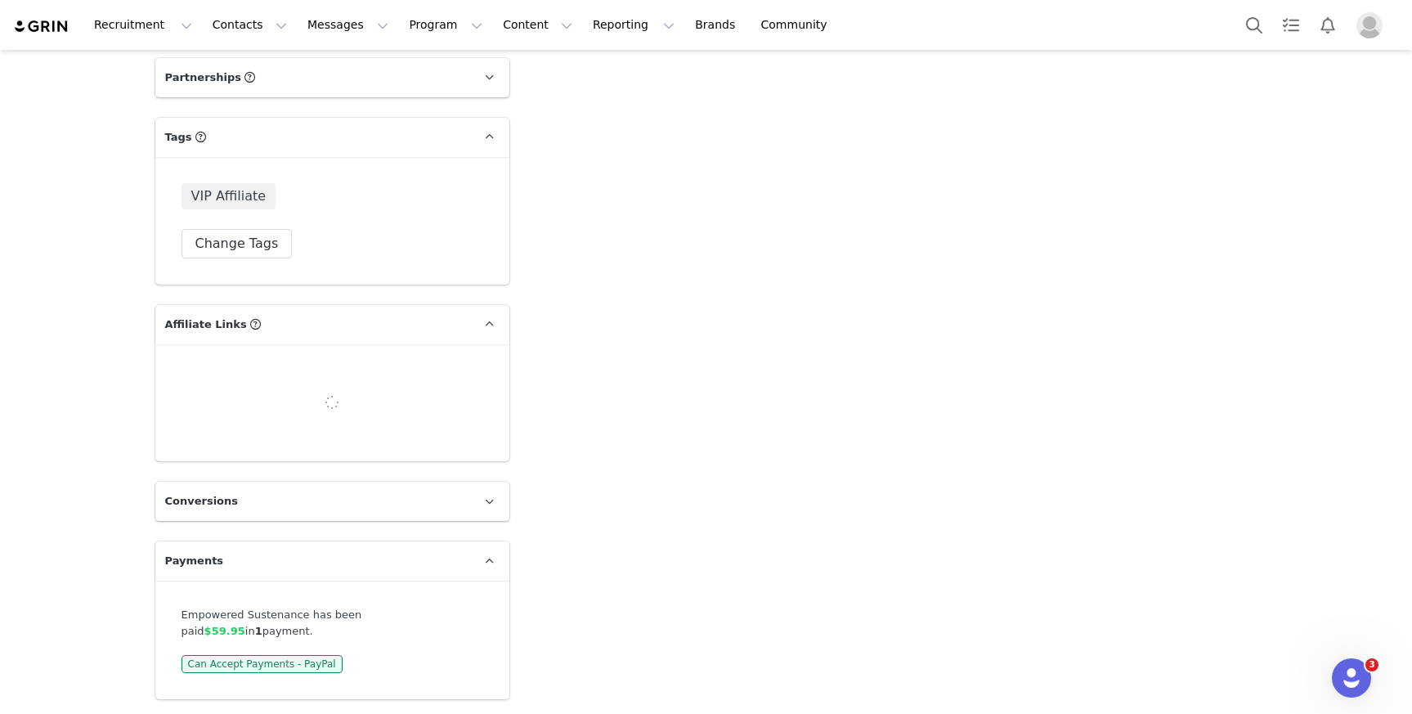
select select
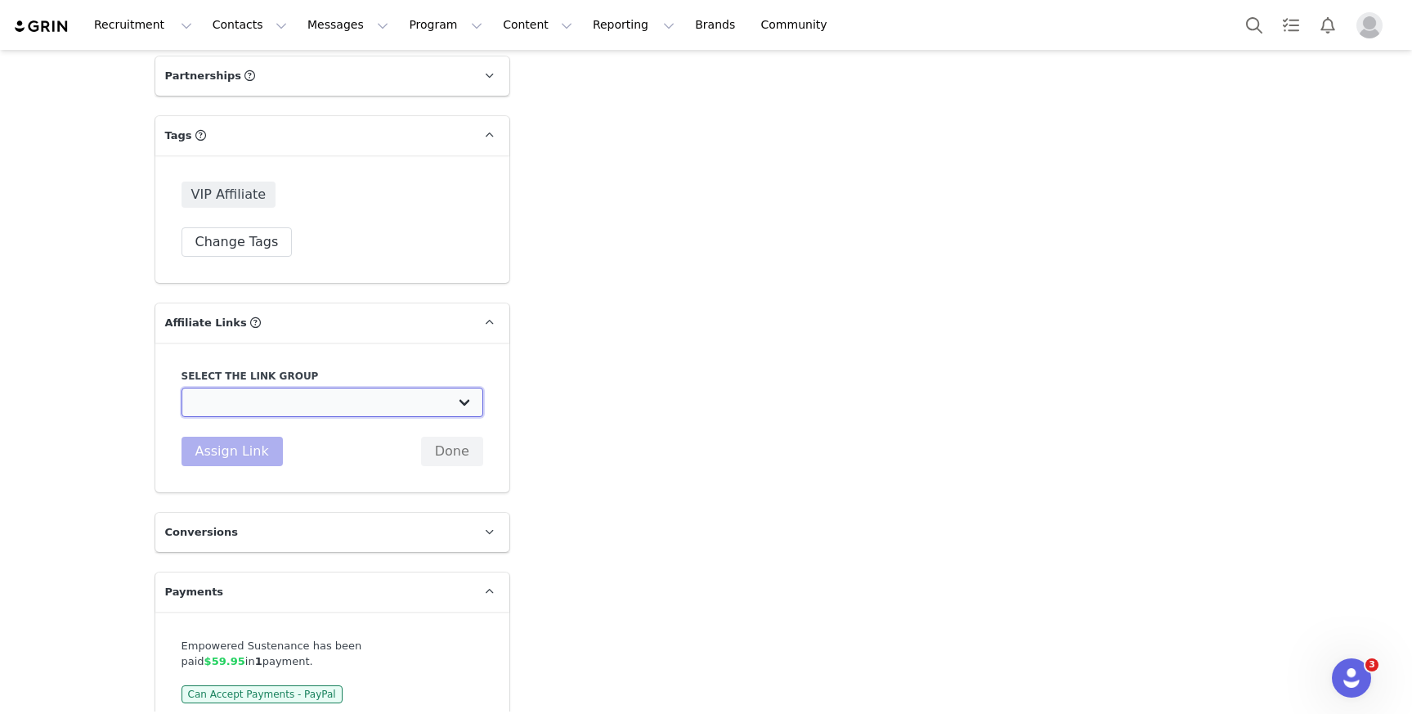
click at [281, 396] on select "Affiliate Partners: https://www.thrivemarket.com/grin Whole30 - Newsletter: htt…" at bounding box center [333, 402] width 302 height 29
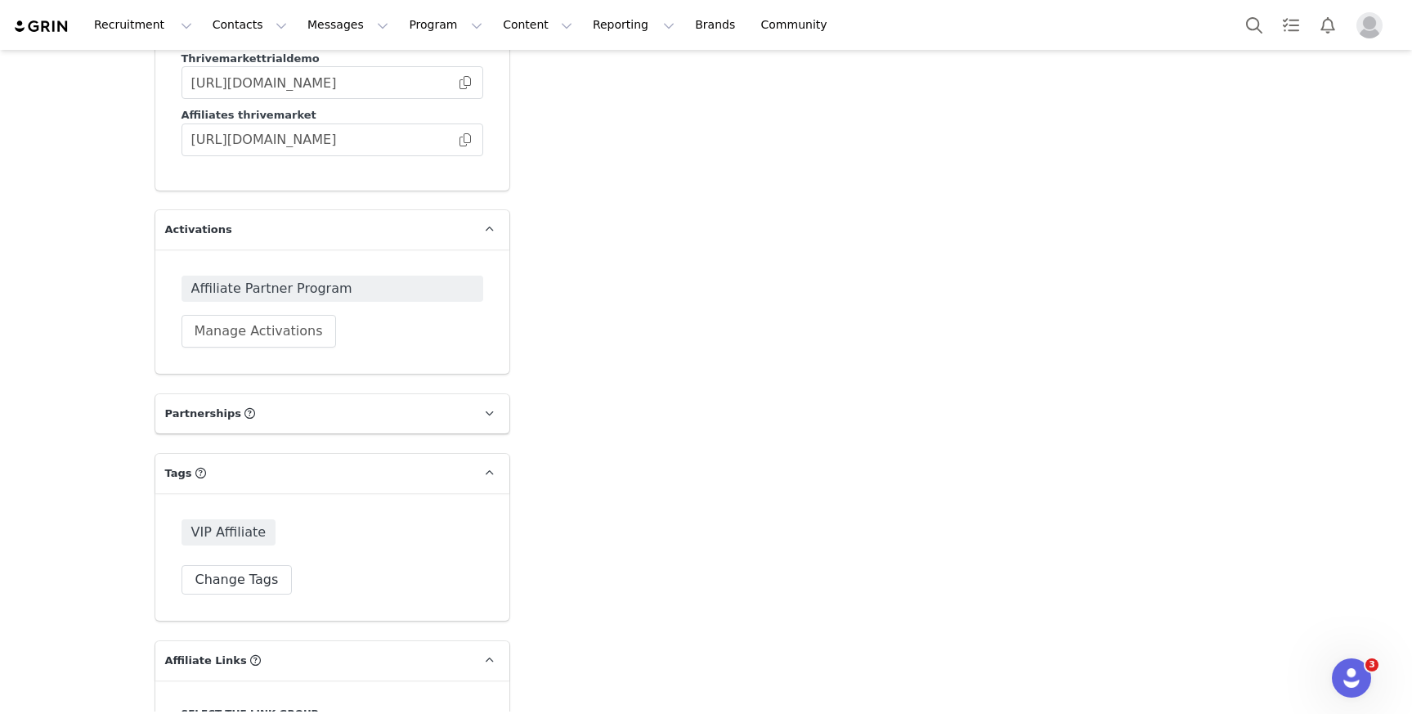
scroll to position [2947, 0]
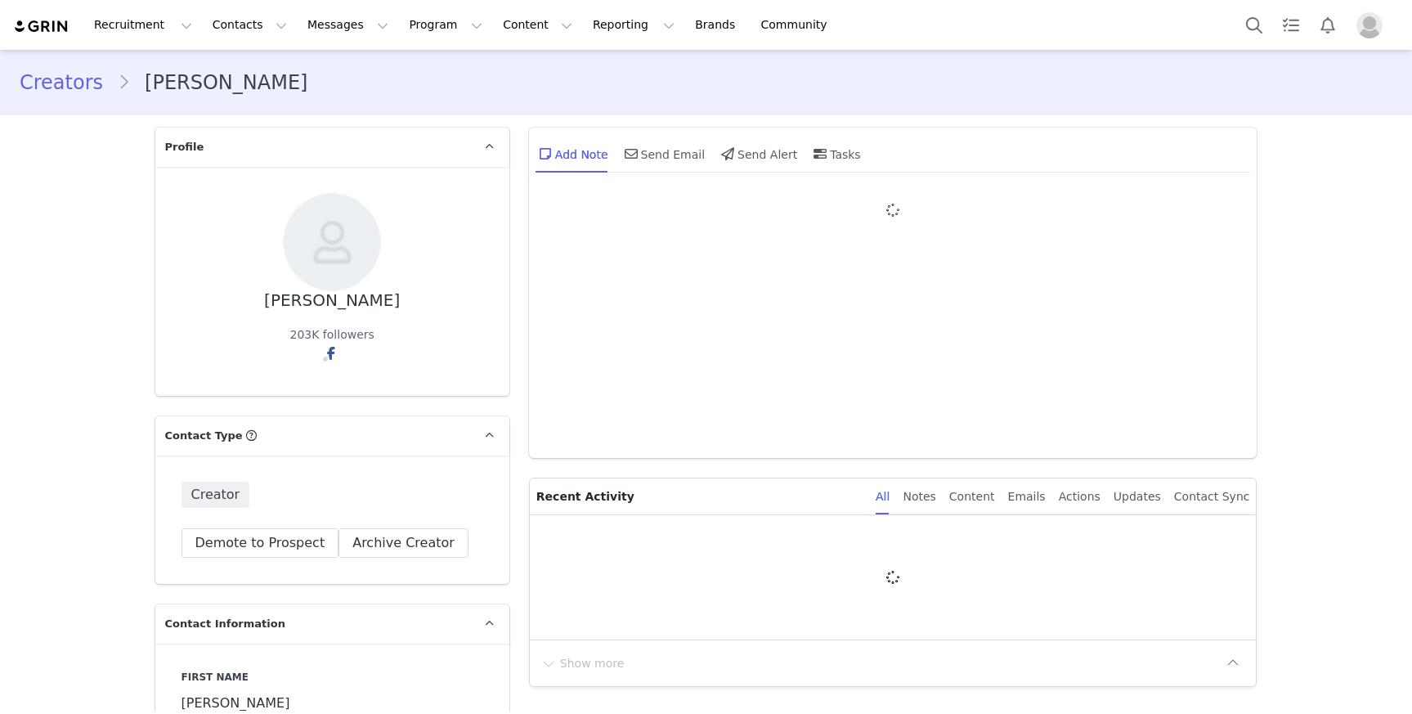
type input "+1 ([GEOGRAPHIC_DATA])"
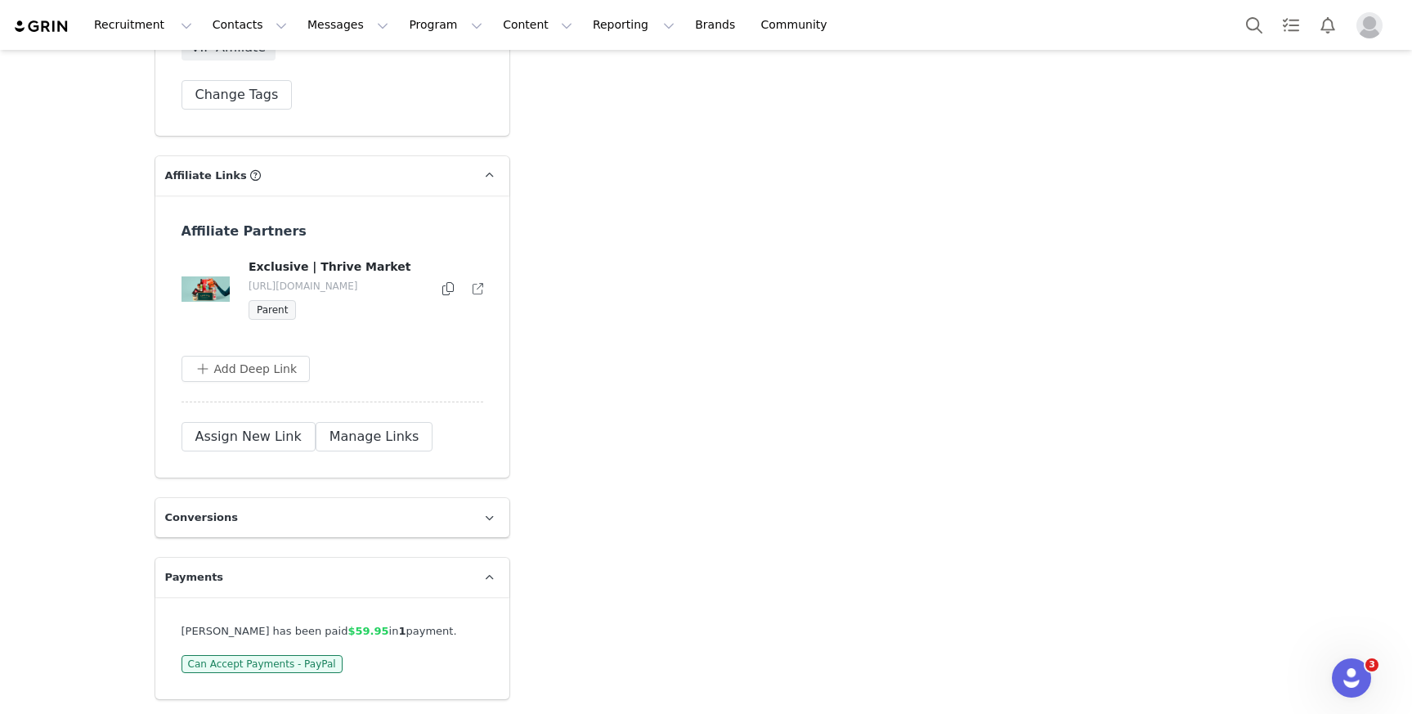
scroll to position [3157, 0]
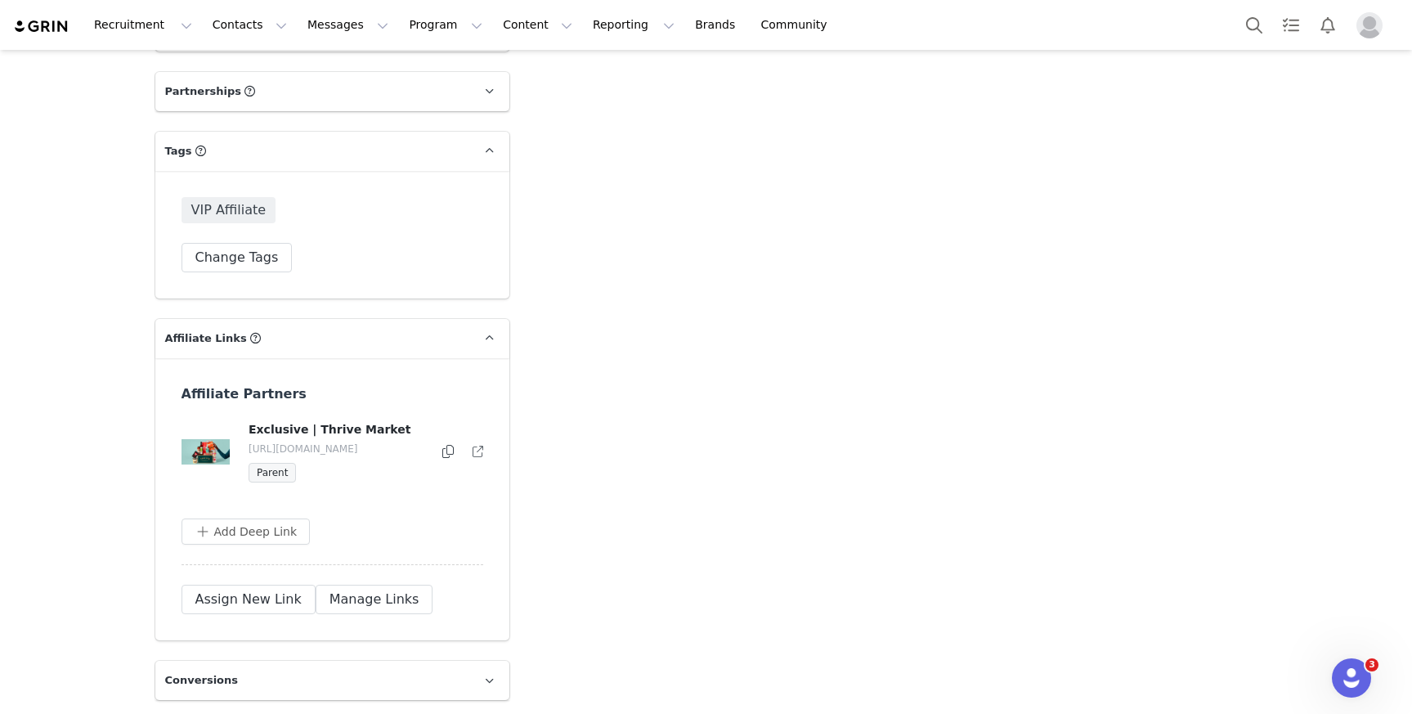
drag, startPoint x: 406, startPoint y: 444, endPoint x: 387, endPoint y: 445, distance: 18.8
click at [387, 445] on p "https://shop.thrivemarket.com/mp" at bounding box center [337, 448] width 176 height 15
copy p "mp"
click at [266, 599] on button "Assign New Link" at bounding box center [249, 599] width 134 height 29
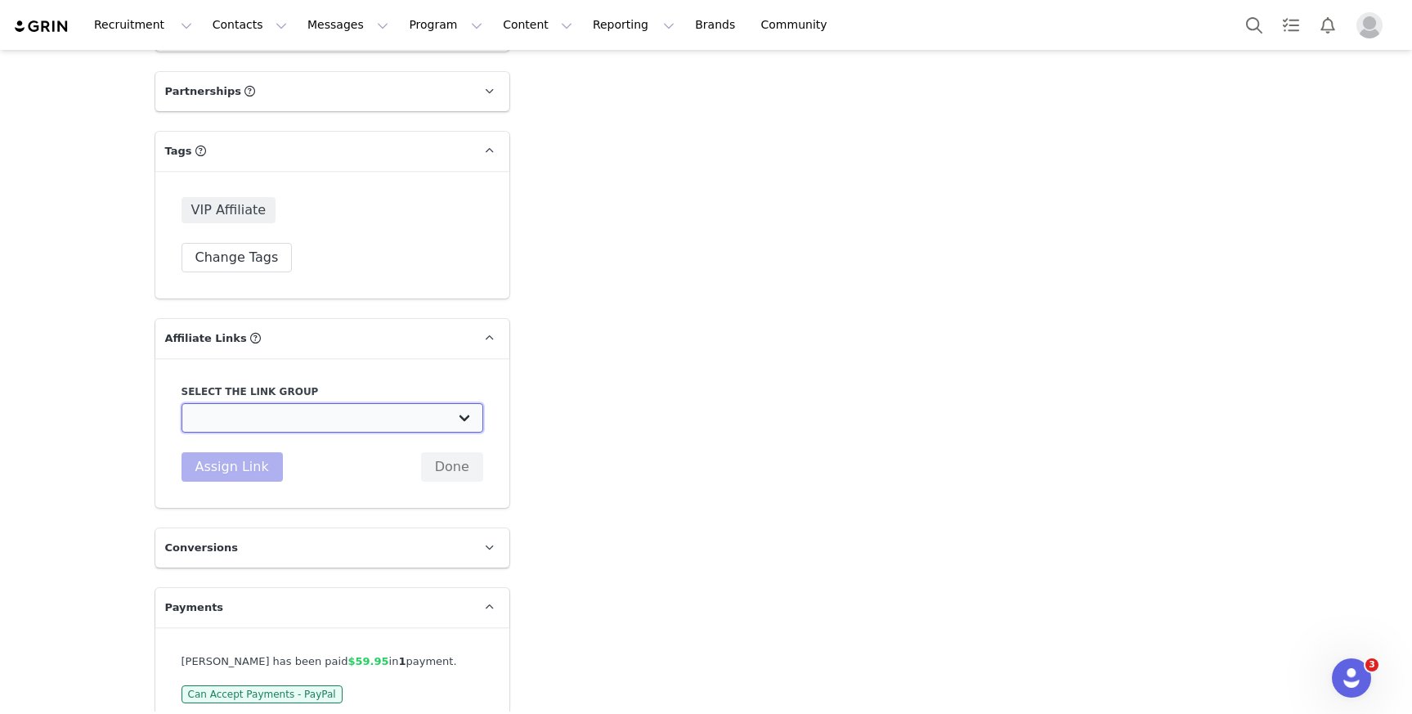
click at [304, 423] on select "Whole30 - Newsletter: https://www.thrivemarket.com/grin Whole30 - Blog: https:/…" at bounding box center [333, 417] width 302 height 29
select select "32976"
click at [182, 403] on select "Whole30 - Newsletter: https://www.thrivemarket.com/grin Whole30 - Blog: https:/…" at bounding box center [333, 417] width 302 height 29
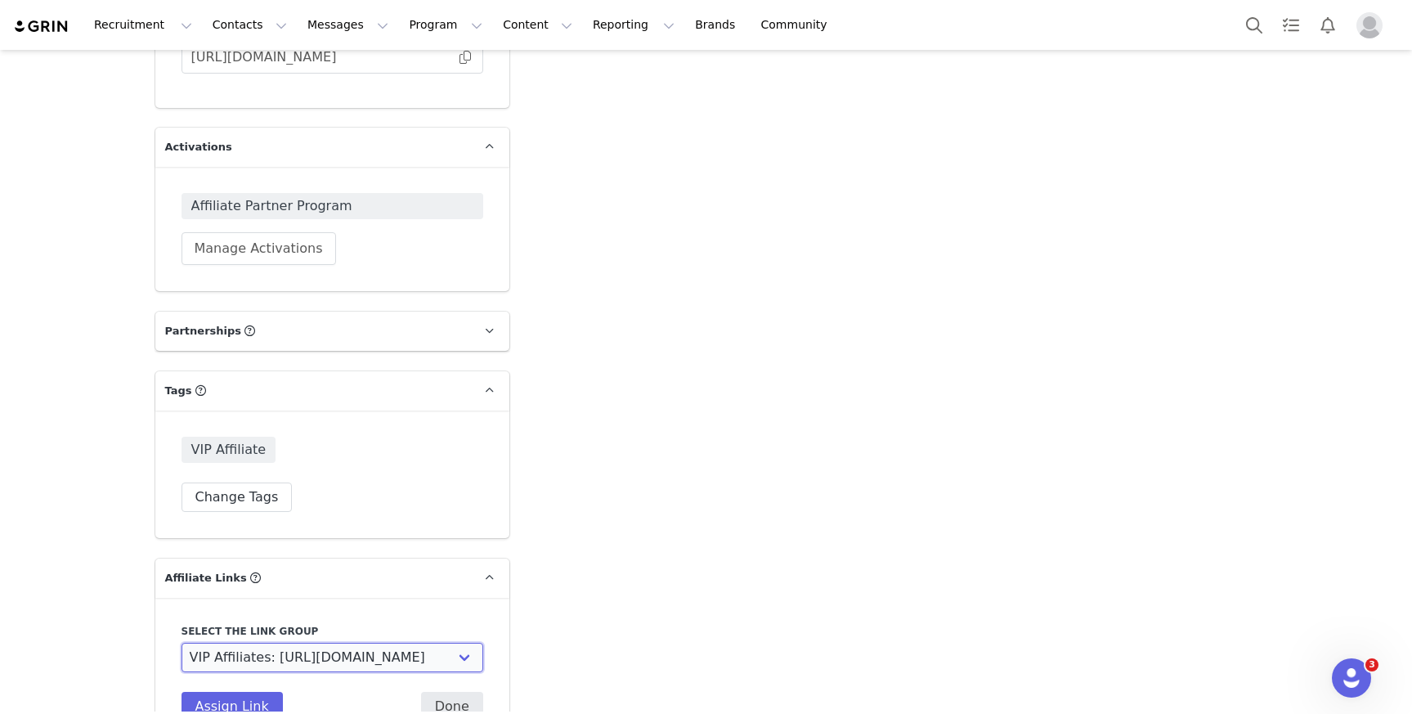
scroll to position [3167, 0]
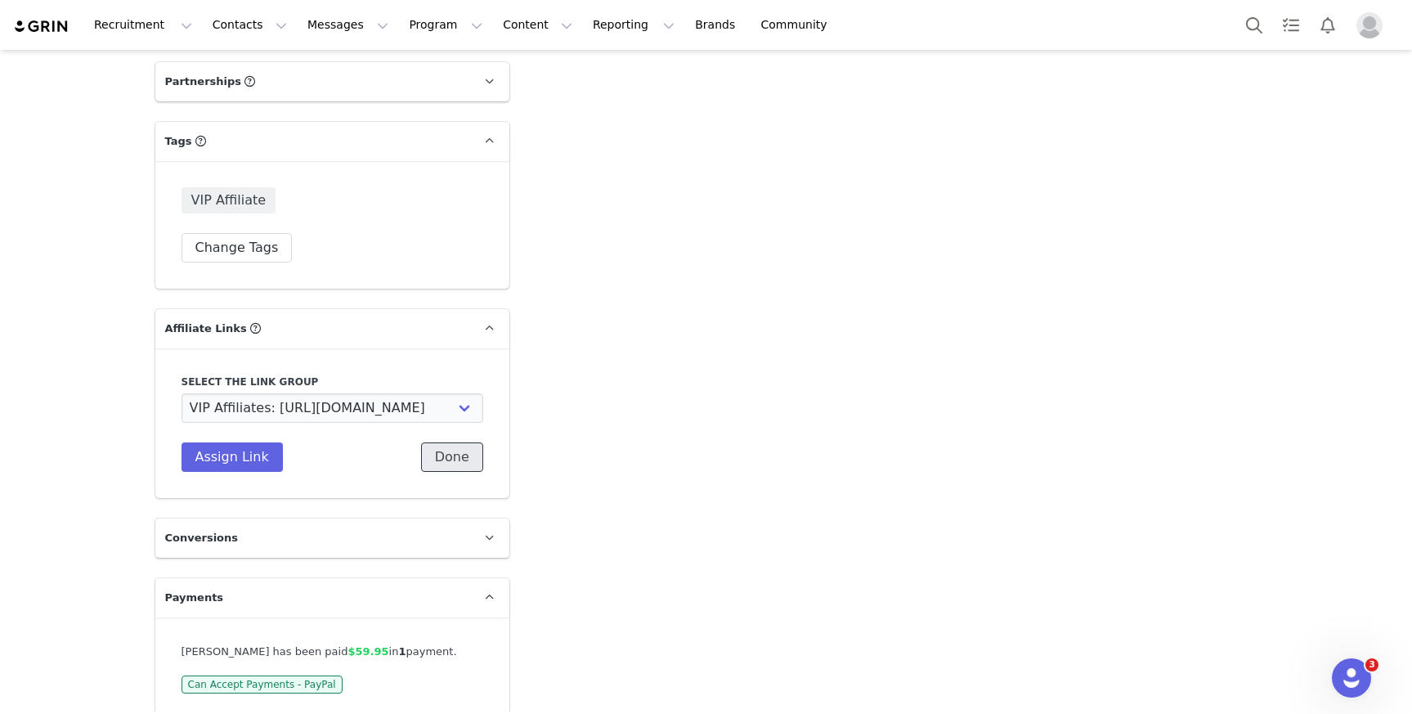
click at [450, 457] on button "Done" at bounding box center [452, 456] width 62 height 29
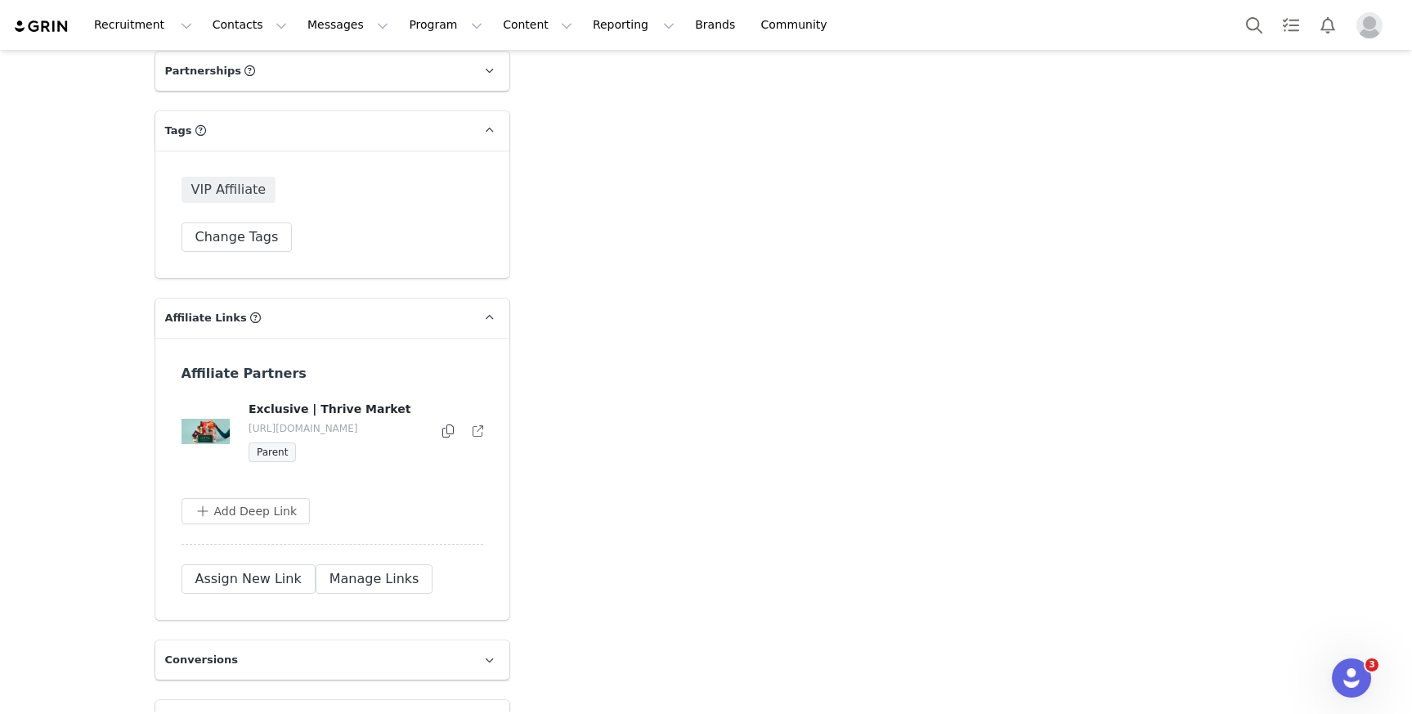
scroll to position [3186, 0]
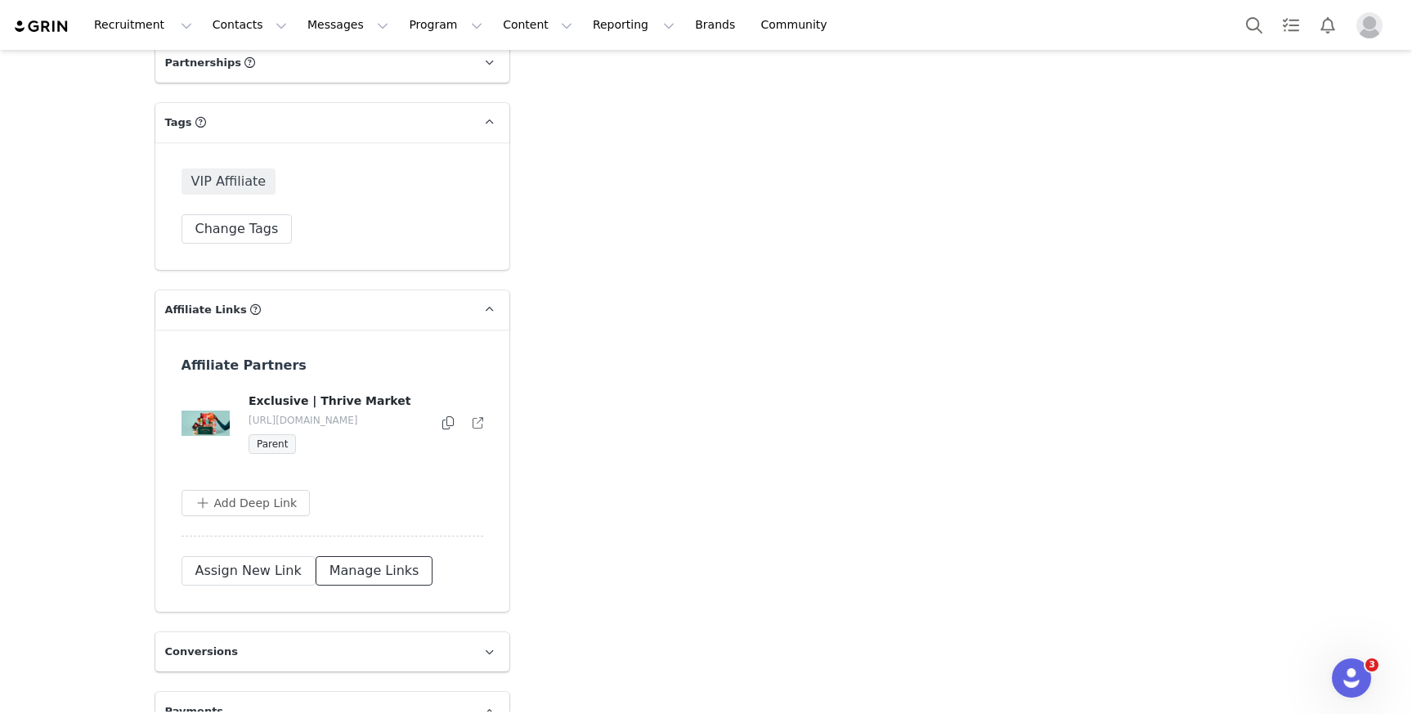
click at [329, 562] on button "Manage Links" at bounding box center [375, 570] width 118 height 29
drag, startPoint x: 406, startPoint y: 421, endPoint x: 386, endPoint y: 420, distance: 20.5
click at [386, 420] on p "https://shop.thrivemarket.com/mp" at bounding box center [337, 420] width 176 height 15
copy p "mp"
click at [467, 427] on button "button" at bounding box center [475, 424] width 16 height 20
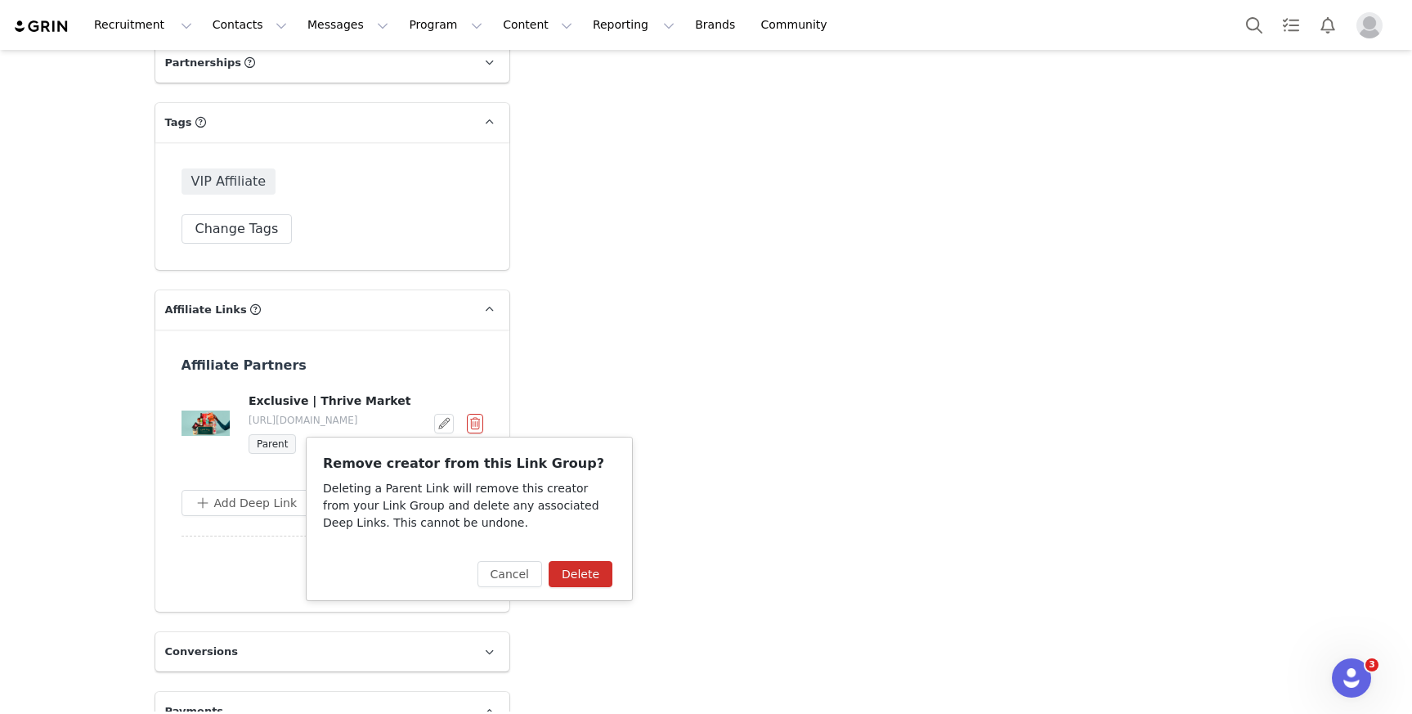
click at [574, 566] on button "Delete" at bounding box center [581, 574] width 64 height 26
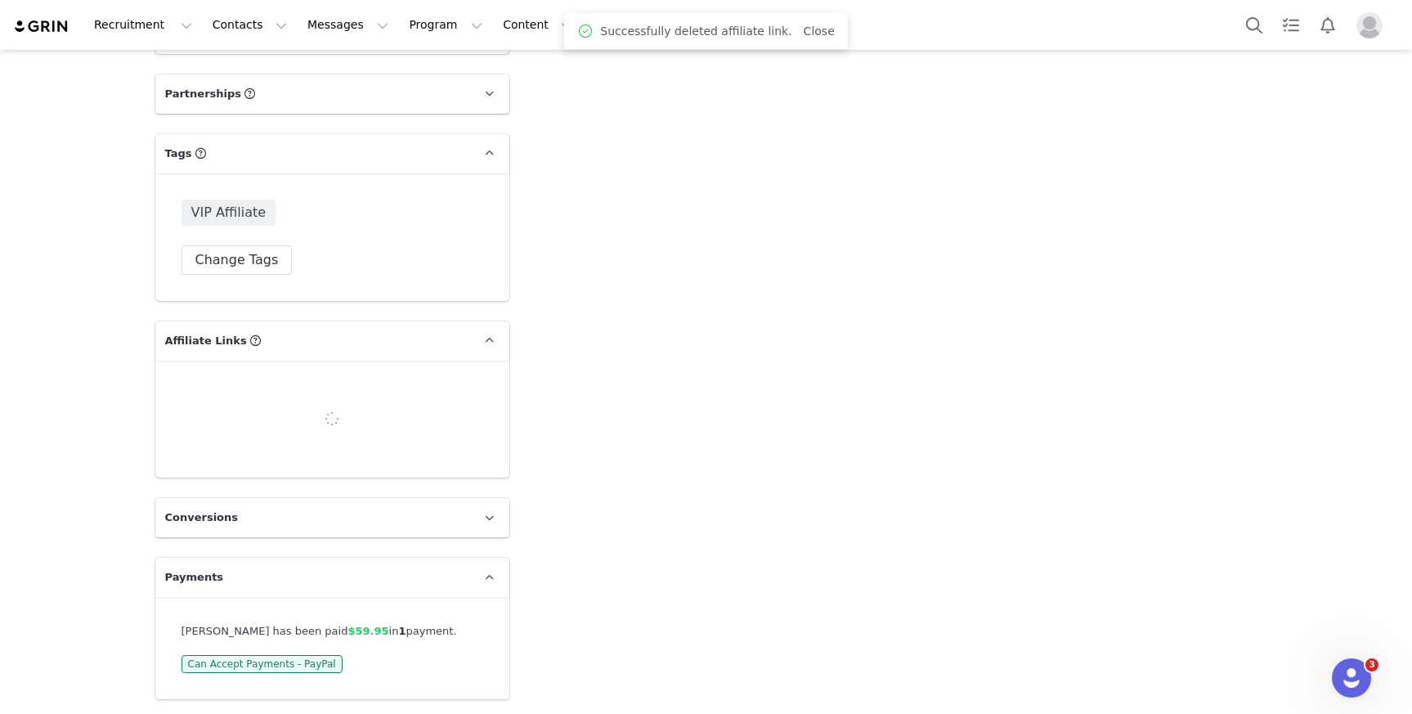
scroll to position [3152, 0]
click at [464, 437] on button "Done" at bounding box center [452, 436] width 62 height 29
click at [271, 439] on button "Assign New Link" at bounding box center [249, 436] width 134 height 29
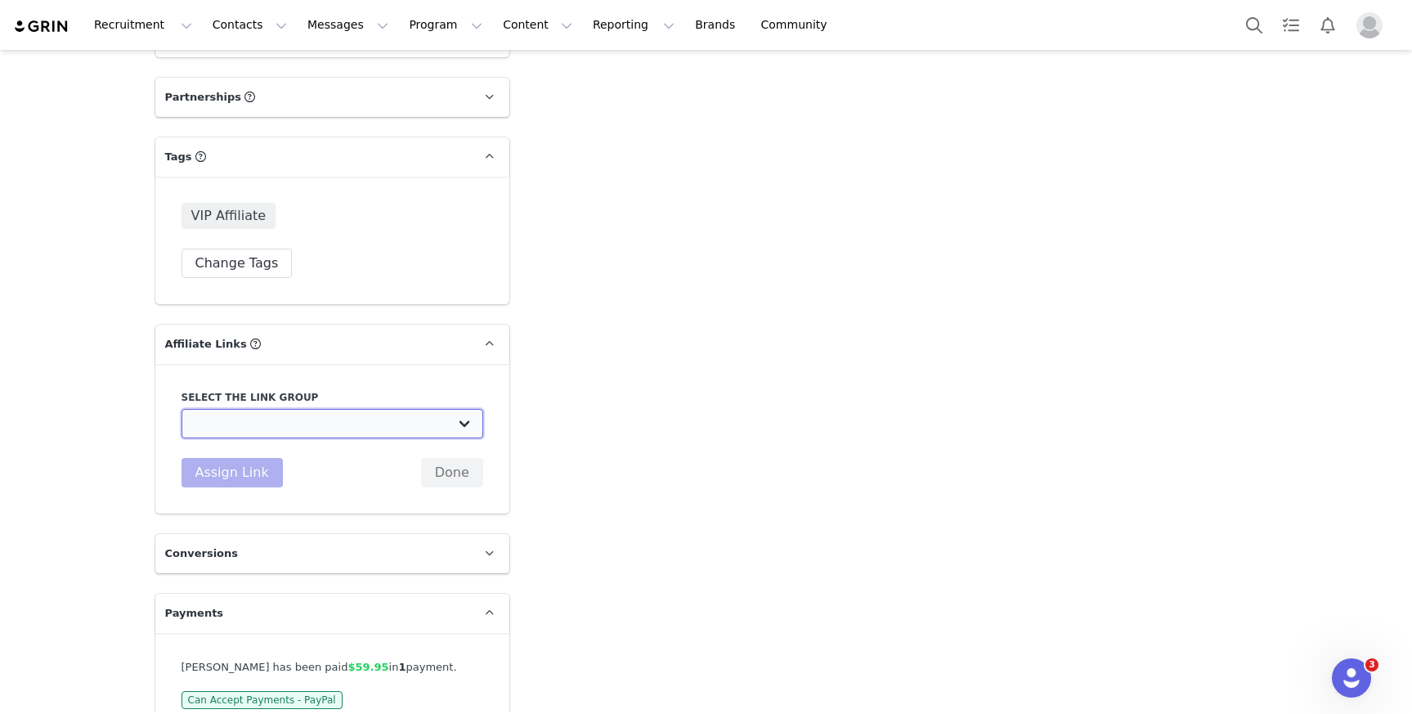
click at [316, 424] on select "Affiliate Partners: https://www.thrivemarket.com/grin Whole30 - Newsletter: htt…" at bounding box center [333, 423] width 302 height 29
select select "32976"
click at [182, 409] on select "Affiliate Partners: https://www.thrivemarket.com/grin Whole30 - Newsletter: htt…" at bounding box center [333, 423] width 302 height 29
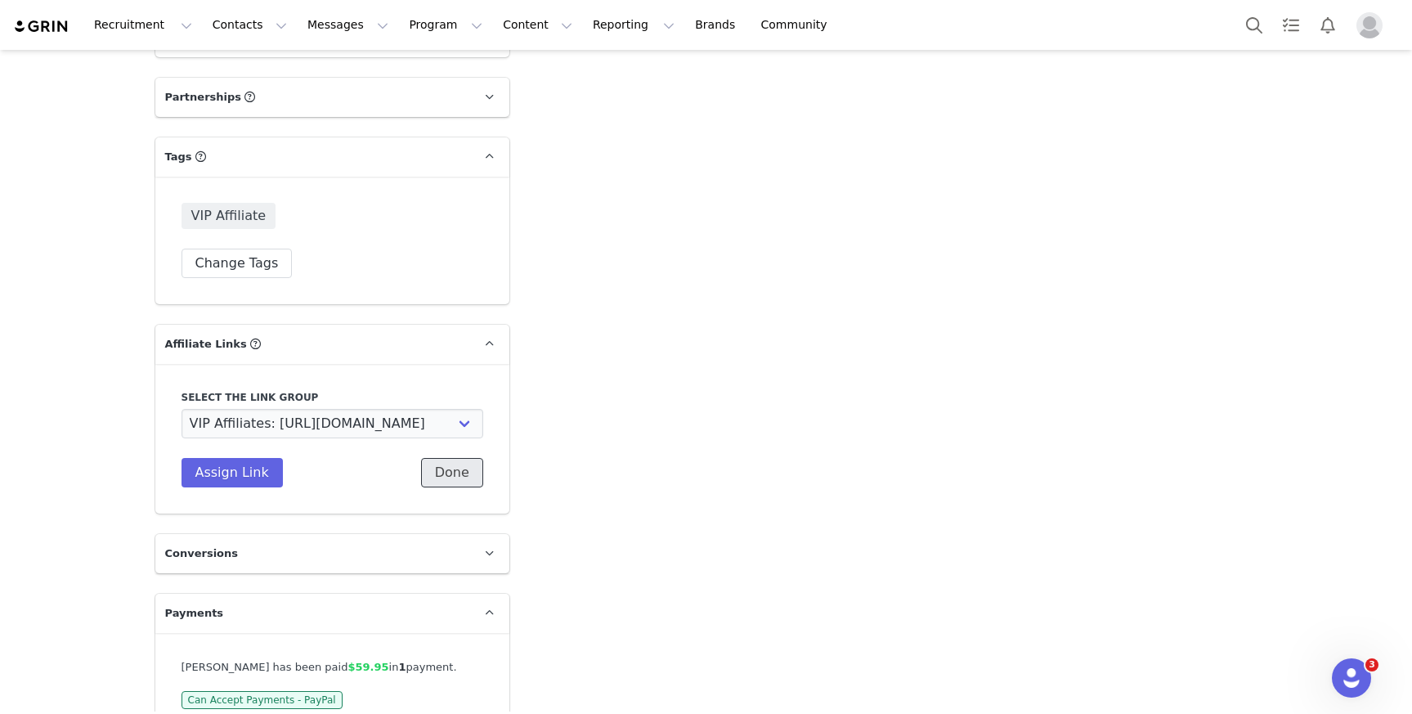
click at [442, 469] on button "Done" at bounding box center [452, 472] width 62 height 29
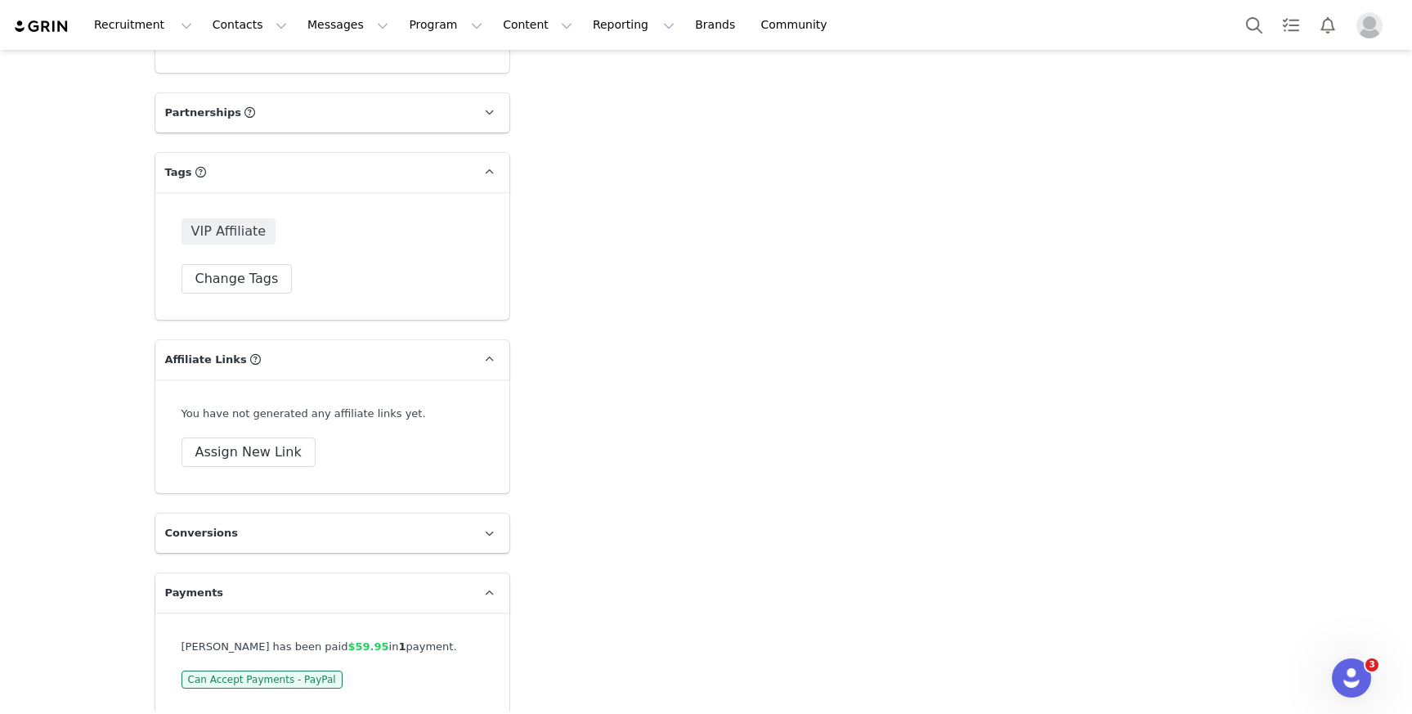
scroll to position [3131, 0]
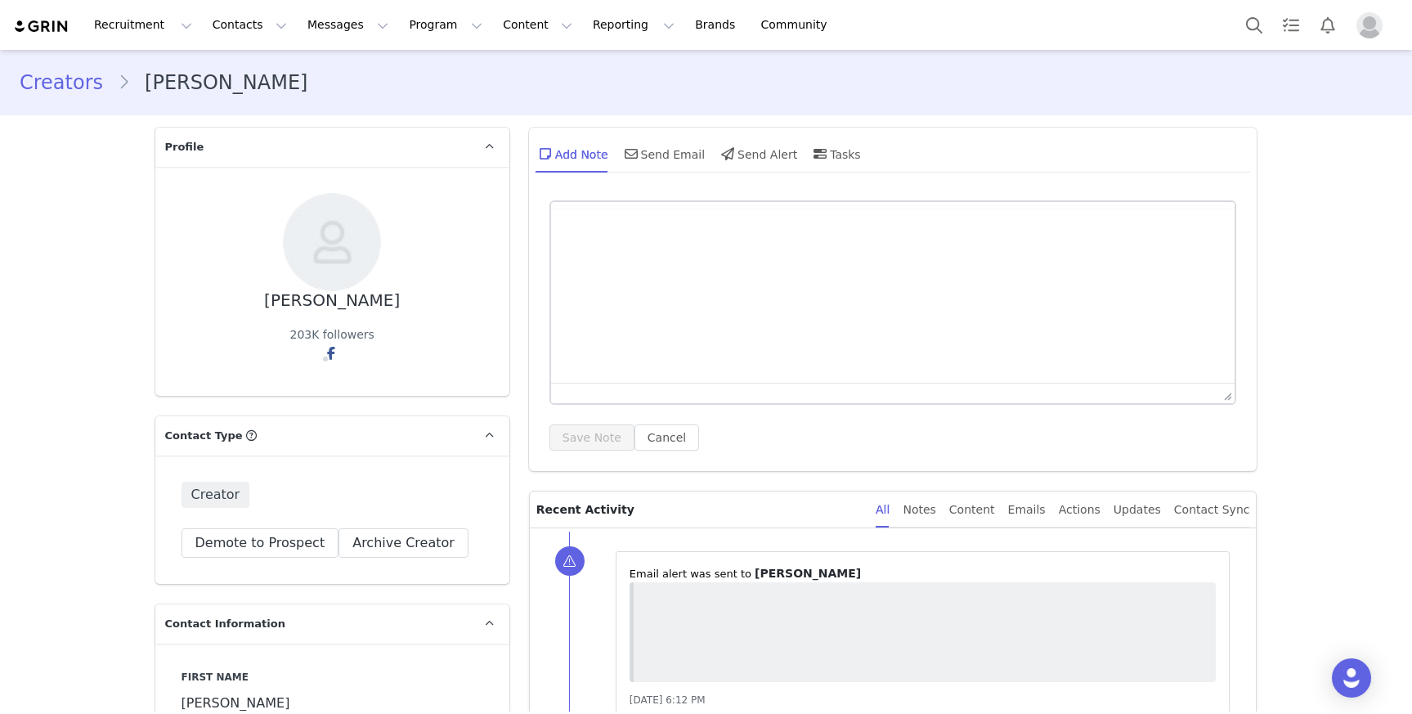
type input "+1 ([GEOGRAPHIC_DATA])"
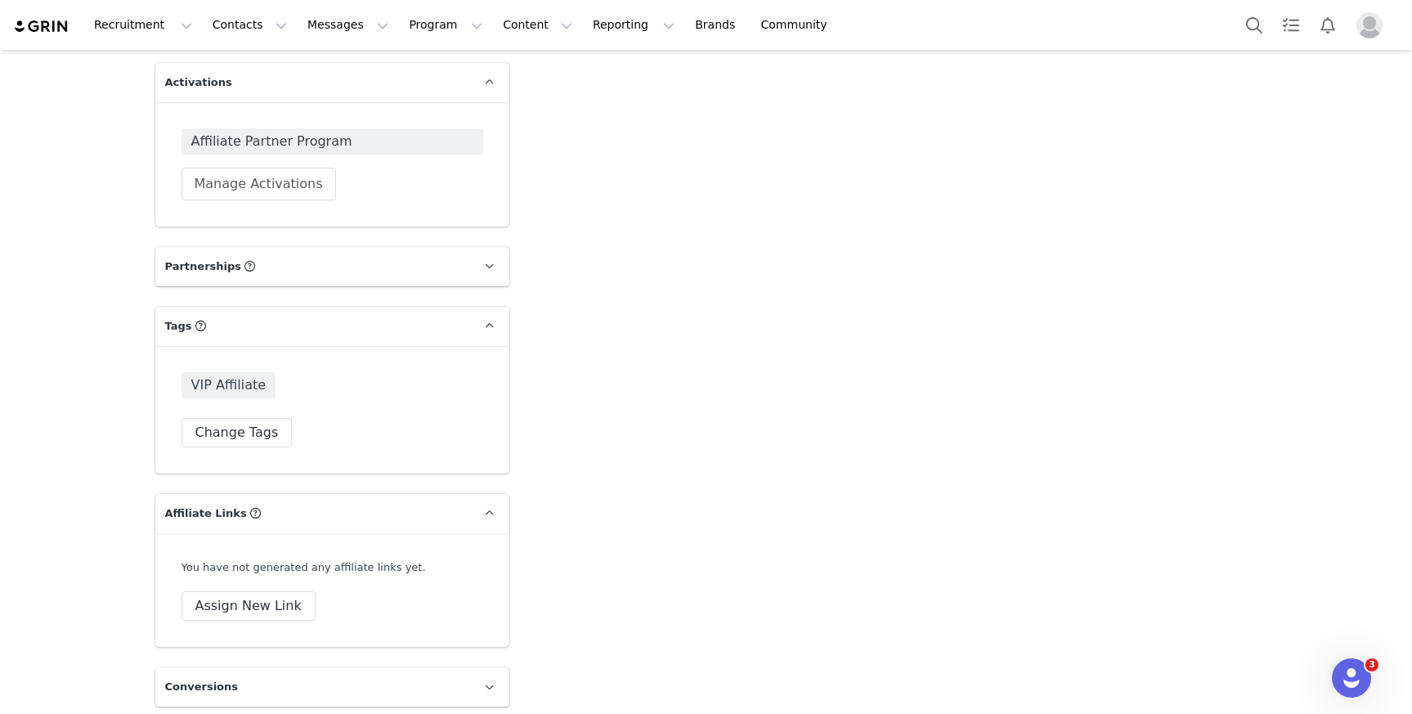
scroll to position [2987, 0]
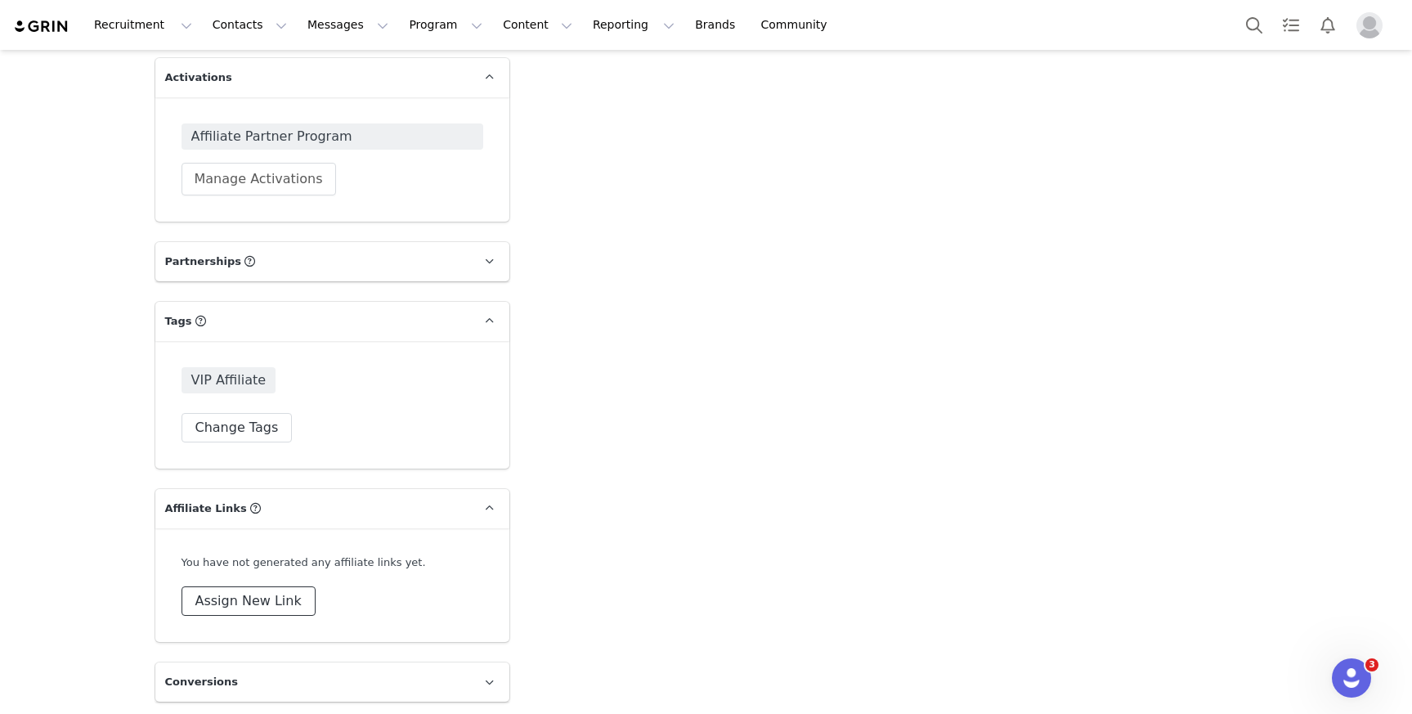
click at [267, 598] on button "Assign New Link" at bounding box center [249, 600] width 134 height 29
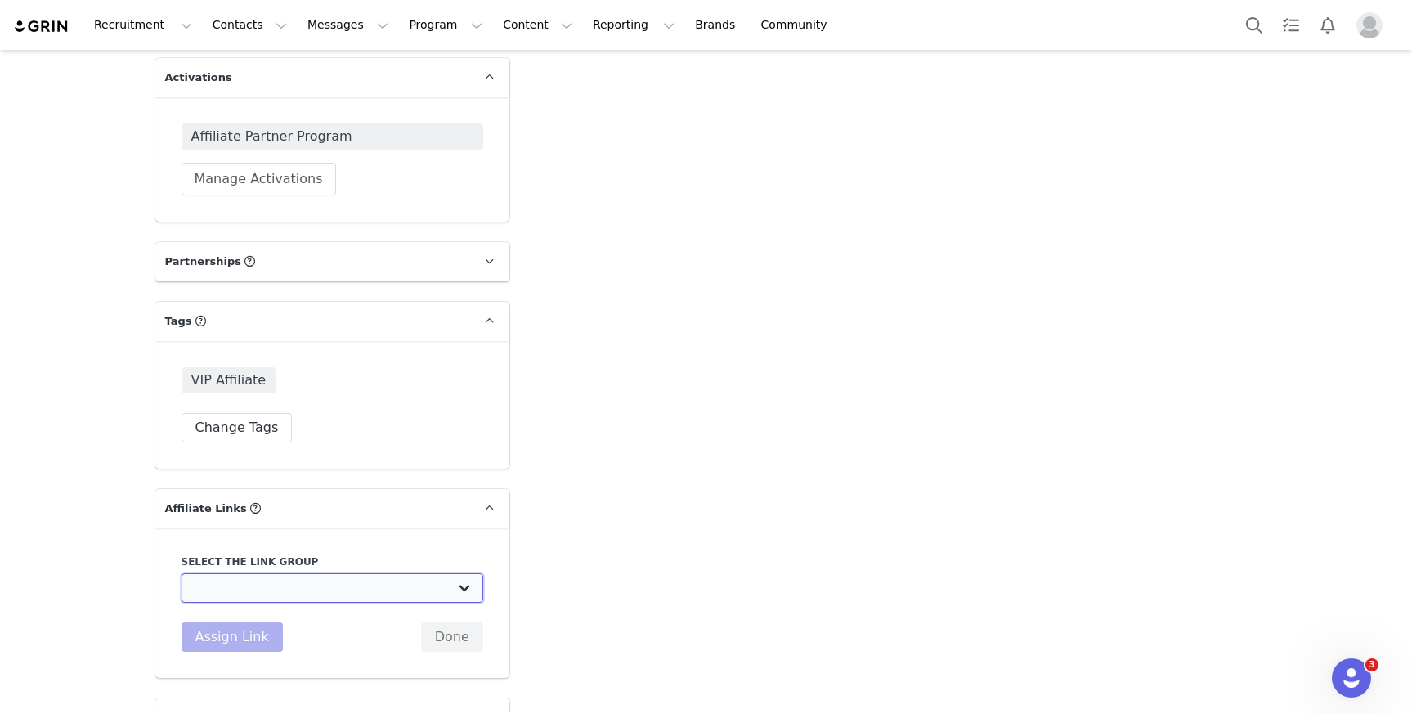
click at [305, 585] on select "Affiliate Partners: [URL][DOMAIN_NAME] Whole30 - Newsletter: [URL][DOMAIN_NAME]…" at bounding box center [333, 587] width 302 height 29
select select "32976"
click at [182, 573] on select "Affiliate Partners: [URL][DOMAIN_NAME] Whole30 - Newsletter: [URL][DOMAIN_NAME]…" at bounding box center [333, 587] width 302 height 29
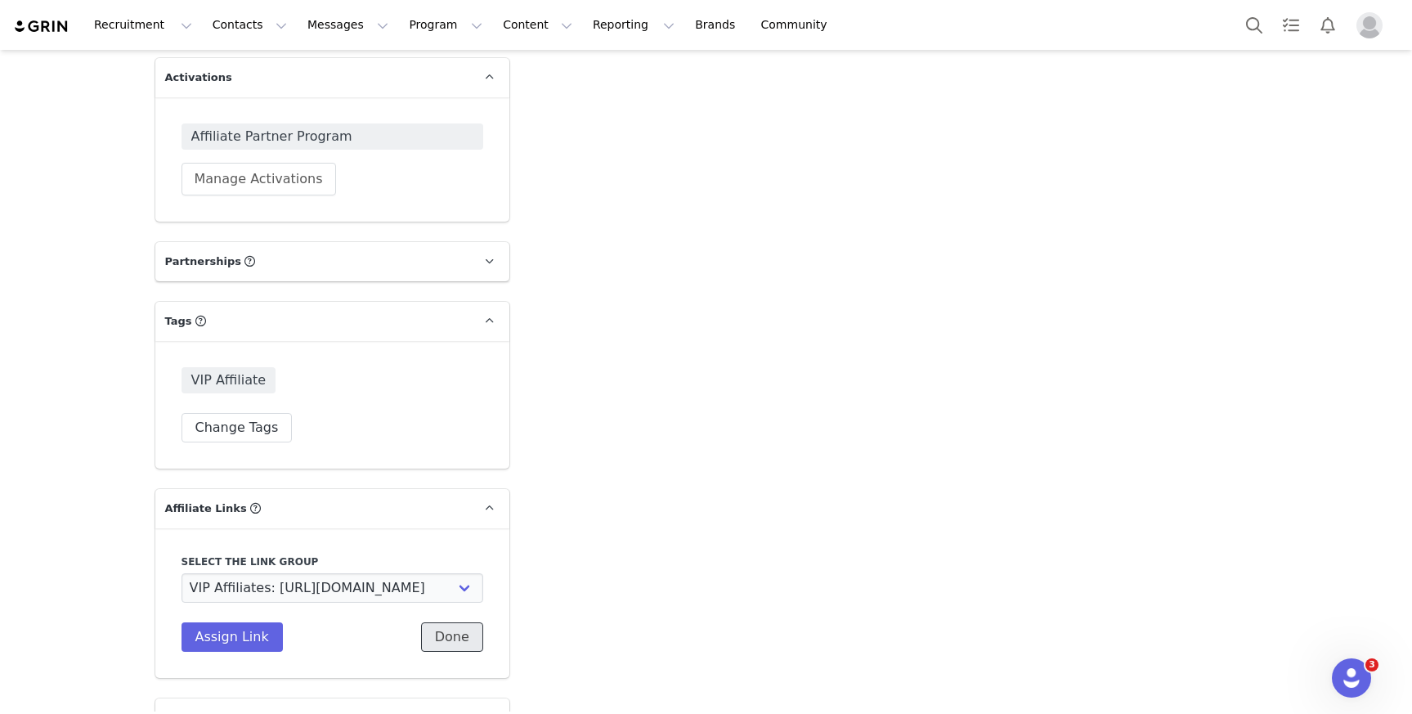
click at [450, 636] on button "Done" at bounding box center [452, 636] width 62 height 29
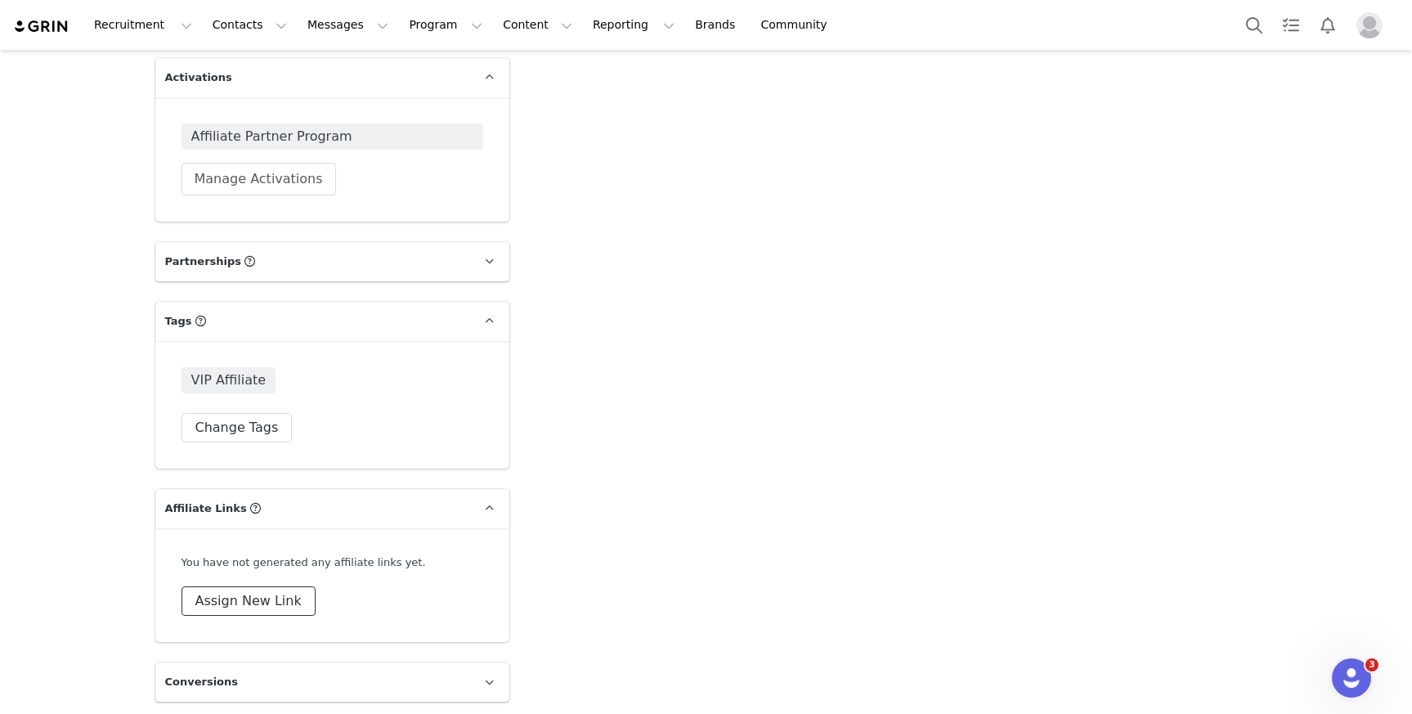
click at [281, 597] on button "Assign New Link" at bounding box center [249, 600] width 134 height 29
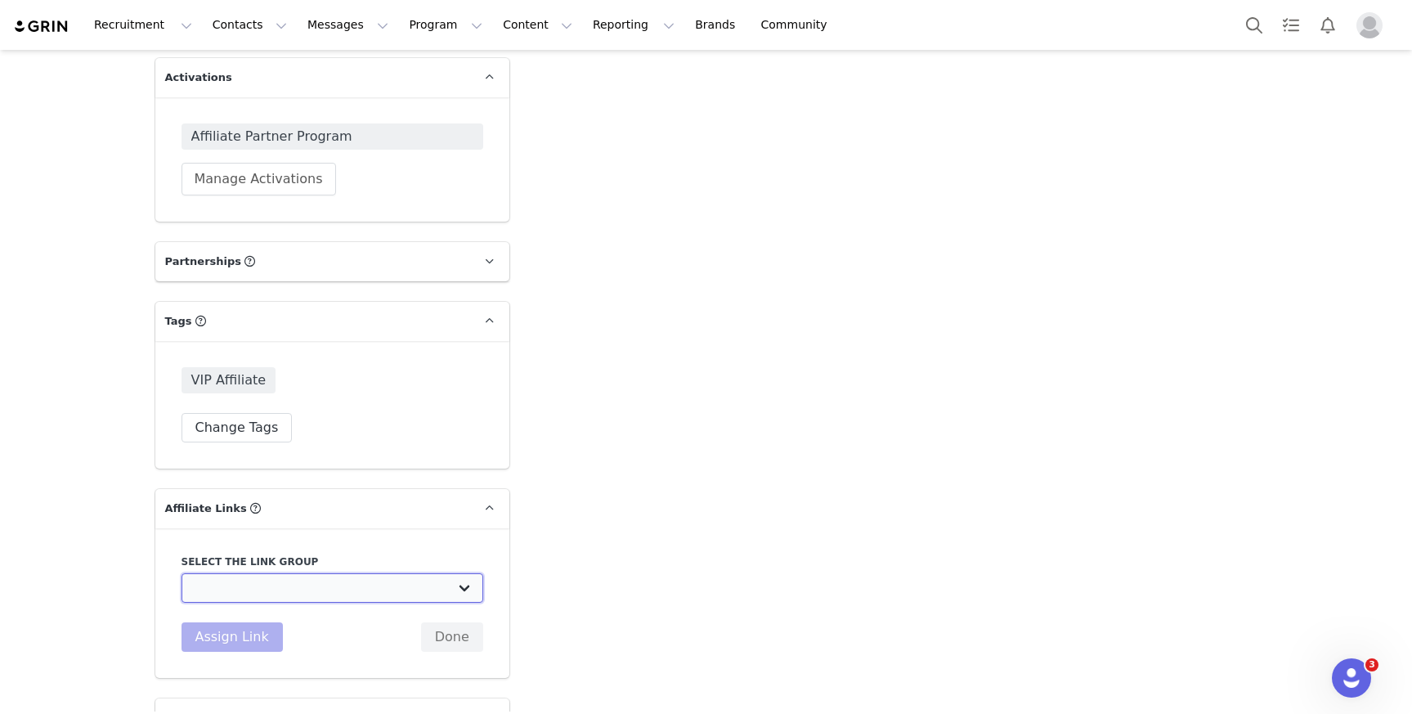
click at [260, 594] on select "Affiliate Partners: [URL][DOMAIN_NAME] Whole30 - Newsletter: [URL][DOMAIN_NAME]…" at bounding box center [333, 587] width 302 height 29
select select "32976"
click at [182, 573] on select "Affiliate Partners: [URL][DOMAIN_NAME] Whole30 - Newsletter: [URL][DOMAIN_NAME]…" at bounding box center [333, 587] width 302 height 29
click at [227, 631] on button "Assign Link" at bounding box center [232, 636] width 101 height 29
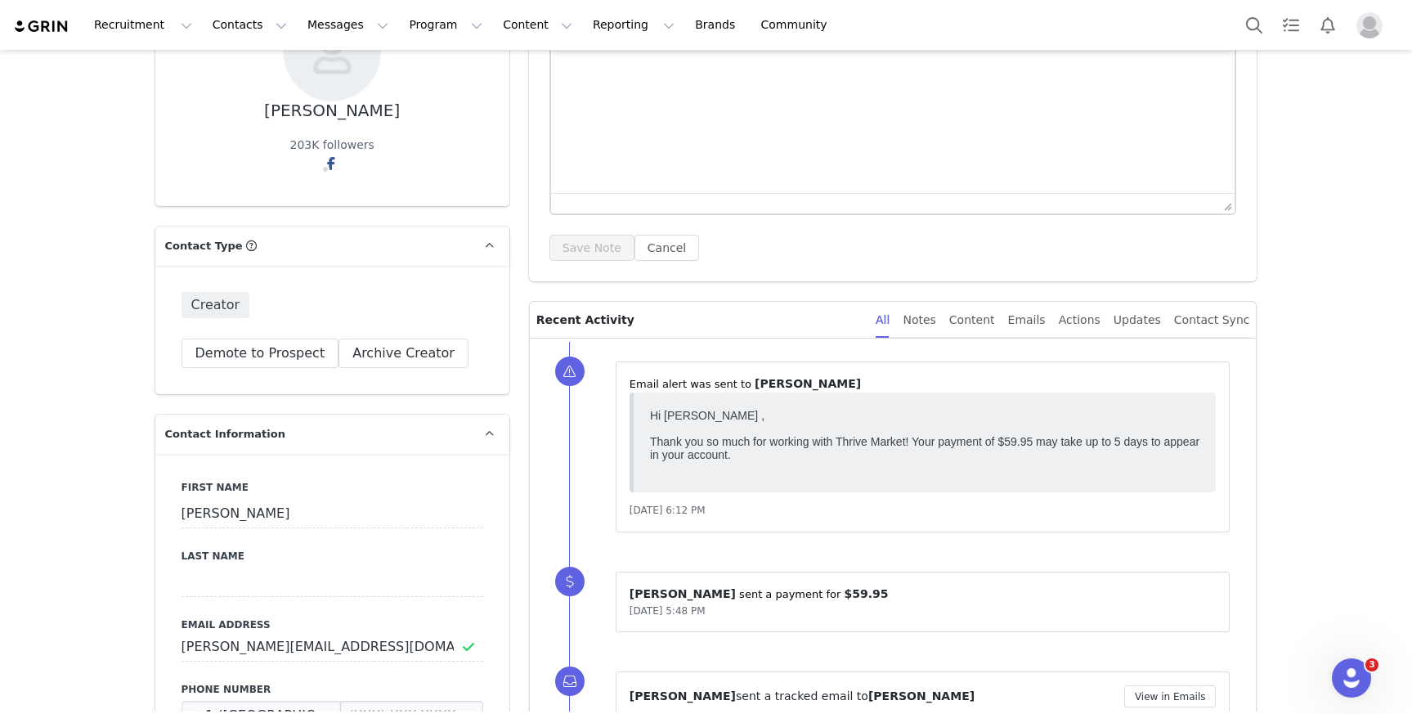
scroll to position [0, 0]
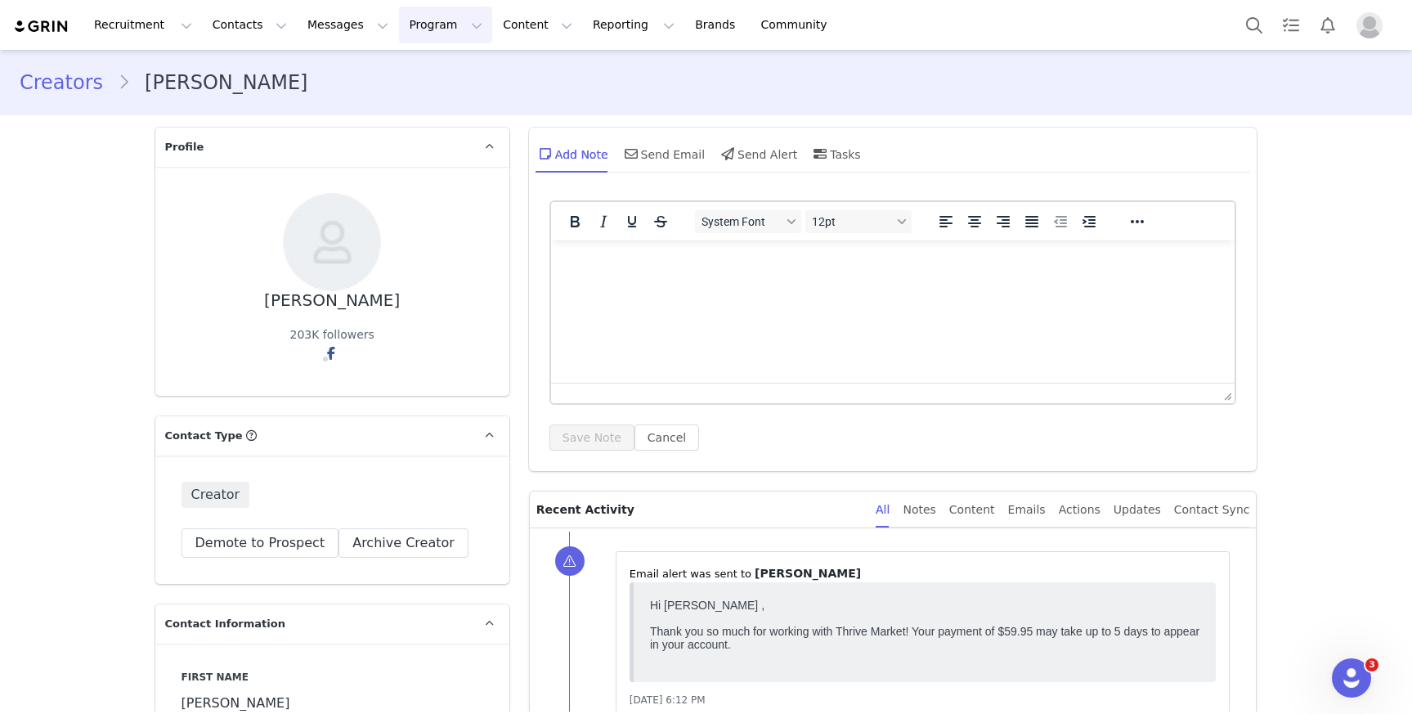
click at [425, 34] on button "Program Program" at bounding box center [445, 25] width 93 height 37
click at [436, 88] on link "Partnerships" at bounding box center [435, 99] width 122 height 29
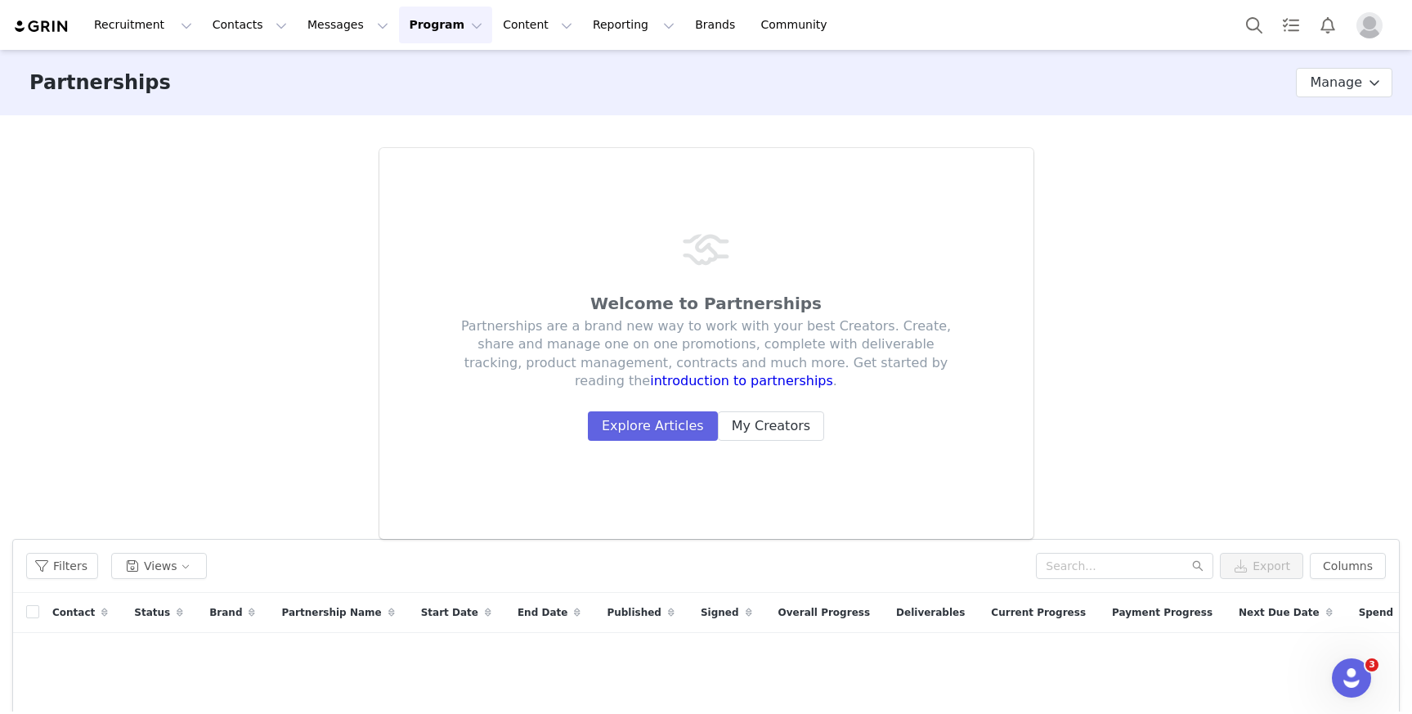
click at [424, 33] on button "Program Program" at bounding box center [445, 25] width 93 height 37
click at [432, 75] on p "Activations" at bounding box center [418, 72] width 63 height 17
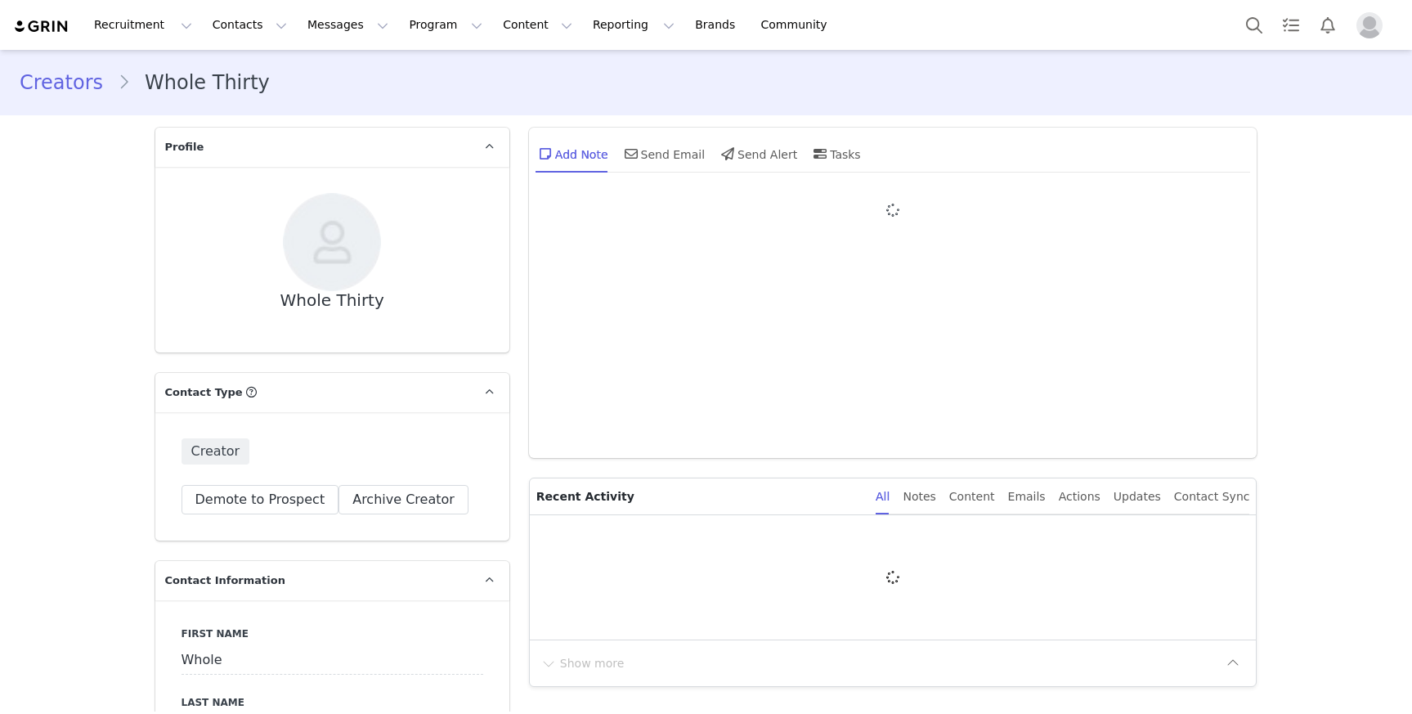
type input "+1 ([GEOGRAPHIC_DATA])"
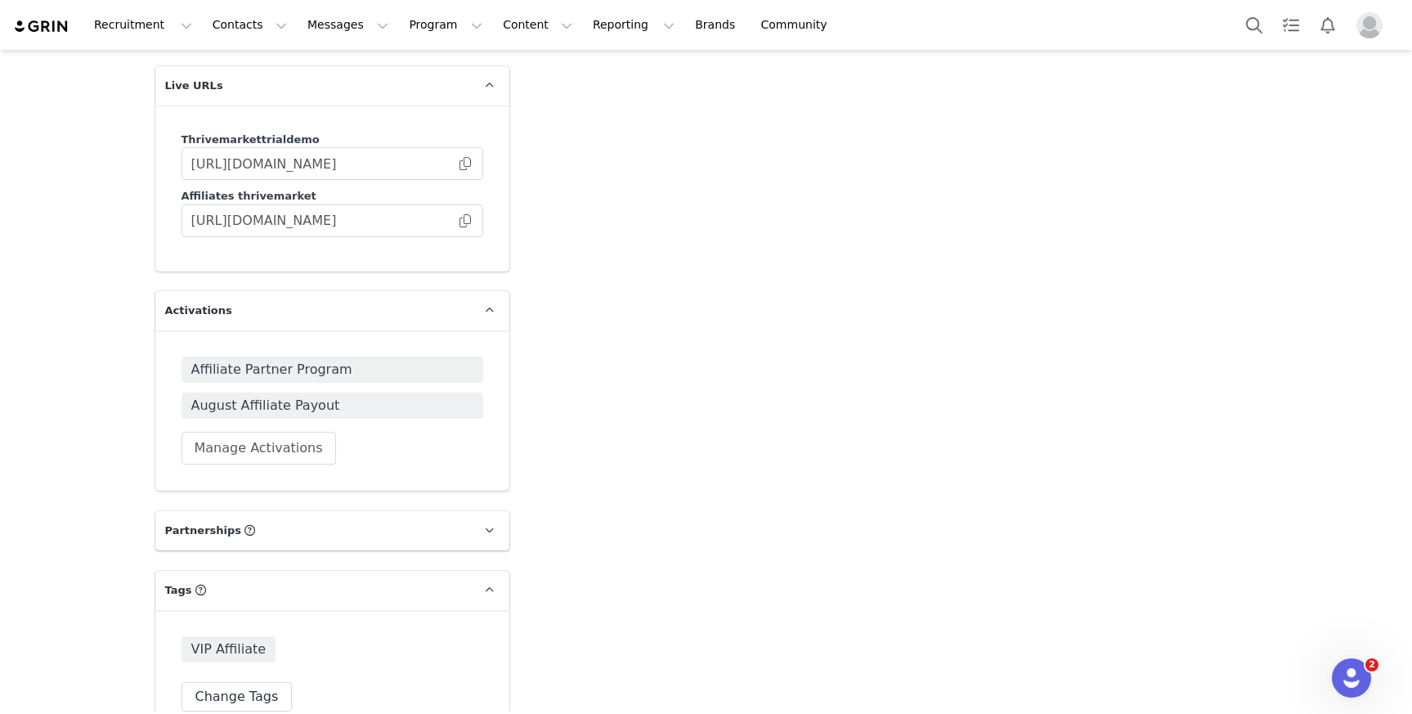
scroll to position [3557, 0]
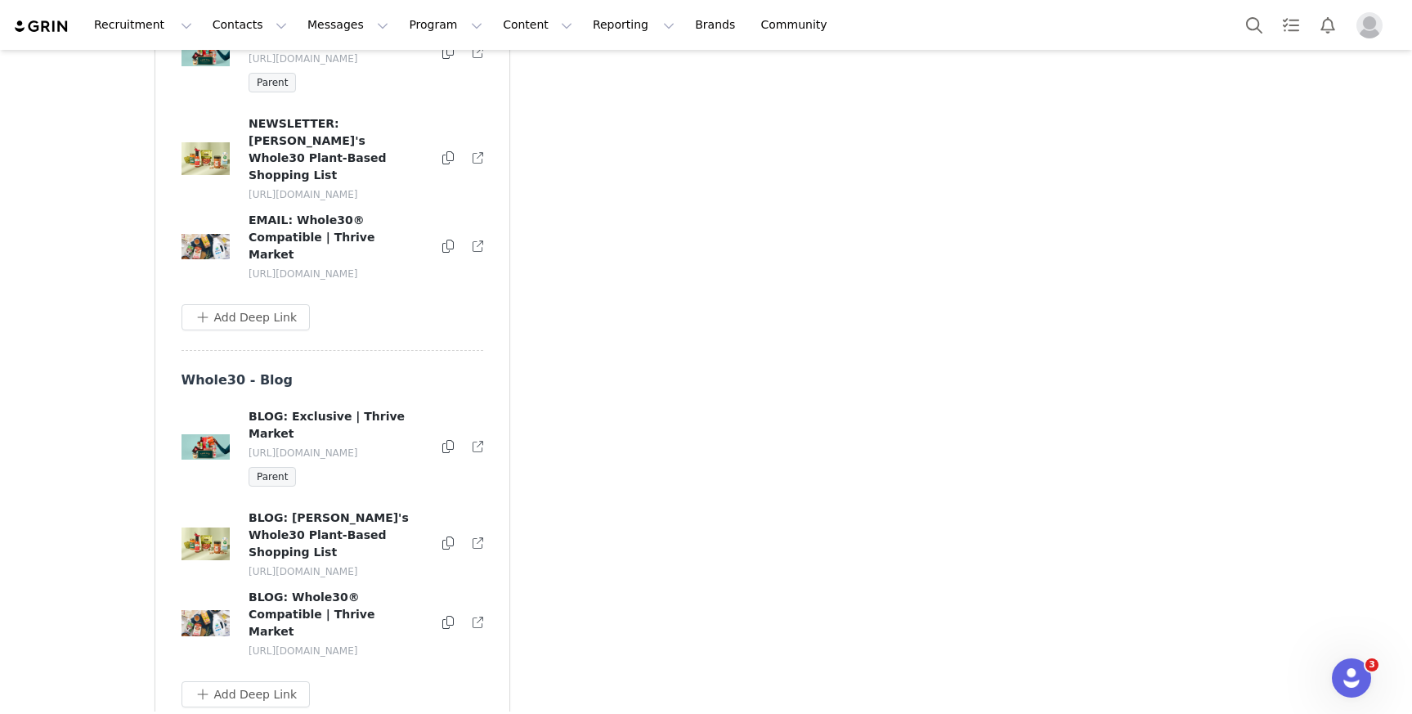
drag, startPoint x: 305, startPoint y: 571, endPoint x: 240, endPoint y: 565, distance: 64.8
click at [240, 565] on div "BLOG: Melissa's Whole30 Plant-Based Shopping List https://shop.thrivemarket.com…" at bounding box center [332, 543] width 303 height 69
copy p "https://shop.thrivemarket.com/whole309za"
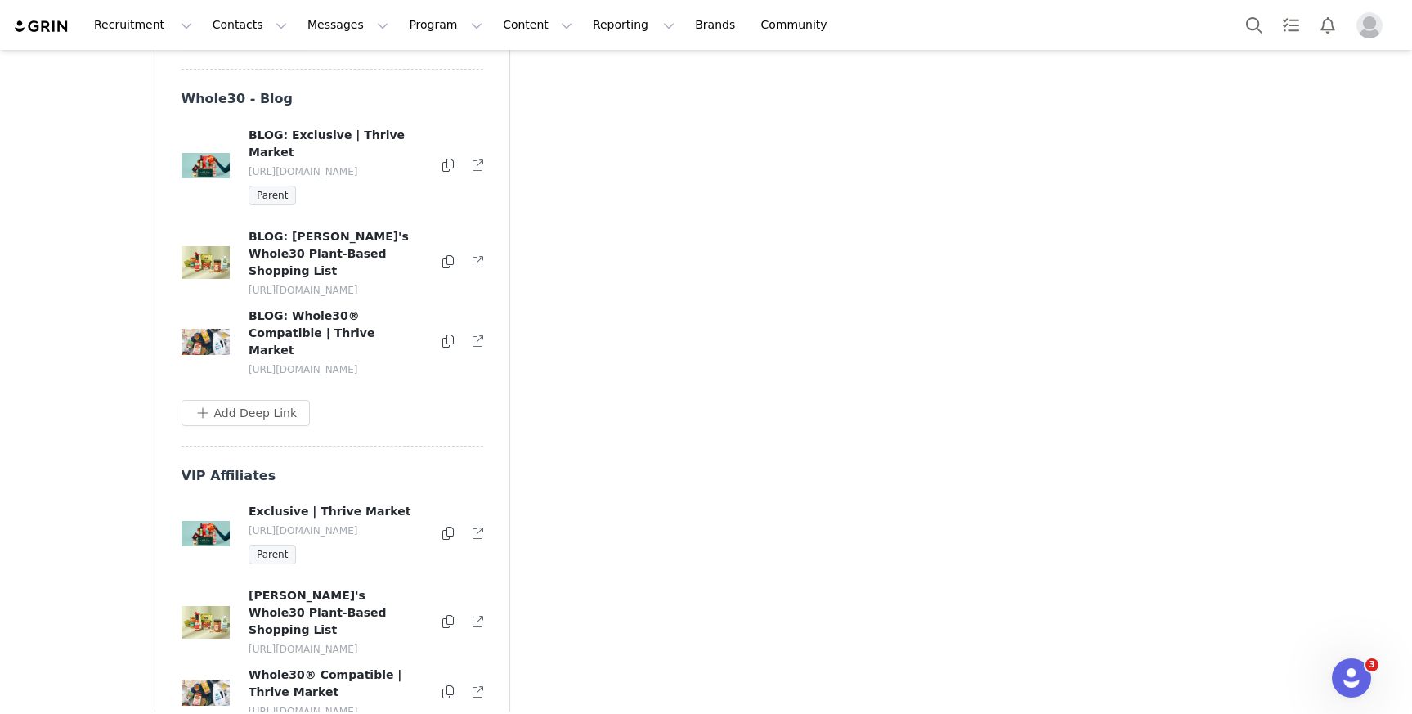
scroll to position [4167, 0]
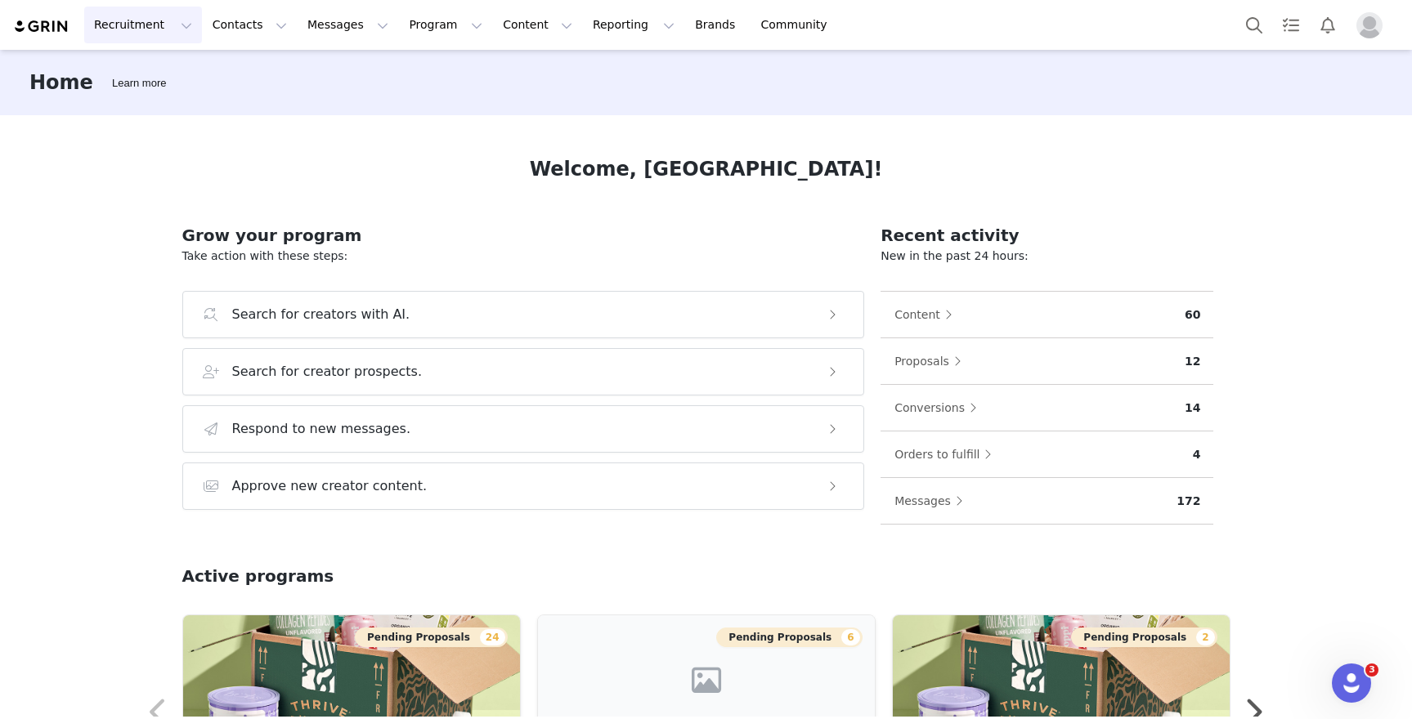
click at [173, 19] on button "Recruitment Recruitment" at bounding box center [143, 25] width 118 height 37
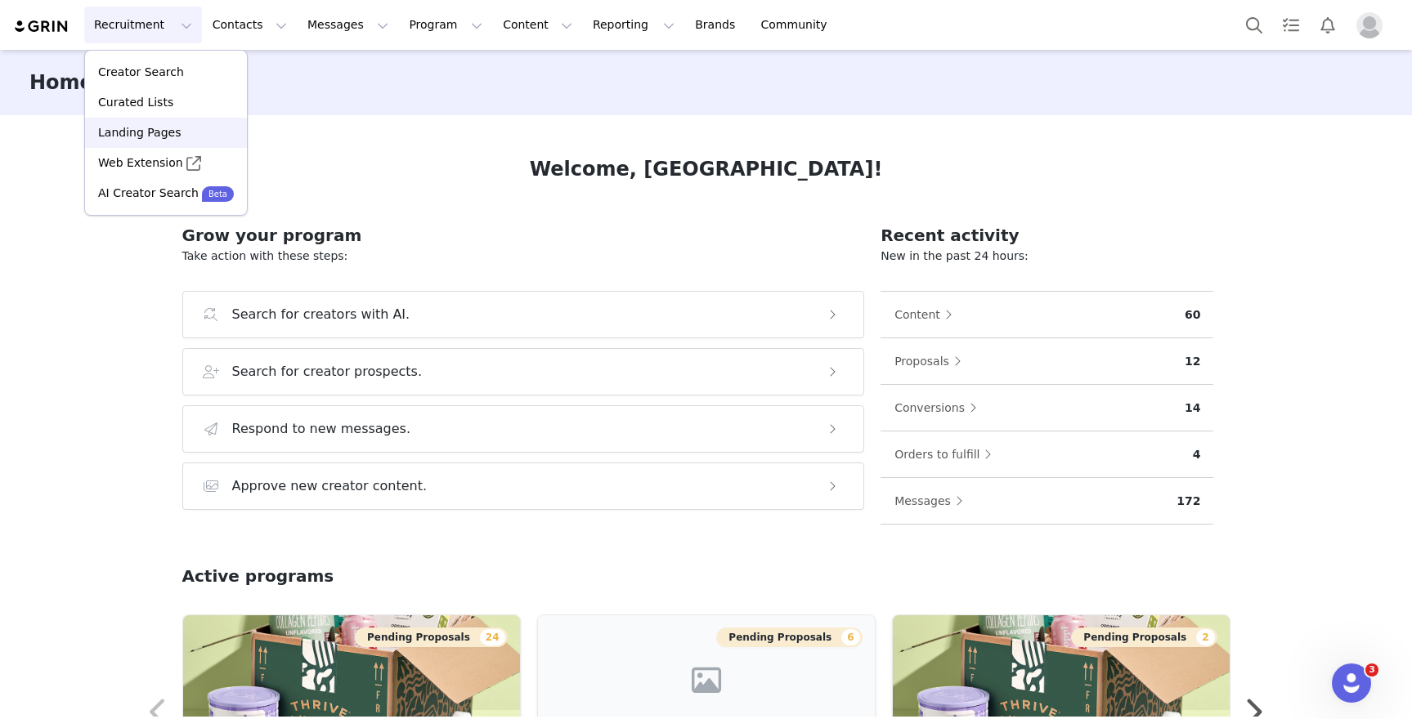
click at [186, 141] on div "Landing Pages" at bounding box center [166, 132] width 142 height 17
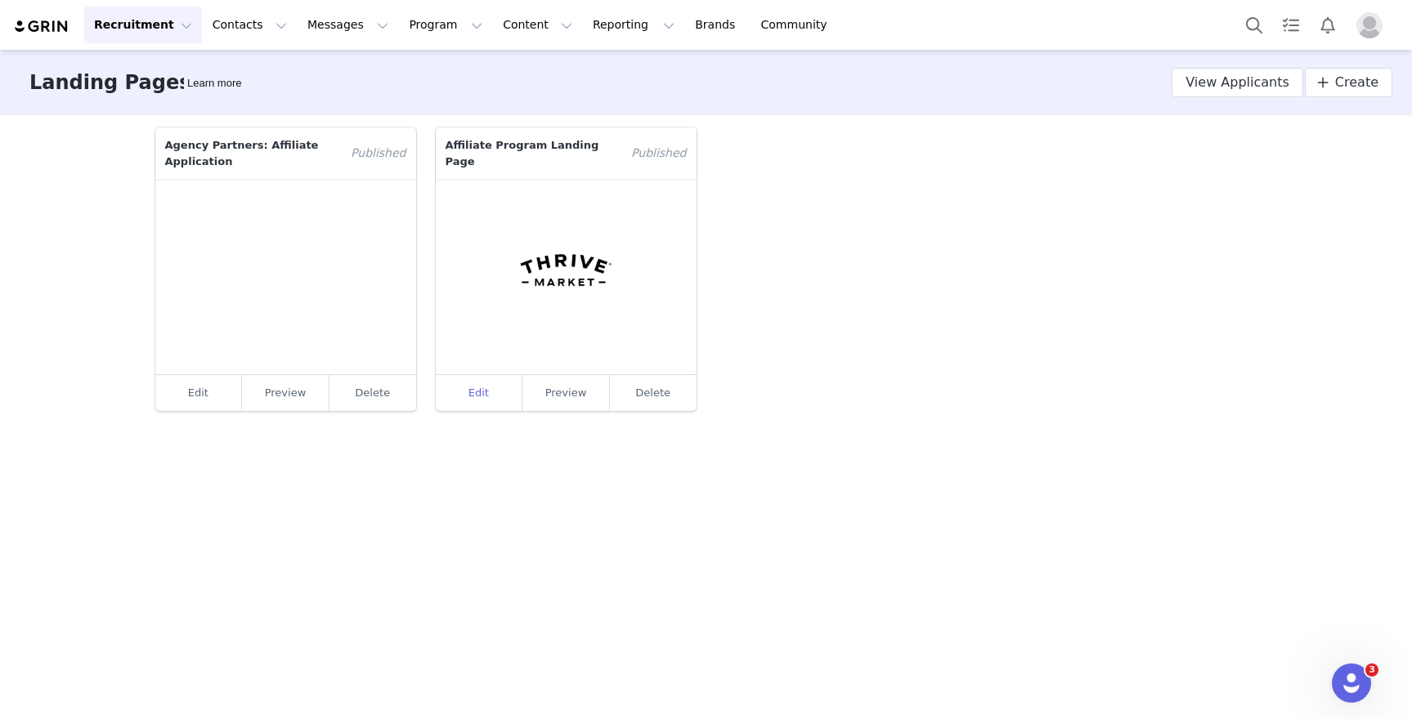
click at [486, 383] on link "Edit" at bounding box center [479, 393] width 87 height 36
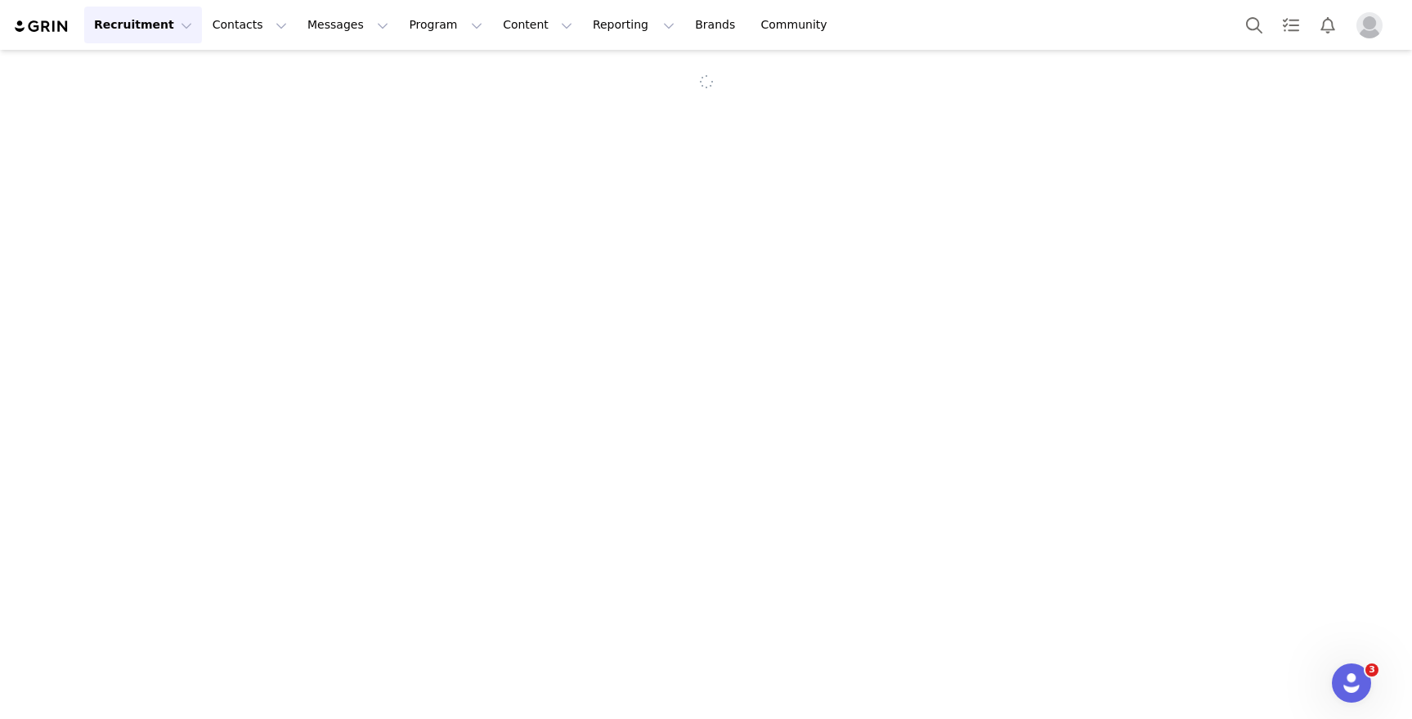
select select "0d26b5ea-ba51-4624-a429-05024280f073"
select select "70149d77-241b-47db-9a29-181d563f676e"
type input "Affiliate Program Landing Page"
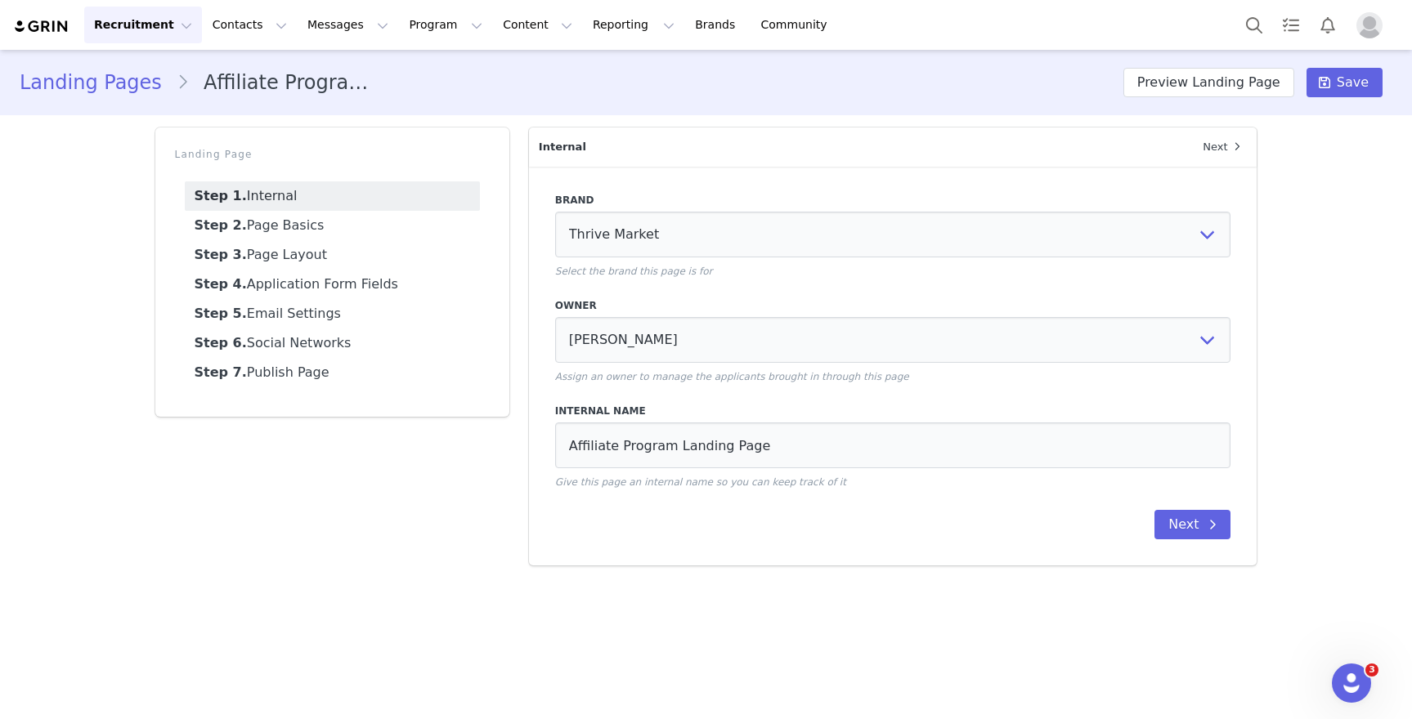
select select "16747078-3b4b-4509-a227-0cf75fec6444"
click at [271, 230] on link "Step 2. Page Basics" at bounding box center [332, 225] width 295 height 29
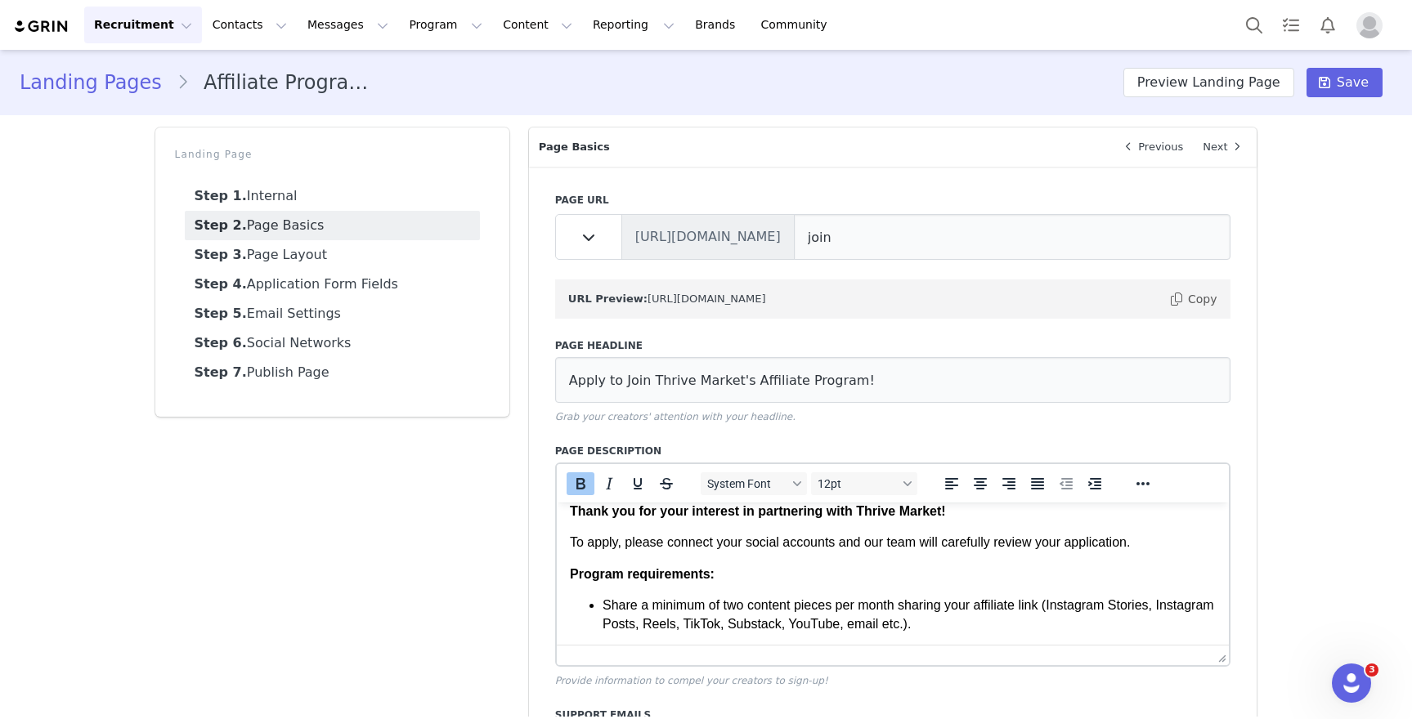
scroll to position [15, 0]
drag, startPoint x: 743, startPoint y: 625, endPoint x: 705, endPoint y: 624, distance: 38.4
click at [705, 624] on p "Share a minimum of two content pieces per month sharing your affiliate link (In…" at bounding box center [909, 613] width 614 height 37
click at [1037, 620] on p "Share a minimum of two content pieces per month sharing your affiliate link (In…" at bounding box center [909, 613] width 614 height 37
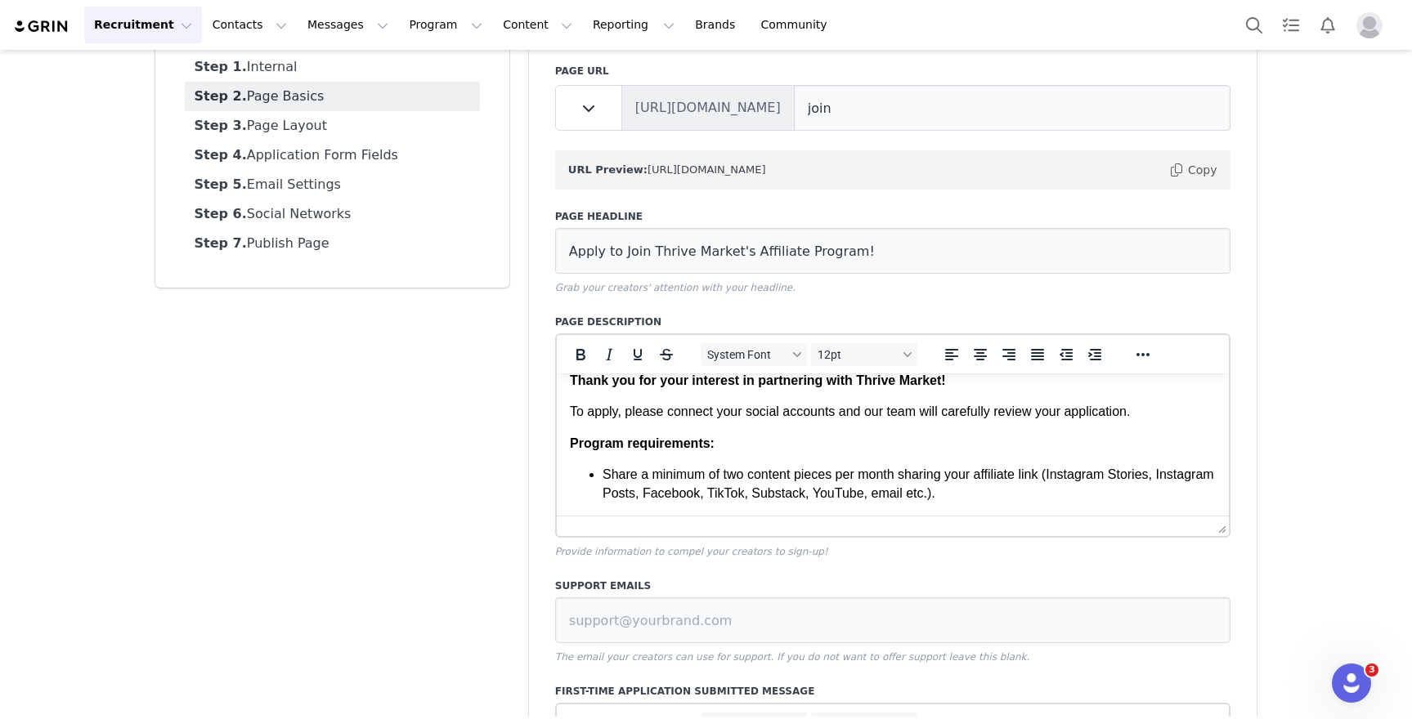
scroll to position [131, 0]
drag, startPoint x: 755, startPoint y: 442, endPoint x: 549, endPoint y: 441, distance: 206.0
click at [556, 441] on html "Thank you for your interest in partnering with Thrive Market! To apply, please …" at bounding box center [892, 435] width 673 height 157
copy strong "Program requirements:"
click at [1086, 491] on p "Share a minimum of two content pieces per month sharing your affiliate link (In…" at bounding box center [909, 482] width 614 height 37
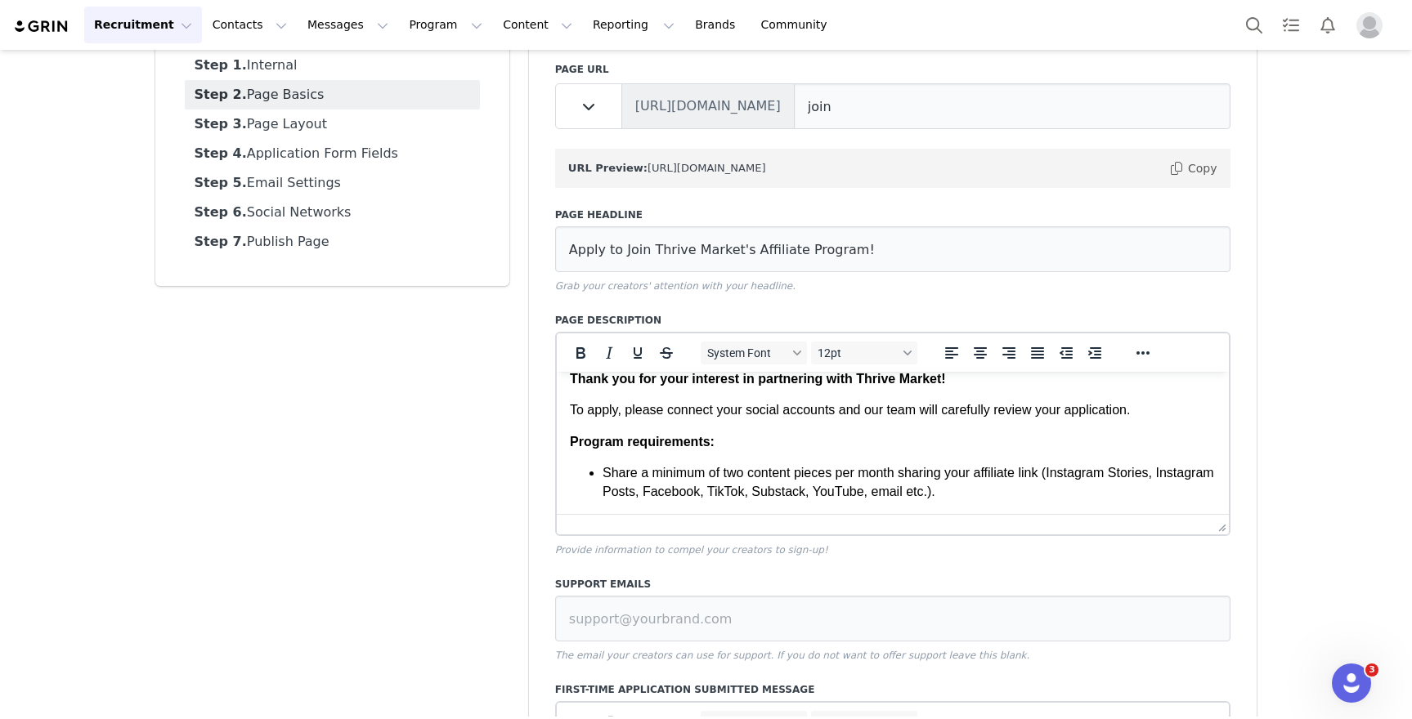
scroll to position [33, 0]
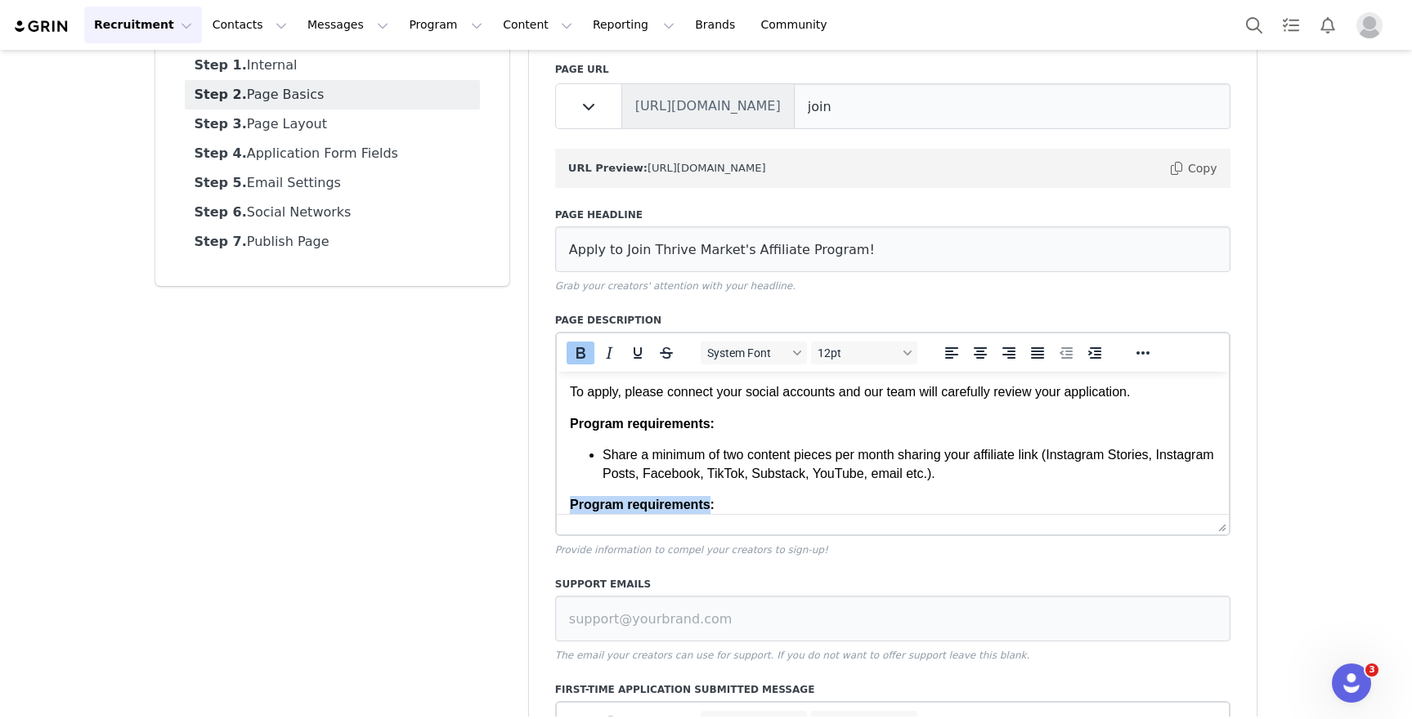
drag, startPoint x: 713, startPoint y: 504, endPoint x: 569, endPoint y: 505, distance: 143.9
click at [569, 505] on strong "Program requirements:" at bounding box center [641, 505] width 145 height 14
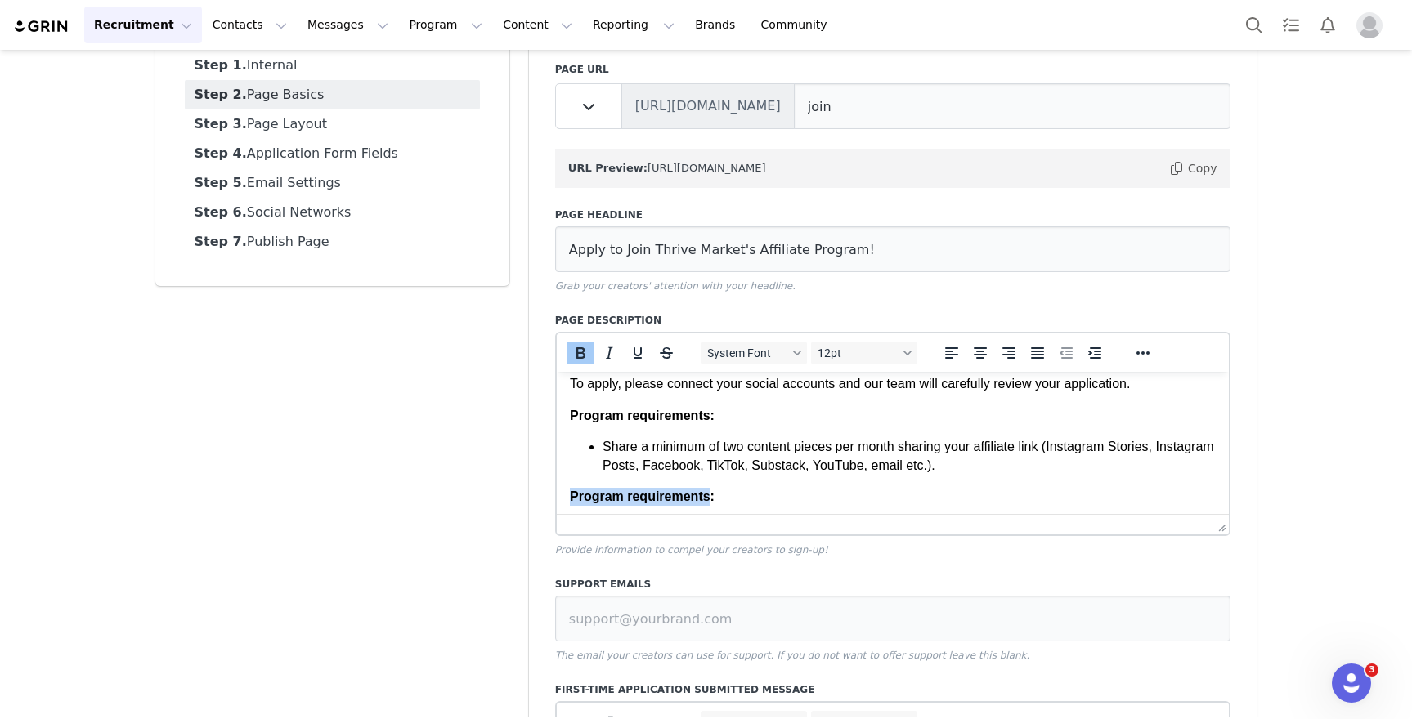
scroll to position [46, 0]
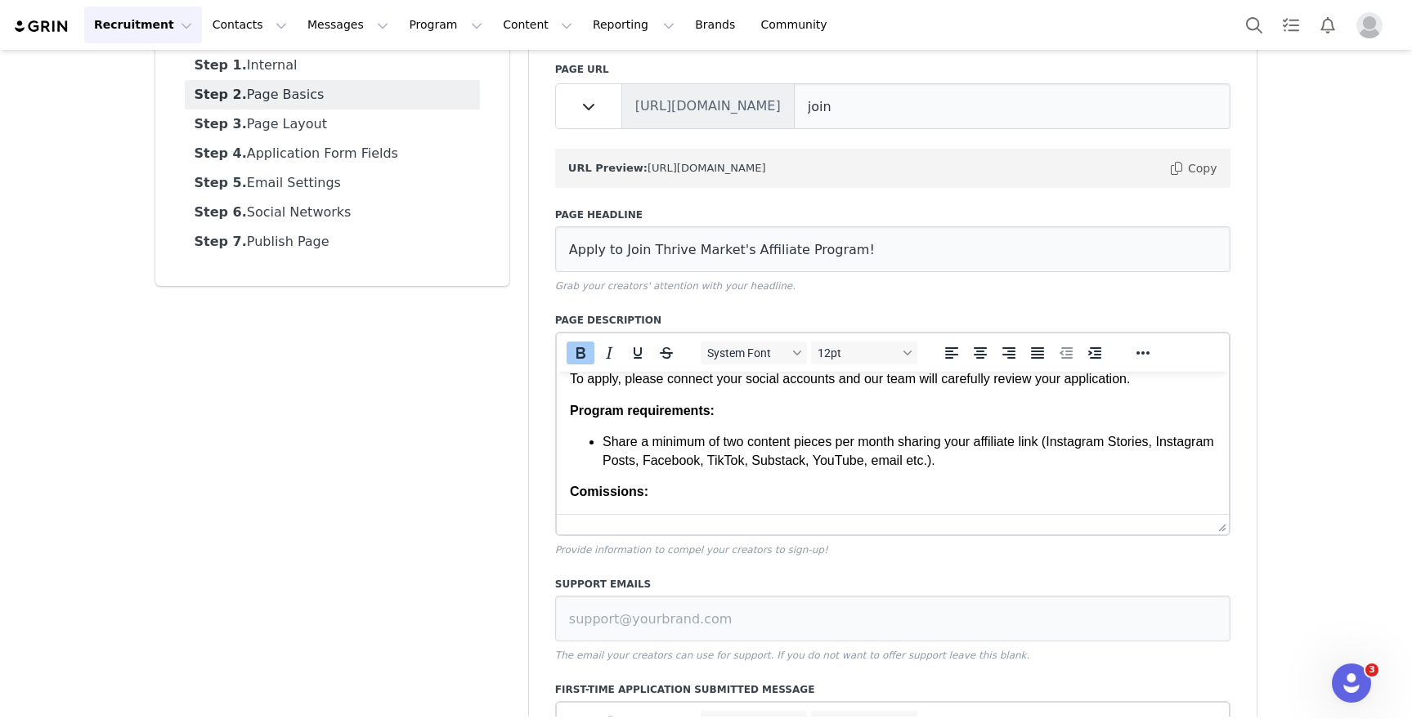
click at [845, 482] on div "Thank you for your interest in partnering with Thrive Market! To apply, please …" at bounding box center [892, 420] width 647 height 162
click at [576, 492] on strong "Commissions:" at bounding box center [614, 492] width 90 height 14
click at [652, 491] on strong "Commissions:" at bounding box center [614, 492] width 90 height 14
click at [750, 495] on p "Commission earnings:" at bounding box center [892, 492] width 647 height 18
drag, startPoint x: 574, startPoint y: 358, endPoint x: 179, endPoint y: 79, distance: 483.4
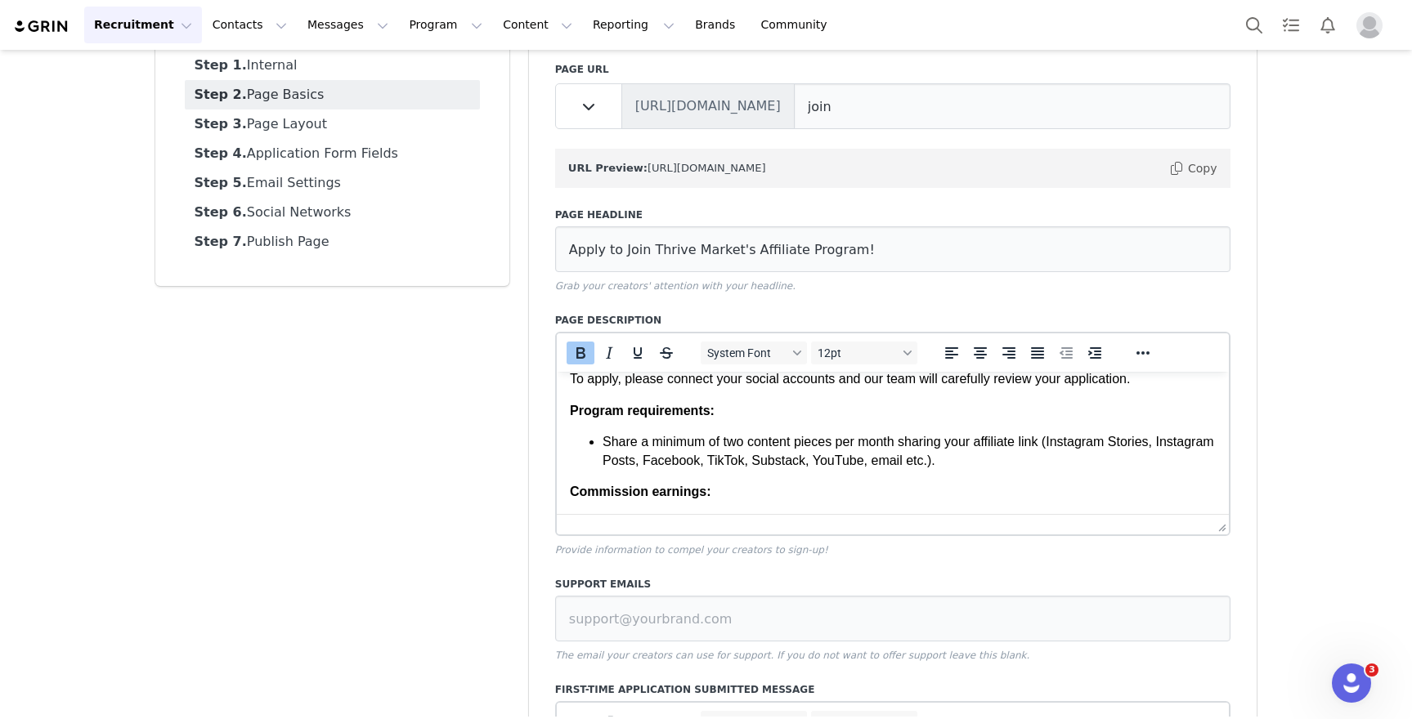
click at [576, 358] on icon "Bold" at bounding box center [580, 352] width 9 height 11
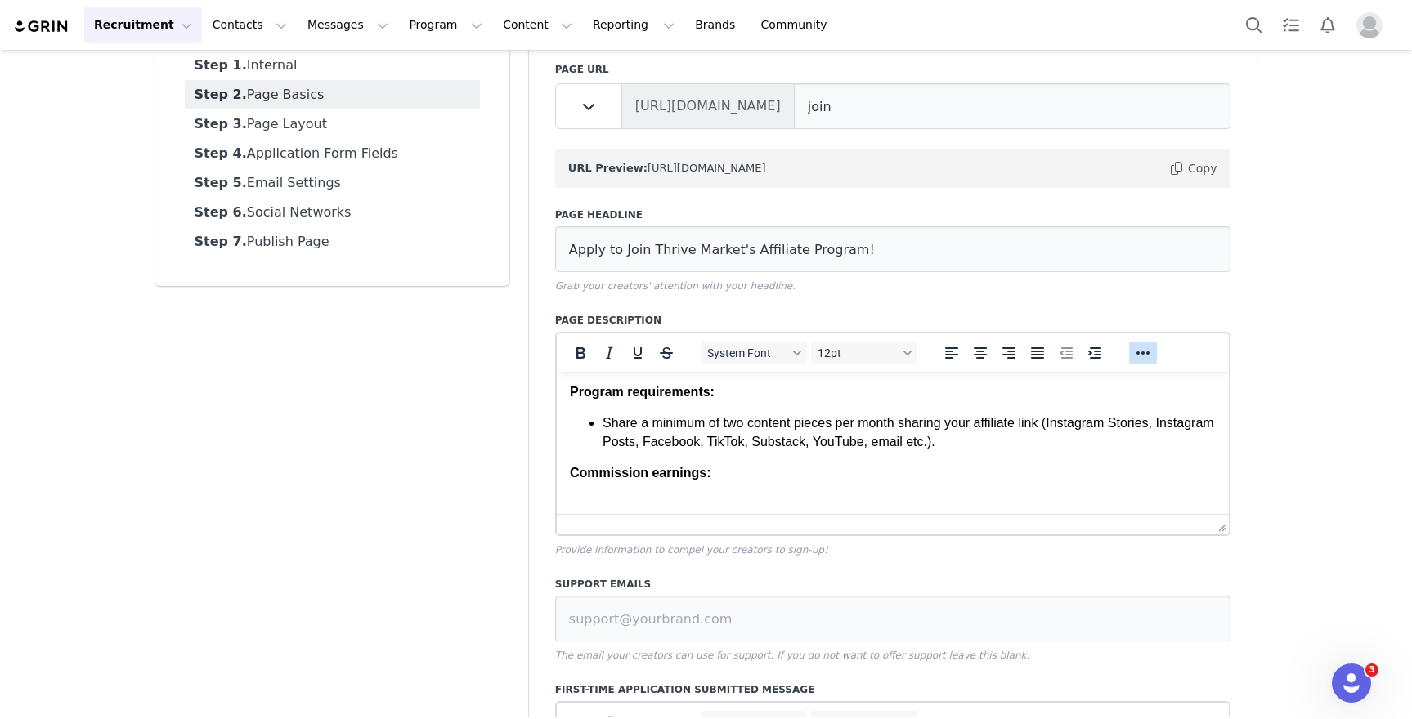
click at [1137, 349] on icon "Reveal or hide additional toolbar items" at bounding box center [1143, 353] width 20 height 20
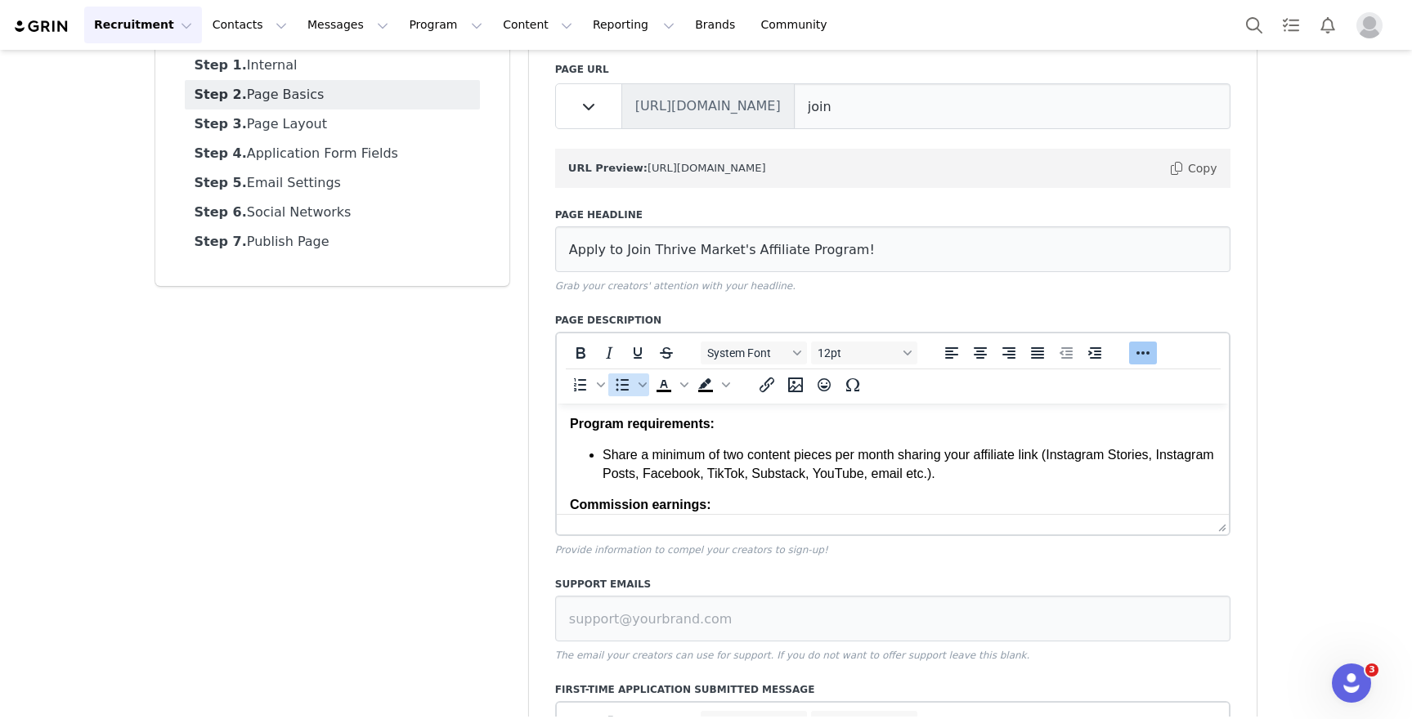
click at [621, 389] on icon "Bullet list" at bounding box center [622, 385] width 13 height 12
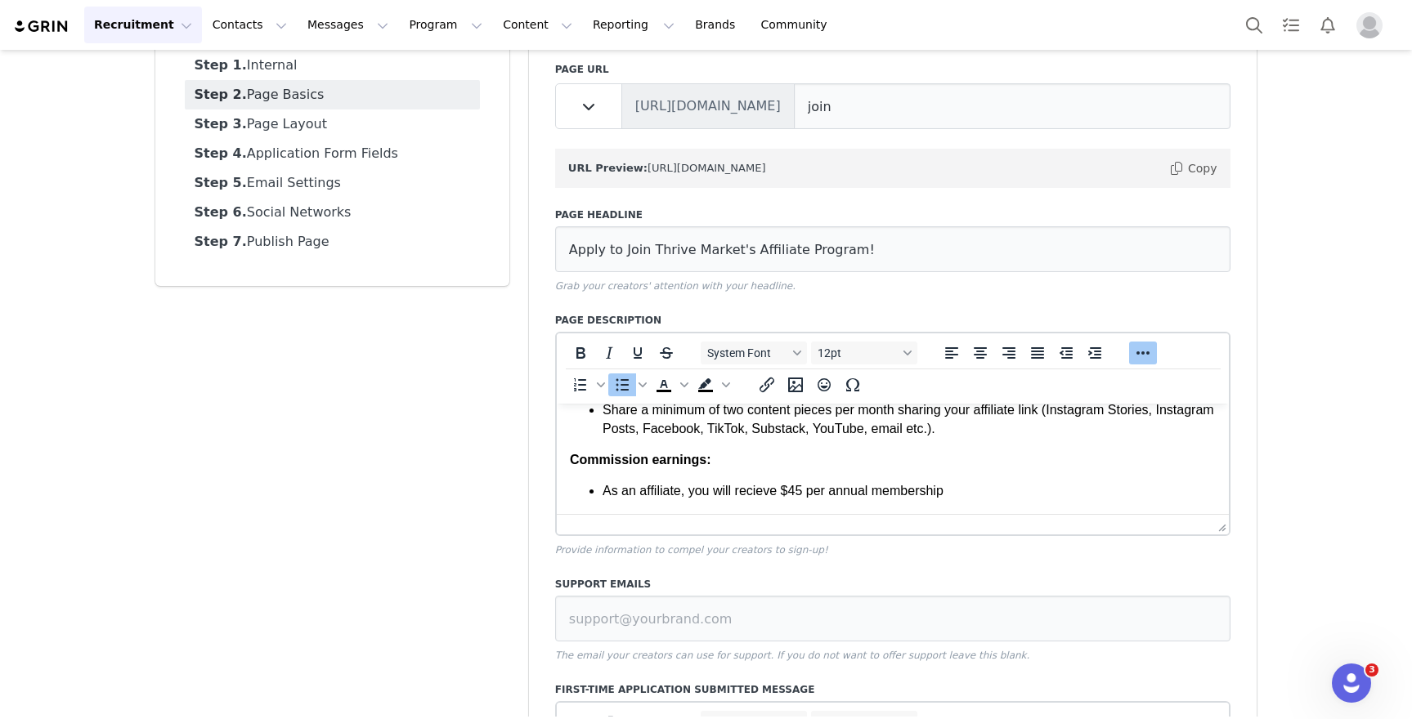
click at [809, 495] on li "As an affiliate, you will recieve $45 per annual membership" at bounding box center [909, 491] width 614 height 18
click at [1048, 497] on li "As an affiliate, you will recieve $45 in commission per annual membership" at bounding box center [909, 491] width 614 height 18
click at [917, 491] on li "As an affiliate, you will recieve $45 in commission per annual membership" at bounding box center [909, 491] width 614 height 18
click at [1120, 487] on li "As an affiliate, you will recieve $45 in commission for every annual membership" at bounding box center [909, 491] width 614 height 18
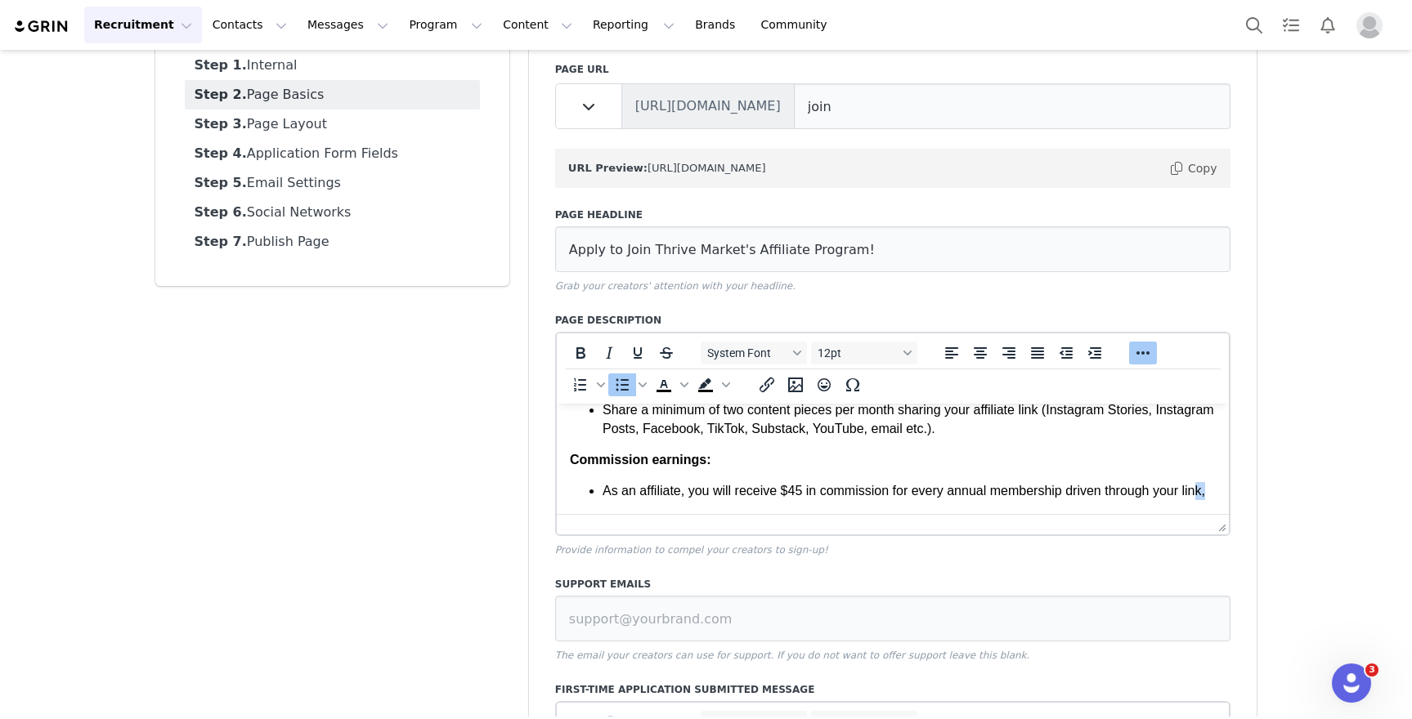
drag, startPoint x: 666, startPoint y: 504, endPoint x: 615, endPoint y: 500, distance: 50.9
click at [615, 500] on li "As an affiliate, you will receive $45 in commission for every annual membership…" at bounding box center [909, 491] width 614 height 18
click at [682, 500] on li "As an affiliate, you will receive $45 in commission for every annual membership…" at bounding box center [909, 491] width 614 height 18
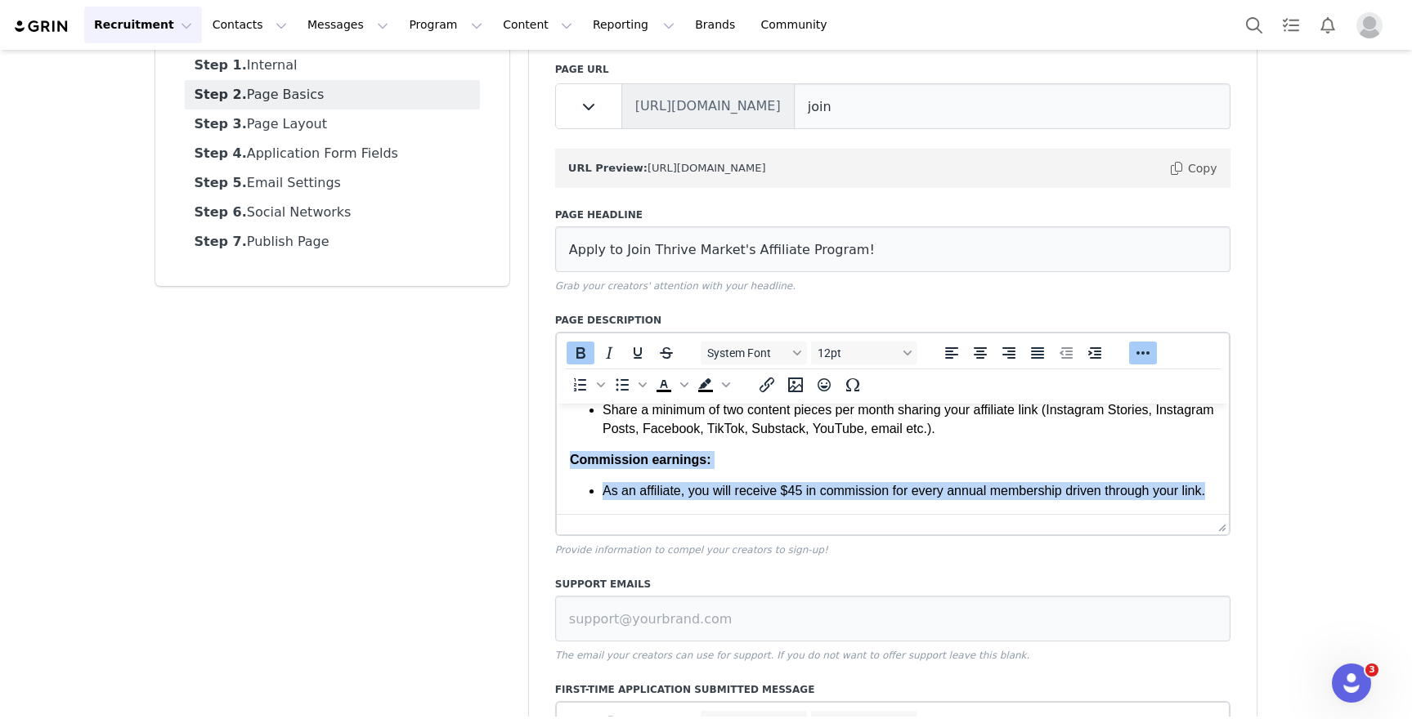
drag, startPoint x: 674, startPoint y: 511, endPoint x: 527, endPoint y: 461, distance: 154.6
click at [556, 461] on html "Thank you for your interest in partnering with Thrive Market! To apply, please …" at bounding box center [892, 404] width 673 height 220
copy div "Commission earnings: As an affiliate, you will receive $45 in commission for ev…"
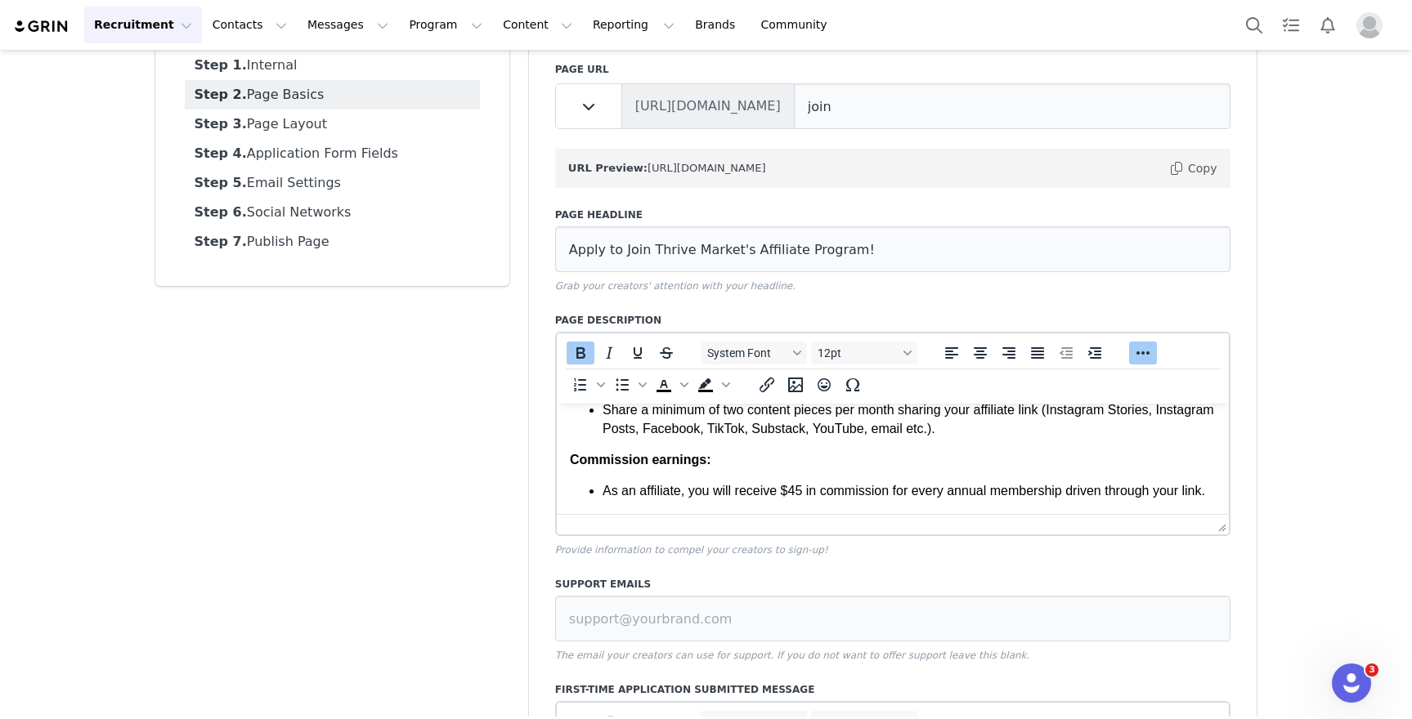
click at [1030, 497] on li "As an affiliate, you will receive $45 in commission for every annual membership…" at bounding box center [909, 491] width 614 height 18
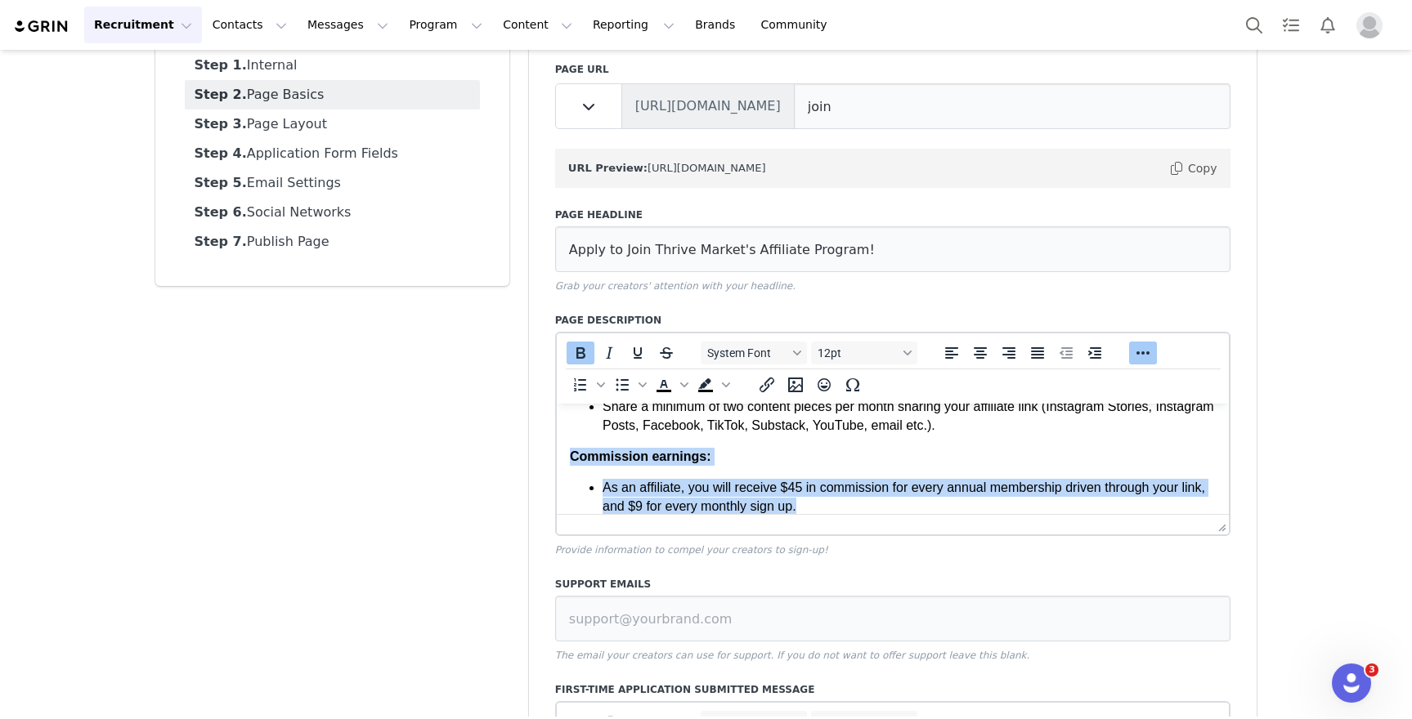
drag, startPoint x: 962, startPoint y: 506, endPoint x: 549, endPoint y: 457, distance: 416.6
click at [556, 457] on html "Thank you for your interest in partnering with Thrive Market! To apply, please …" at bounding box center [892, 410] width 673 height 238
copy div "Commission earnings: As an affiliate, you will receive $45 in commission for ev…"
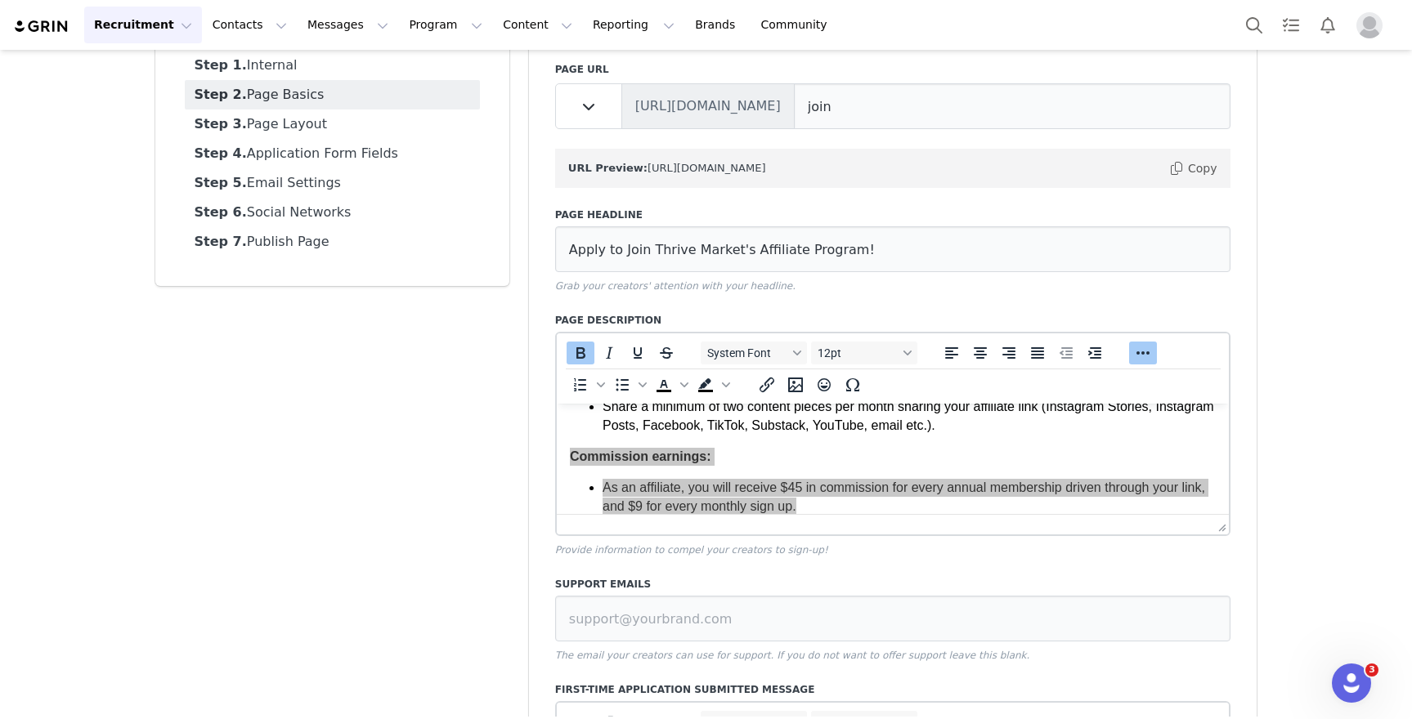
click at [825, 519] on div at bounding box center [893, 524] width 673 height 20
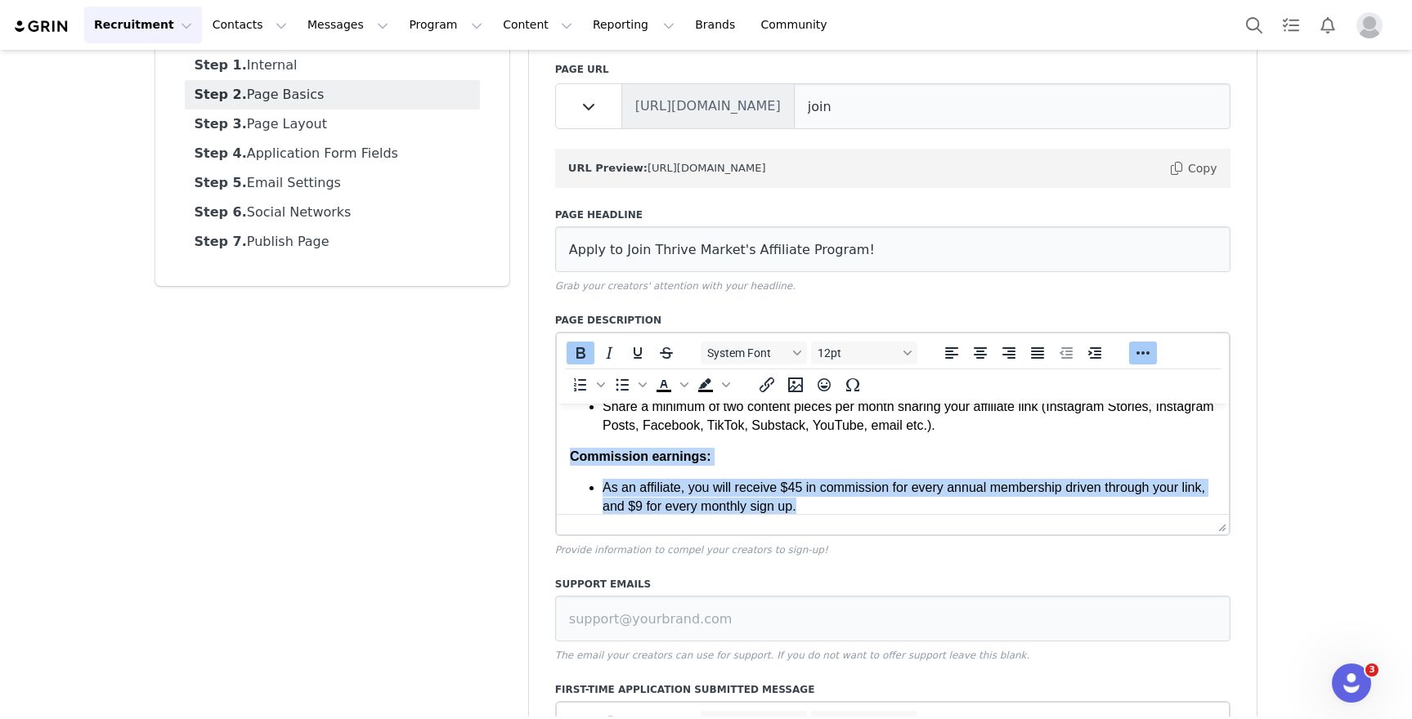
click at [836, 504] on li "As an affiliate, you will receive $45 in commission for every annual membership…" at bounding box center [909, 497] width 614 height 37
drag, startPoint x: 855, startPoint y: 504, endPoint x: 585, endPoint y: 493, distance: 270.9
click at [585, 493] on ul "As an affiliate, you will receive $45 in commission for every annual membership…" at bounding box center [892, 497] width 647 height 37
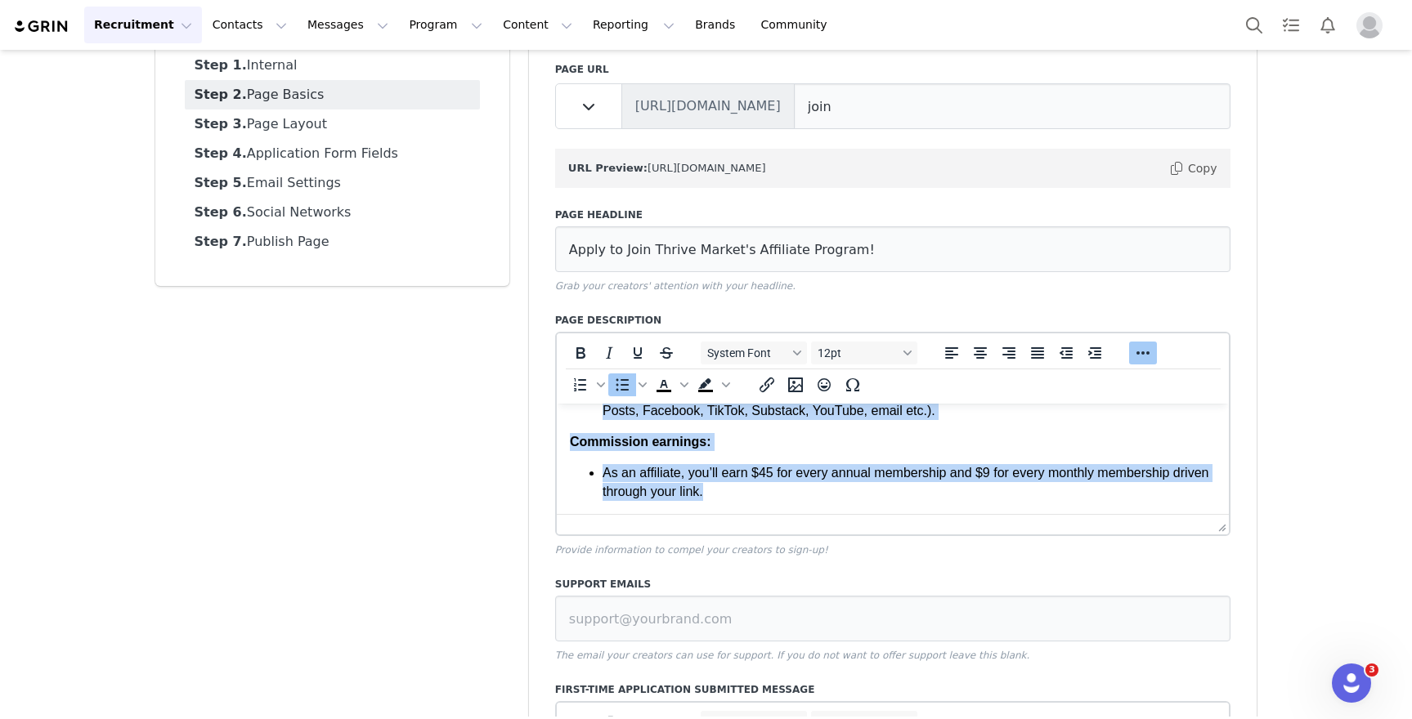
scroll to position [0, 0]
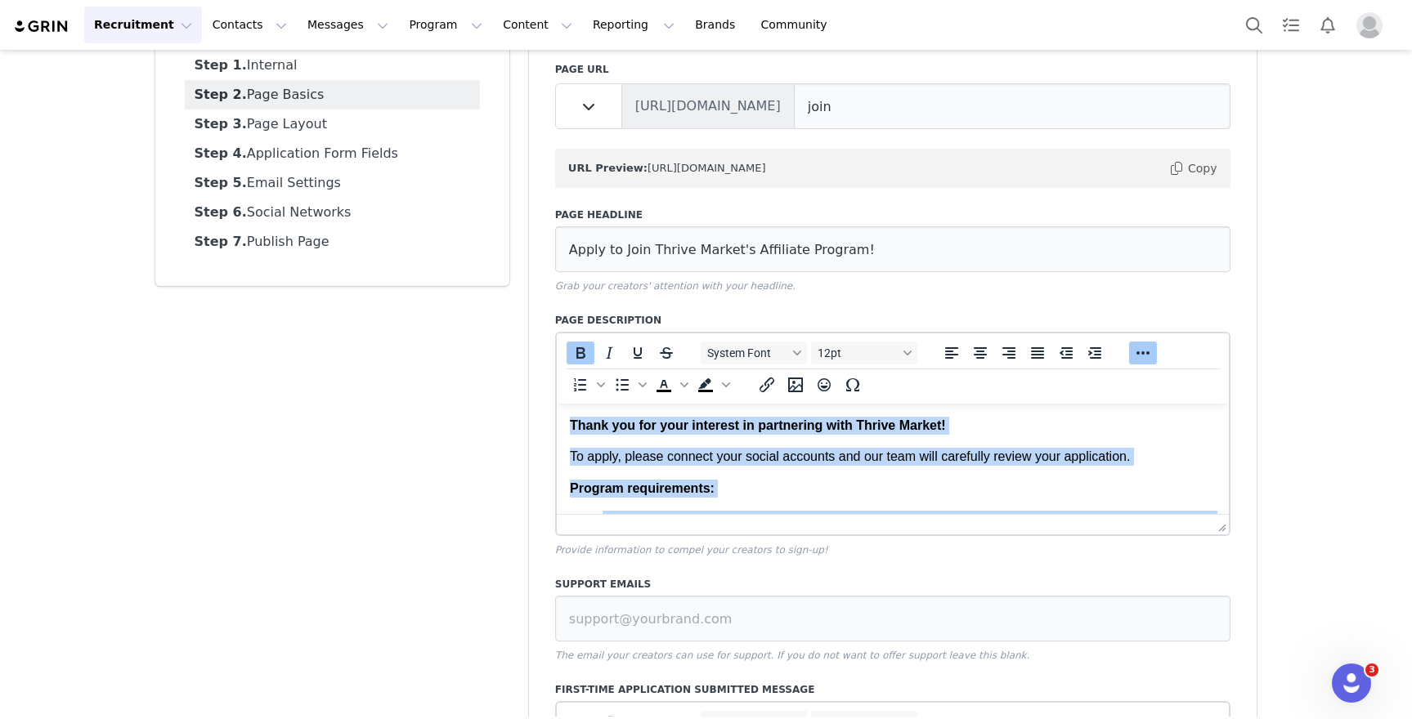
drag, startPoint x: 789, startPoint y: 499, endPoint x: 514, endPoint y: 368, distance: 304.3
click at [556, 404] on html "Thank you for your interest in partnering with Thrive Market! To apply, please …" at bounding box center [892, 523] width 673 height 238
copy body "Thank you for your interest in partnering with Thrive Market! To apply, please …"
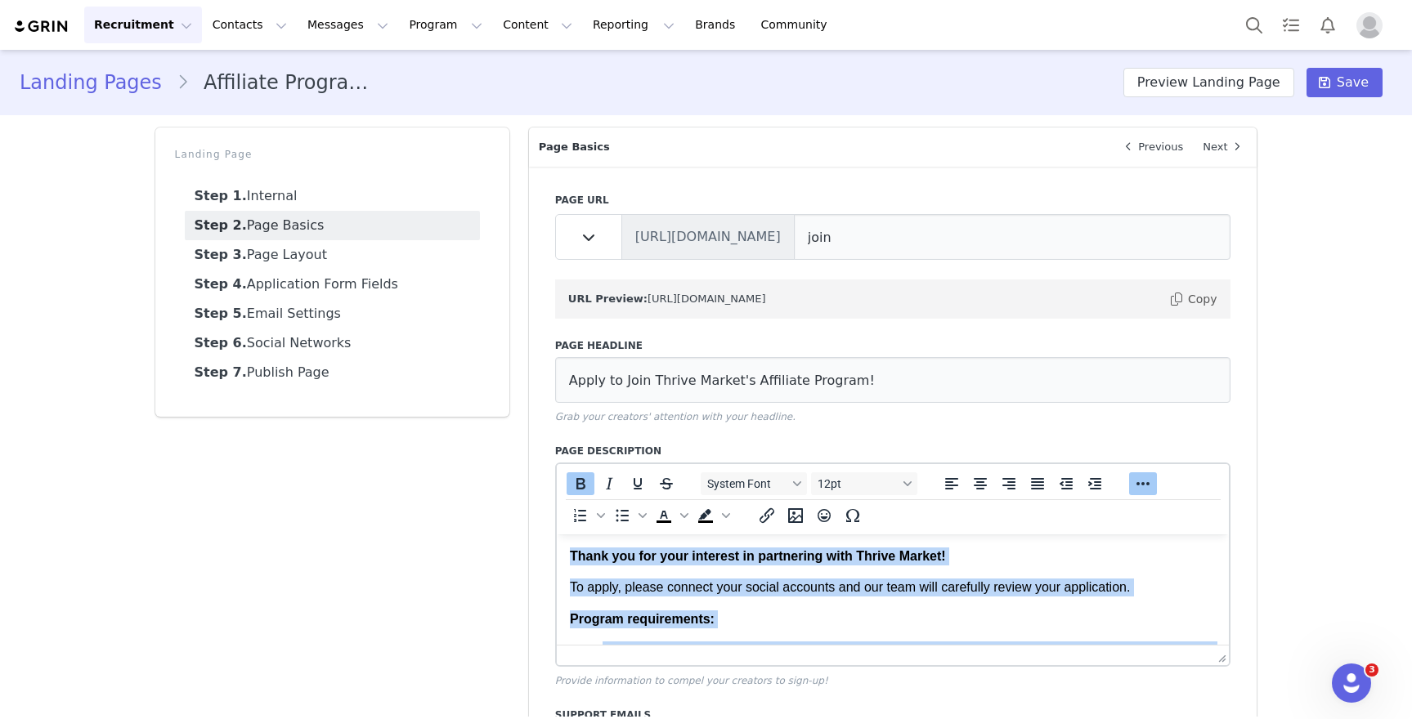
click at [811, 605] on body "Thank you for your interest in partnering with Thrive Market! To apply, please …" at bounding box center [892, 654] width 647 height 212
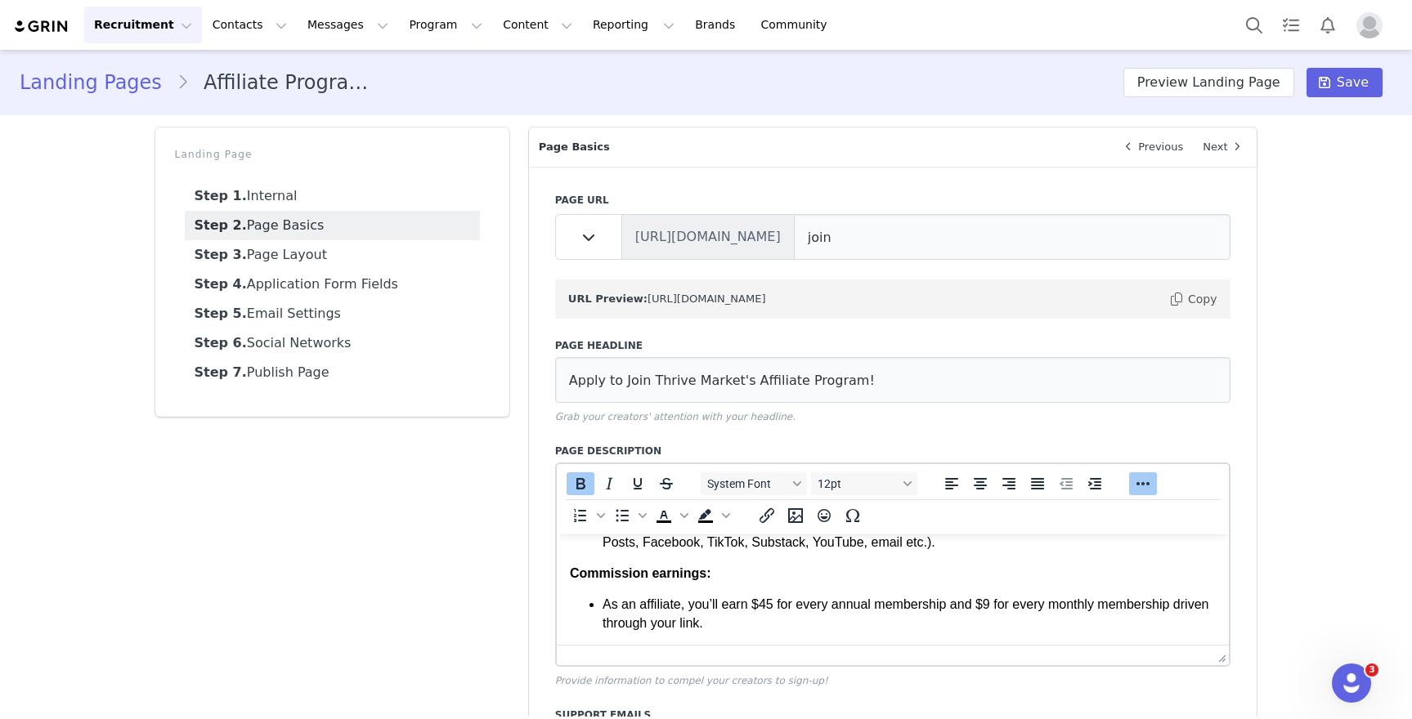
scroll to position [128, 0]
click at [1340, 87] on span "Save" at bounding box center [1353, 83] width 32 height 20
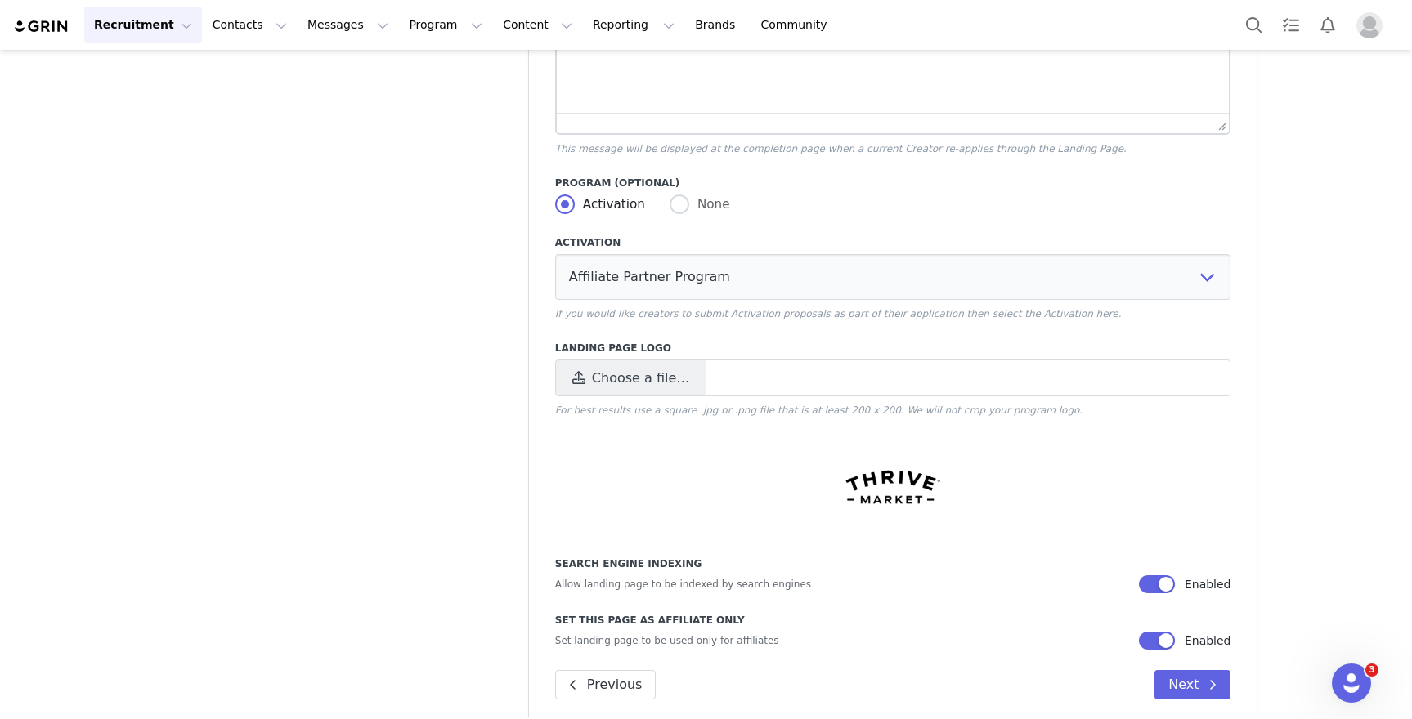
scroll to position [1188, 0]
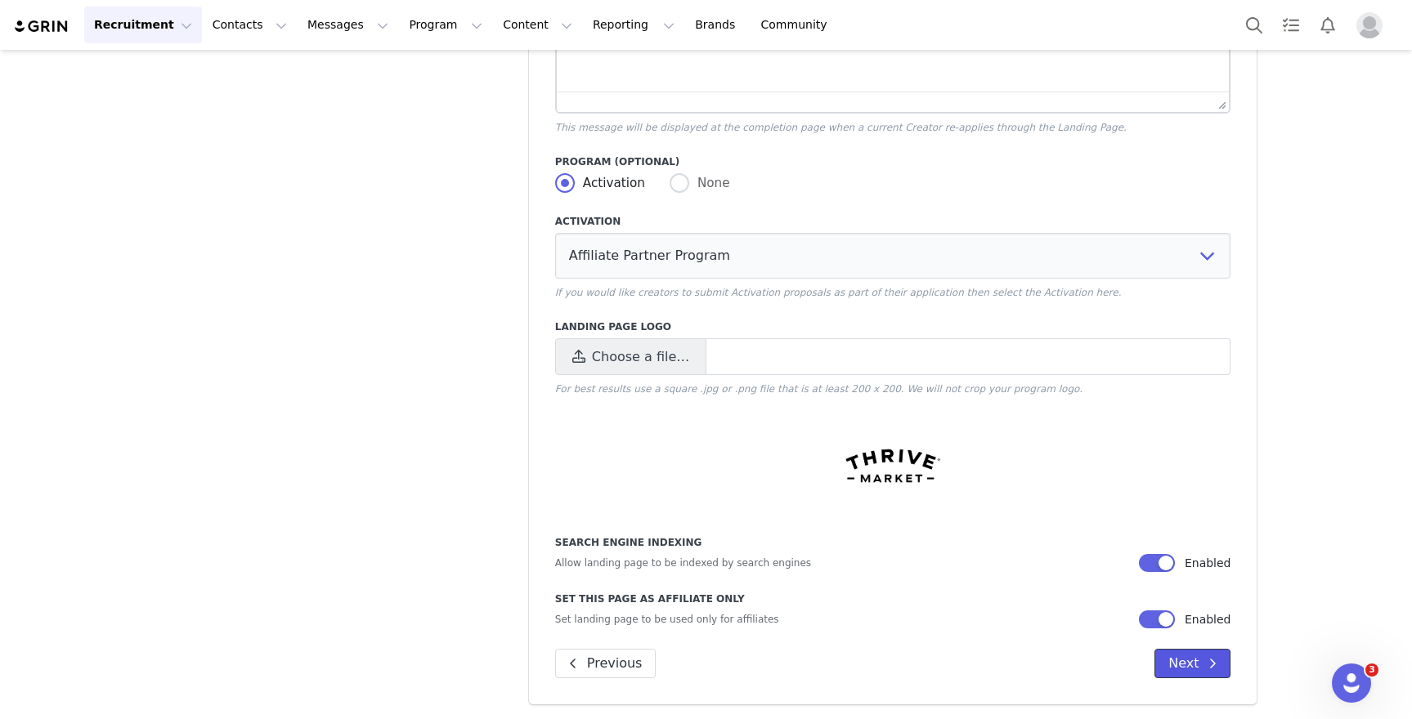
click at [1187, 667] on button "Next" at bounding box center [1192, 663] width 76 height 29
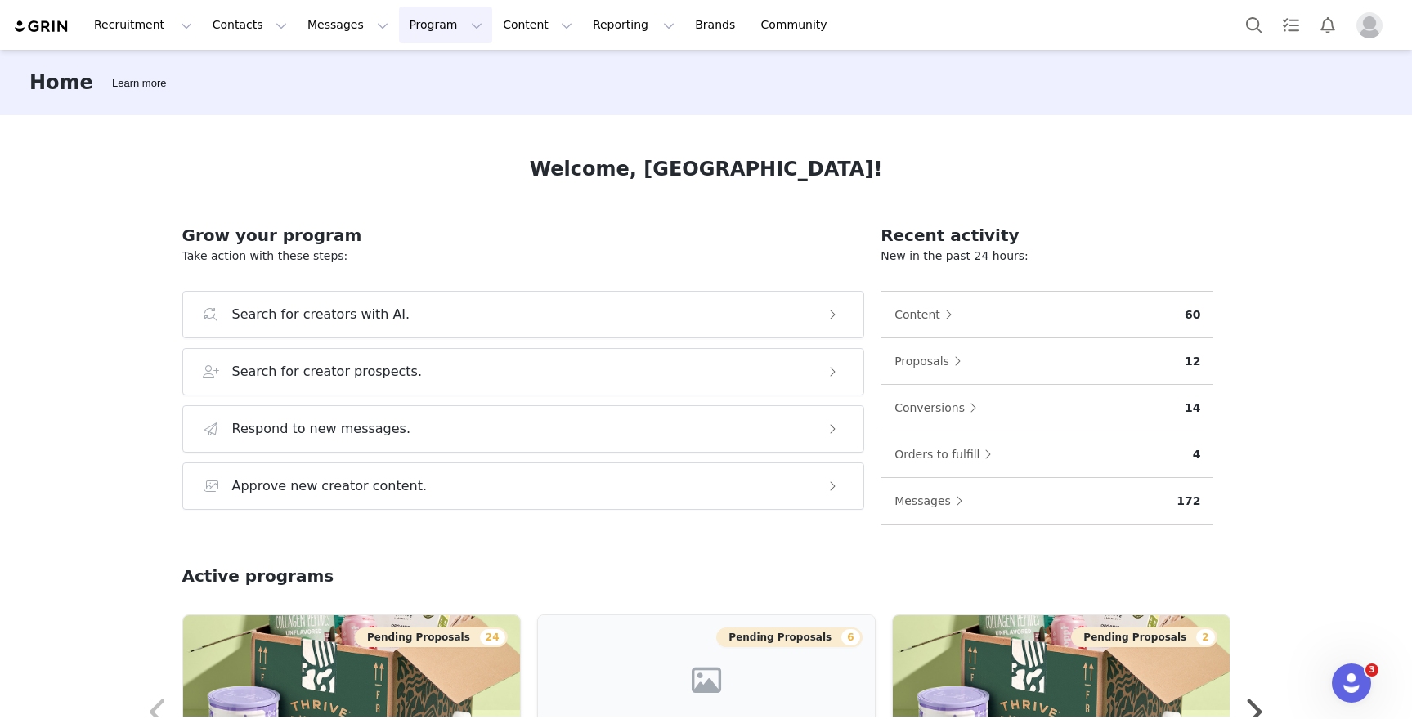
click at [443, 25] on button "Program Program" at bounding box center [445, 25] width 93 height 37
click at [435, 56] on div "Activations Partnerships Payments Affiliates" at bounding box center [438, 118] width 131 height 136
click at [441, 60] on link "Activations" at bounding box center [438, 72] width 129 height 30
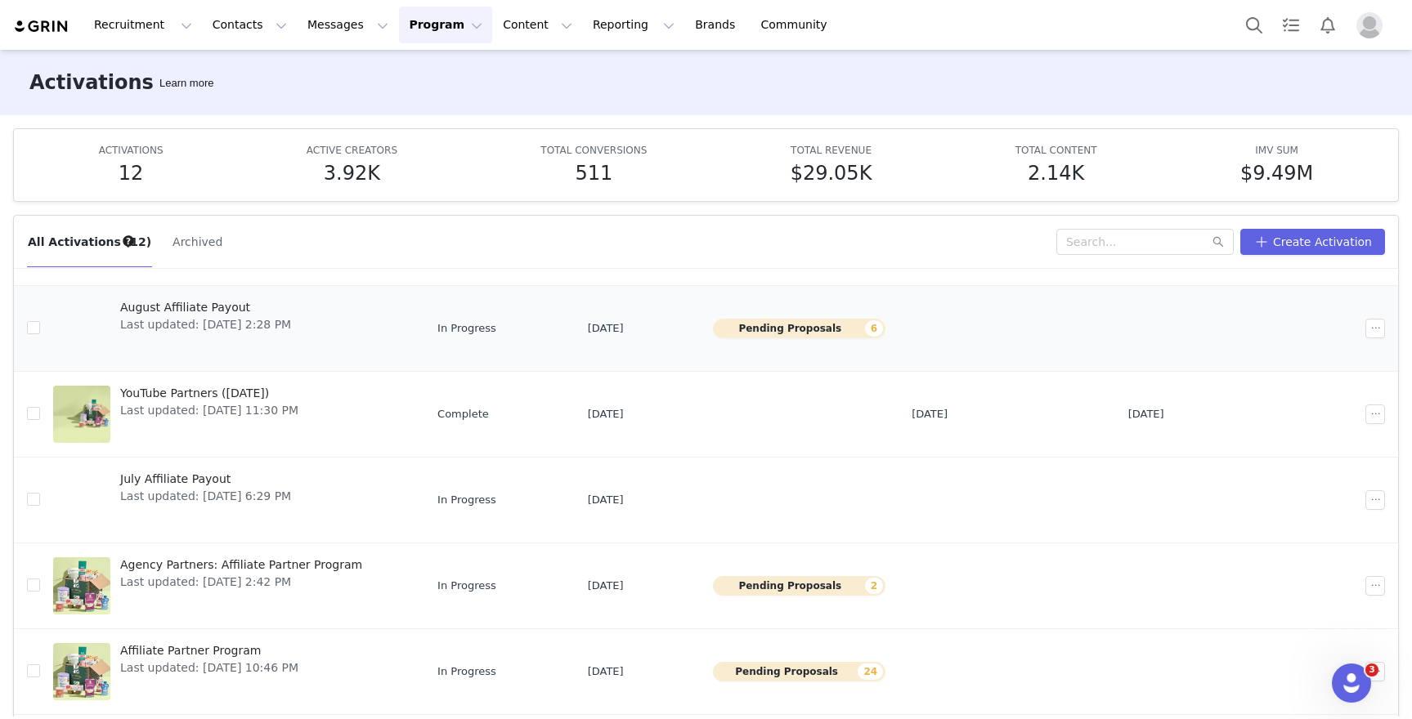
scroll to position [424, 0]
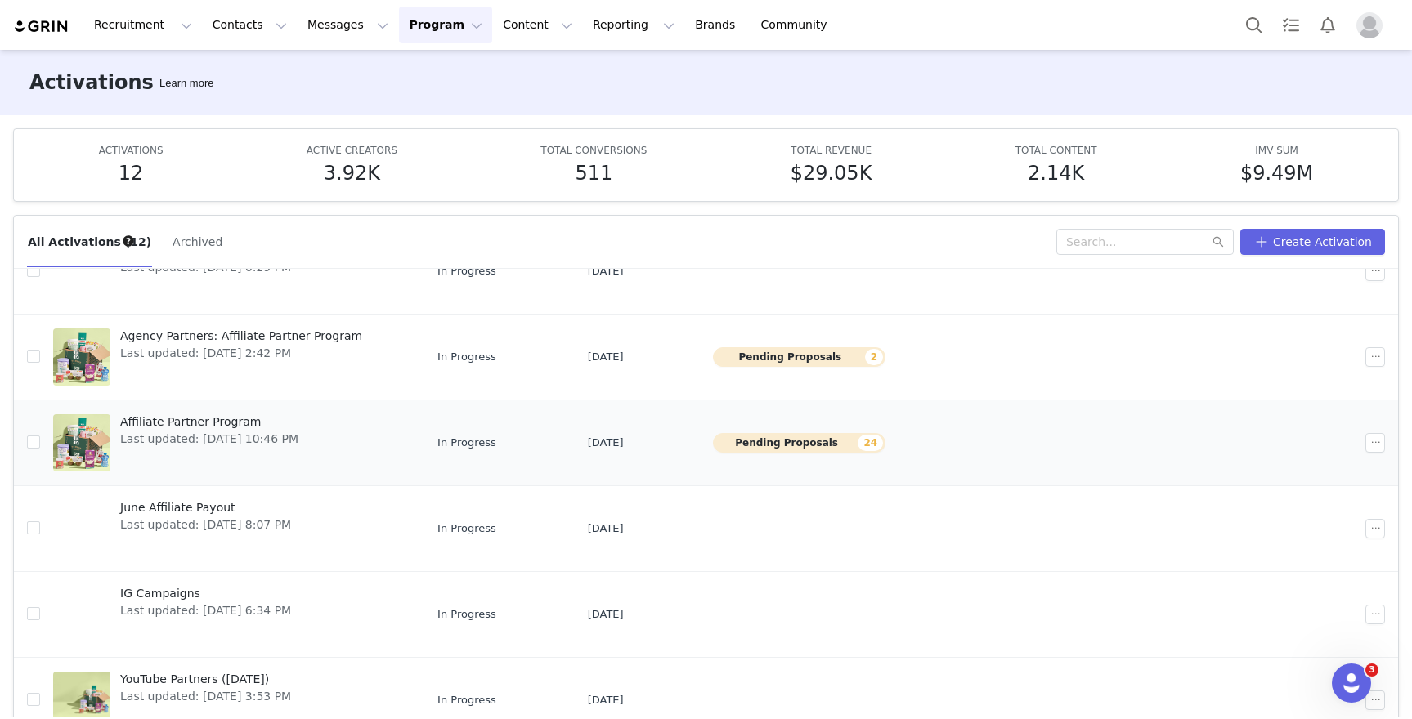
click at [232, 422] on span "Affiliate Partner Program" at bounding box center [209, 422] width 178 height 17
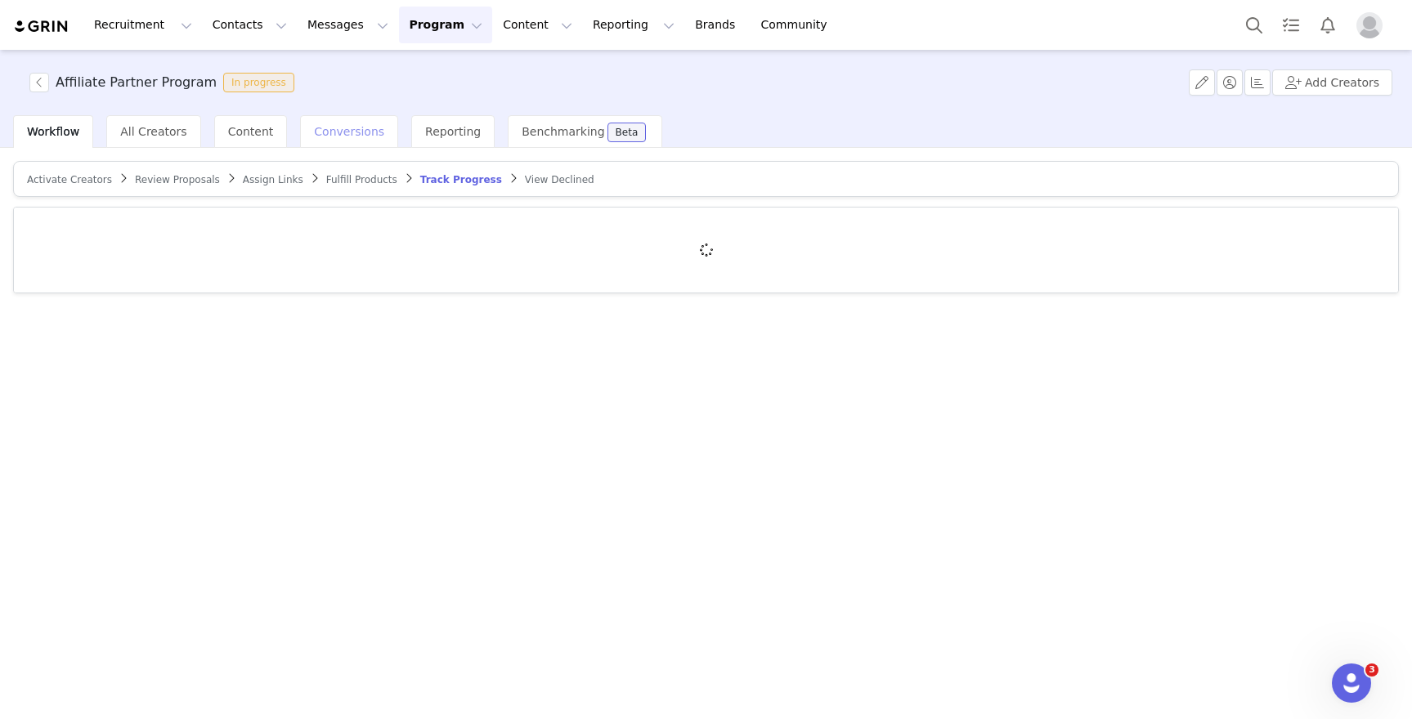
click at [320, 140] on div "Conversions" at bounding box center [349, 131] width 98 height 33
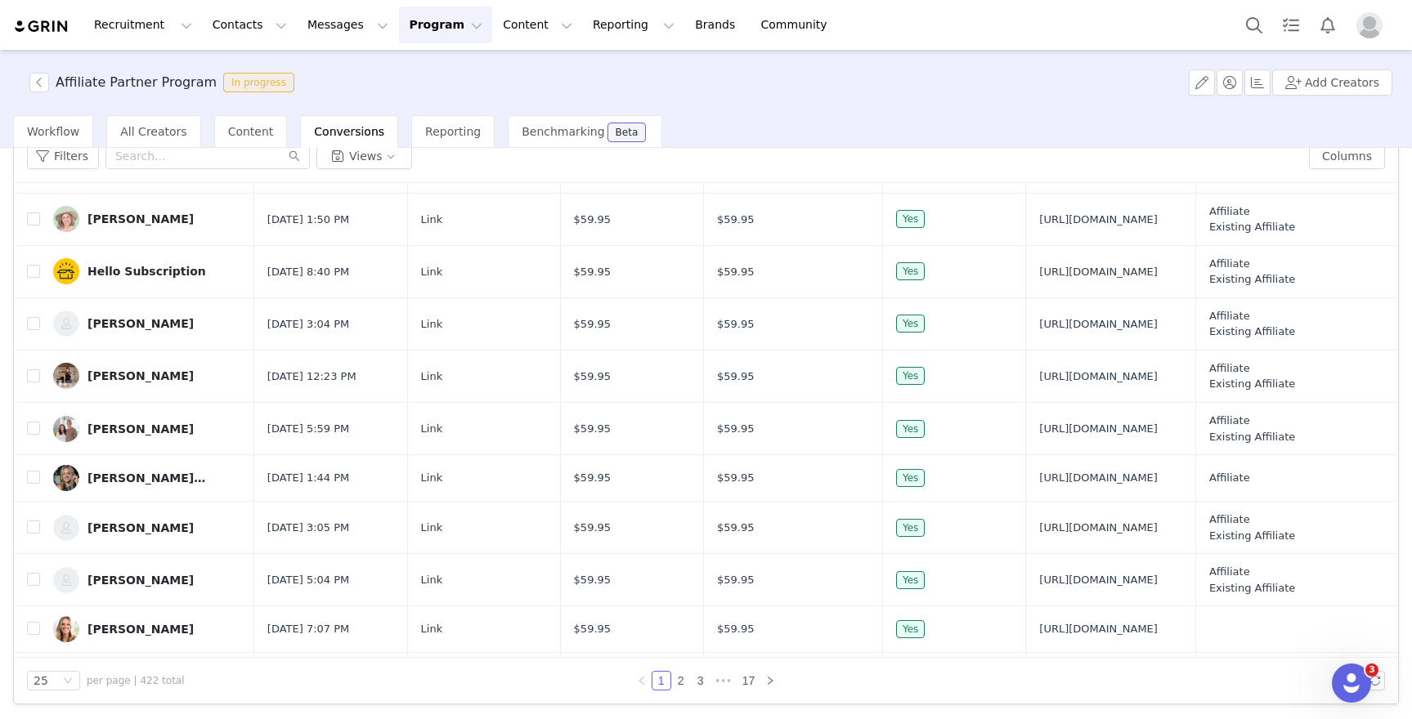
scroll to position [858, 0]
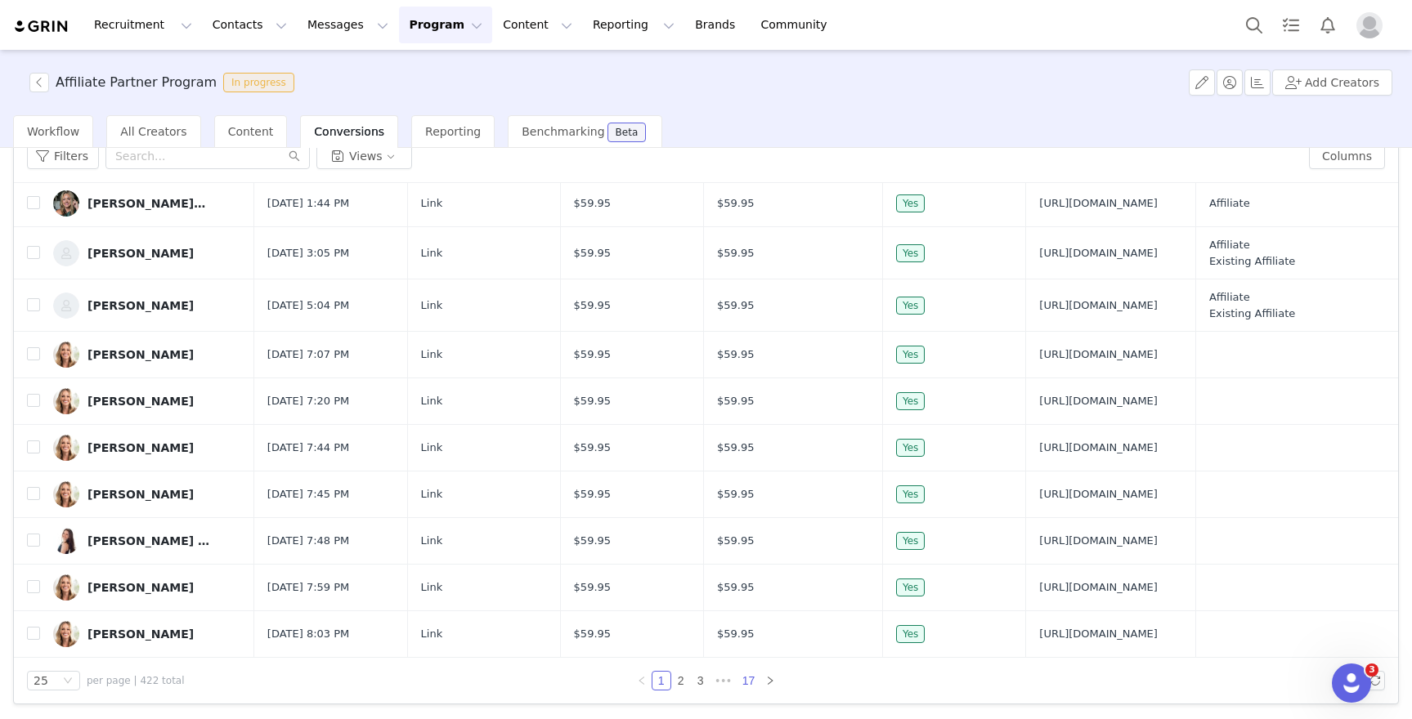
click at [740, 691] on div "25 per page | 422 total 1 2 3 ••• 17" at bounding box center [706, 681] width 1384 height 46
click at [739, 686] on link "17" at bounding box center [748, 681] width 23 height 18
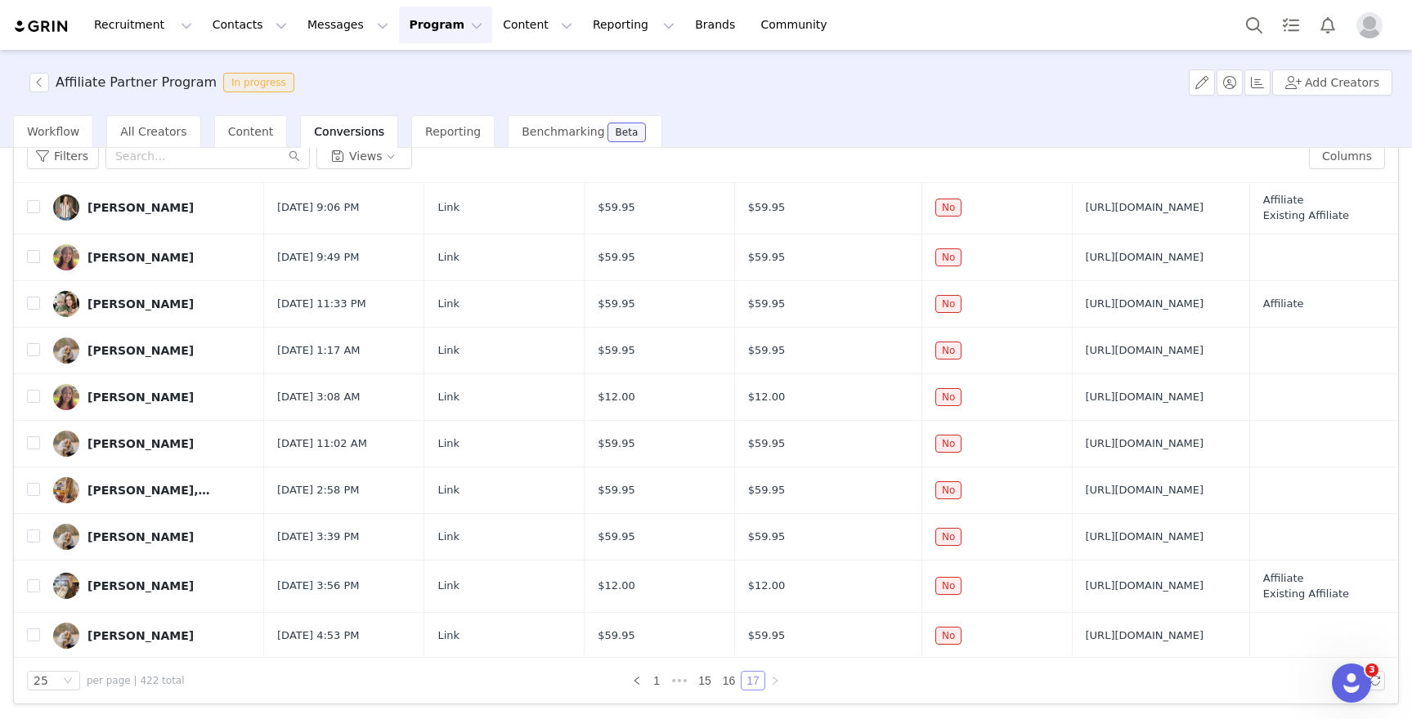
scroll to position [635, 0]
click at [399, 24] on button "Program Program" at bounding box center [445, 25] width 93 height 37
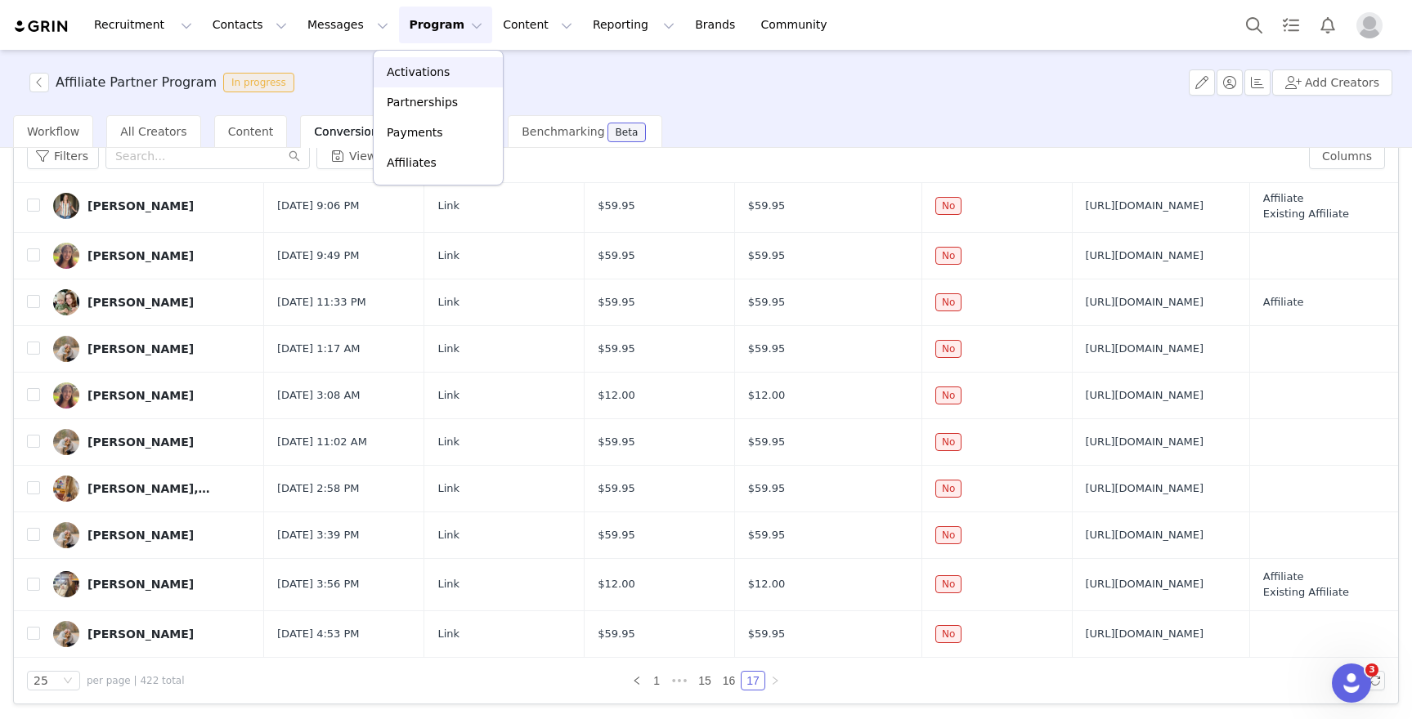
click at [417, 73] on p "Activations" at bounding box center [418, 72] width 63 height 17
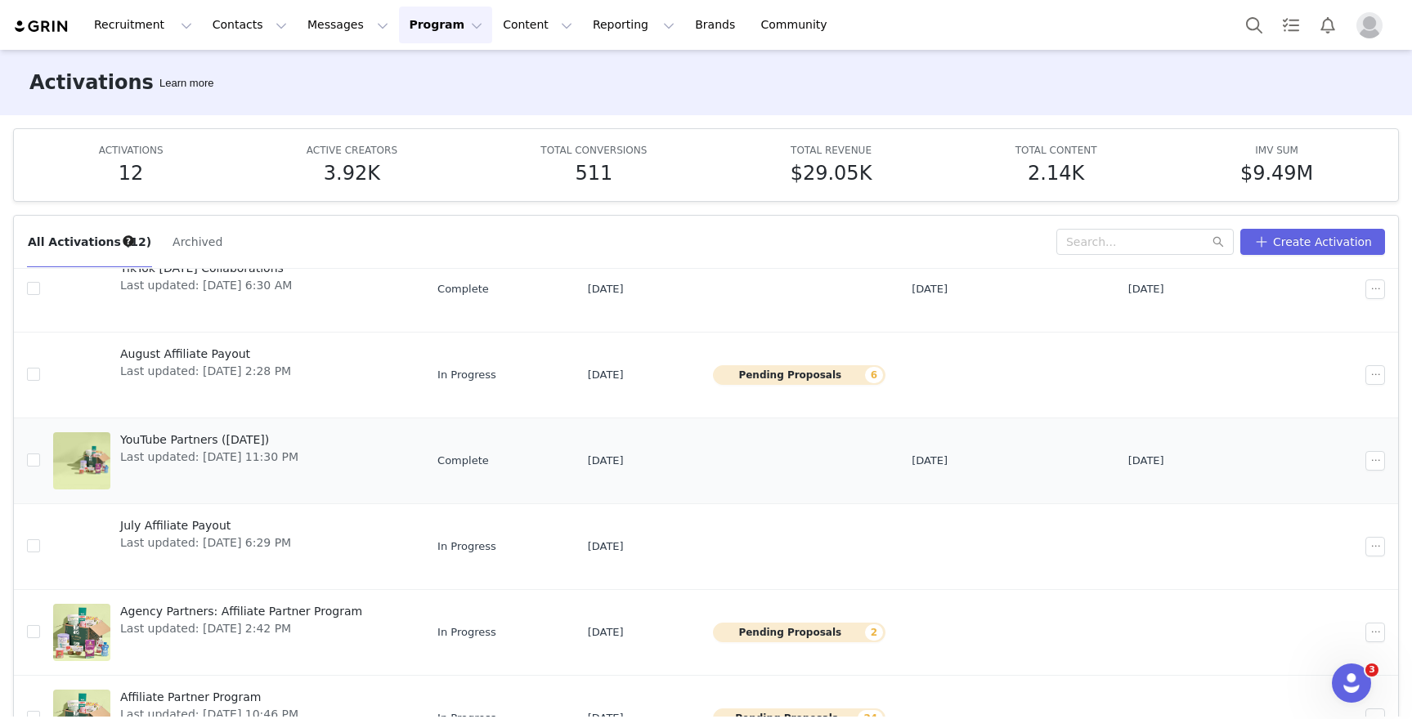
scroll to position [169, 0]
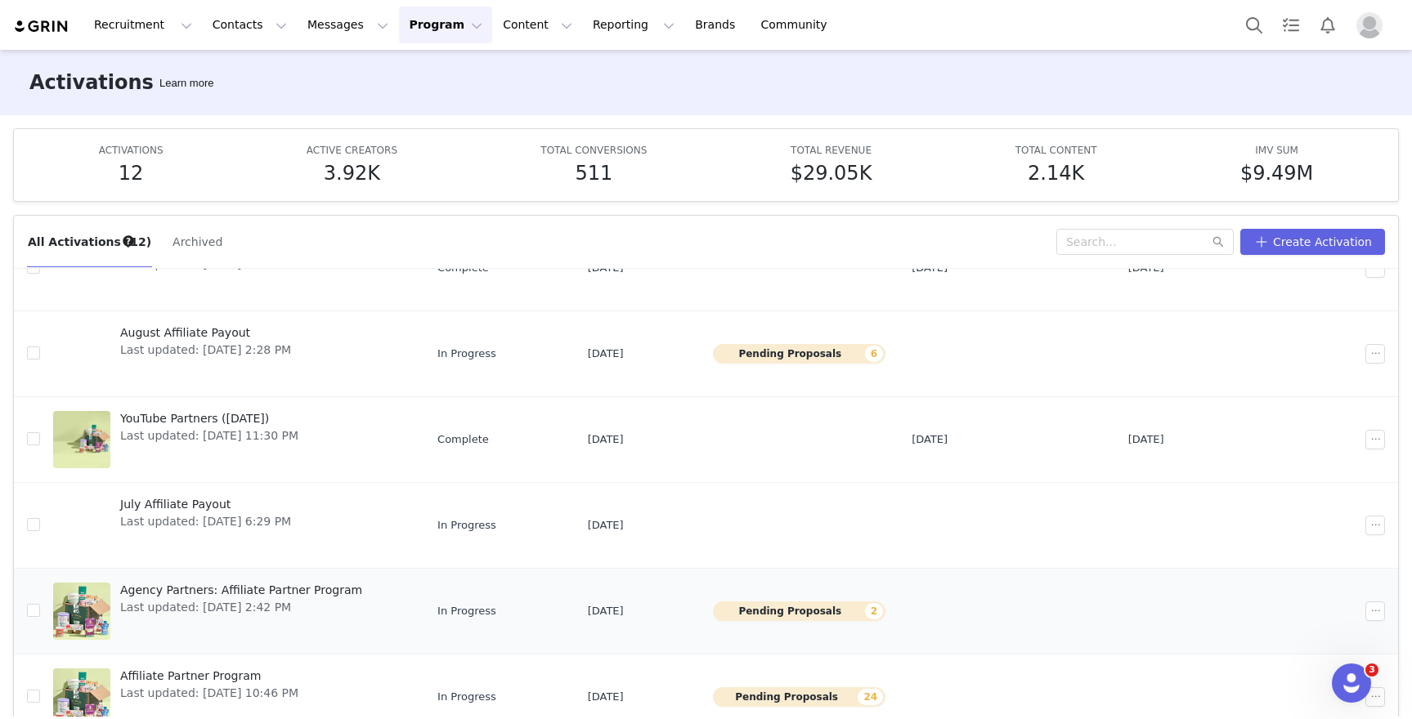
click at [217, 594] on span "Agency Partners: Affiliate Partner Program" at bounding box center [241, 590] width 242 height 17
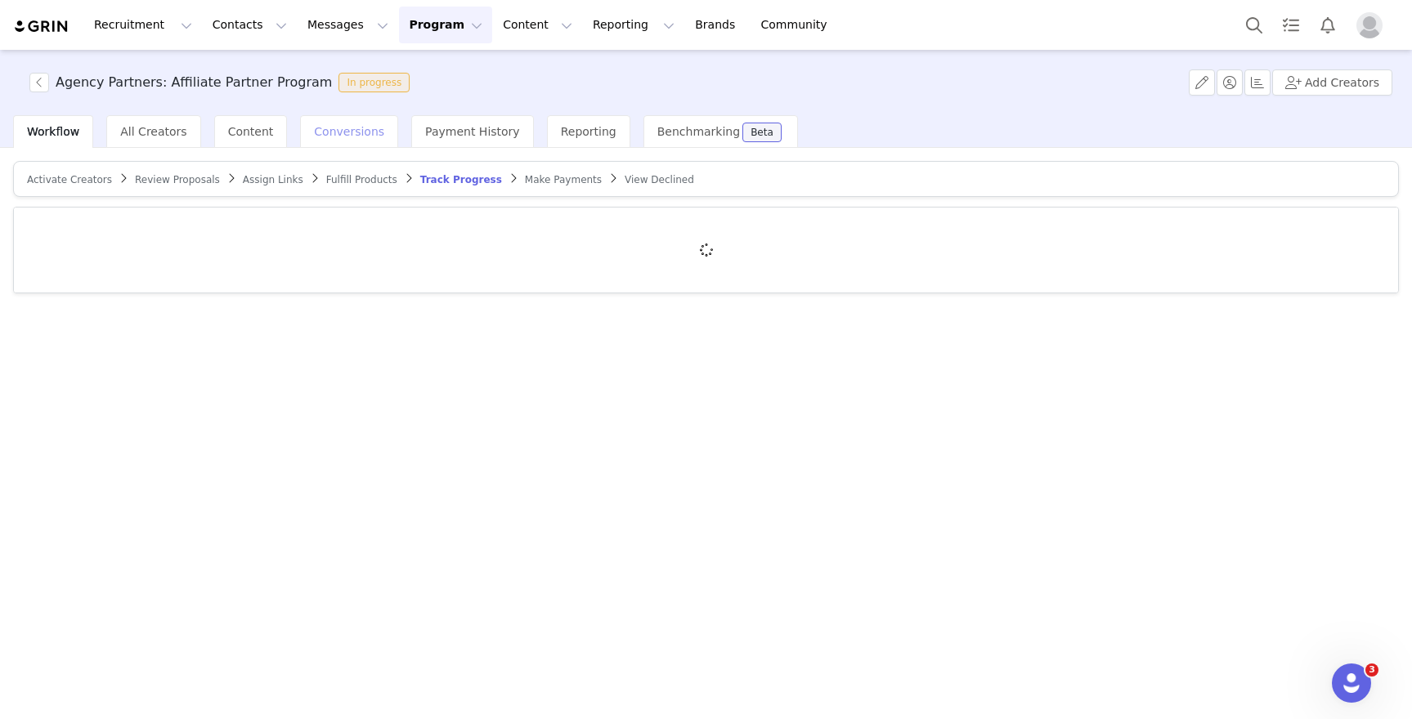
click at [339, 128] on span "Conversions" at bounding box center [349, 131] width 70 height 13
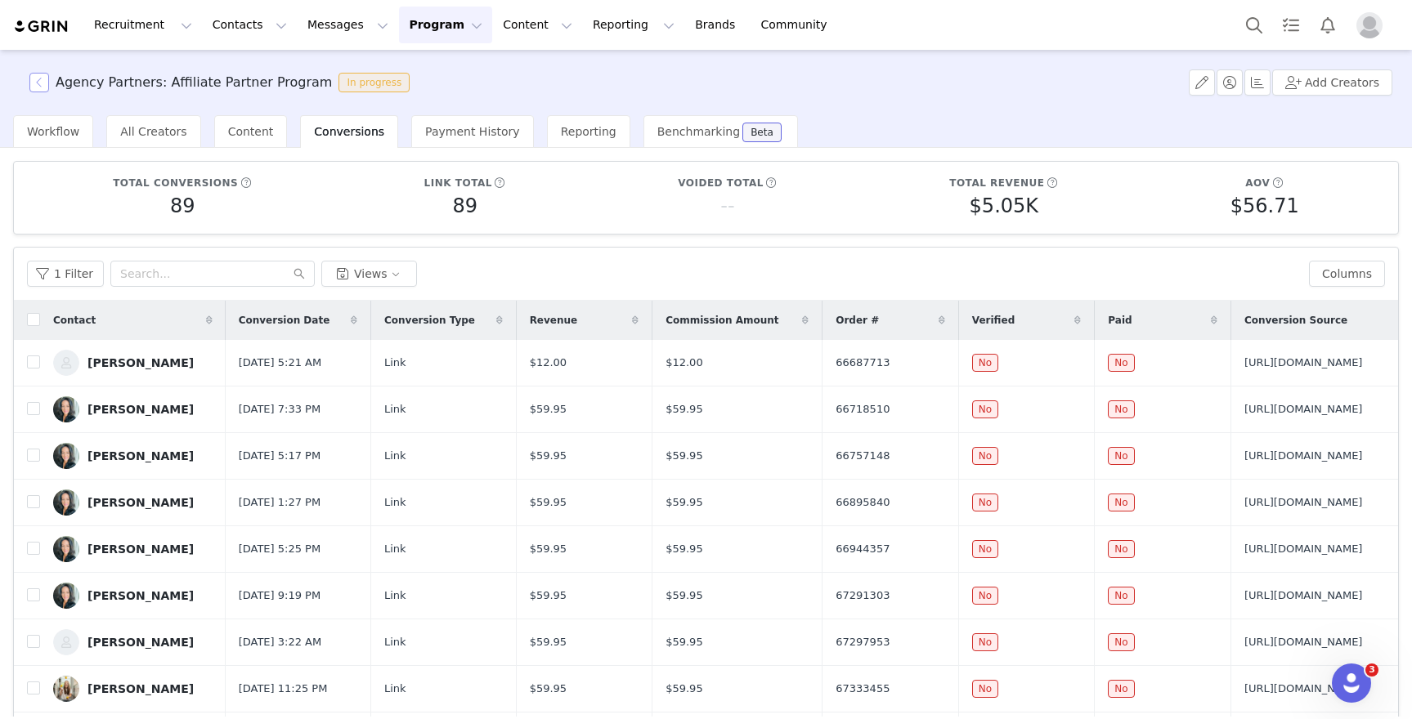
click at [39, 79] on button "button" at bounding box center [39, 83] width 20 height 20
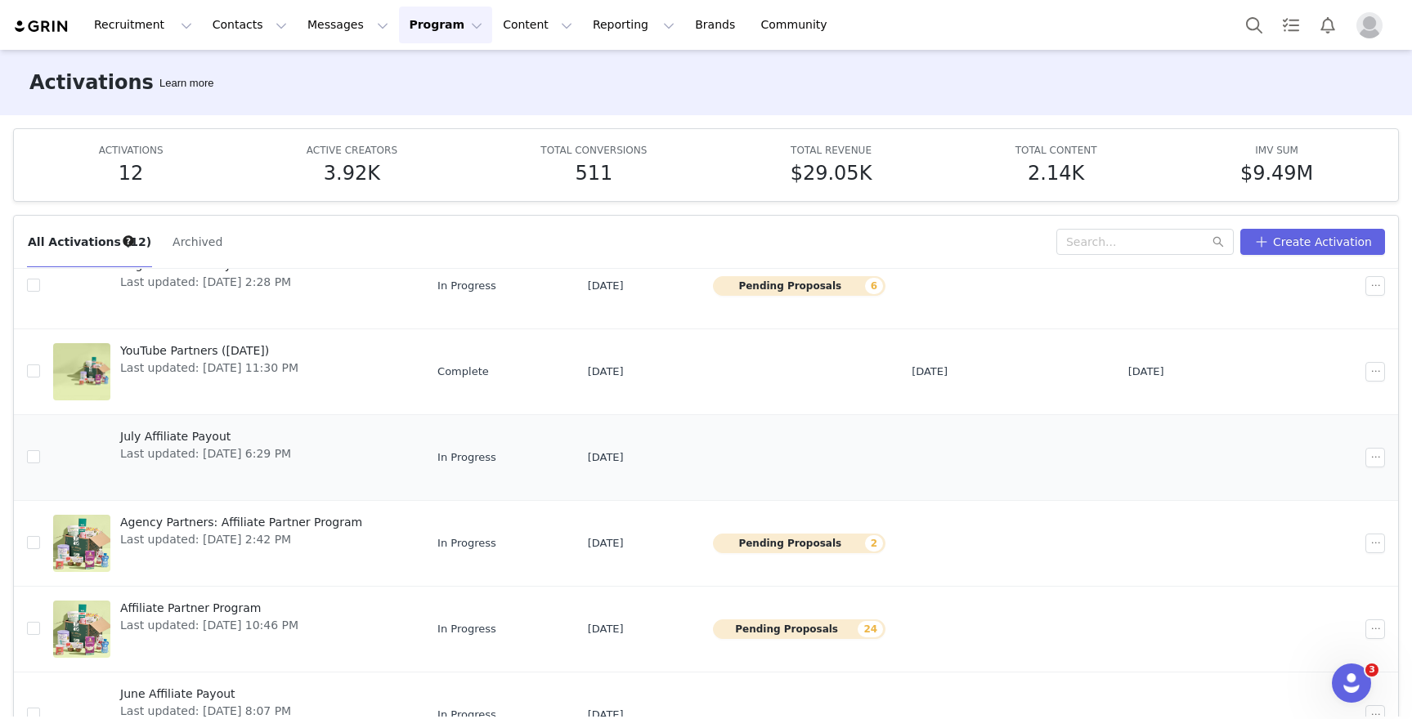
scroll to position [240, 0]
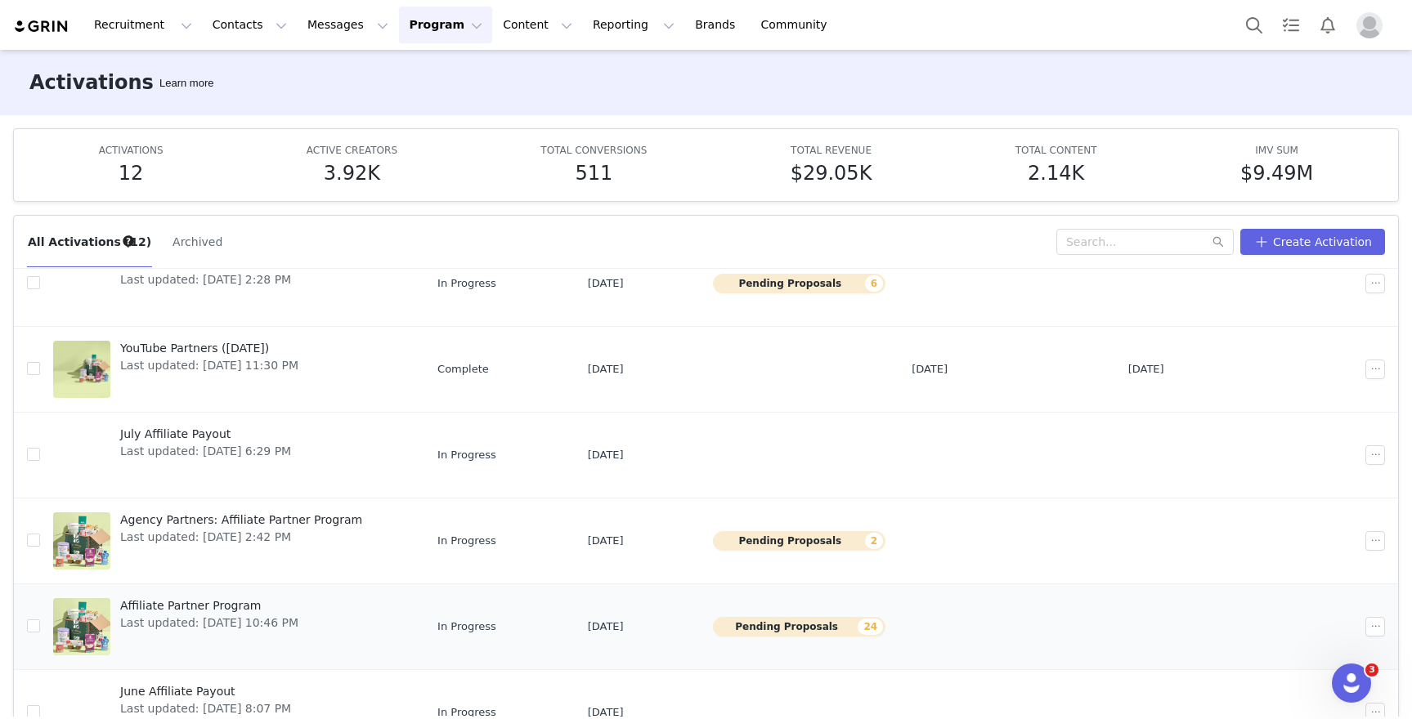
click at [225, 598] on span "Affiliate Partner Program" at bounding box center [209, 606] width 178 height 17
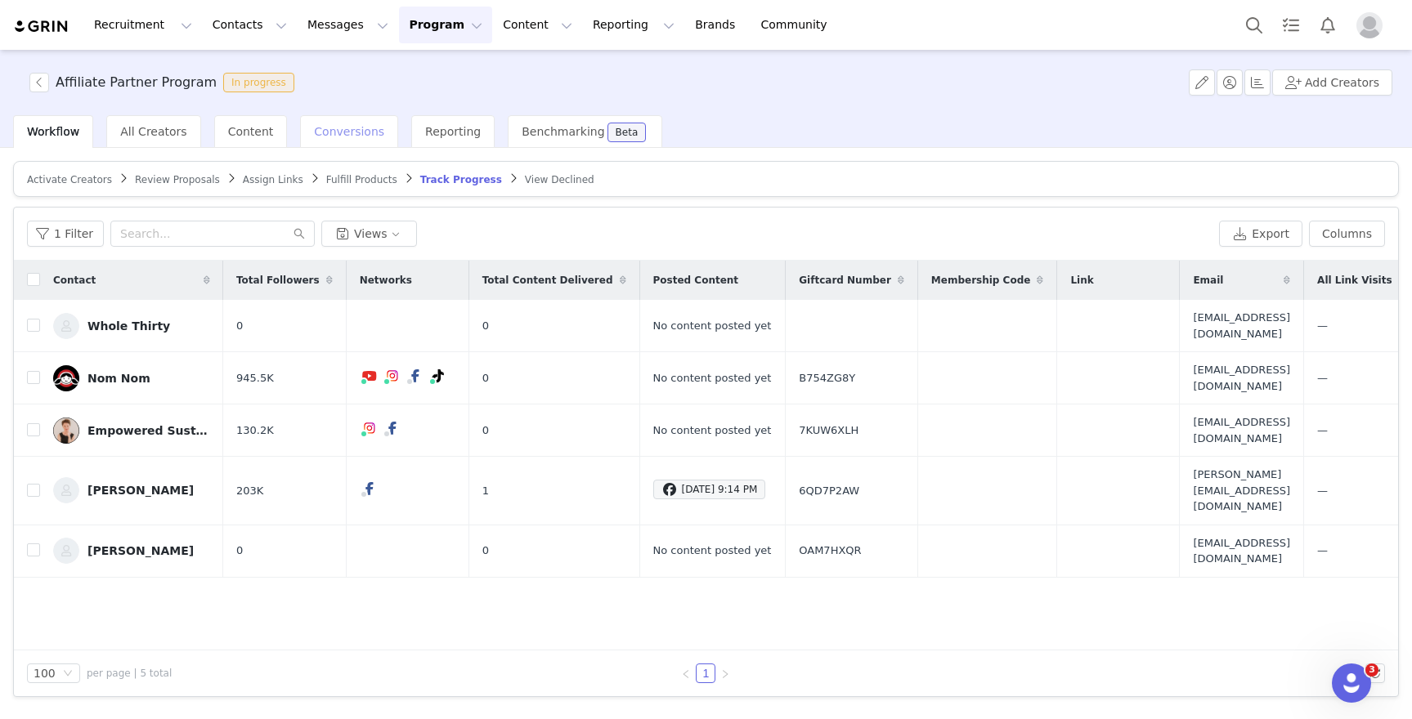
click at [332, 129] on span "Conversions" at bounding box center [349, 131] width 70 height 13
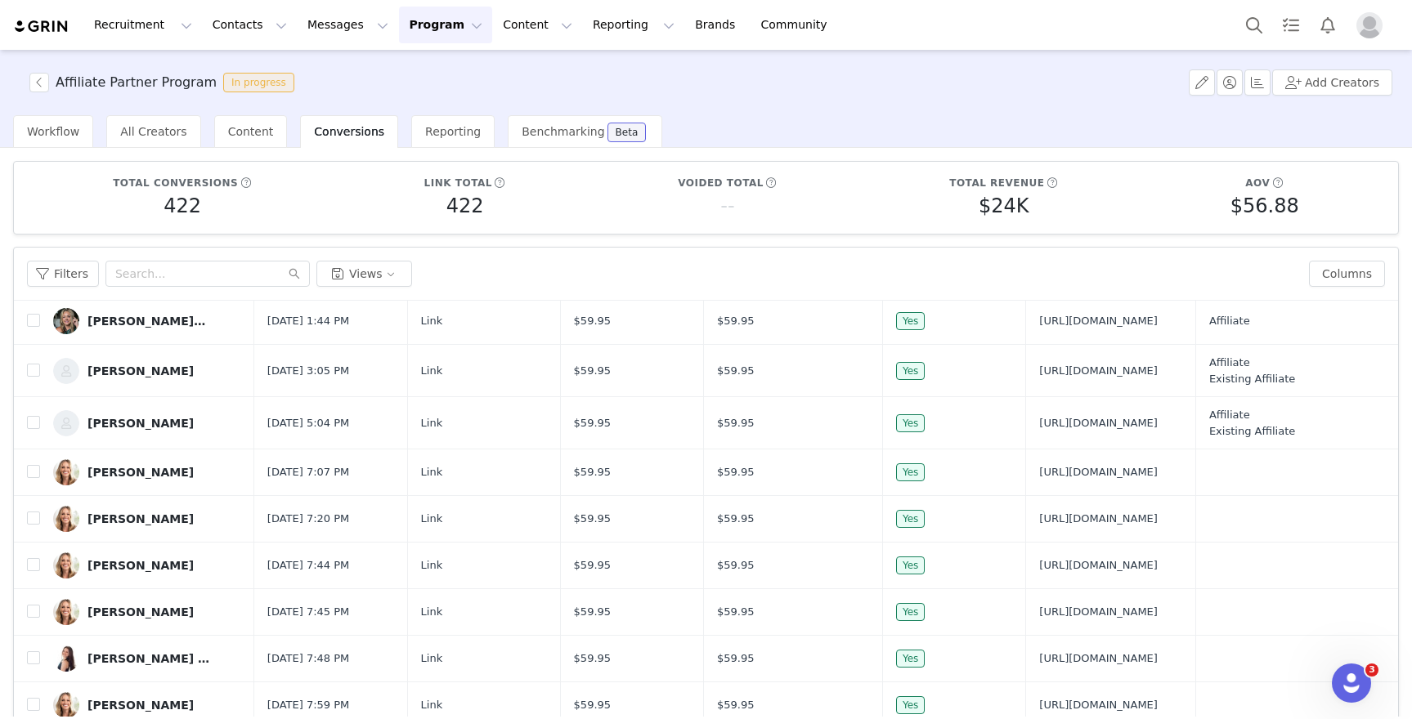
scroll to position [118, 0]
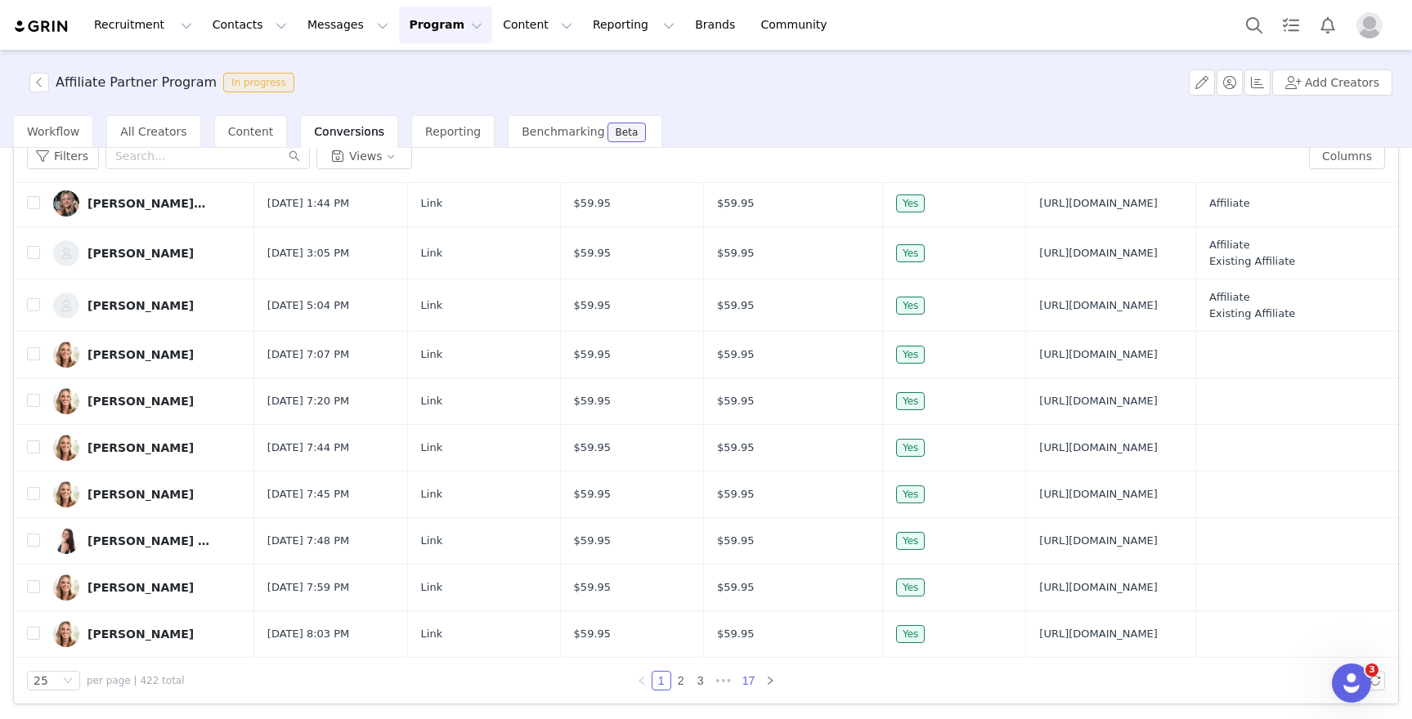
click at [742, 684] on link "17" at bounding box center [748, 681] width 23 height 18
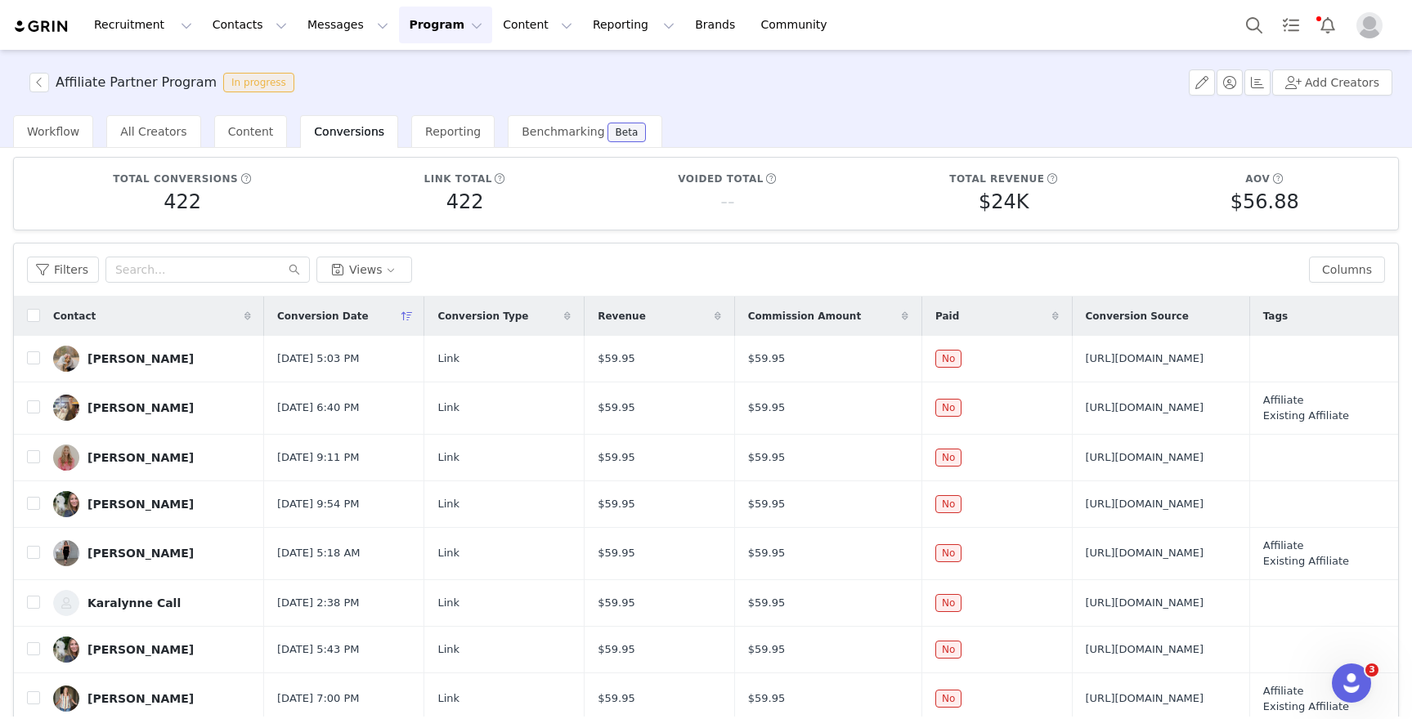
scroll to position [0, 0]
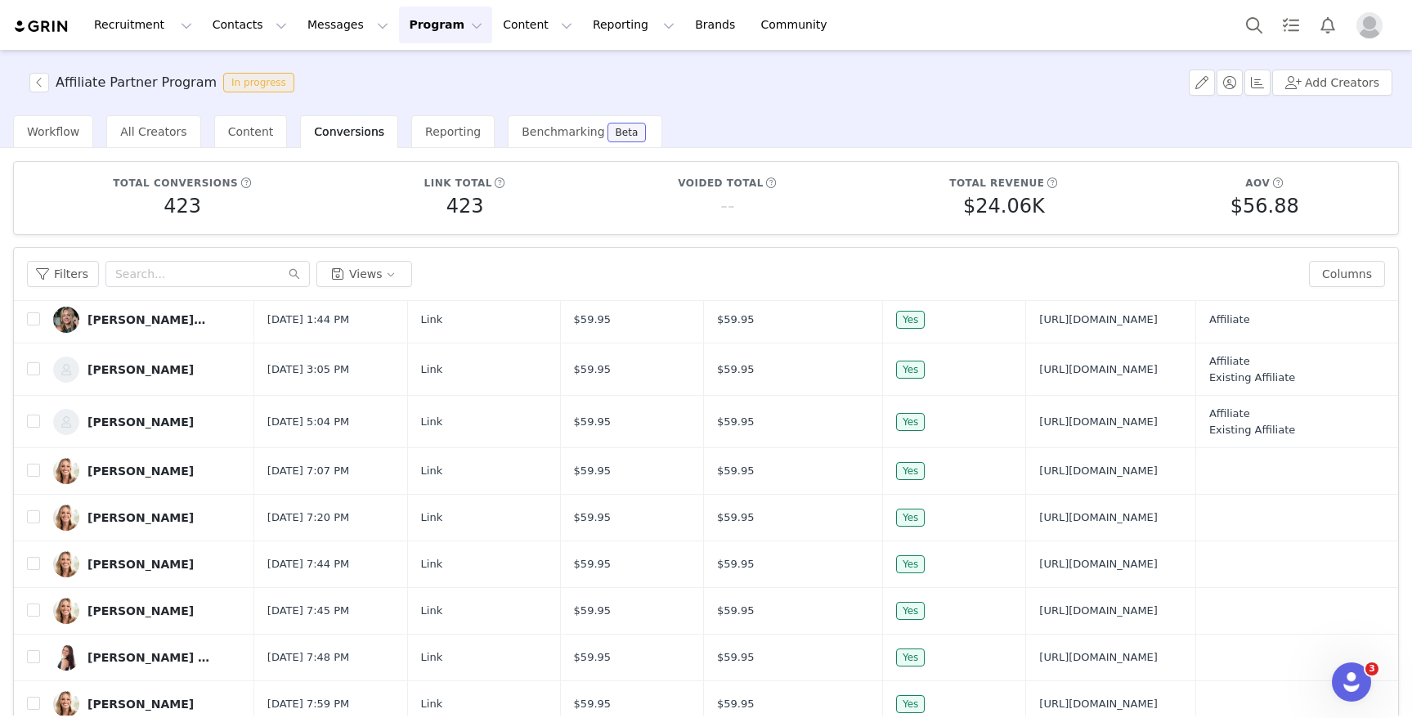
scroll to position [118, 0]
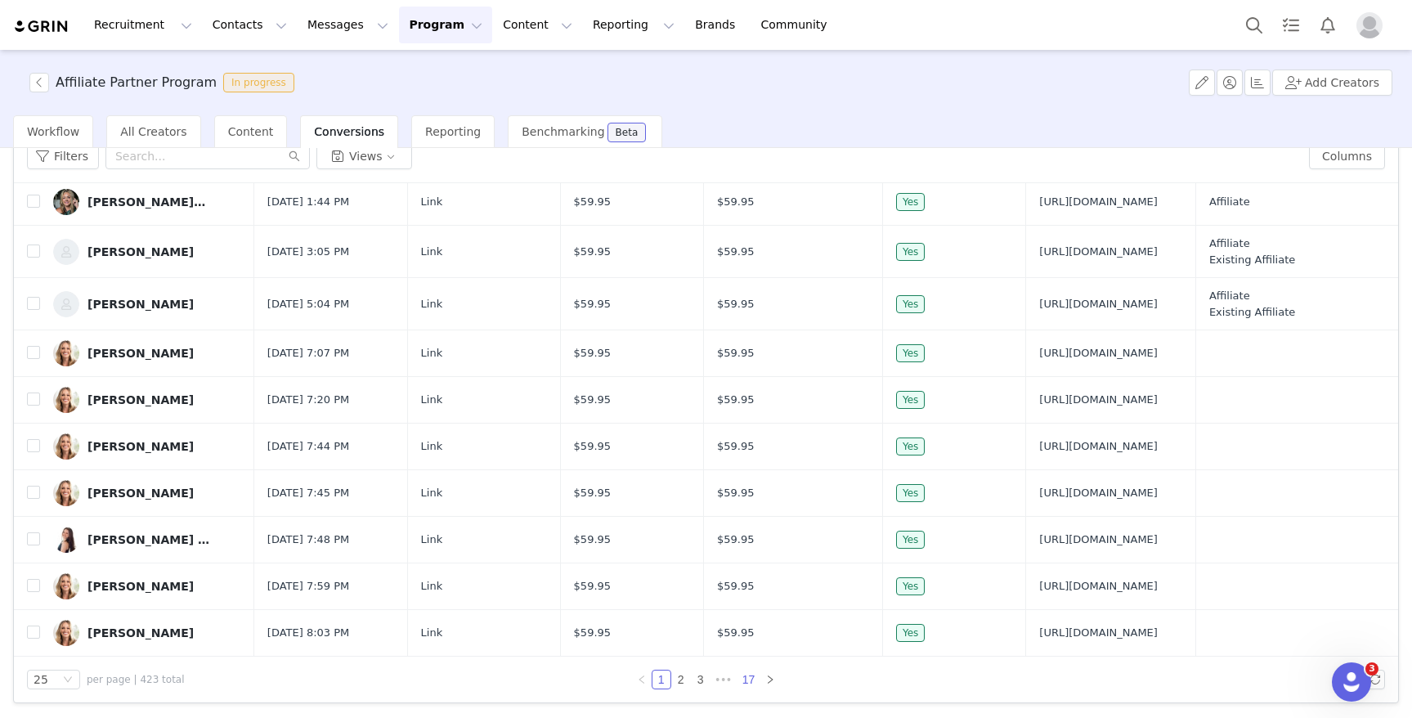
click at [749, 679] on link "17" at bounding box center [748, 679] width 23 height 18
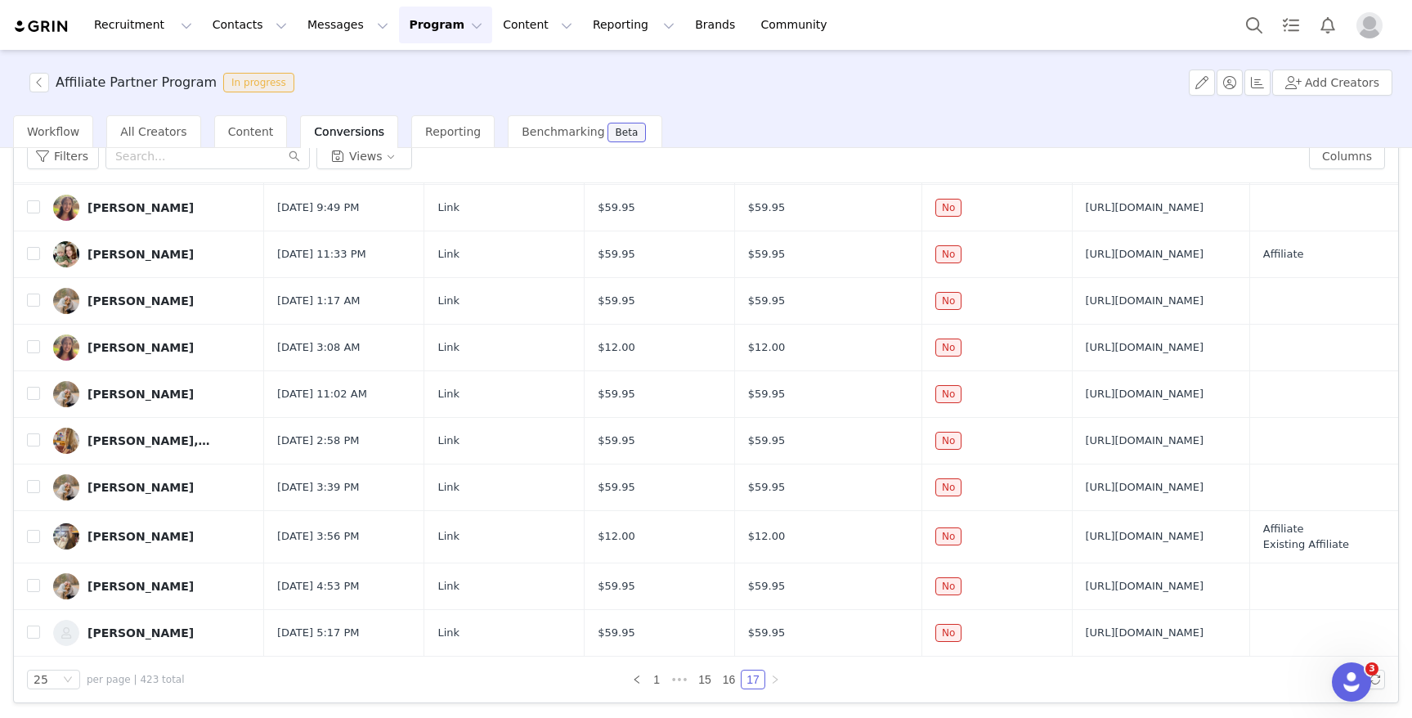
click at [428, 30] on button "Program Program" at bounding box center [445, 25] width 93 height 37
click at [453, 77] on div "Activations" at bounding box center [438, 72] width 110 height 17
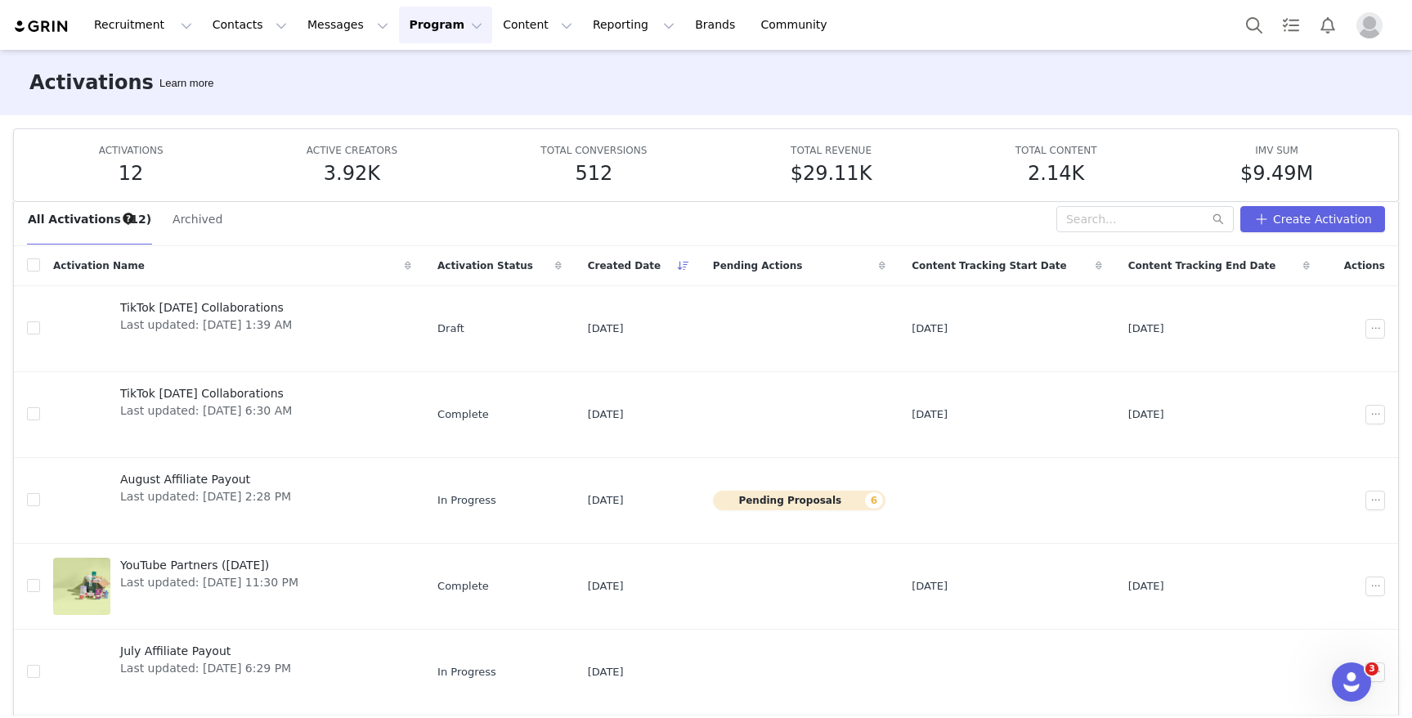
scroll to position [20, 0]
